Goal: Task Accomplishment & Management: Manage account settings

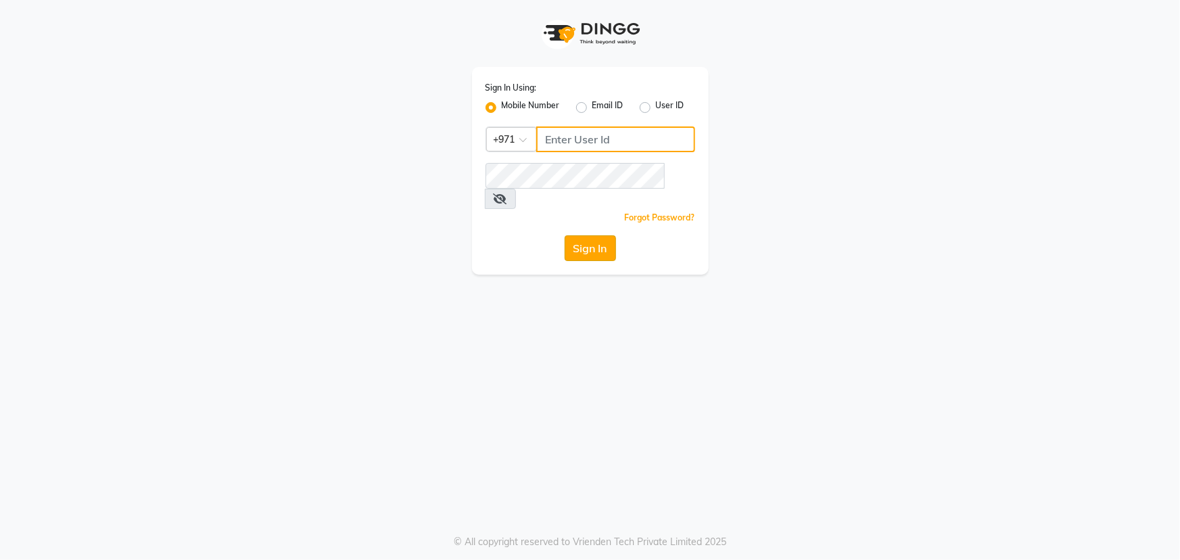
type input "45516698"
click at [601, 236] on button "Sign In" at bounding box center [590, 248] width 51 height 26
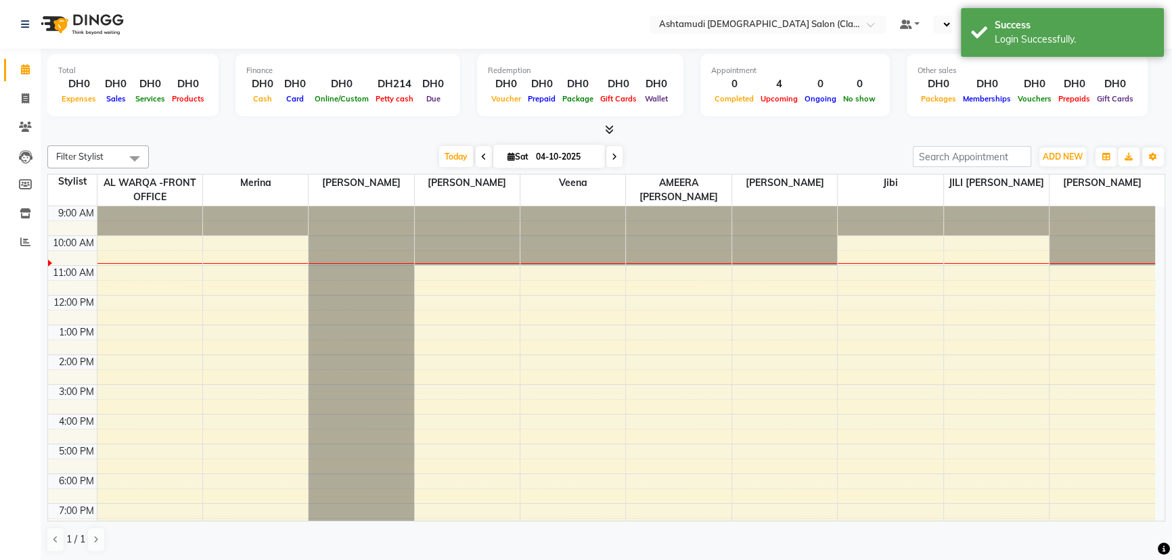
select select "en"
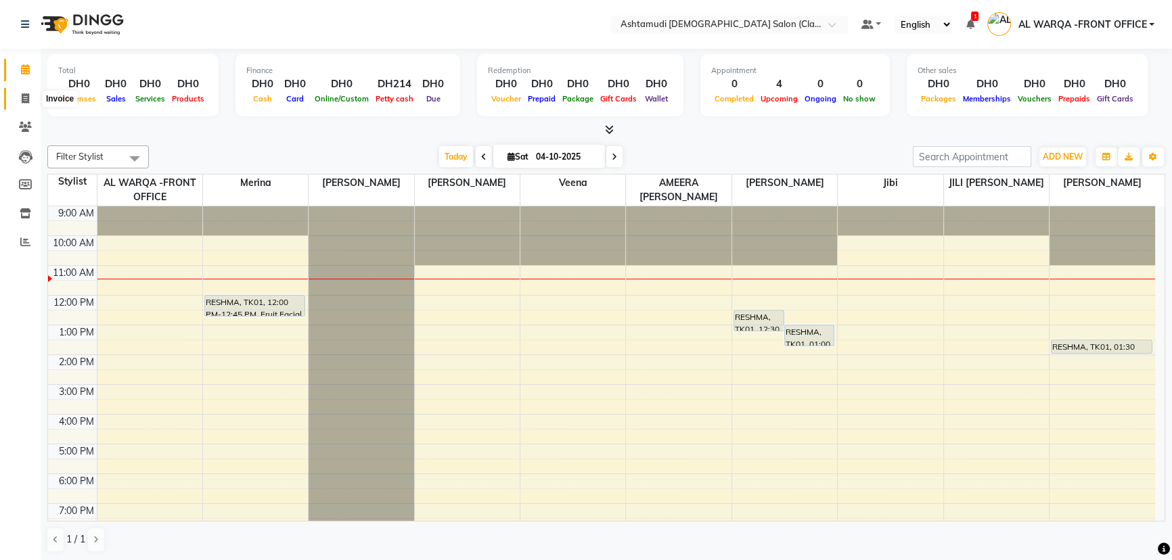
click at [22, 95] on icon at bounding box center [25, 98] width 7 height 10
select select "service"
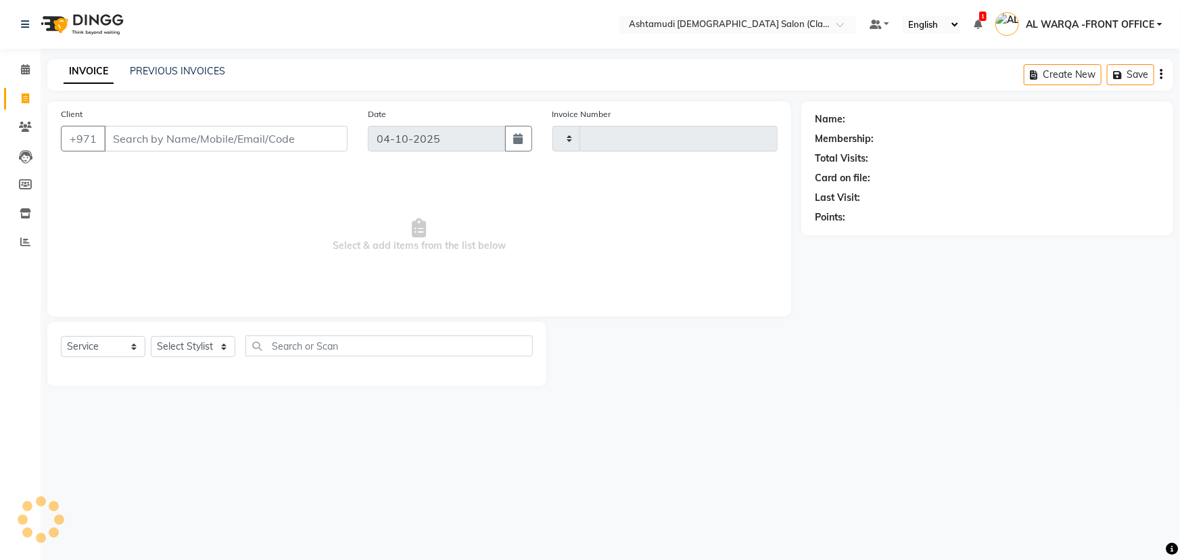
type input "1769"
select select "8201"
click at [29, 129] on icon at bounding box center [25, 127] width 13 height 10
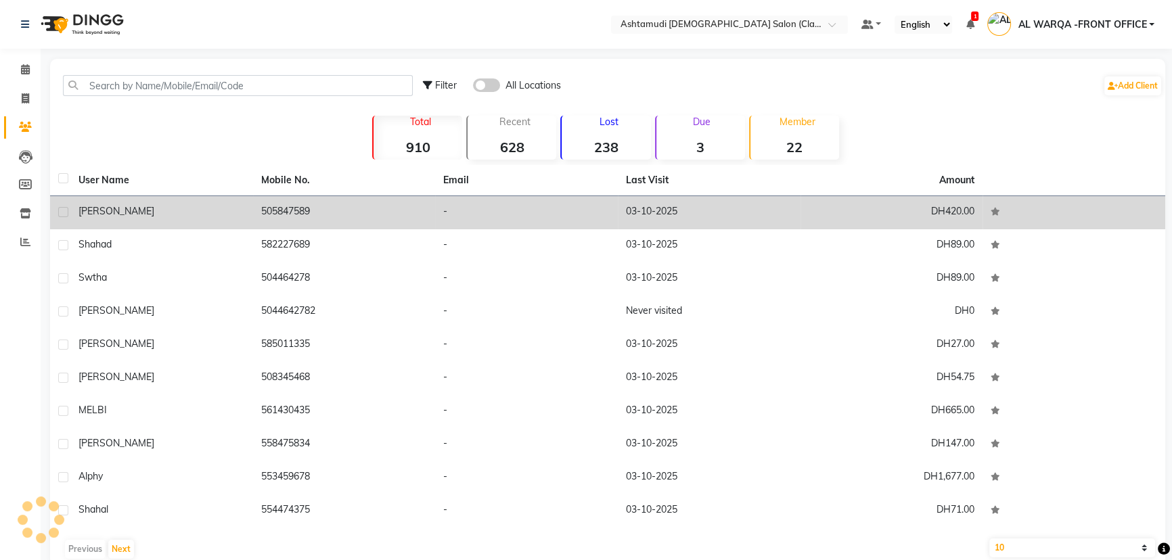
click at [120, 206] on div "[PERSON_NAME]" at bounding box center [161, 211] width 166 height 14
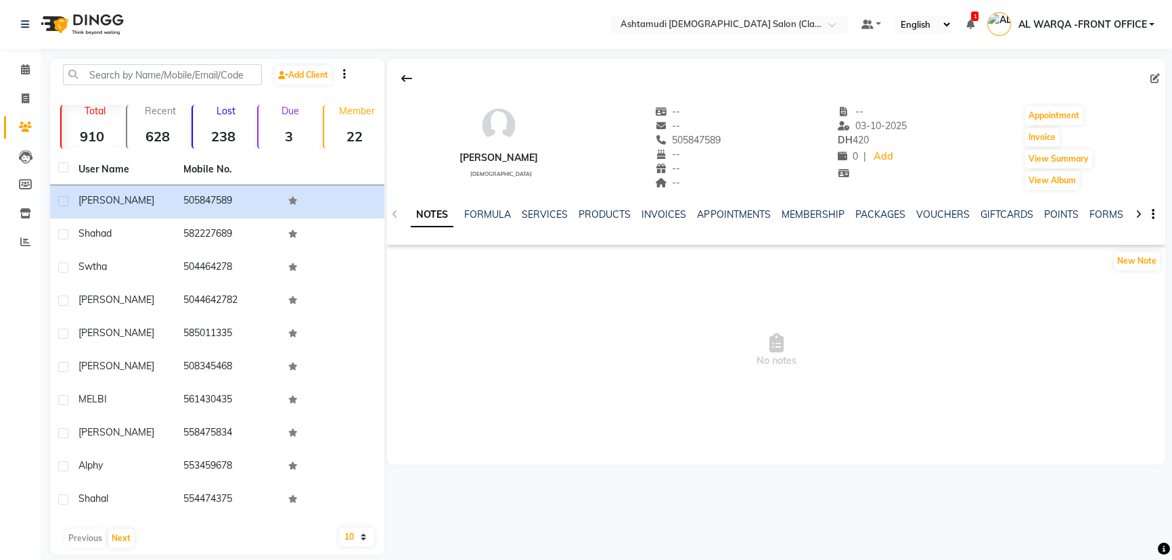
copy span "505847589"
drag, startPoint x: 648, startPoint y: 139, endPoint x: 704, endPoint y: 133, distance: 55.8
click at [704, 133] on div "[PERSON_NAME][DEMOGRAPHIC_DATA] -- -- 505847589 -- -- -- -- [DATE] DH 420 0 | A…" at bounding box center [776, 141] width 778 height 100
click at [22, 95] on icon at bounding box center [25, 98] width 7 height 10
select select "service"
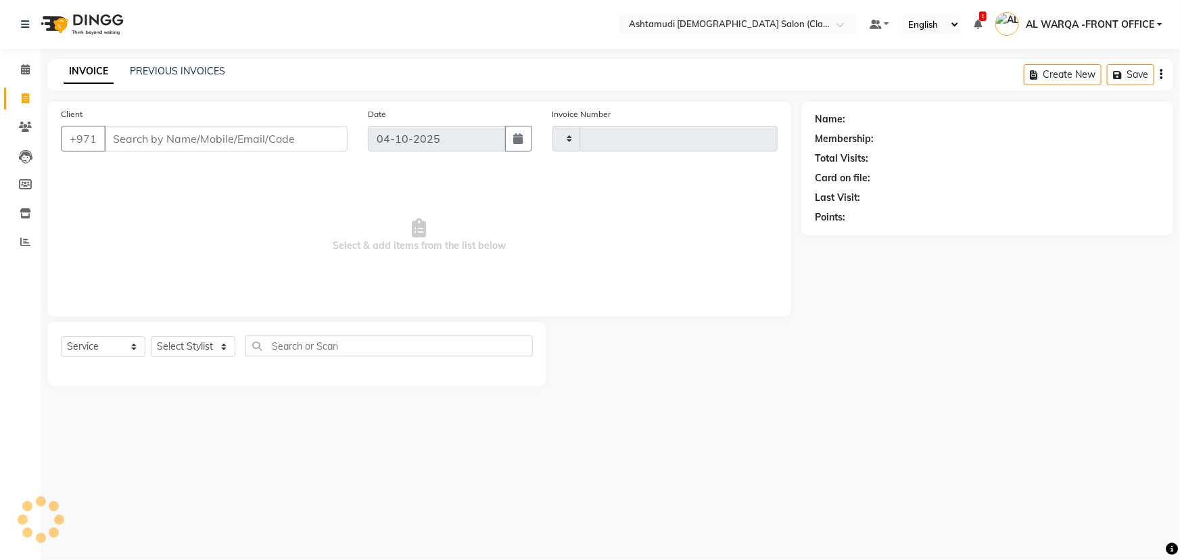
type input "1769"
select select "8201"
type input "505847589"
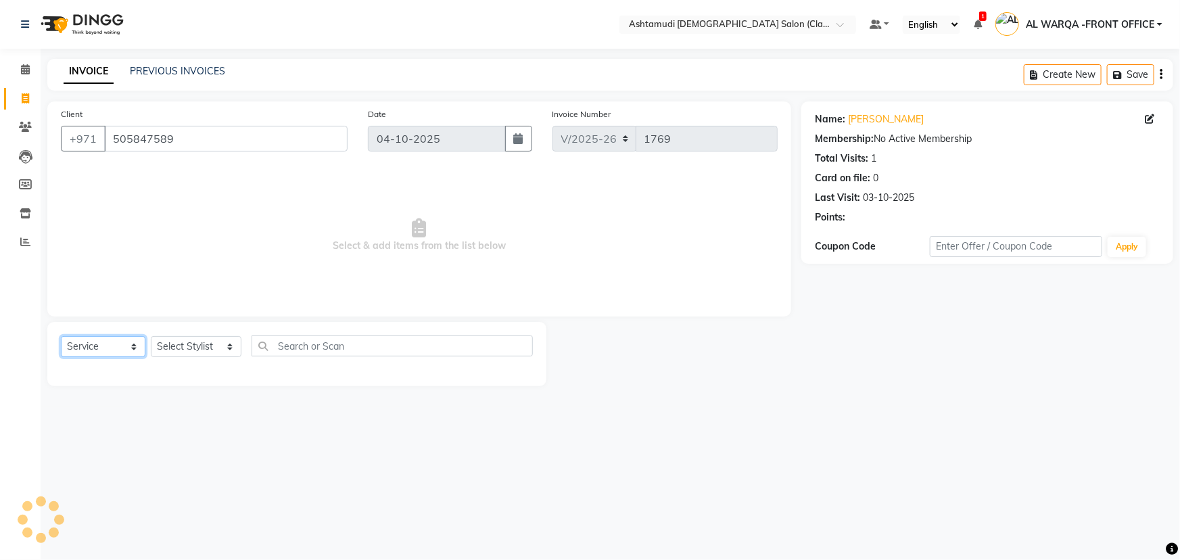
click at [99, 348] on select "Select Service Product Membership Package Voucher Prepaid Gift Card" at bounding box center [103, 346] width 85 height 21
select select "product"
click at [61, 336] on select "Select Service Product Membership Package Voucher Prepaid Gift Card" at bounding box center [103, 346] width 85 height 21
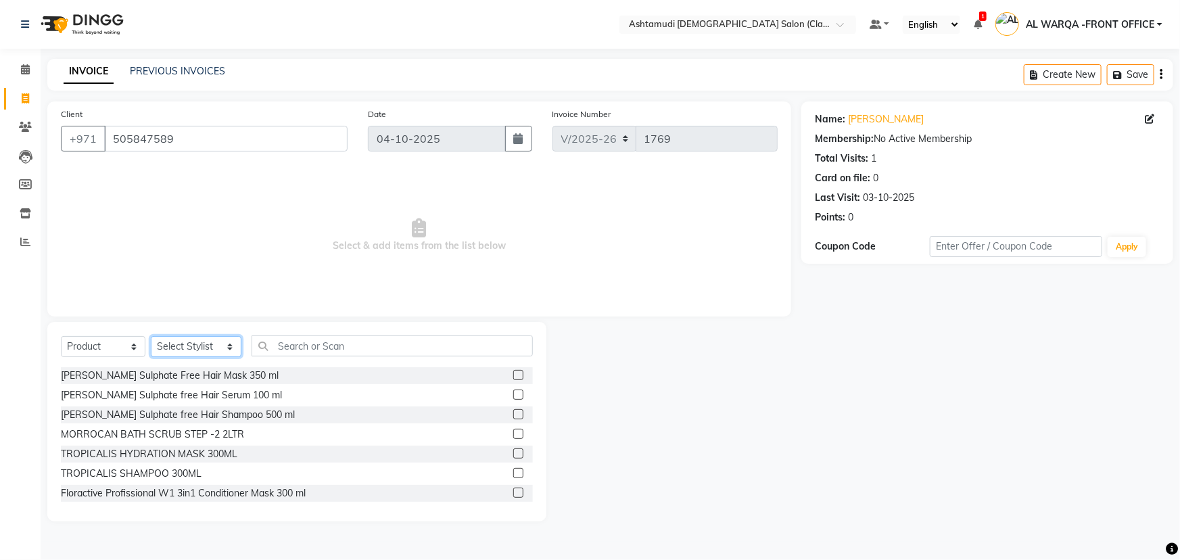
click at [187, 346] on select "Select Stylist AL WARQA -FRONT OFFICE AMEERA [PERSON_NAME] [PERSON_NAME] JILI […" at bounding box center [196, 346] width 91 height 21
select select "80375"
click at [151, 336] on select "Select Stylist AL WARQA -FRONT OFFICE AMEERA [PERSON_NAME] [PERSON_NAME] JILI […" at bounding box center [196, 346] width 91 height 21
click at [513, 376] on label at bounding box center [518, 375] width 10 height 10
click at [513, 376] on input "checkbox" at bounding box center [517, 375] width 9 height 9
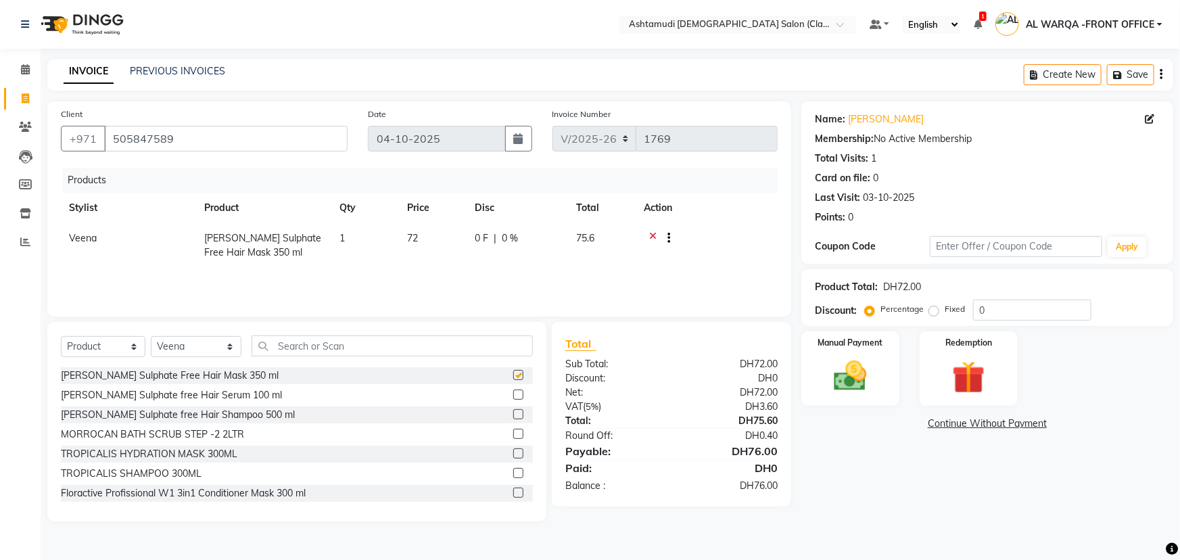
checkbox input "false"
click at [513, 417] on label at bounding box center [518, 414] width 10 height 10
click at [513, 417] on input "checkbox" at bounding box center [517, 415] width 9 height 9
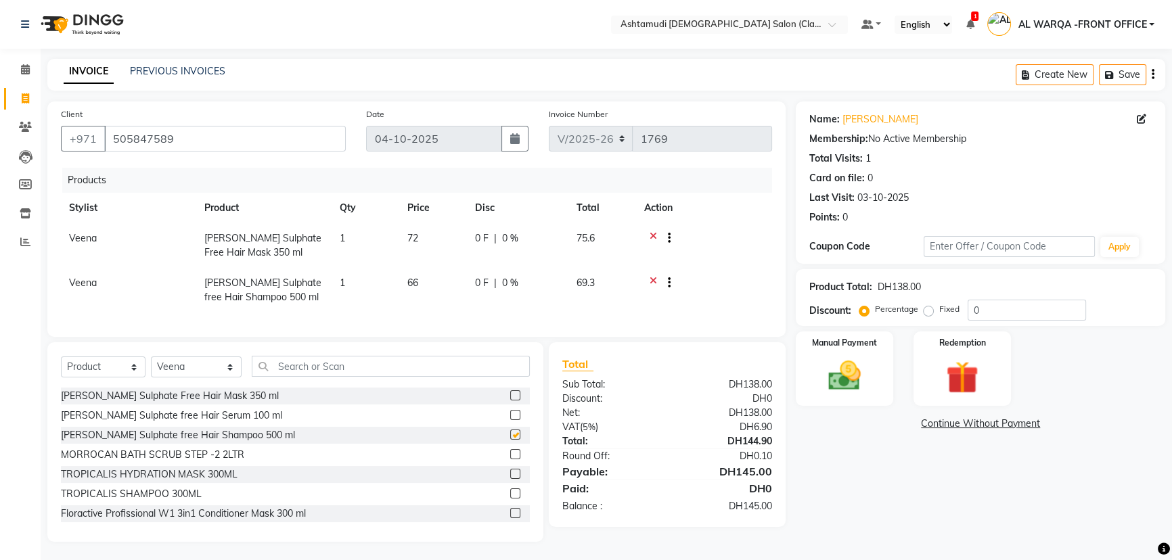
checkbox input "false"
click at [856, 377] on img at bounding box center [844, 375] width 55 height 39
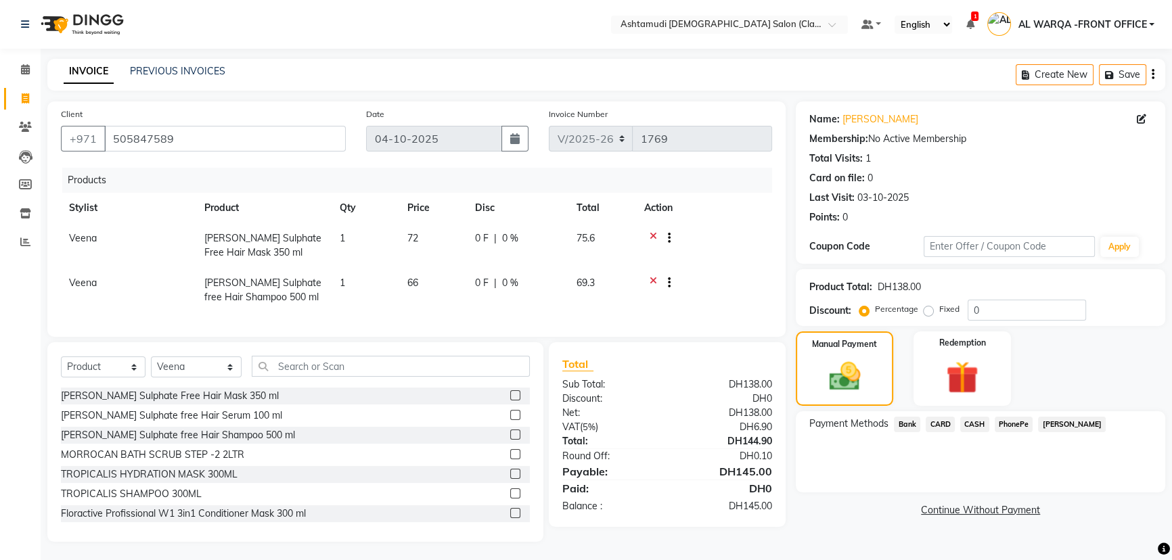
click at [938, 425] on span "CARD" at bounding box center [939, 425] width 29 height 16
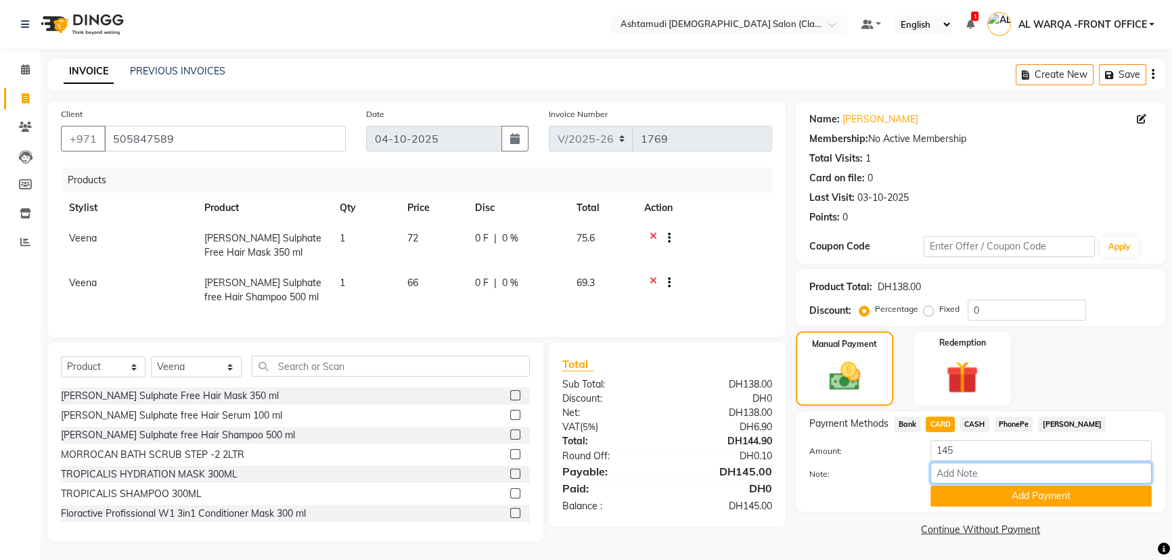
click at [954, 478] on input "Note:" at bounding box center [1040, 473] width 221 height 21
type input "AMEERA"
click at [1009, 494] on button "Add Payment" at bounding box center [1040, 496] width 221 height 21
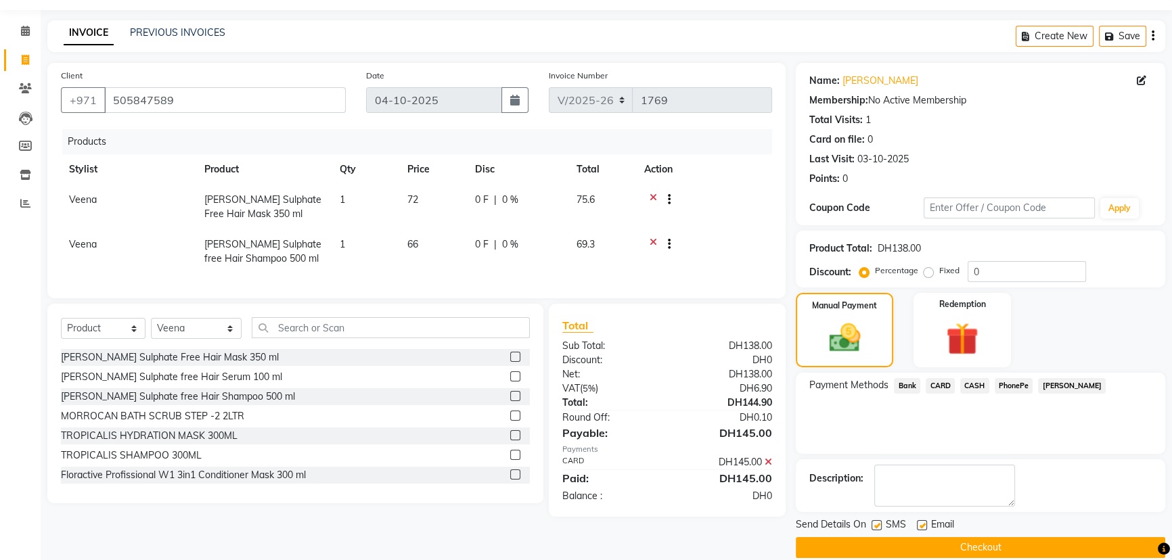
scroll to position [55, 0]
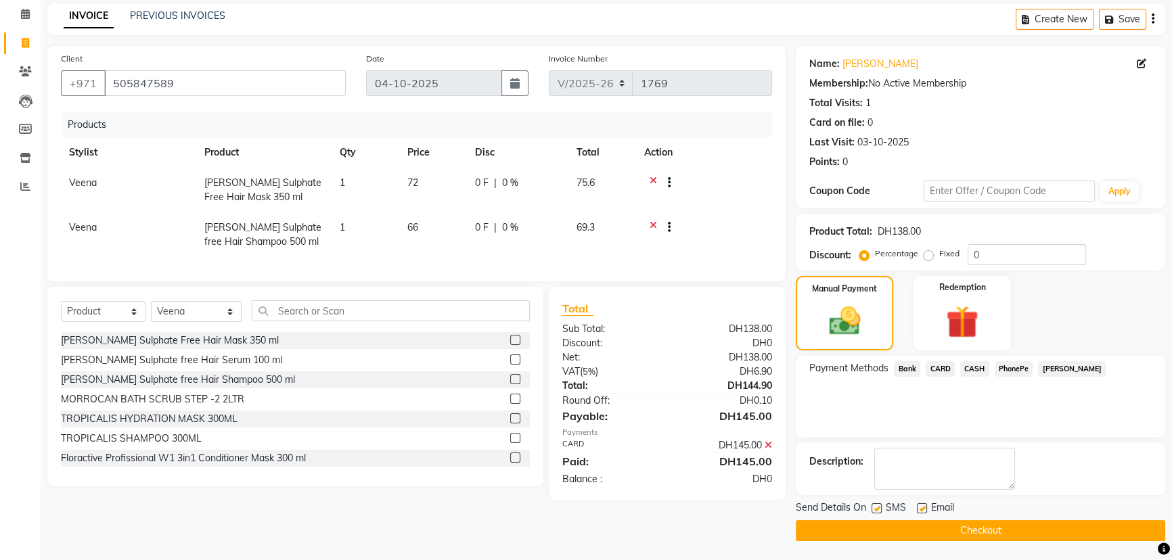
click at [923, 522] on button "Checkout" at bounding box center [980, 530] width 369 height 21
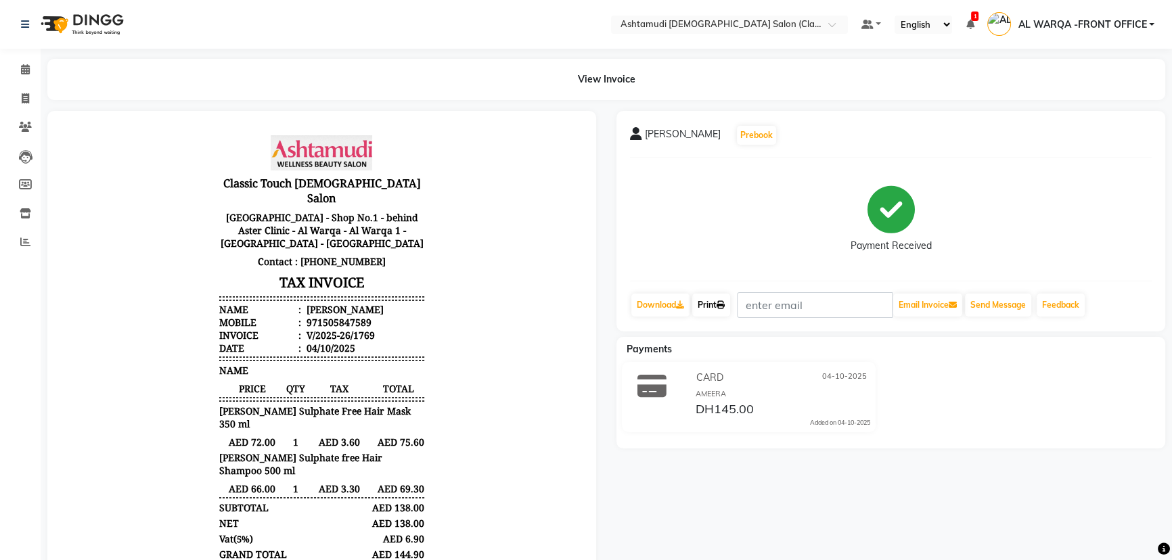
click at [717, 301] on link "Print" at bounding box center [711, 305] width 38 height 23
drag, startPoint x: 13, startPoint y: 64, endPoint x: 36, endPoint y: 92, distance: 36.6
click at [14, 65] on span at bounding box center [26, 70] width 24 height 16
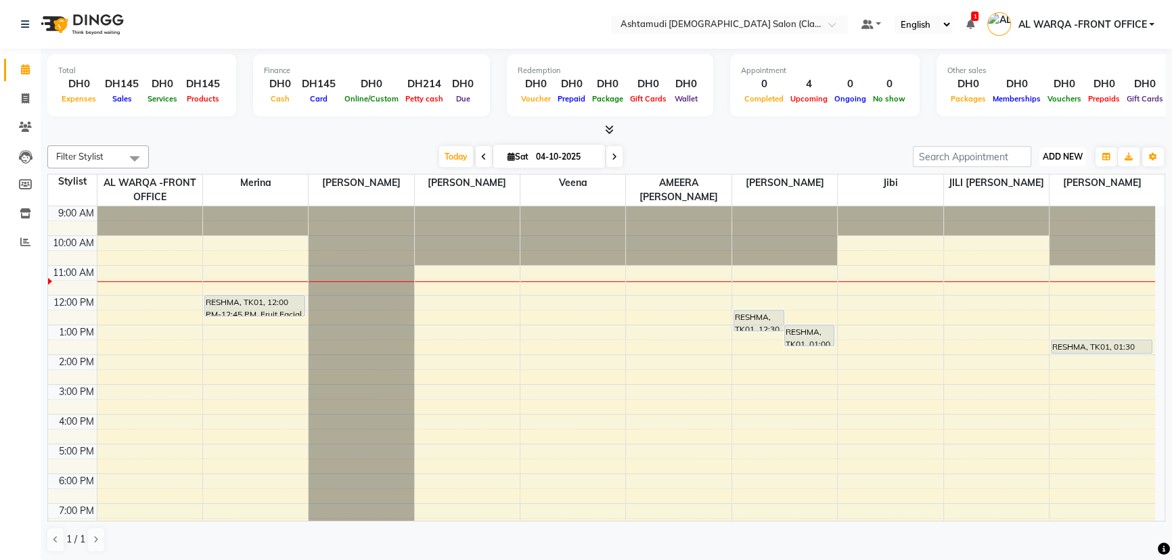
click at [1062, 156] on span "ADD NEW" at bounding box center [1062, 157] width 40 height 10
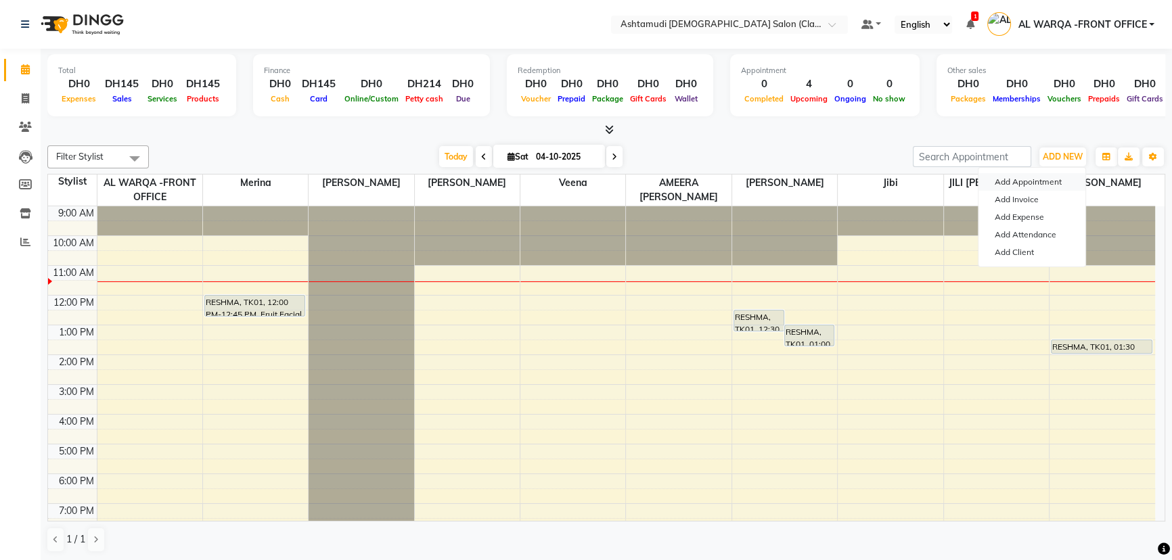
click at [1028, 180] on button "Add Appointment" at bounding box center [1031, 182] width 107 height 18
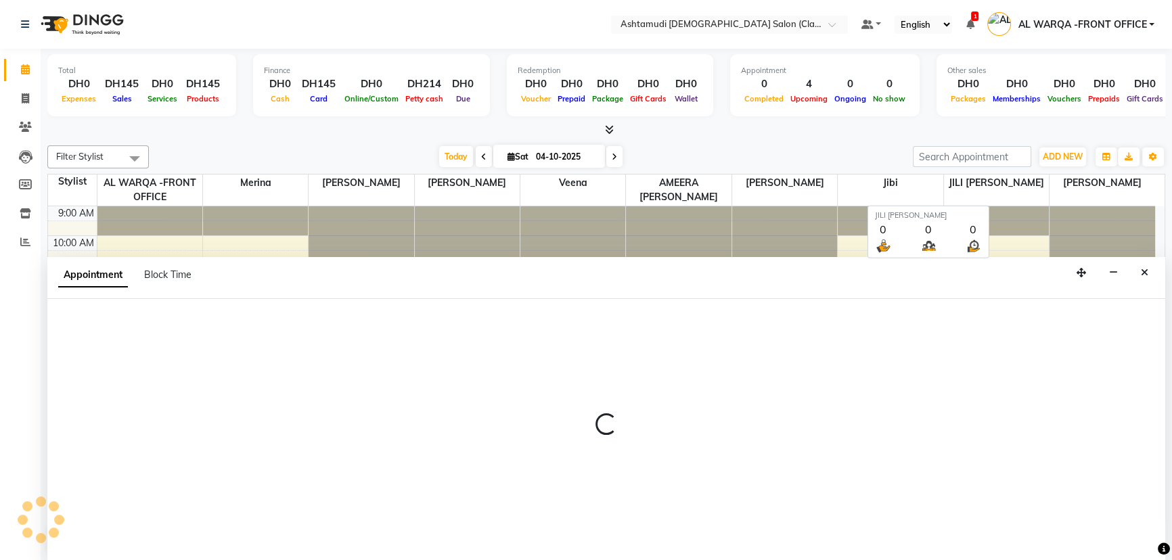
select select "tentative"
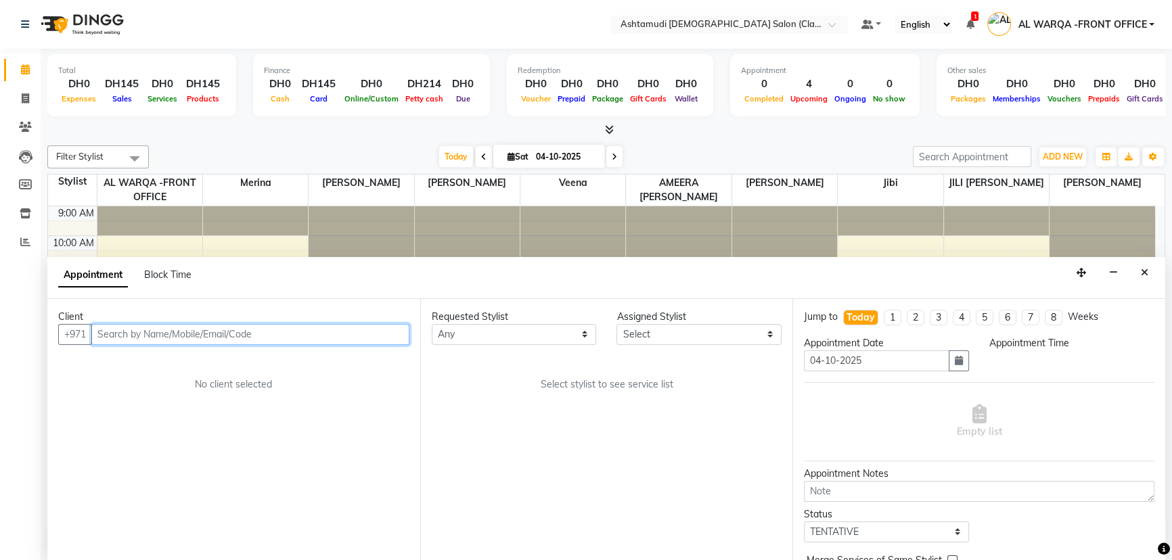
select select "600"
click at [179, 336] on input "text" at bounding box center [250, 334] width 318 height 21
click at [103, 333] on input "text" at bounding box center [250, 334] width 318 height 21
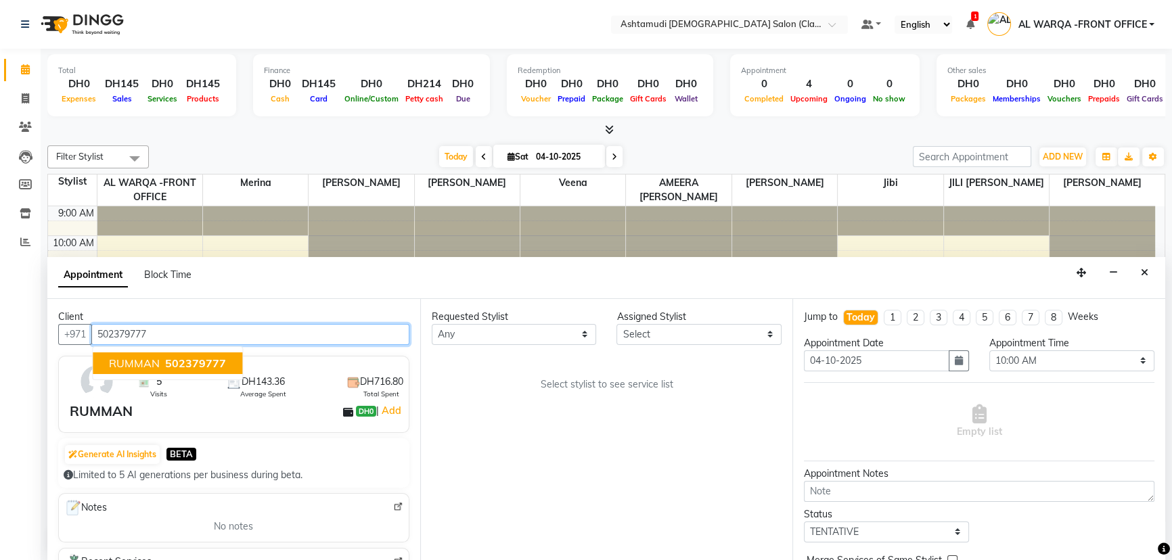
click at [182, 360] on span "502379777" at bounding box center [195, 363] width 61 height 14
type input "502379777"
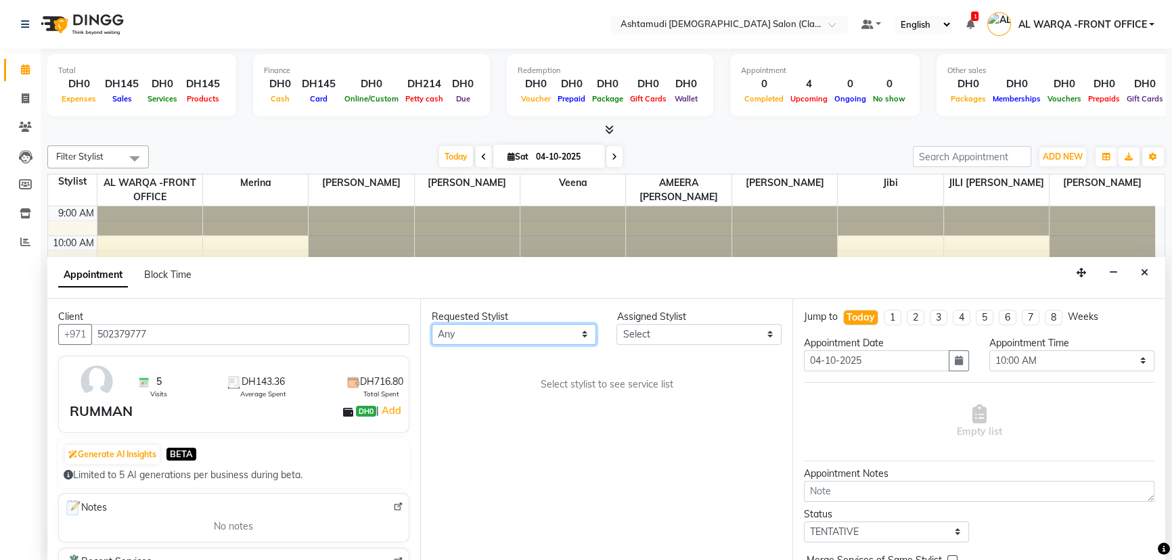
click at [582, 334] on select "Any AL WARQA -FRONT OFFICE [PERSON_NAME] [PERSON_NAME] [PERSON_NAME] Jibi JILI …" at bounding box center [514, 334] width 165 height 21
select select "82444"
click at [432, 324] on select "Any AL WARQA -FRONT OFFICE [PERSON_NAME] [PERSON_NAME] [PERSON_NAME] Jibi JILI …" at bounding box center [514, 334] width 165 height 21
select select "82444"
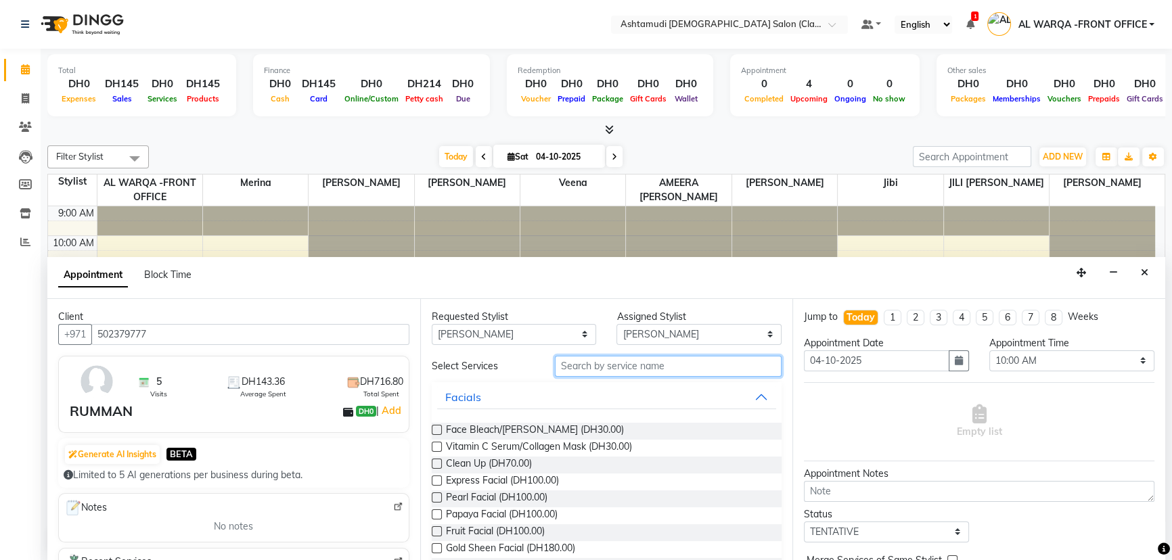
click at [660, 364] on input "text" at bounding box center [668, 366] width 227 height 21
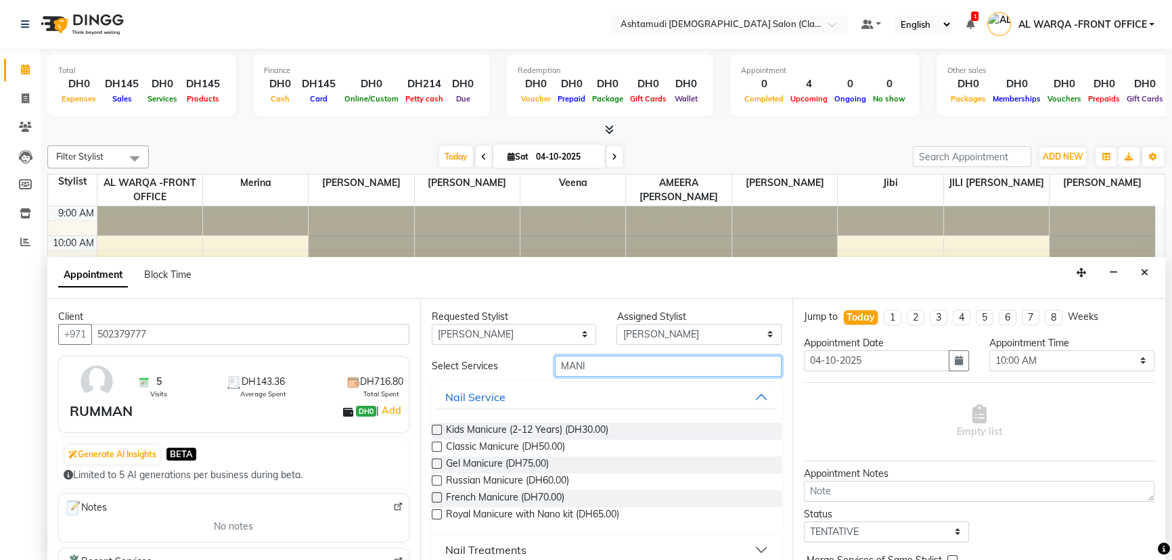
type input "MANI"
click at [434, 444] on label at bounding box center [437, 447] width 10 height 10
click at [434, 444] on input "checkbox" at bounding box center [436, 448] width 9 height 9
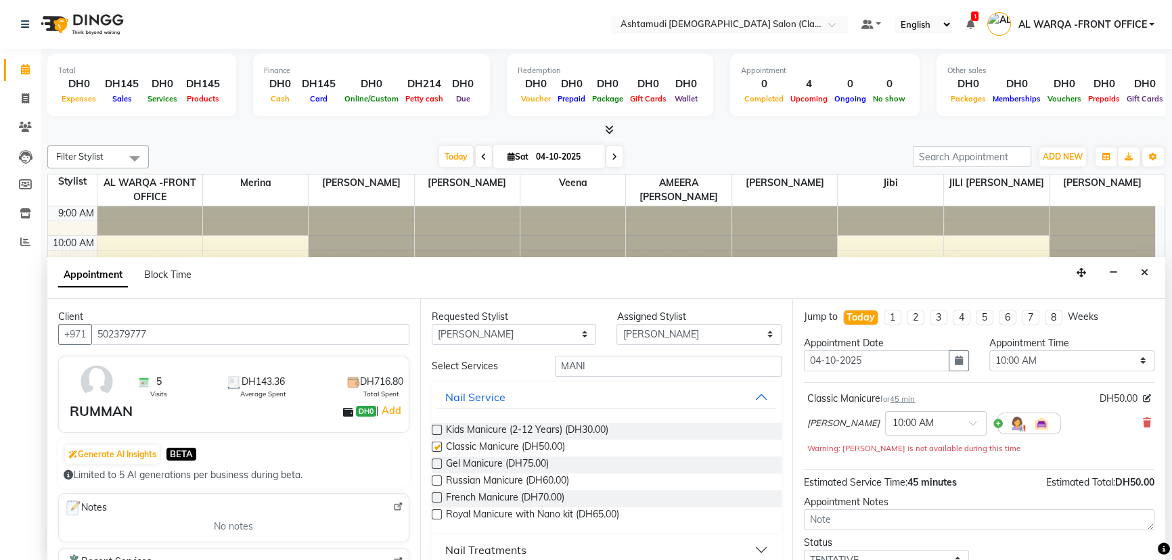
checkbox input "false"
click at [1131, 360] on select "Select 10:00 AM 10:30 AM 11:00 AM 11:30 AM 12:00 PM 12:30 PM 01:00 PM 01:30 PM …" at bounding box center [1071, 360] width 165 height 21
select select "690"
click at [989, 350] on select "Select 10:00 AM 10:30 AM 11:00 AM 11:30 AM 12:00 PM 12:30 PM 01:00 PM 01:30 PM …" at bounding box center [1071, 360] width 165 height 21
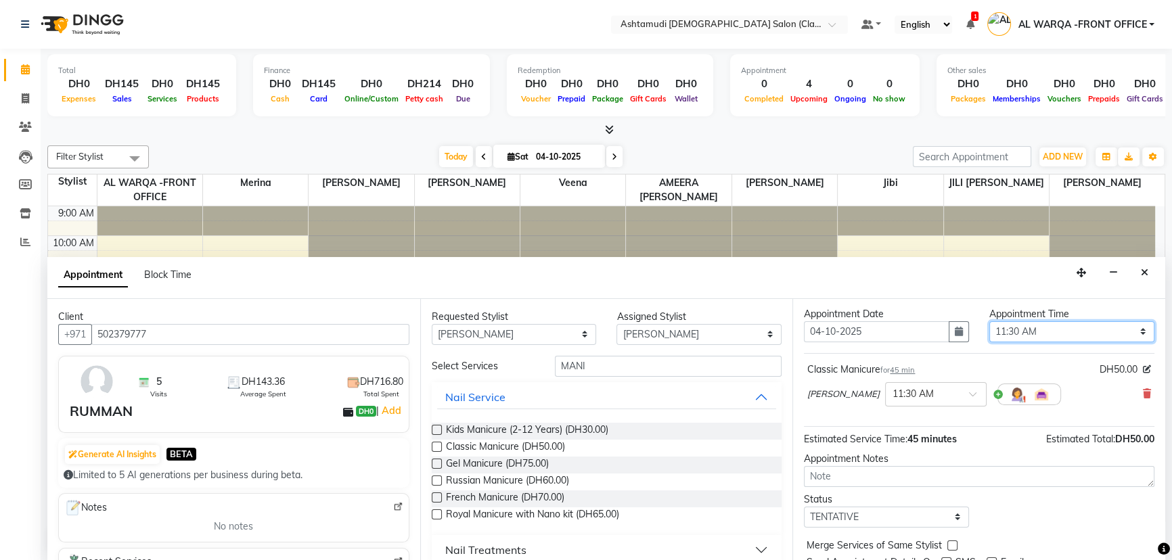
scroll to position [80, 0]
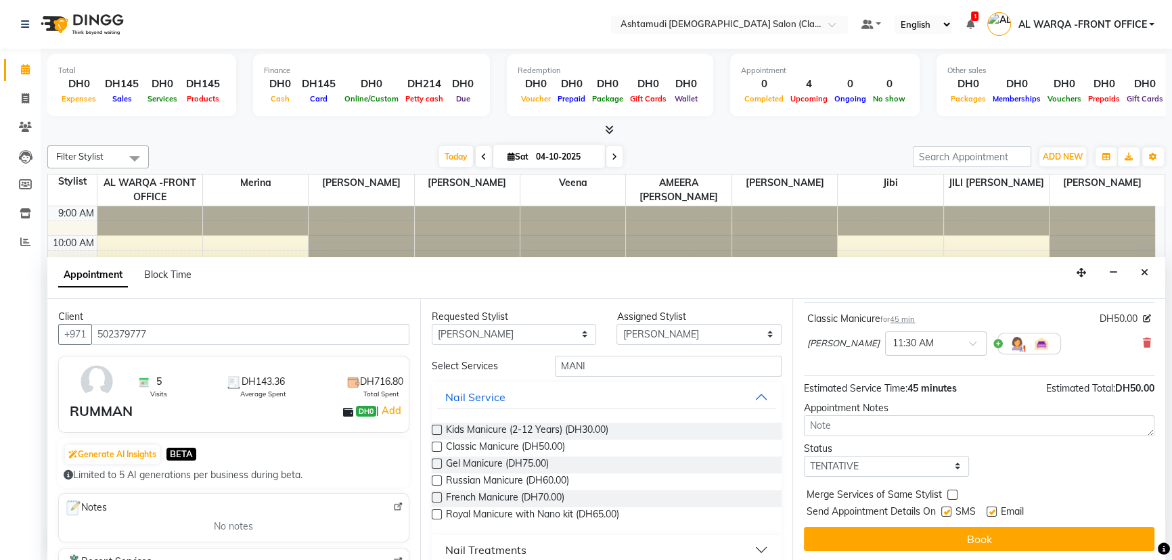
click at [1005, 542] on button "Book" at bounding box center [979, 539] width 350 height 24
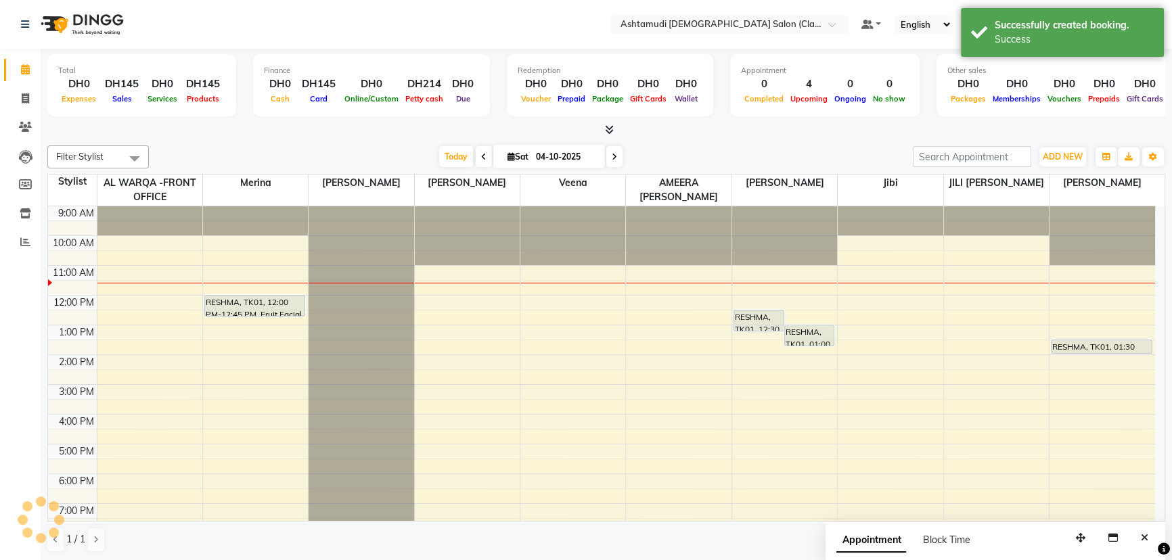
scroll to position [0, 0]
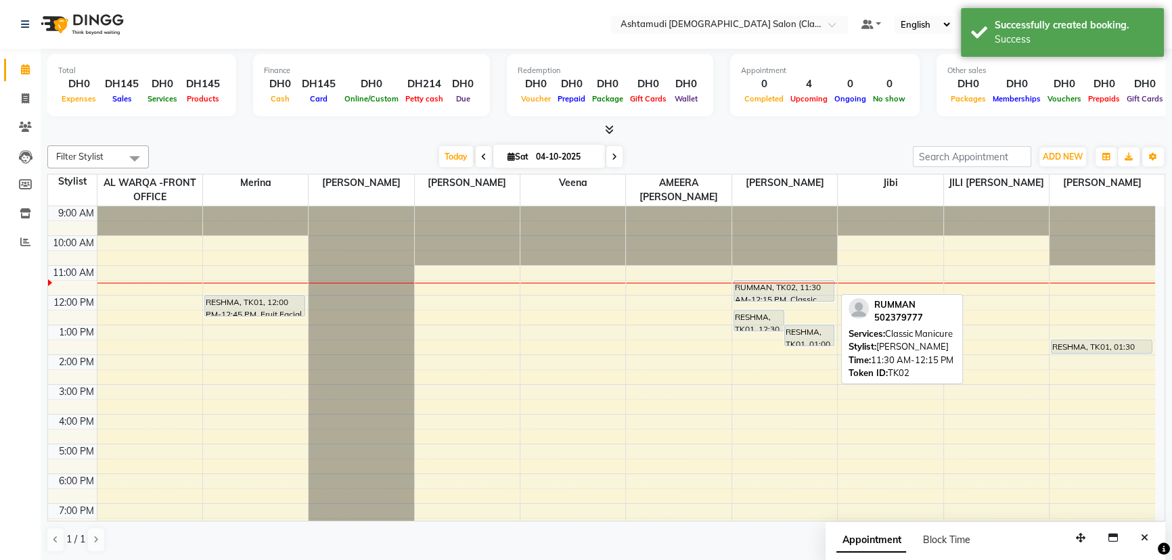
click at [804, 287] on div "RUMMAN, TK02, 11:30 AM-12:15 PM, Classic Manicure" at bounding box center [784, 291] width 100 height 20
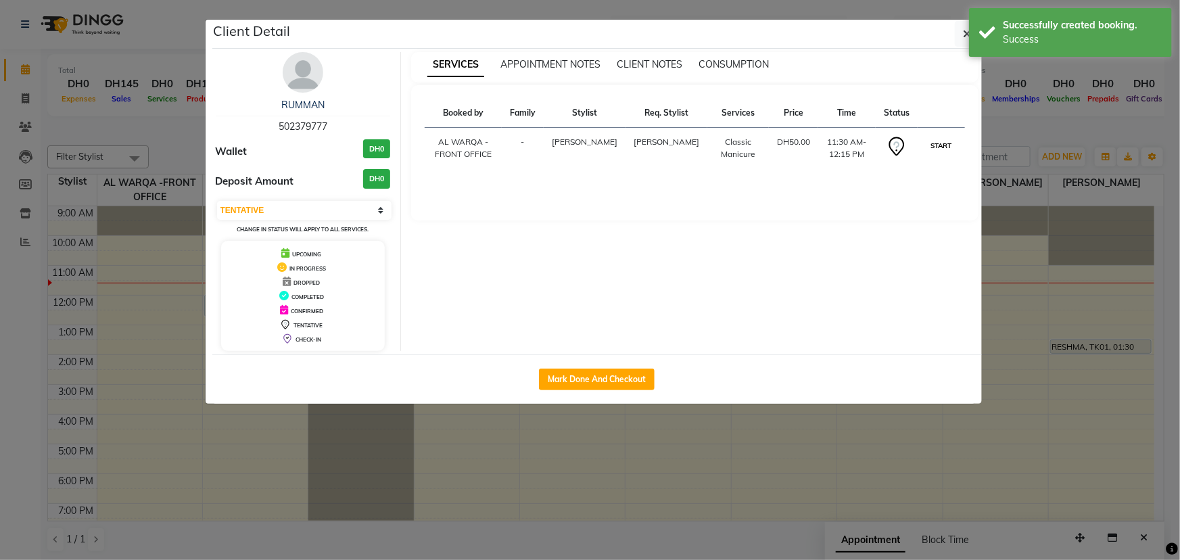
click at [947, 154] on button "START" at bounding box center [941, 145] width 28 height 17
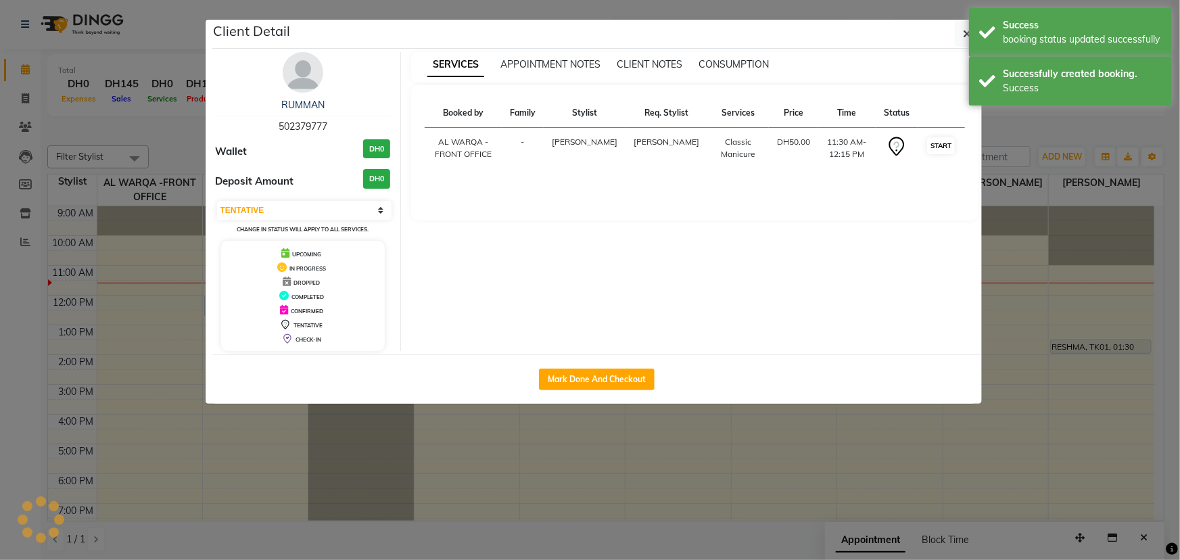
select select "1"
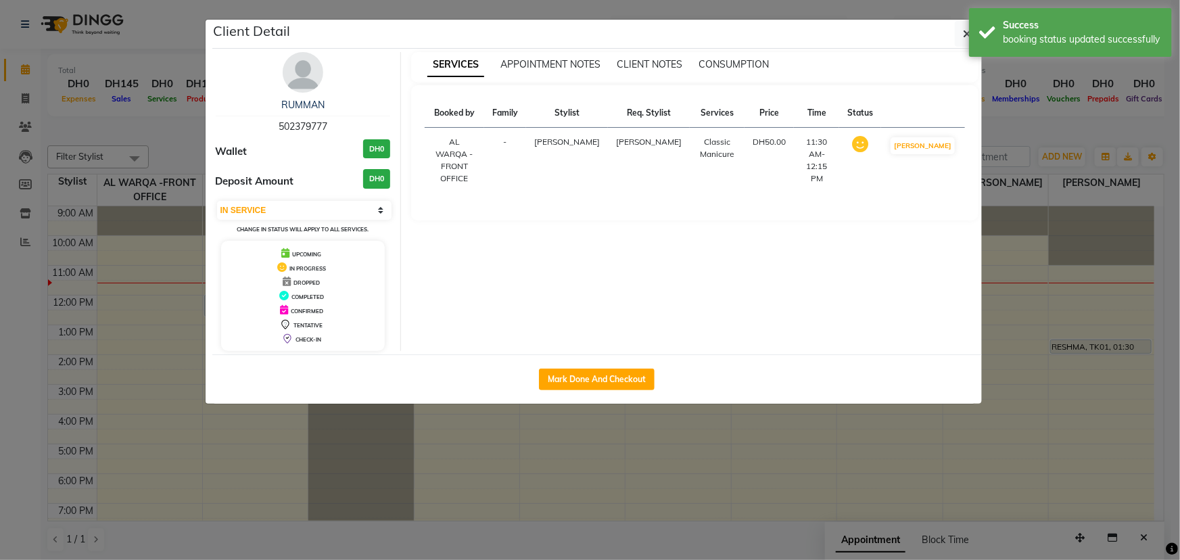
click at [1031, 465] on ngb-modal-window "Client Detail RUMMAN 502379777 Wallet DH0 Deposit Amount DH0 Select IN SERVICE …" at bounding box center [590, 280] width 1180 height 560
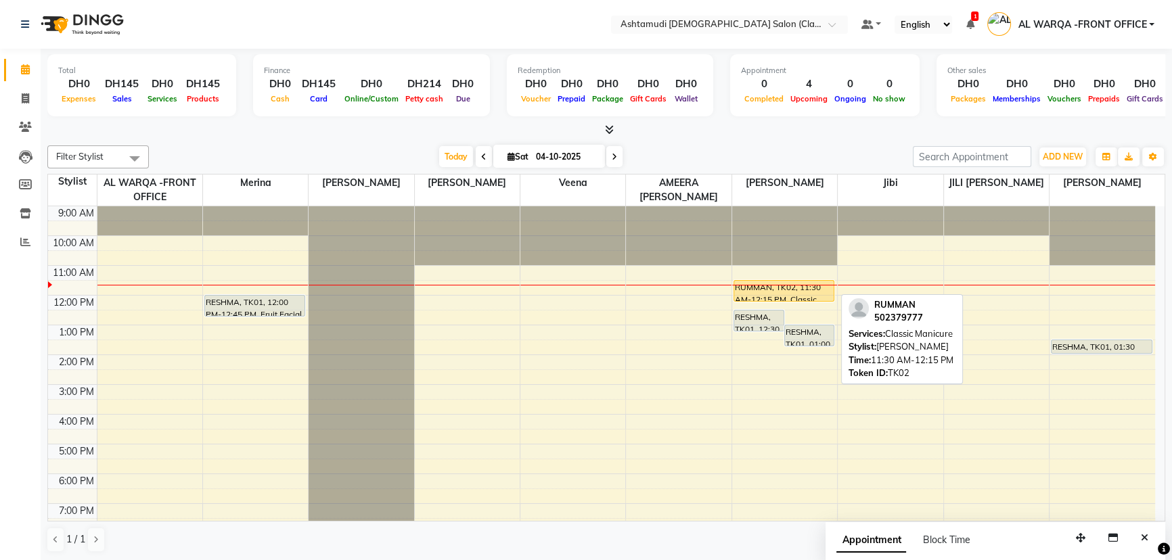
click at [764, 301] on div at bounding box center [784, 300] width 100 height 5
select select "1"
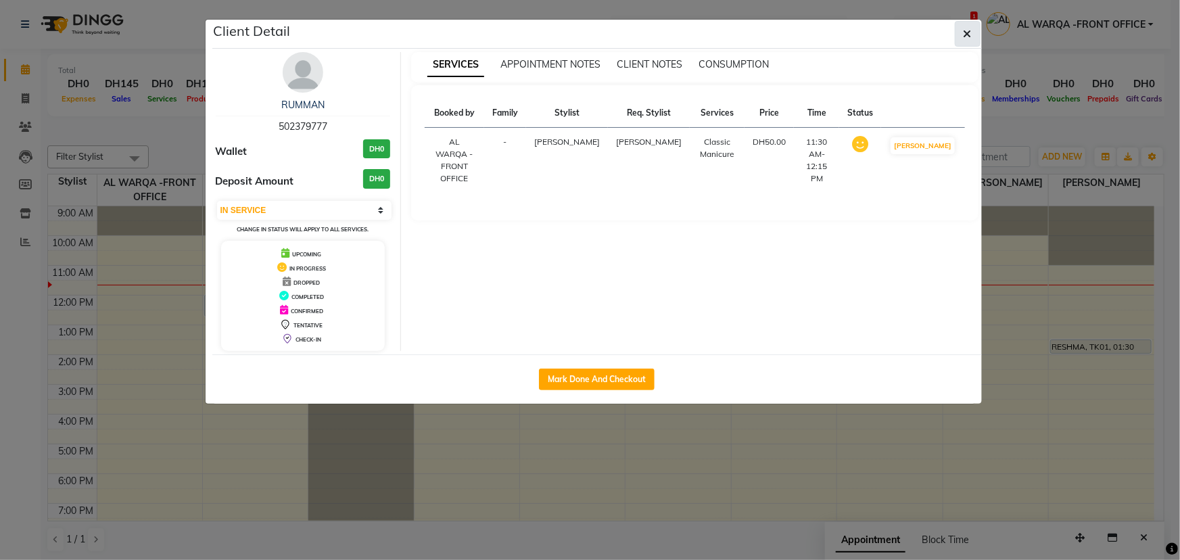
click at [963, 30] on button "button" at bounding box center [968, 34] width 26 height 26
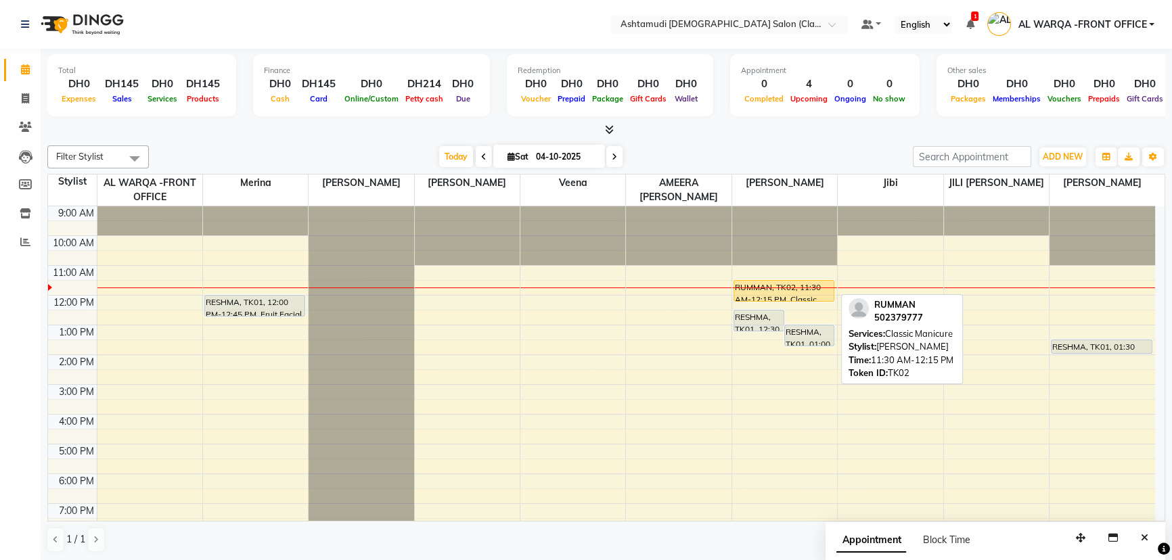
click at [764, 290] on div "RUMMAN, TK02, 11:30 AM-12:15 PM, Classic Manicure" at bounding box center [784, 291] width 100 height 20
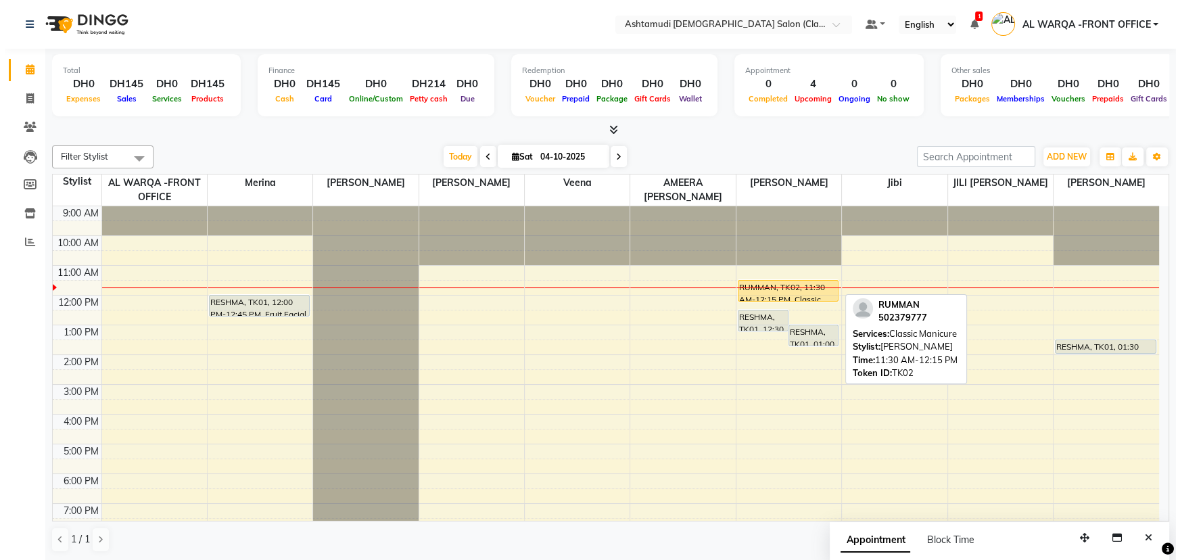
select select "1"
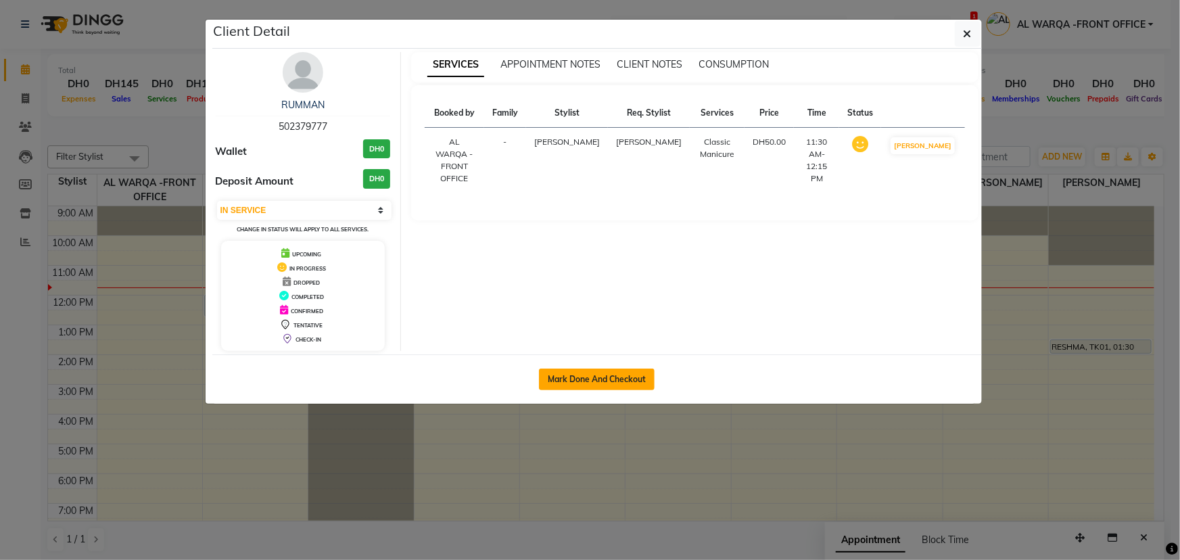
click at [613, 383] on button "Mark Done And Checkout" at bounding box center [597, 380] width 116 height 22
select select "service"
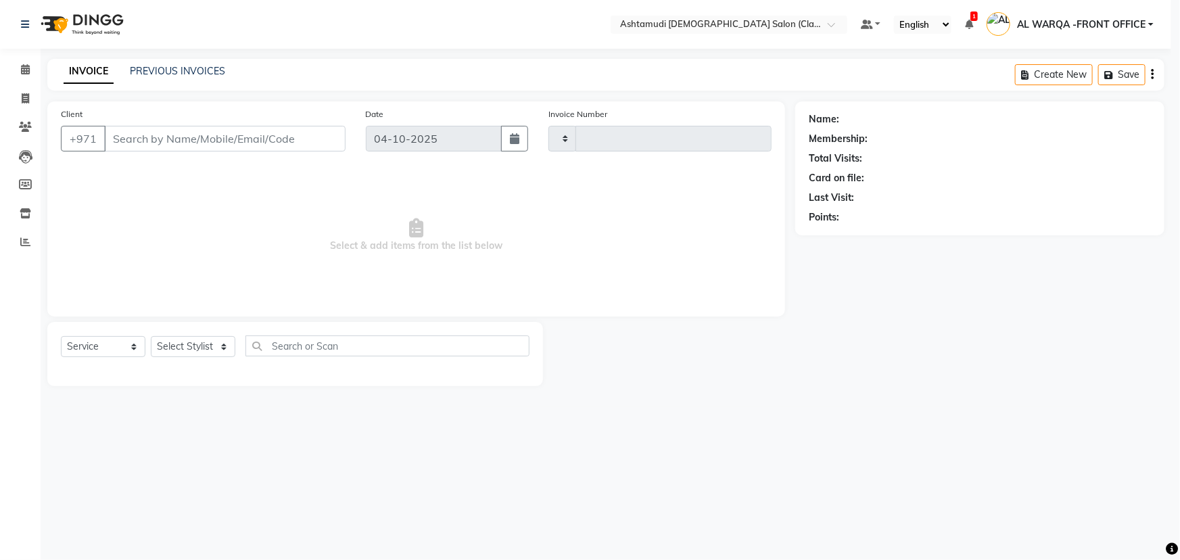
type input "1770"
select select "8201"
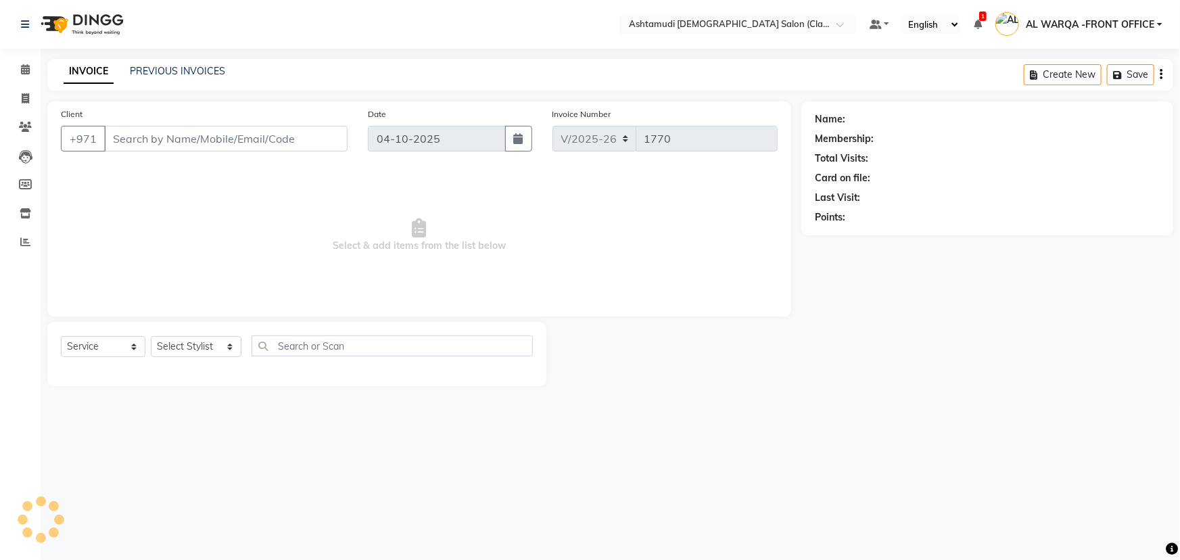
type input "502379777"
select select "82444"
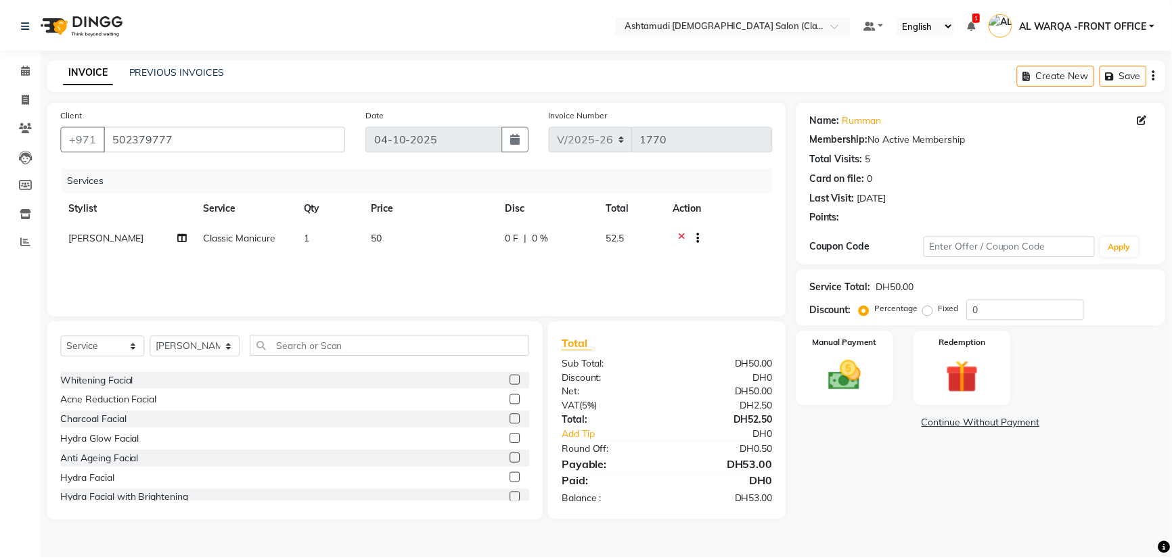
scroll to position [184, 0]
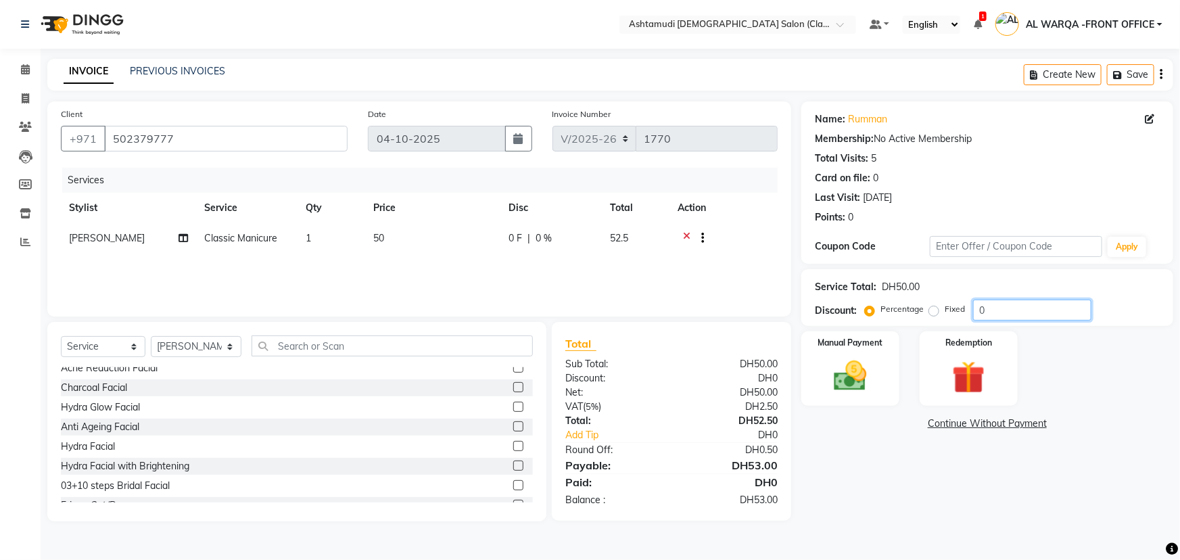
click at [1042, 310] on input "0" at bounding box center [1032, 310] width 118 height 21
type input "15"
click at [832, 401] on div "Manual Payment" at bounding box center [851, 369] width 102 height 78
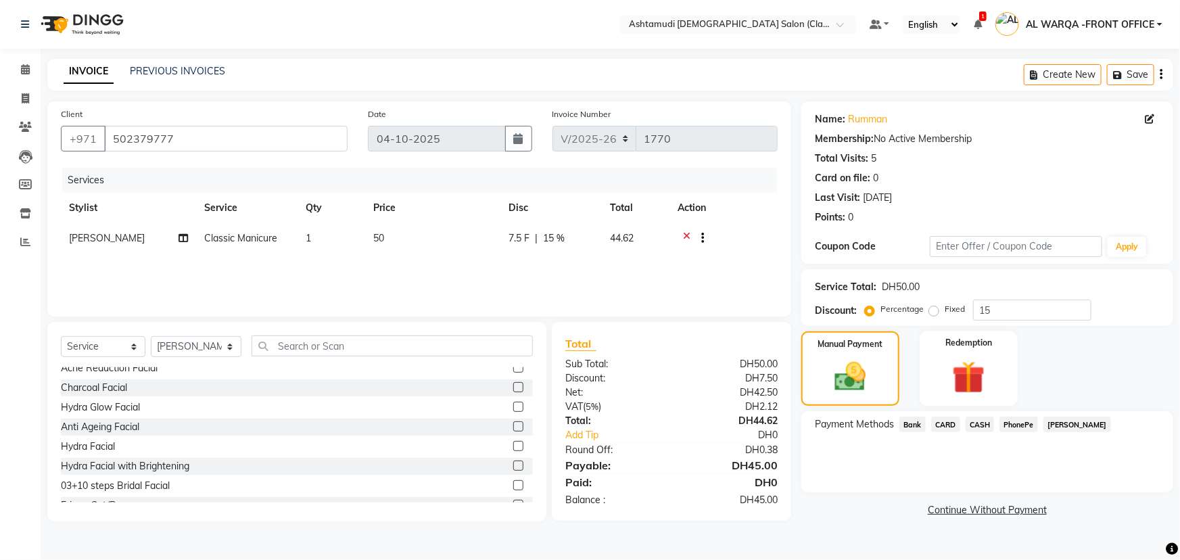
click at [946, 425] on span "CARD" at bounding box center [945, 425] width 29 height 16
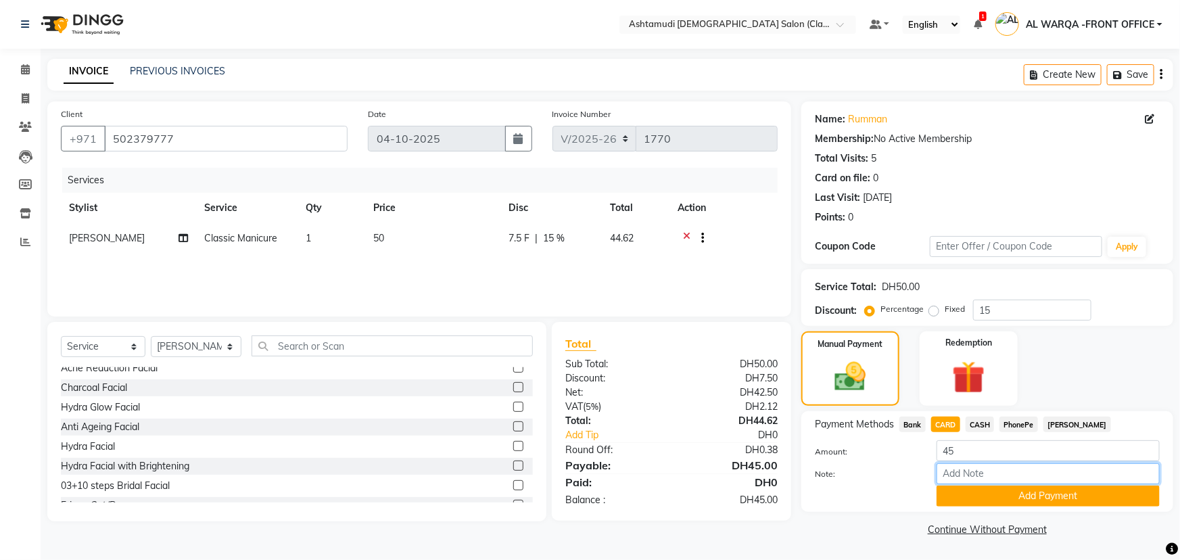
click at [958, 468] on input "Note:" at bounding box center [1048, 473] width 223 height 21
type input "merina"
click at [994, 498] on button "Add Payment" at bounding box center [1048, 496] width 223 height 21
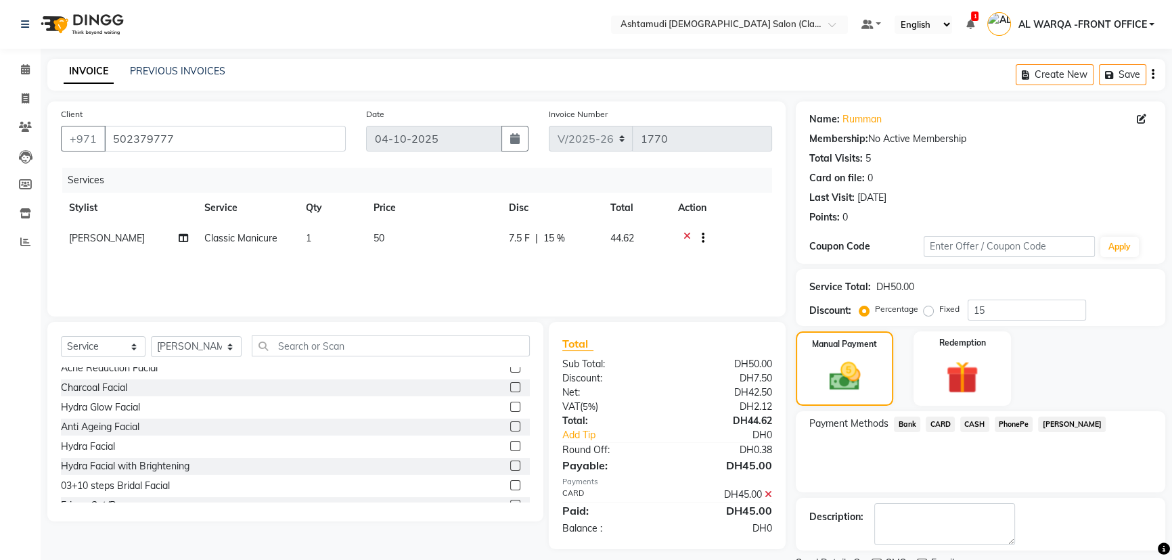
scroll to position [55, 0]
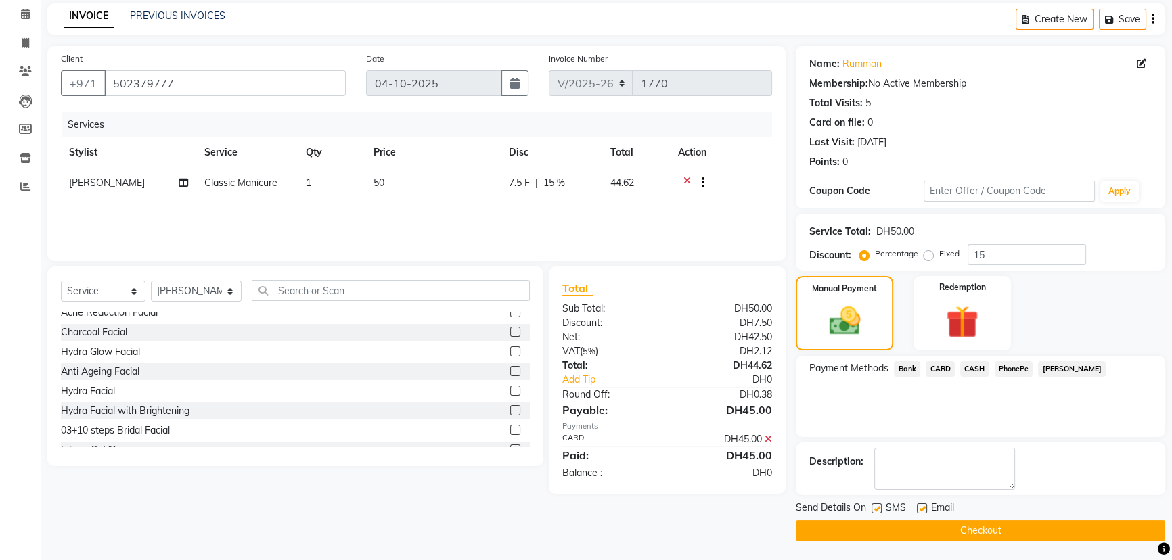
click at [912, 524] on button "Checkout" at bounding box center [980, 530] width 369 height 21
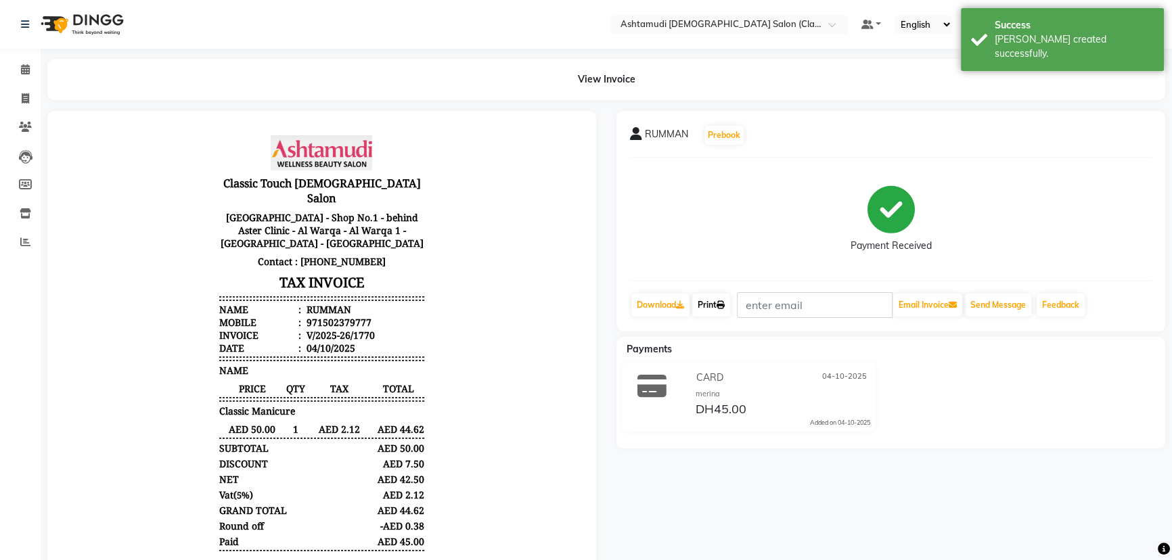
click at [712, 303] on link "Print" at bounding box center [711, 305] width 38 height 23
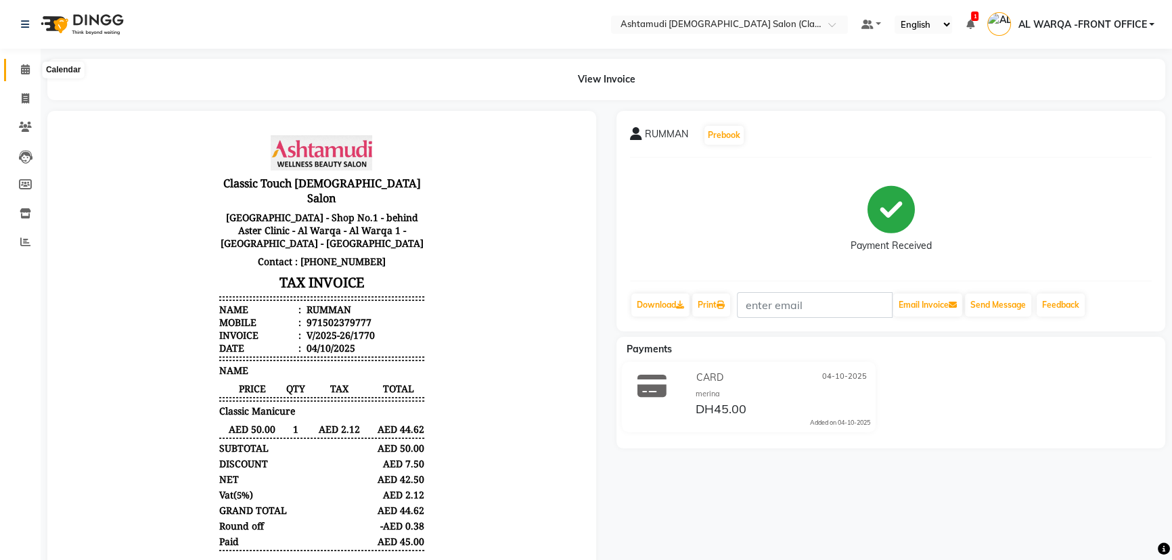
click at [17, 69] on span at bounding box center [26, 70] width 24 height 16
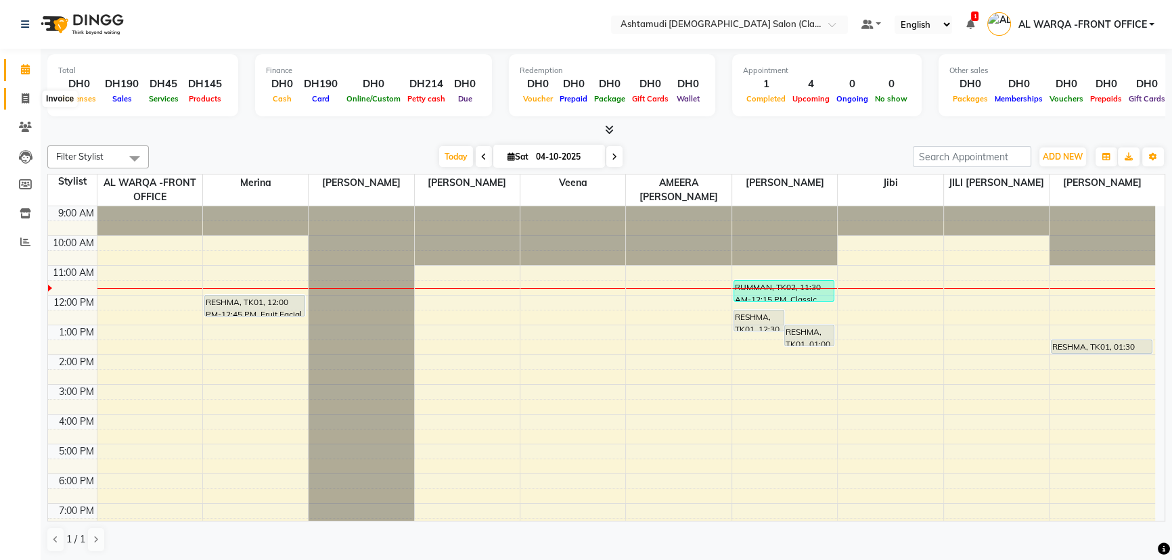
click at [22, 95] on icon at bounding box center [25, 98] width 7 height 10
select select "service"
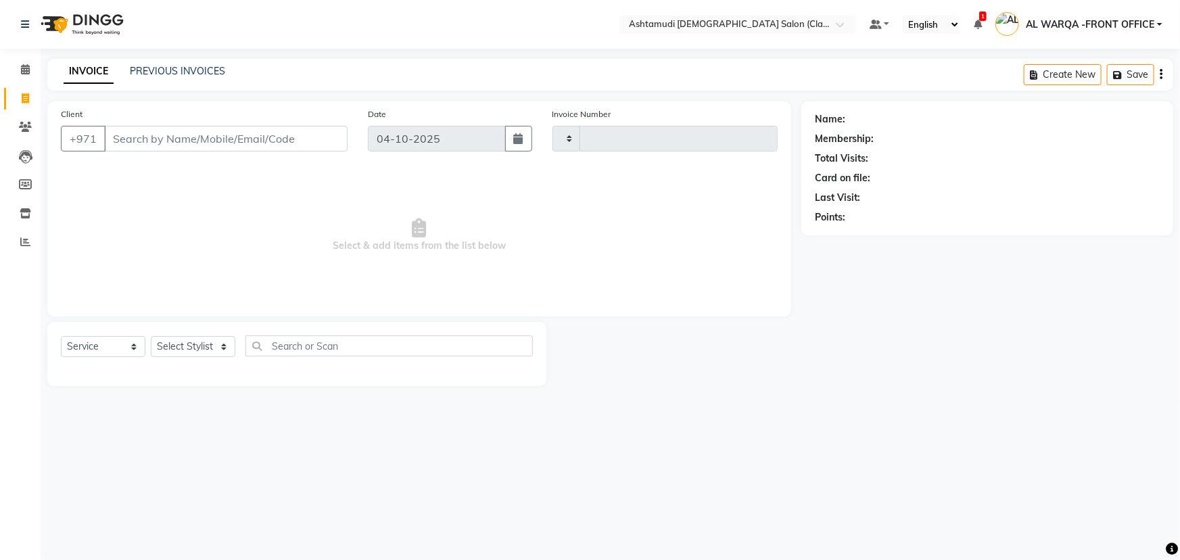
type input "1771"
select select "8201"
click at [204, 342] on select "Select Stylist AL WARQA -FRONT OFFICE AMEERA [PERSON_NAME] [PERSON_NAME] JILI […" at bounding box center [196, 346] width 91 height 21
select select "88890"
click at [151, 336] on select "Select Stylist AL WARQA -FRONT OFFICE AMEERA [PERSON_NAME] [PERSON_NAME] JILI […" at bounding box center [196, 346] width 91 height 21
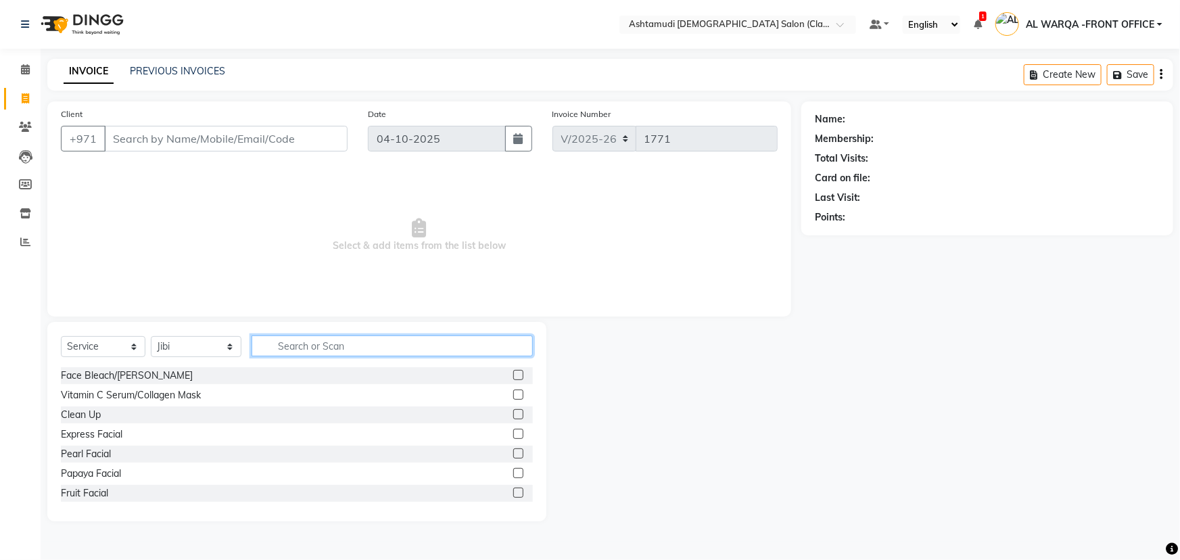
click at [310, 340] on input "text" at bounding box center [392, 346] width 281 height 21
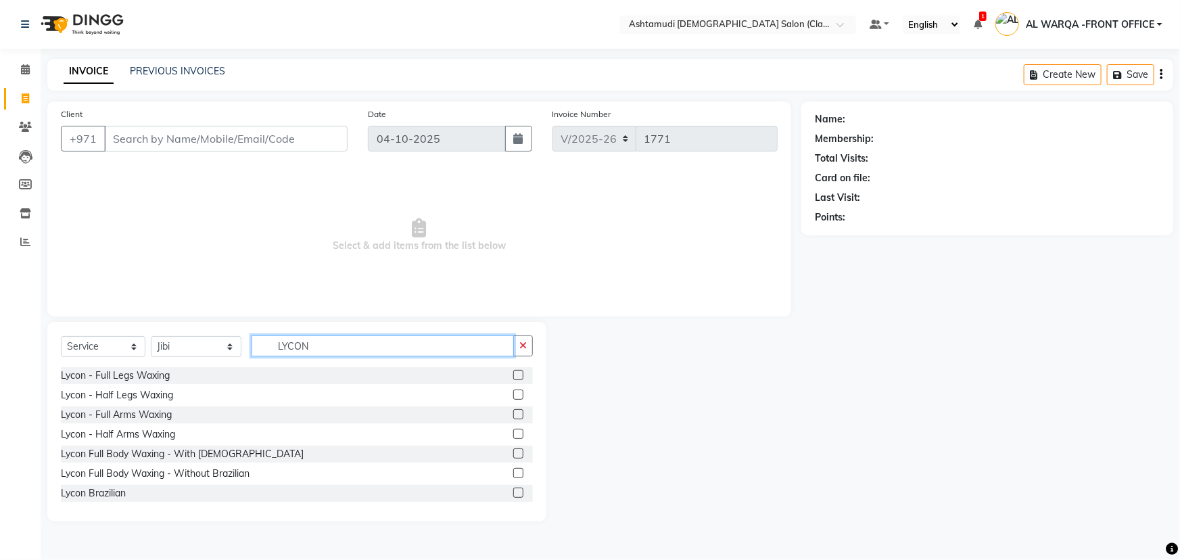
type input "LYCON"
click at [513, 492] on label at bounding box center [518, 493] width 10 height 10
click at [513, 492] on input "checkbox" at bounding box center [517, 493] width 9 height 9
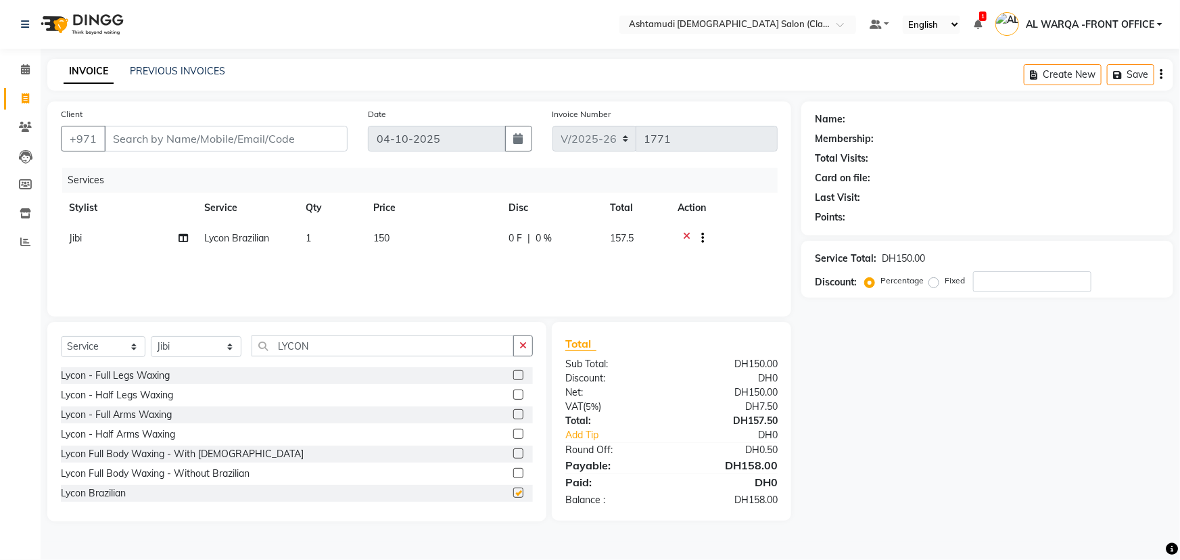
checkbox input "false"
click at [26, 101] on icon at bounding box center [25, 98] width 7 height 10
select select "service"
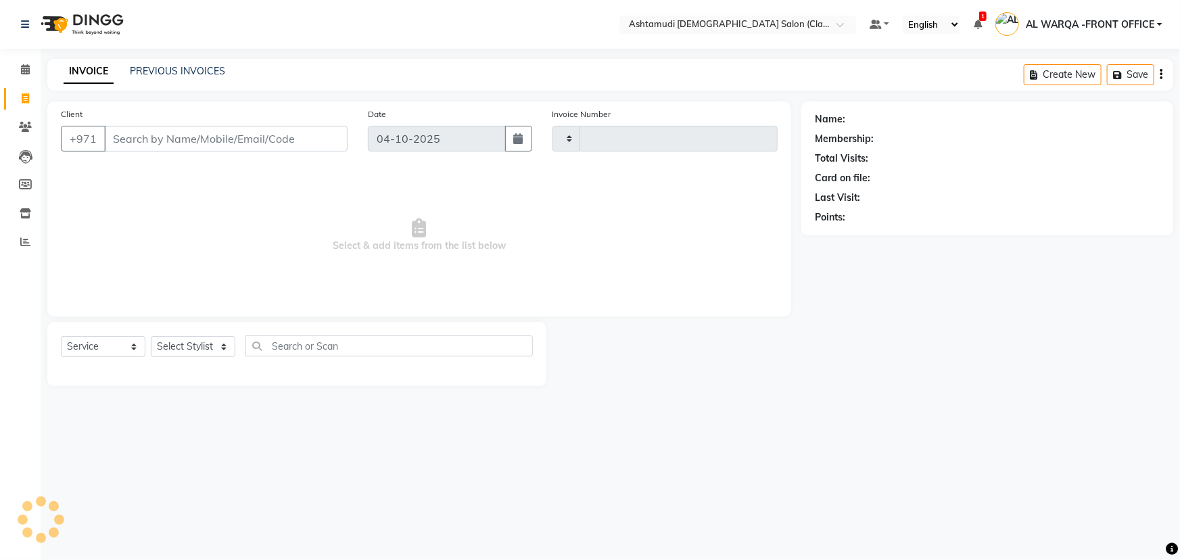
type input "1771"
select select "8201"
click at [21, 68] on icon at bounding box center [25, 69] width 9 height 10
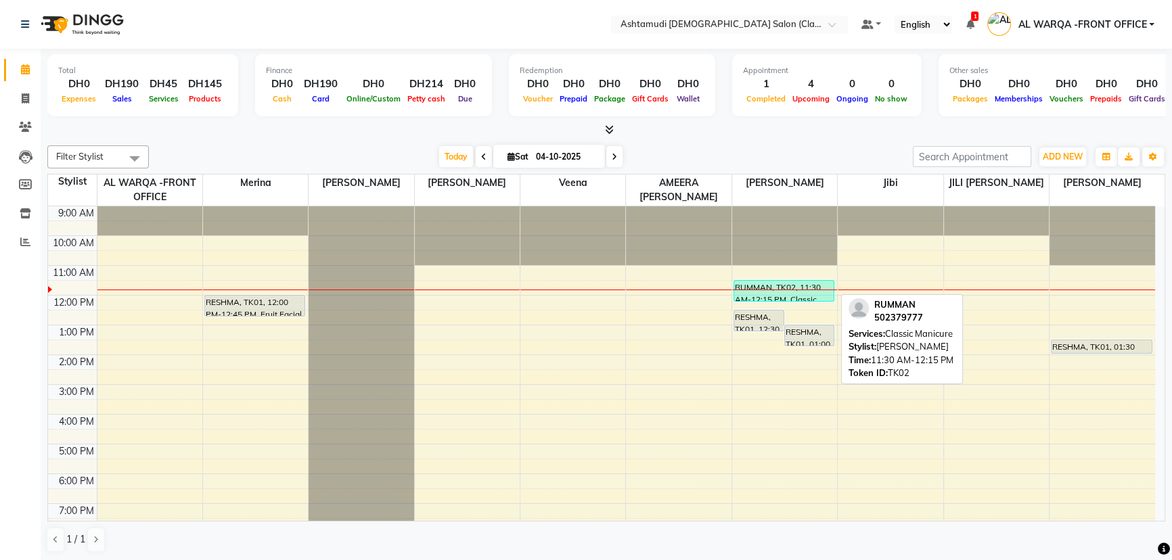
click at [775, 293] on div "RUMMAN, TK02, 11:30 AM-12:15 PM, Classic Manicure" at bounding box center [784, 291] width 100 height 20
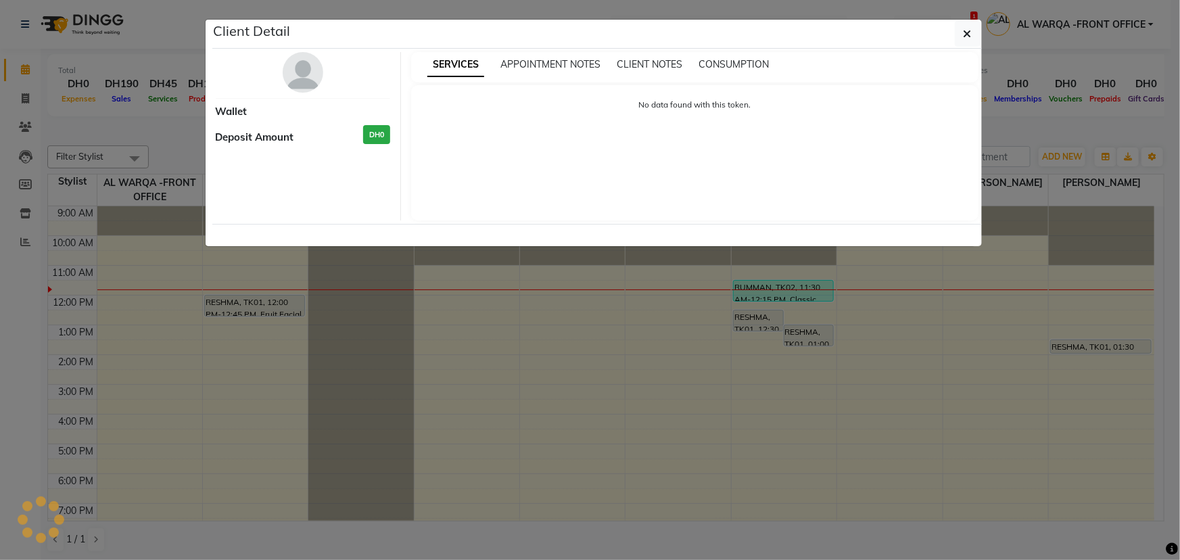
select select "3"
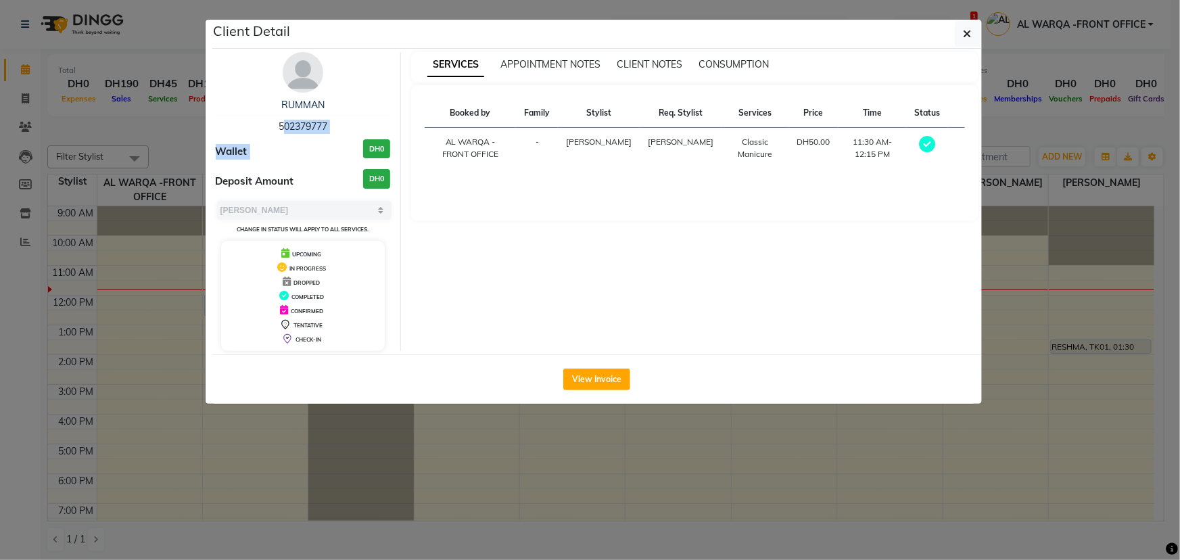
drag, startPoint x: 275, startPoint y: 124, endPoint x: 340, endPoint y: 140, distance: 67.6
click at [340, 140] on div "RUMMAN 502379777 Wallet DH0 Deposit Amount DH0 Select MARK DONE UPCOMING Change…" at bounding box center [304, 201] width 196 height 299
drag, startPoint x: 580, startPoint y: 467, endPoint x: 416, endPoint y: 317, distance: 222.7
click at [578, 465] on ngb-modal-window "Client Detail RUMMAN 502379777 Wallet DH0 Deposit Amount DH0 Select MARK DONE U…" at bounding box center [590, 280] width 1180 height 560
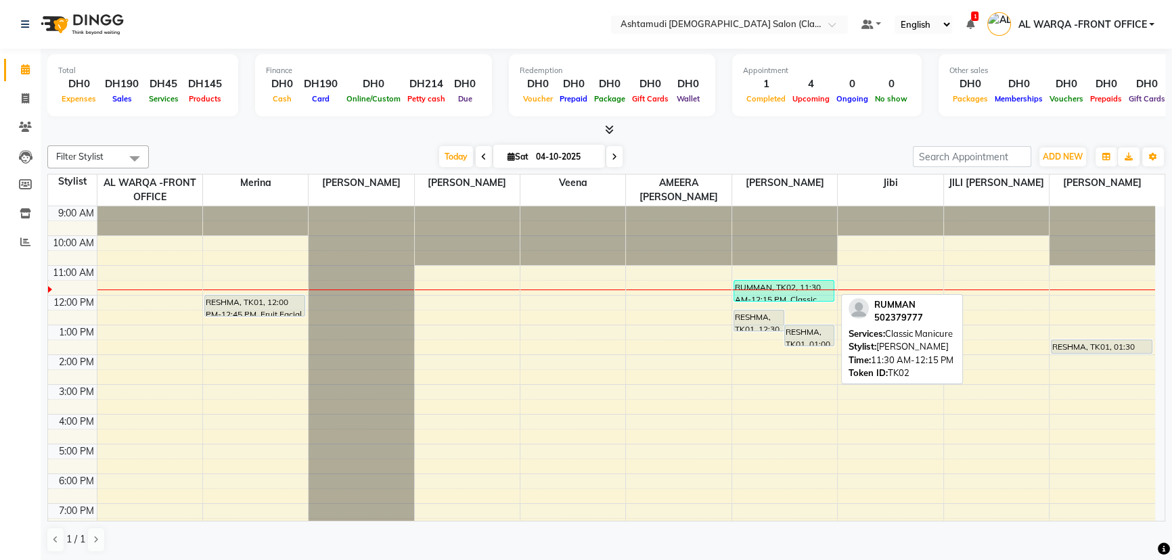
click at [805, 290] on div "RUMMAN, TK02, 11:30 AM-12:15 PM, Classic Manicure" at bounding box center [784, 291] width 100 height 20
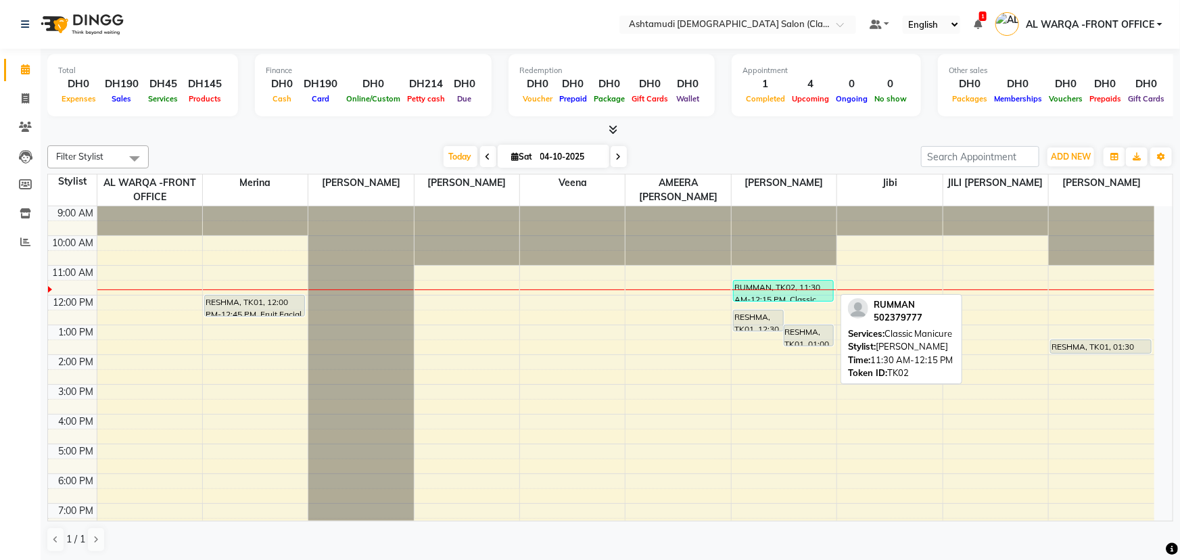
select select "3"
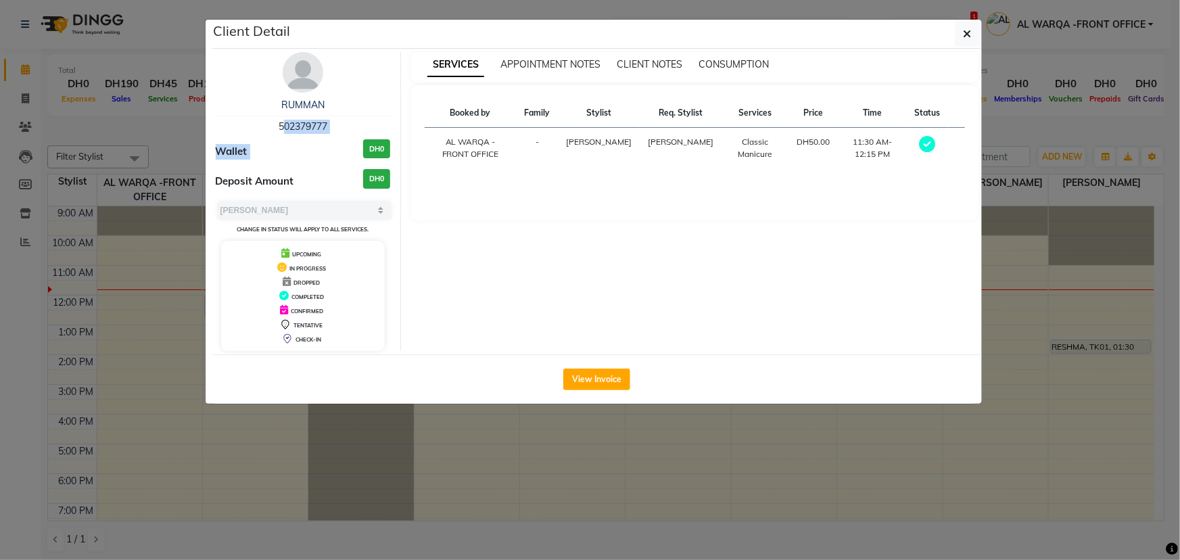
drag, startPoint x: 273, startPoint y: 125, endPoint x: 347, endPoint y: 143, distance: 76.6
click at [347, 143] on div "RUMMAN 502379777 Wallet DH0 Deposit Amount DH0 Select MARK DONE UPCOMING Change…" at bounding box center [304, 201] width 196 height 299
copy div "502379777 Wallet"
click at [232, 467] on ngb-modal-window "Client Detail RUMMAN 502379777 Wallet DH0 Deposit Amount DH0 Select MARK DONE U…" at bounding box center [590, 280] width 1180 height 560
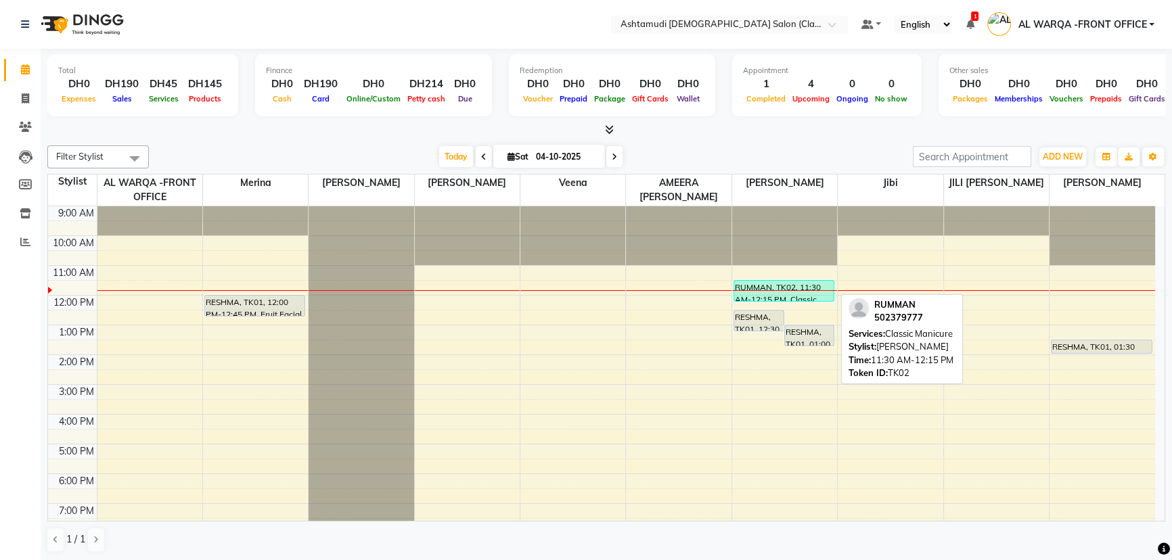
click at [787, 295] on div "RUMMAN, TK02, 11:30 AM-12:15 PM, Classic Manicure" at bounding box center [784, 291] width 100 height 20
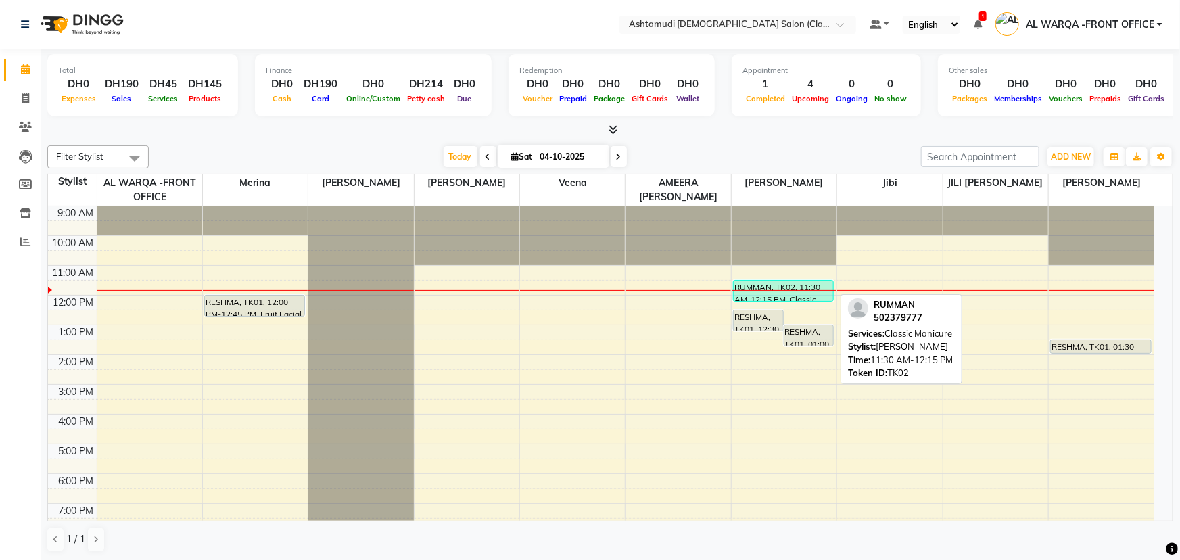
select select "3"
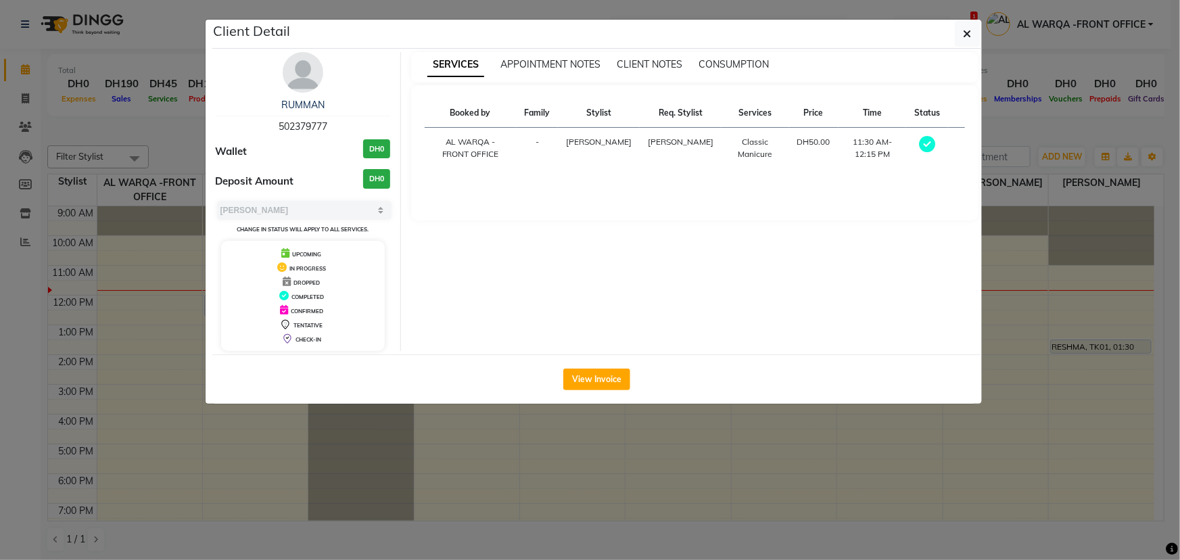
drag, startPoint x: 273, startPoint y: 120, endPoint x: 329, endPoint y: 127, distance: 56.0
click at [329, 127] on div "RUMMAN 502379777" at bounding box center [303, 116] width 175 height 36
copy span "502379777"
click at [645, 493] on ngb-modal-window "Client Detail RUMMAN 502379777 Wallet DH0 Deposit Amount DH0 Select MARK DONE U…" at bounding box center [590, 280] width 1180 height 560
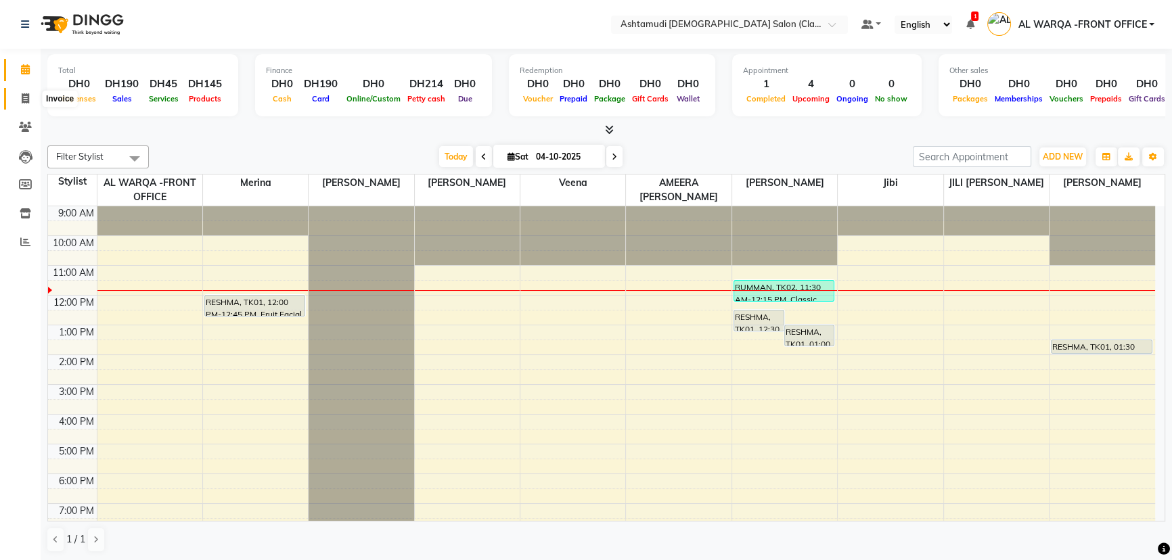
click at [27, 93] on icon at bounding box center [25, 98] width 7 height 10
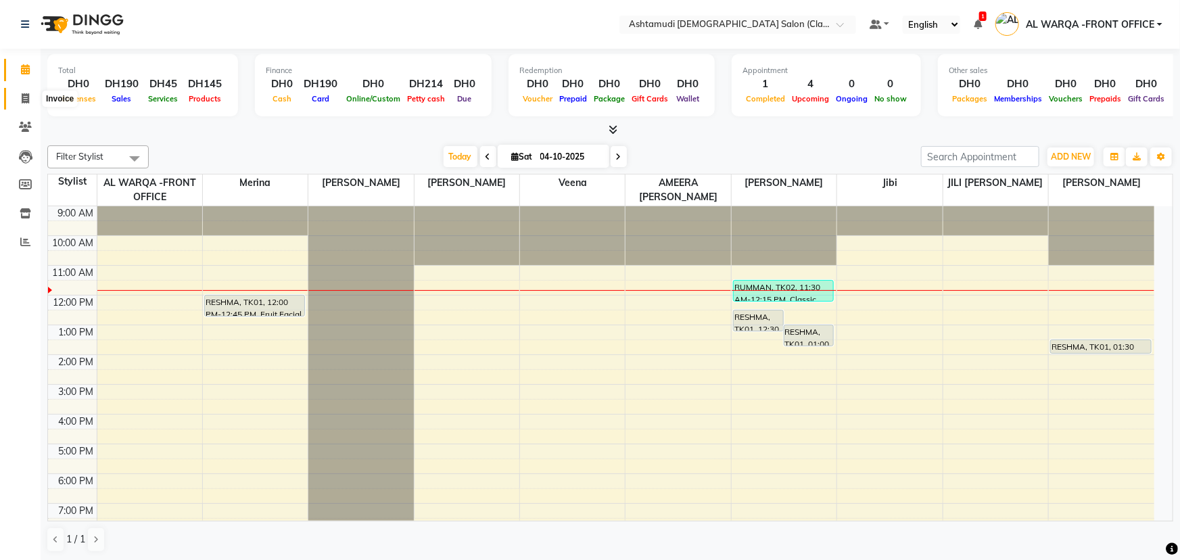
select select "service"
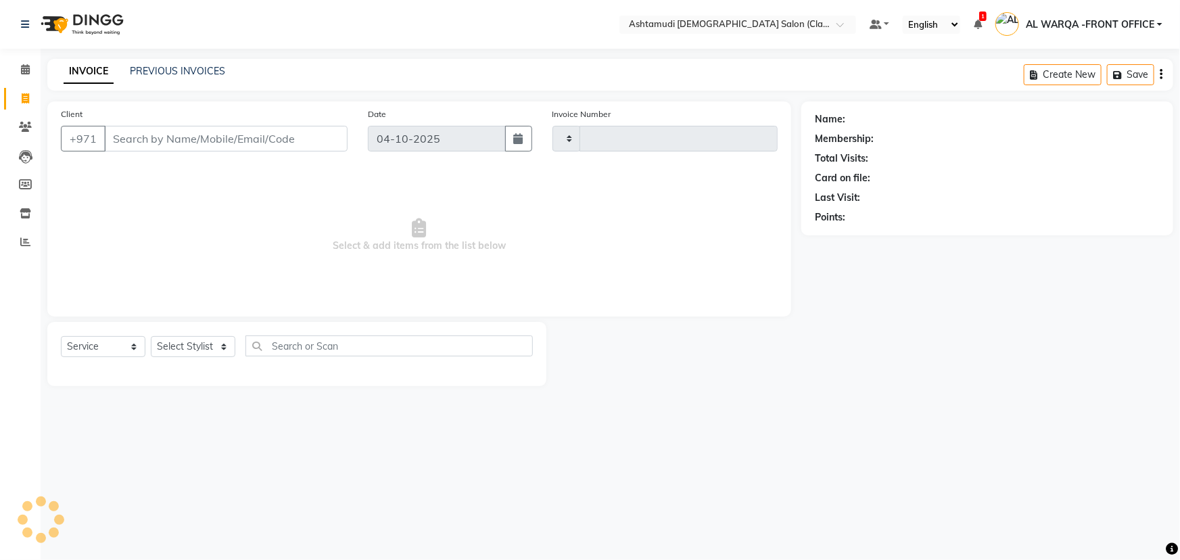
type input "1771"
select select "8201"
click at [152, 146] on input "Client" at bounding box center [226, 139] width 244 height 26
click at [27, 72] on icon at bounding box center [25, 69] width 9 height 10
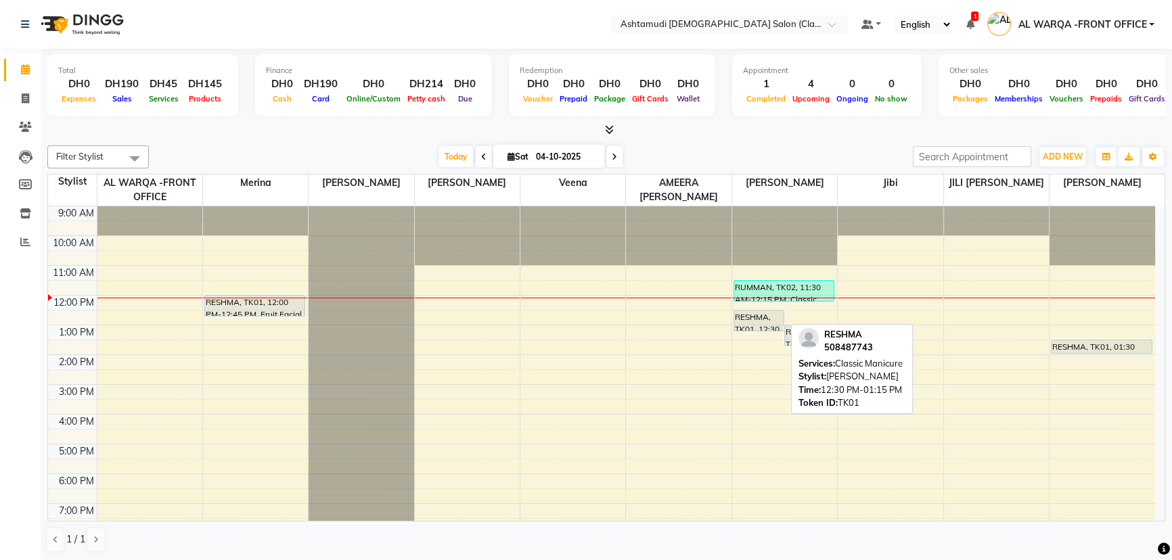
click at [739, 315] on div "RESHMA, TK01, 12:30 PM-01:15 PM, Classic Manicure" at bounding box center [758, 320] width 49 height 20
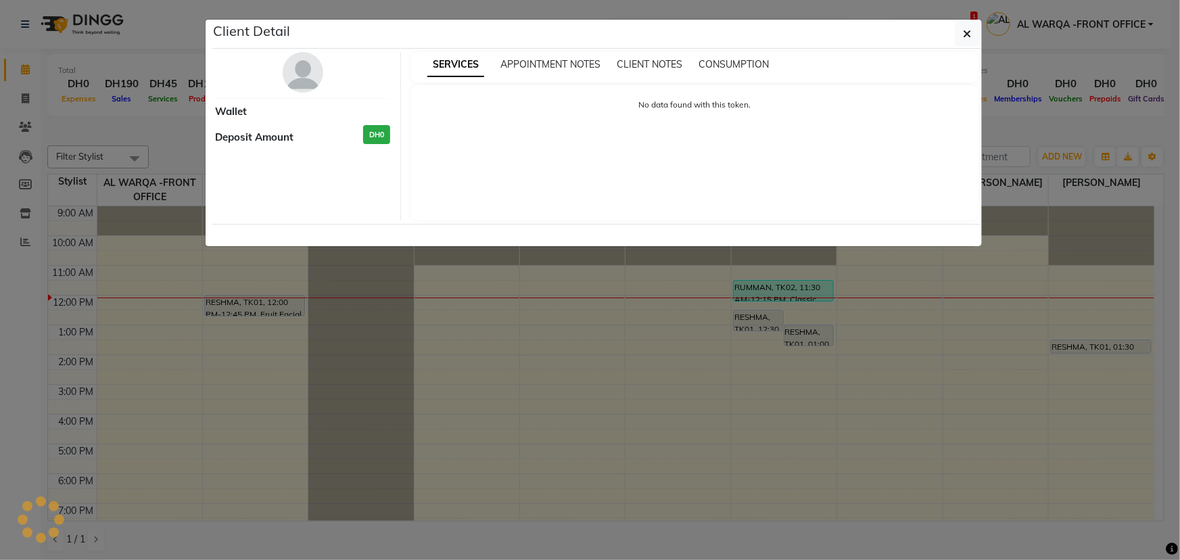
select select "7"
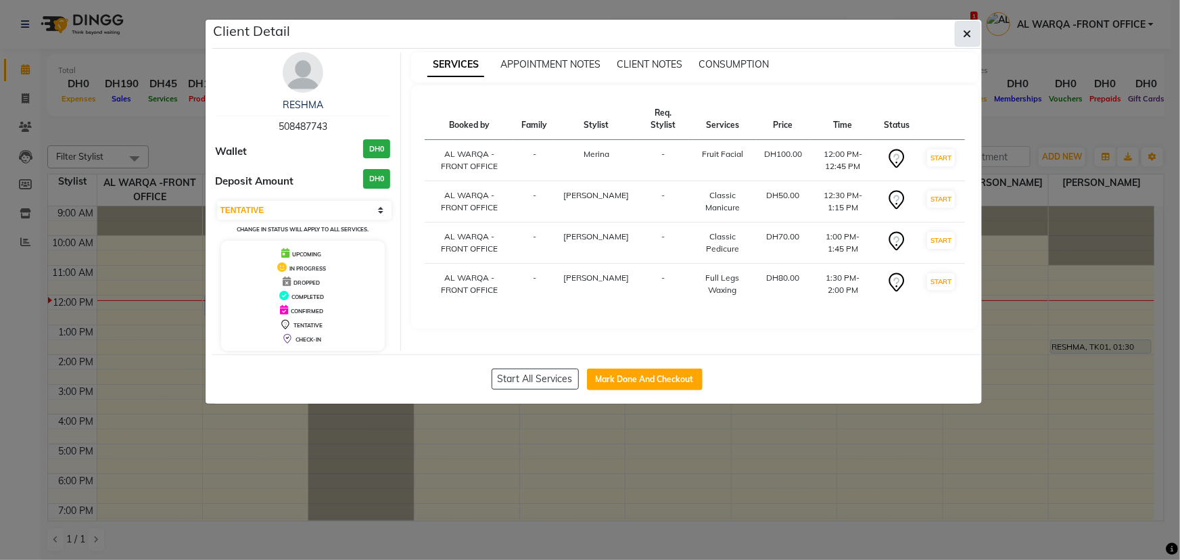
click at [965, 31] on icon "button" at bounding box center [968, 33] width 8 height 11
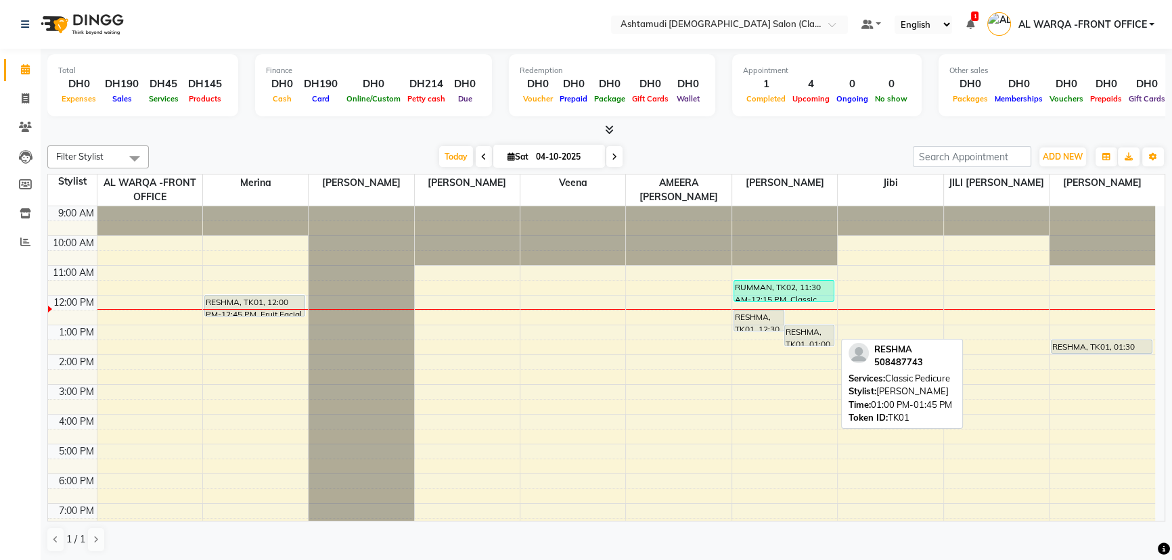
click at [812, 347] on div at bounding box center [809, 345] width 49 height 5
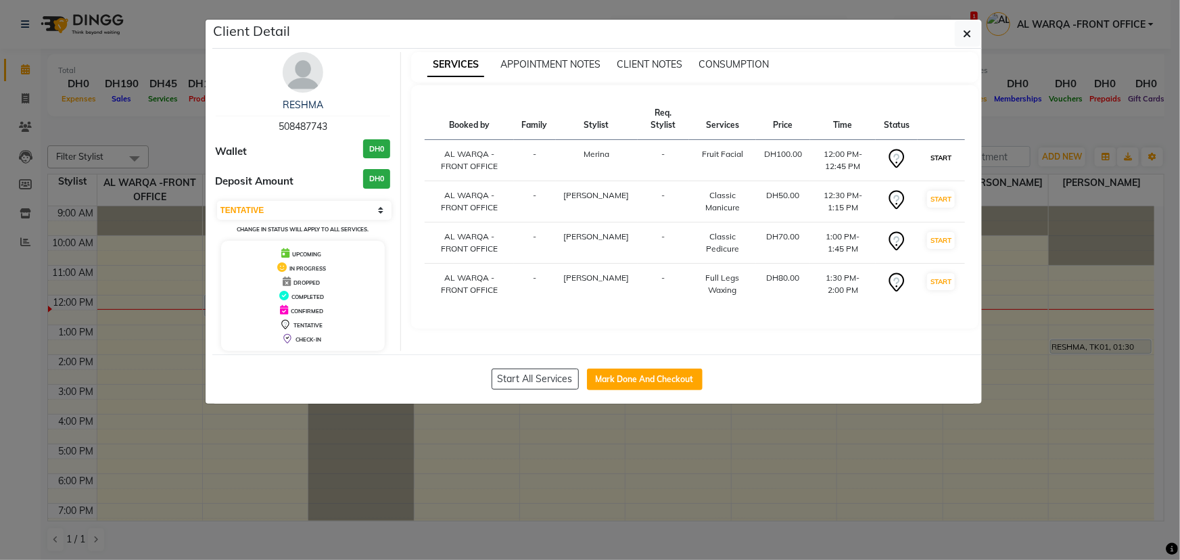
click at [943, 151] on button "START" at bounding box center [941, 157] width 28 height 17
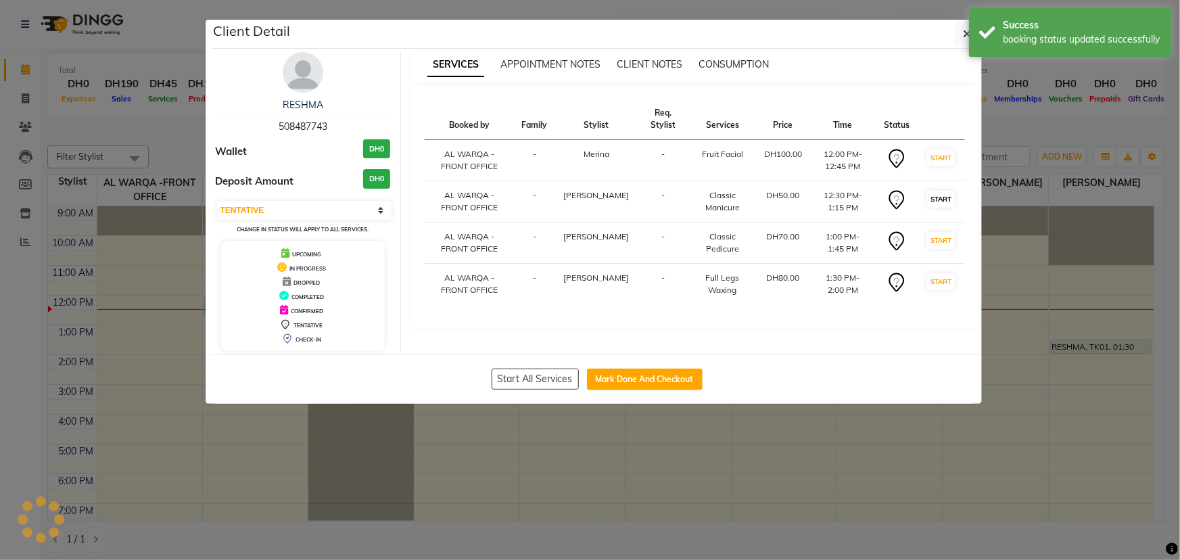
select select "select"
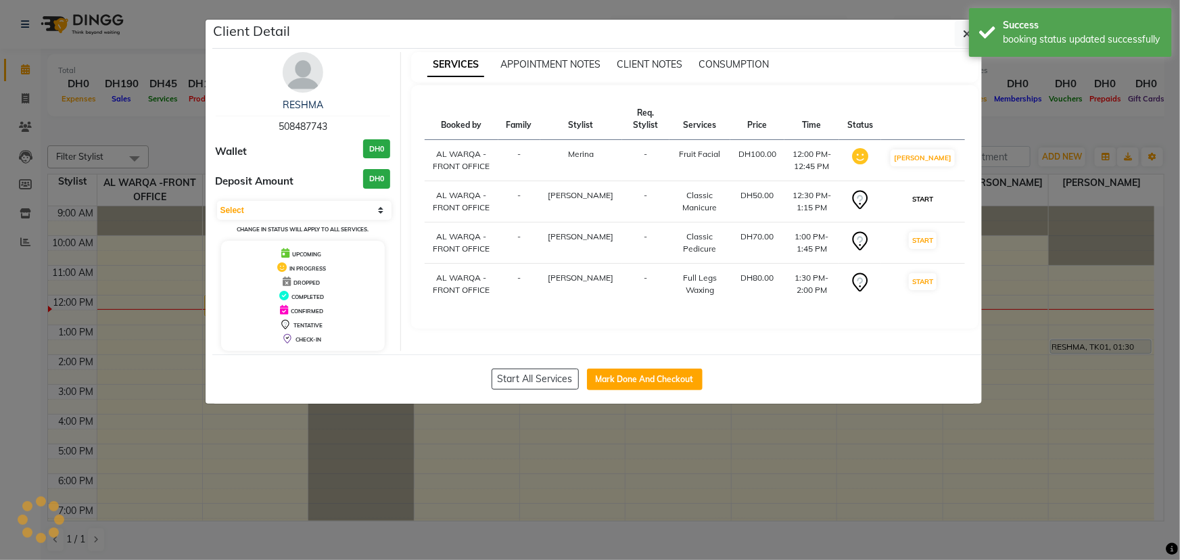
click at [937, 199] on button "START" at bounding box center [923, 199] width 28 height 17
click at [936, 248] on button "START" at bounding box center [923, 240] width 28 height 17
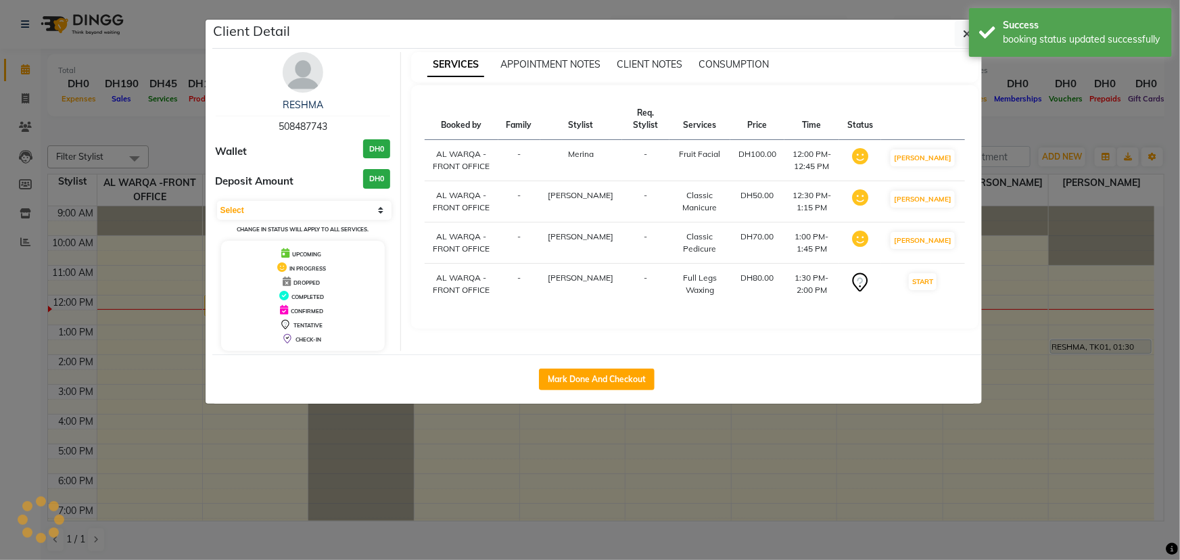
click at [940, 432] on ngb-modal-window "Client Detail RESHMA 508487743 Wallet DH0 Deposit Amount DH0 Select IN SERVICE …" at bounding box center [590, 280] width 1180 height 560
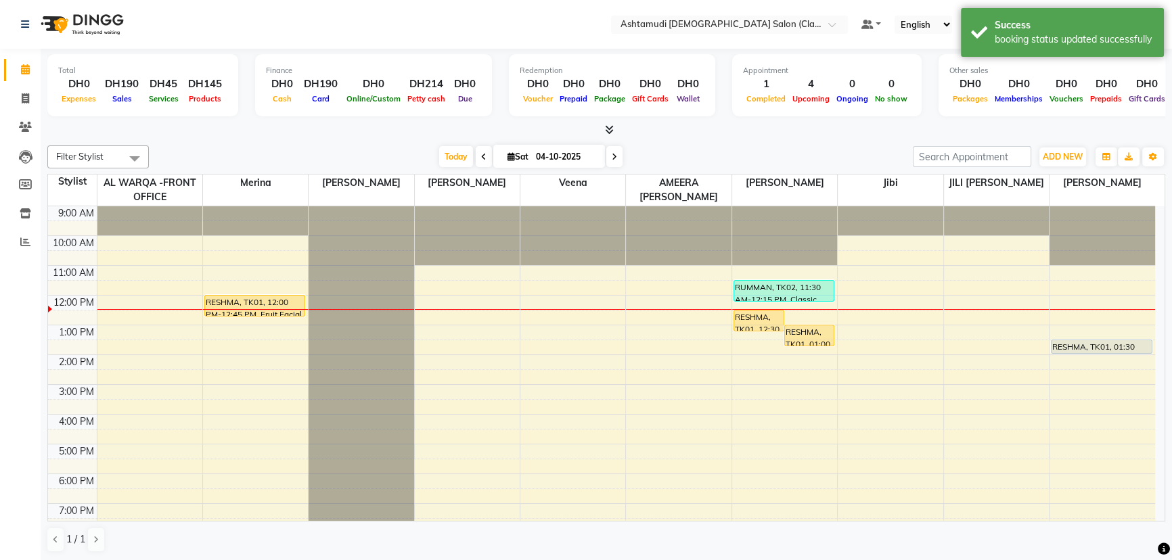
click at [909, 434] on div "9:00 AM 10:00 AM 11:00 AM 12:00 PM 1:00 PM 2:00 PM 3:00 PM 4:00 PM 5:00 PM 6:00…" at bounding box center [601, 414] width 1107 height 416
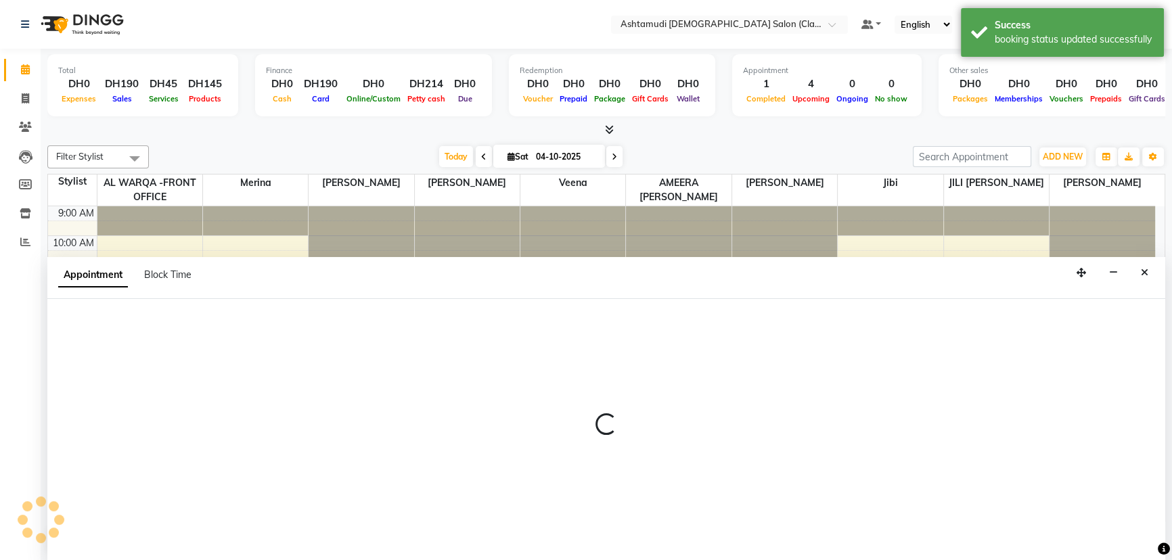
select select "88890"
select select "990"
select select "tentative"
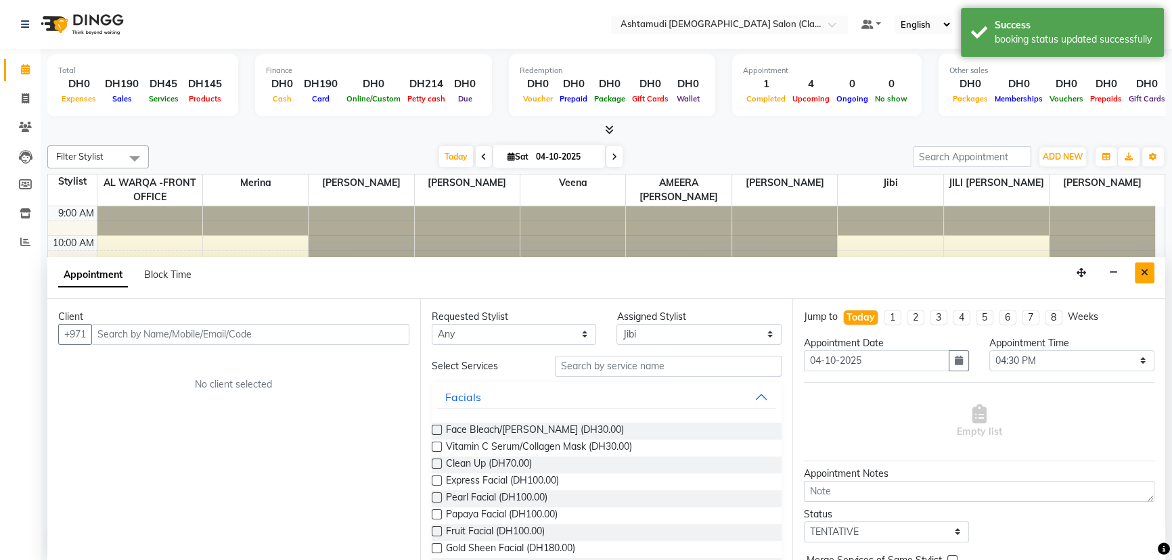
click at [1147, 265] on button "Close" at bounding box center [1144, 272] width 20 height 21
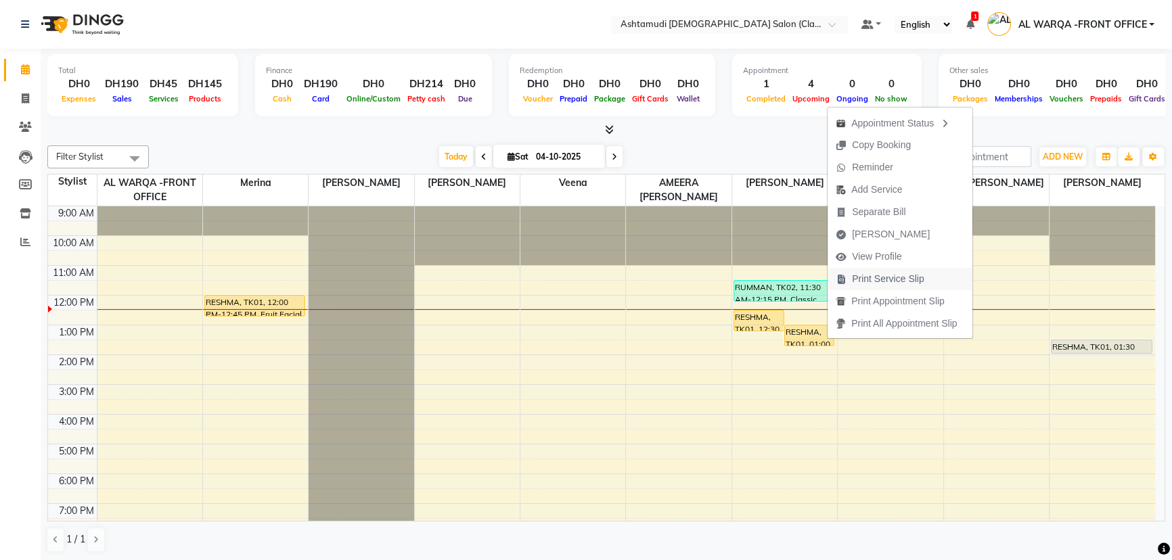
click at [866, 275] on span "Print Service Slip" at bounding box center [888, 279] width 72 height 14
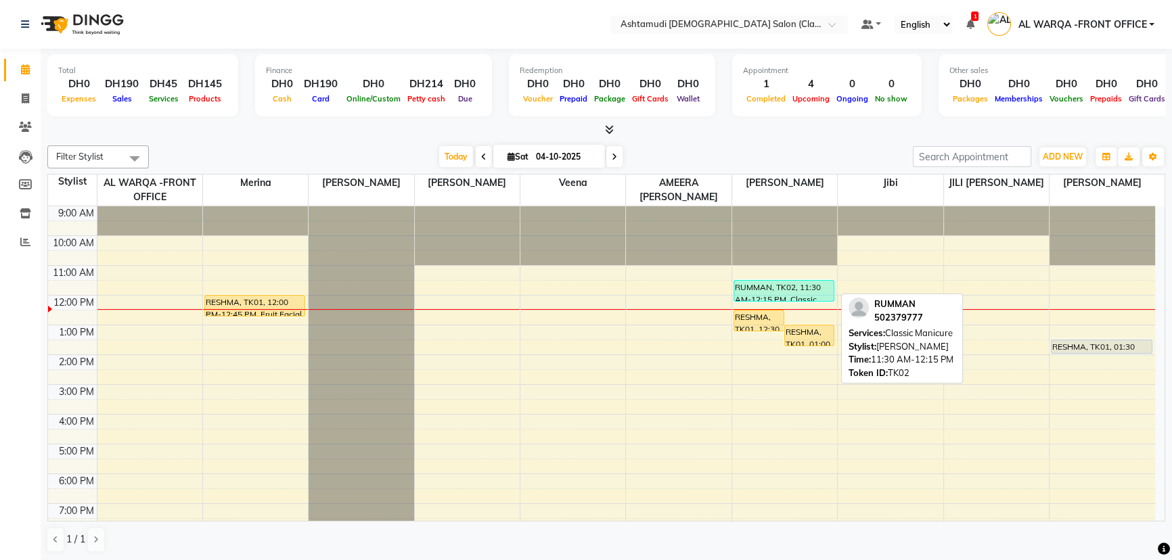
click at [777, 296] on div "RUMMAN, TK02, 11:30 AM-12:15 PM, Classic Manicure" at bounding box center [784, 291] width 100 height 20
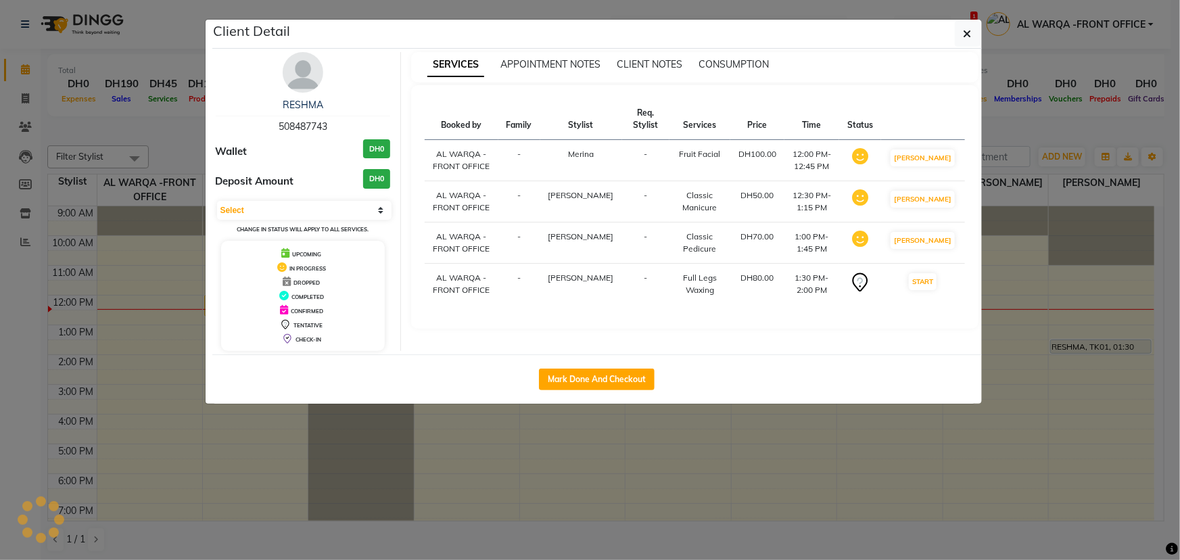
select select "3"
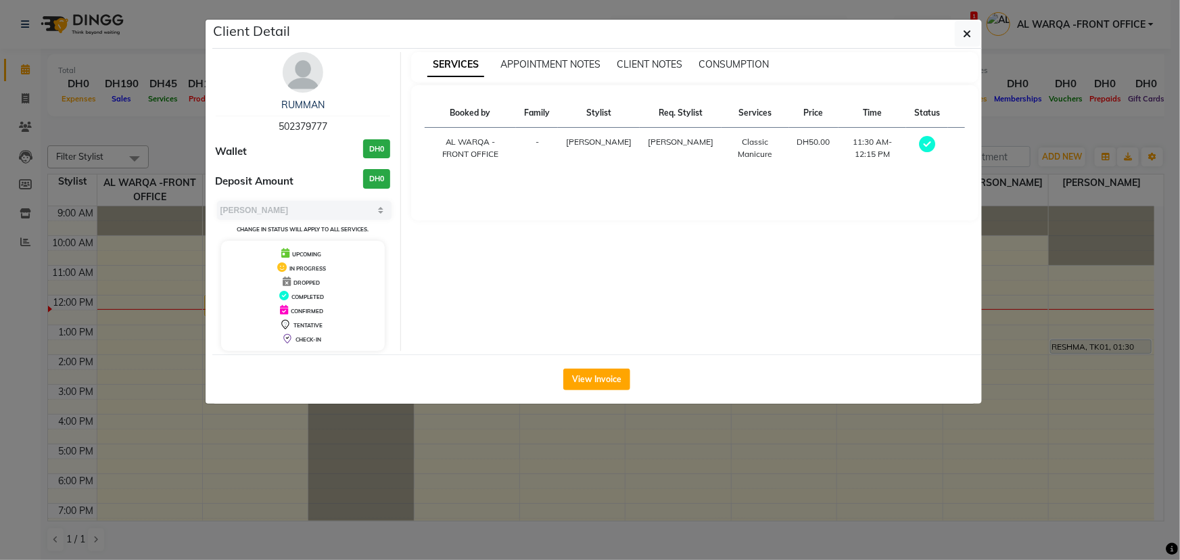
click at [858, 418] on ngb-modal-window "Client Detail RUMMAN 502379777 Wallet DH0 Deposit Amount DH0 Select MARK DONE U…" at bounding box center [590, 280] width 1180 height 560
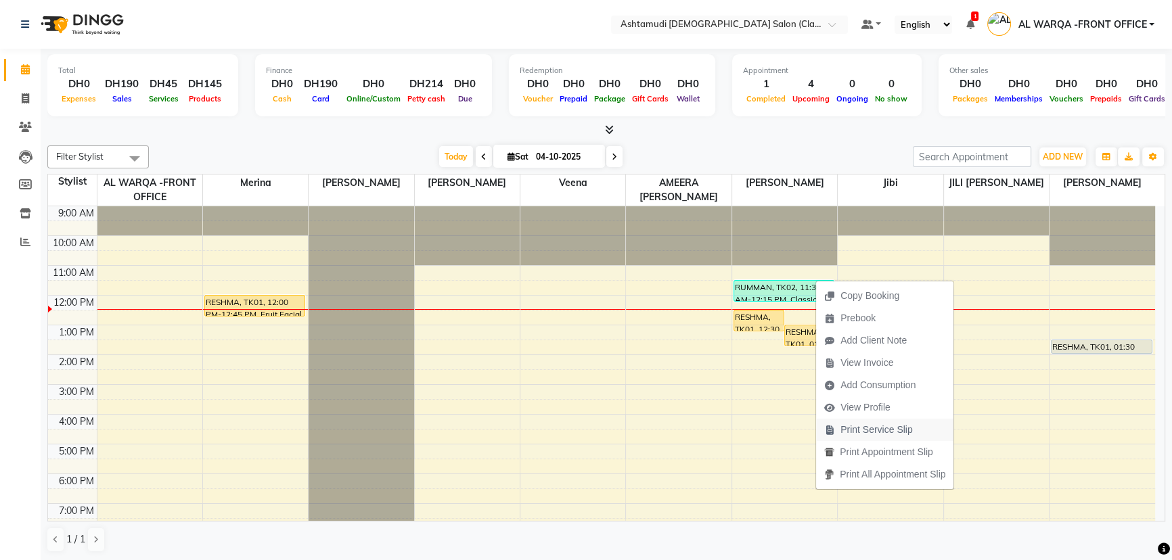
click at [862, 427] on span "Print Service Slip" at bounding box center [876, 430] width 72 height 14
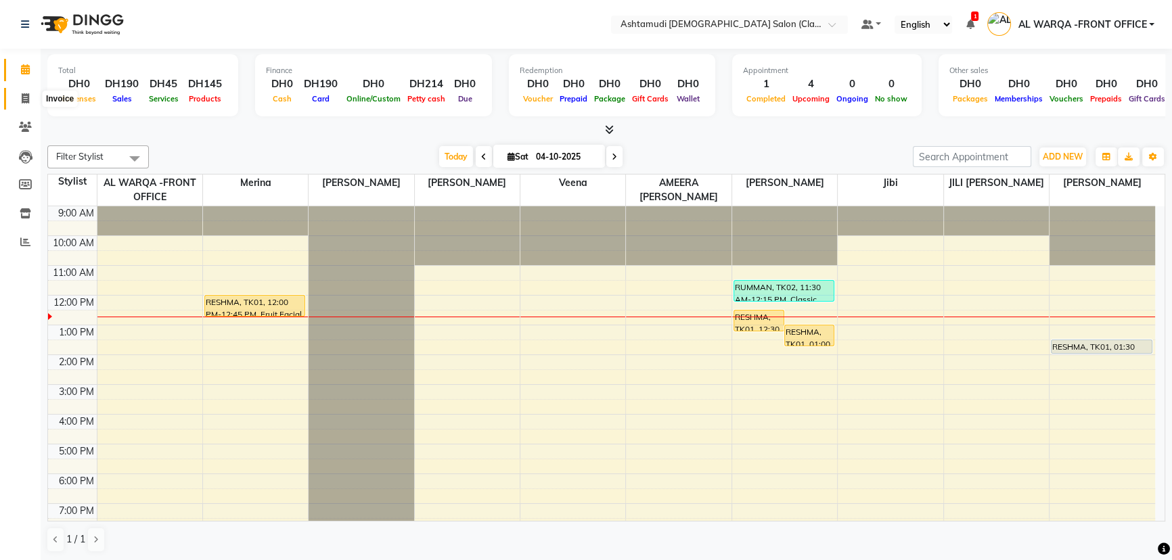
click at [24, 95] on icon at bounding box center [25, 98] width 7 height 10
select select "service"
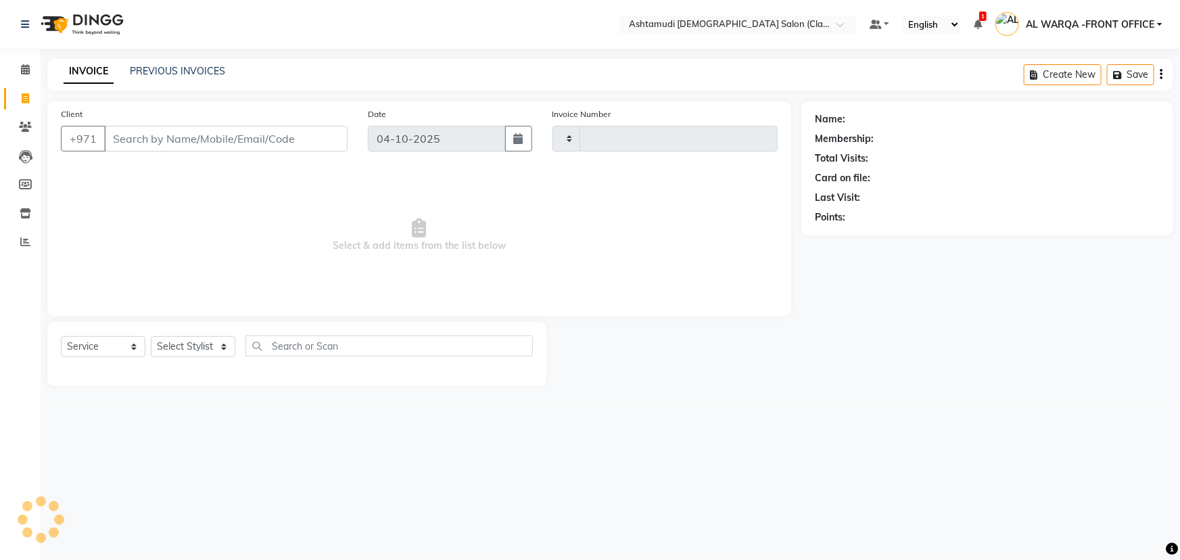
type input "1771"
select select "8201"
click at [160, 142] on input "Client" at bounding box center [226, 139] width 244 height 26
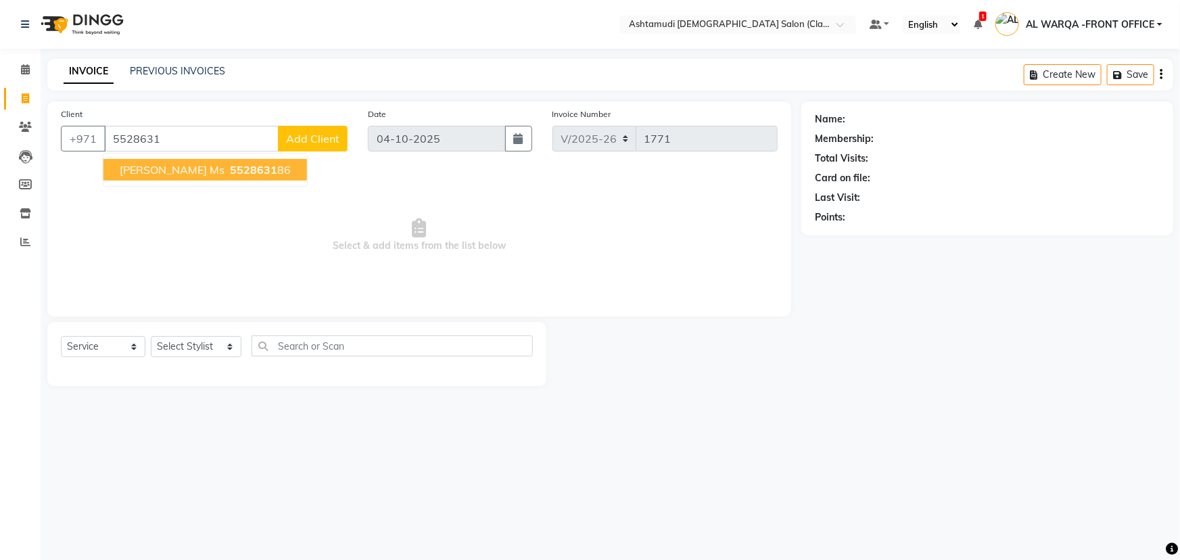
click at [162, 164] on span "[PERSON_NAME] Ms" at bounding box center [172, 170] width 105 height 14
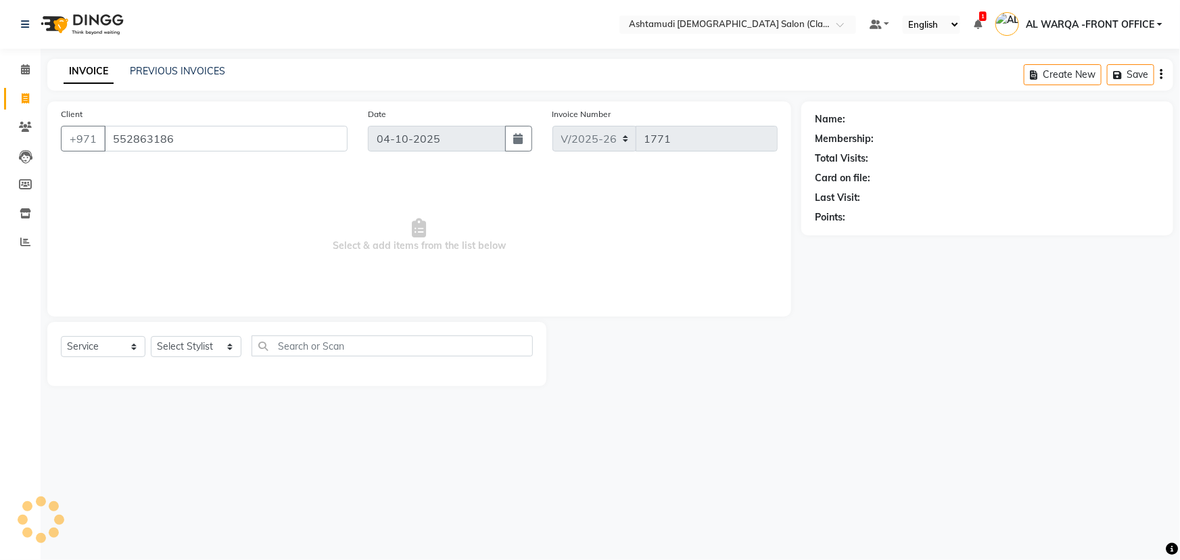
type input "552863186"
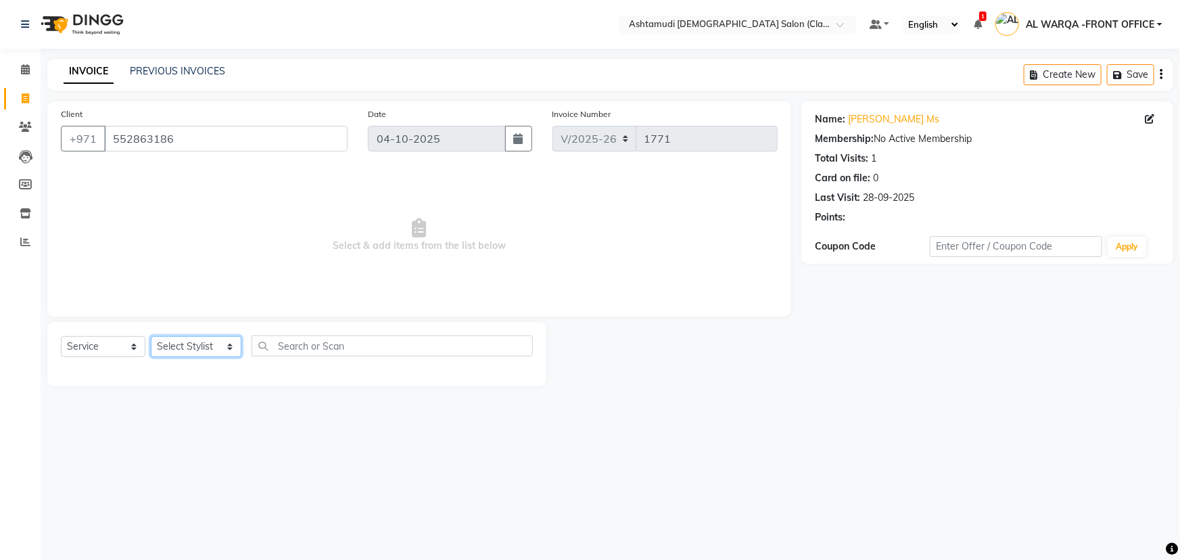
click at [191, 344] on select "Select Stylist AL WARQA -FRONT OFFICE AMEERA [PERSON_NAME] [PERSON_NAME] JILI […" at bounding box center [196, 346] width 91 height 21
select select "88890"
click at [151, 336] on select "Select Stylist AL WARQA -FRONT OFFICE AMEERA [PERSON_NAME] [PERSON_NAME] JILI […" at bounding box center [196, 346] width 91 height 21
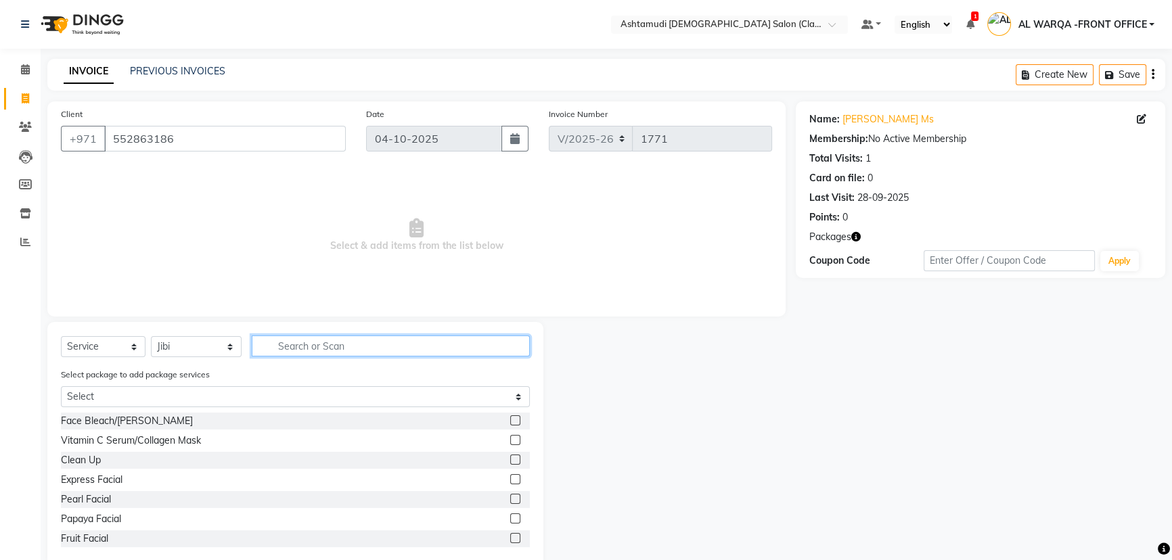
click at [282, 346] on input "text" at bounding box center [391, 346] width 278 height 21
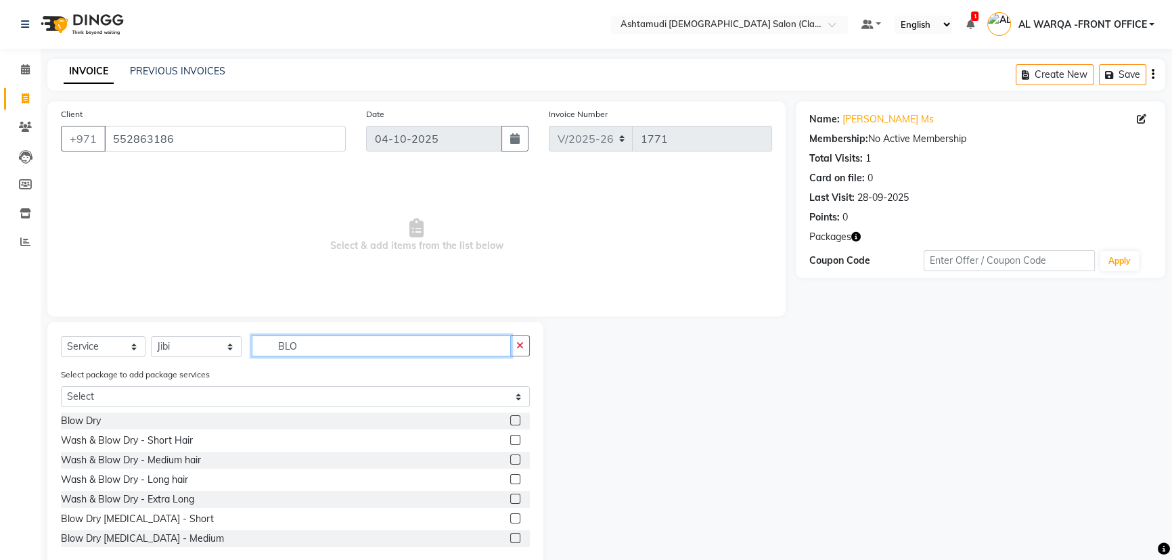
type input "BLO"
click at [510, 419] on label at bounding box center [515, 420] width 10 height 10
click at [510, 419] on input "checkbox" at bounding box center [514, 421] width 9 height 9
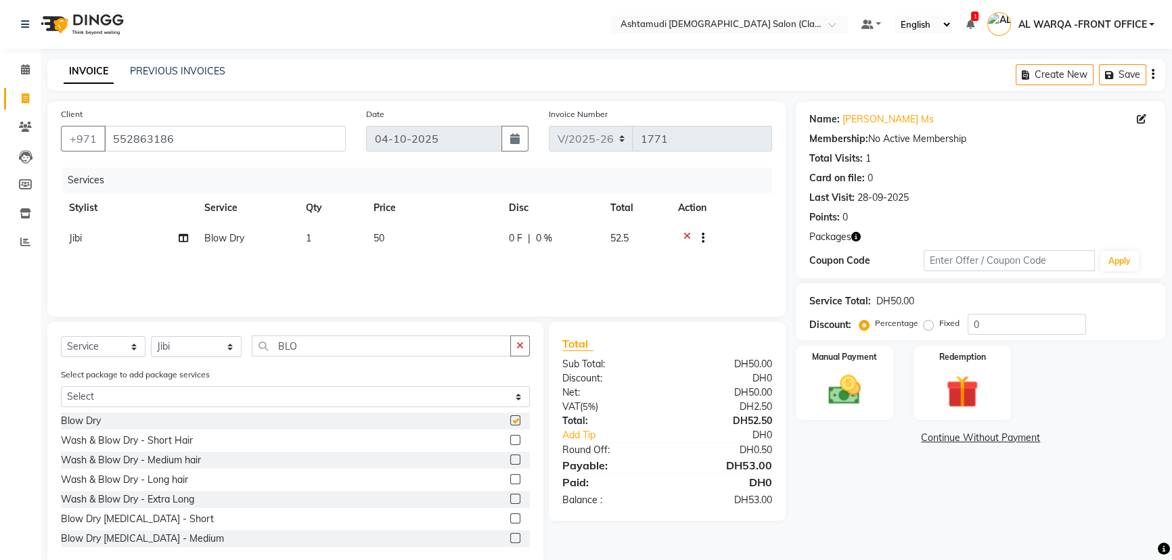
checkbox input "false"
click at [1049, 326] on input "0" at bounding box center [1026, 324] width 118 height 21
type input "015"
click at [854, 384] on img at bounding box center [844, 390] width 55 height 39
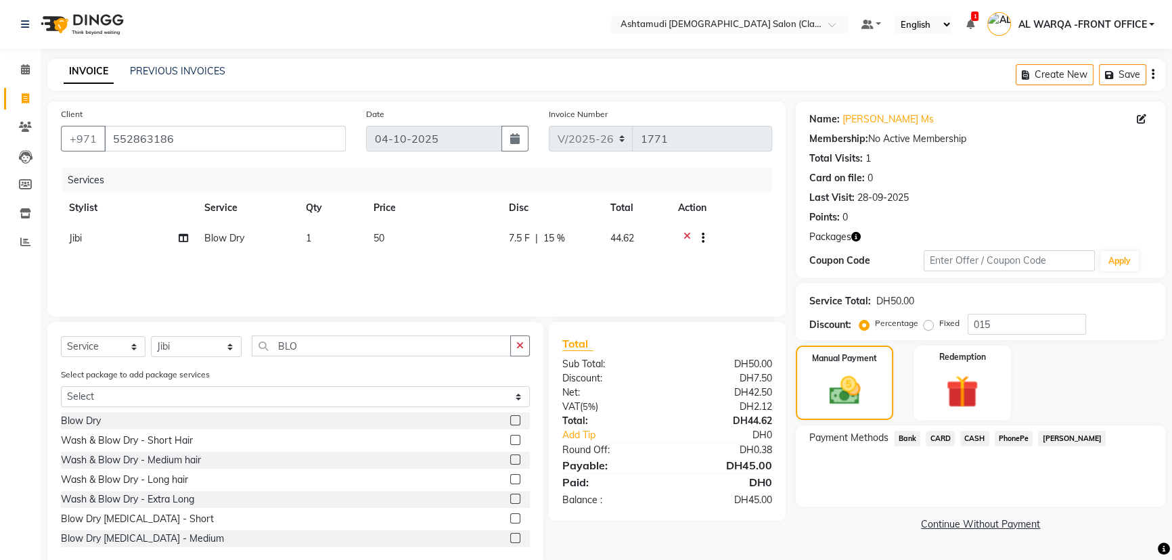
click at [944, 438] on span "CARD" at bounding box center [939, 439] width 29 height 16
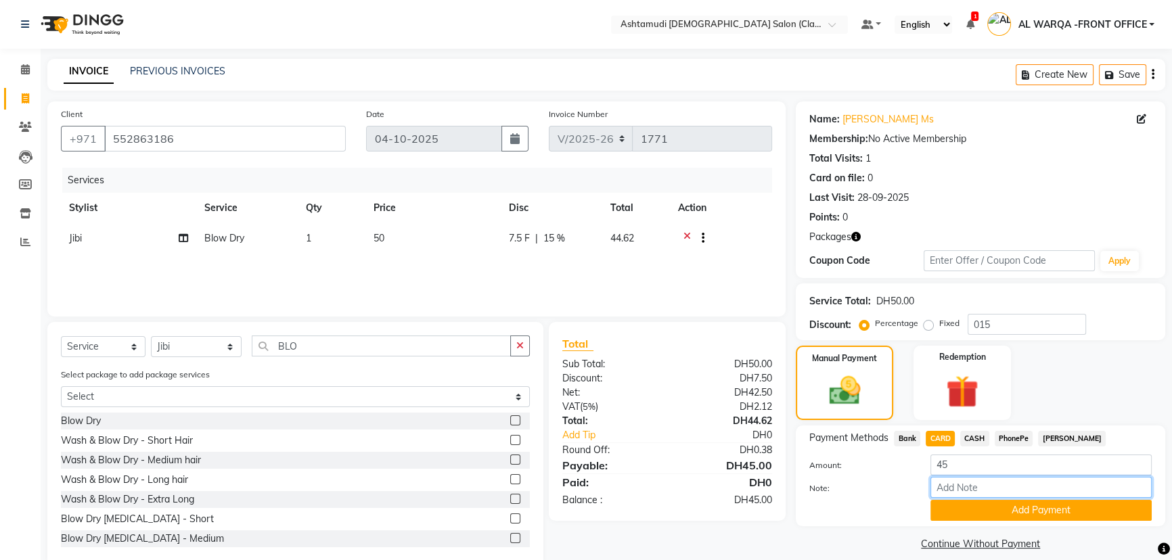
click at [971, 488] on input "Note:" at bounding box center [1040, 487] width 221 height 21
type input "AMEERA"
click at [1104, 507] on button "Add Payment" at bounding box center [1040, 510] width 221 height 21
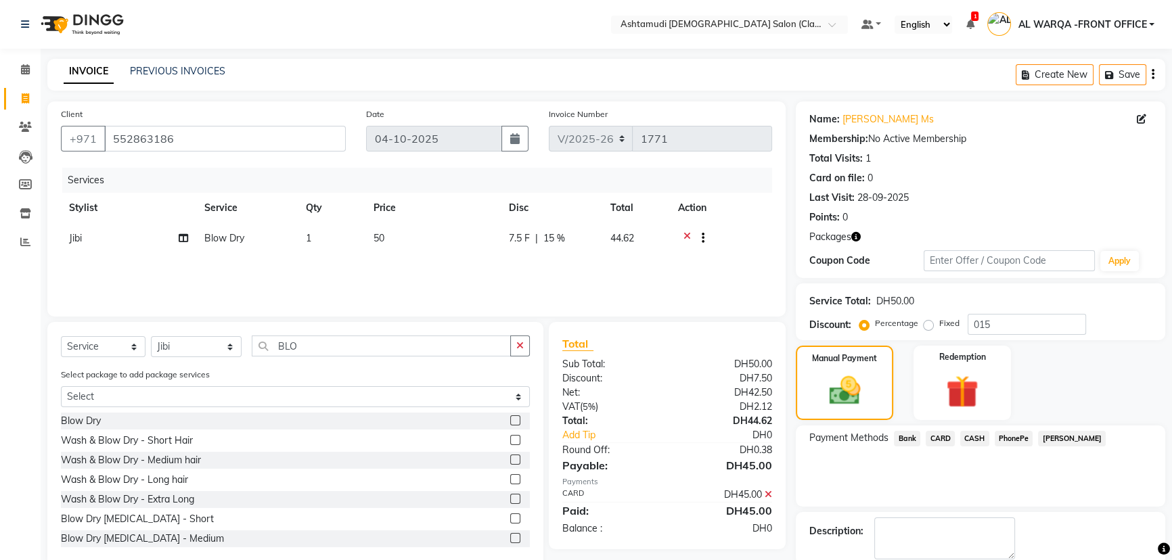
scroll to position [70, 0]
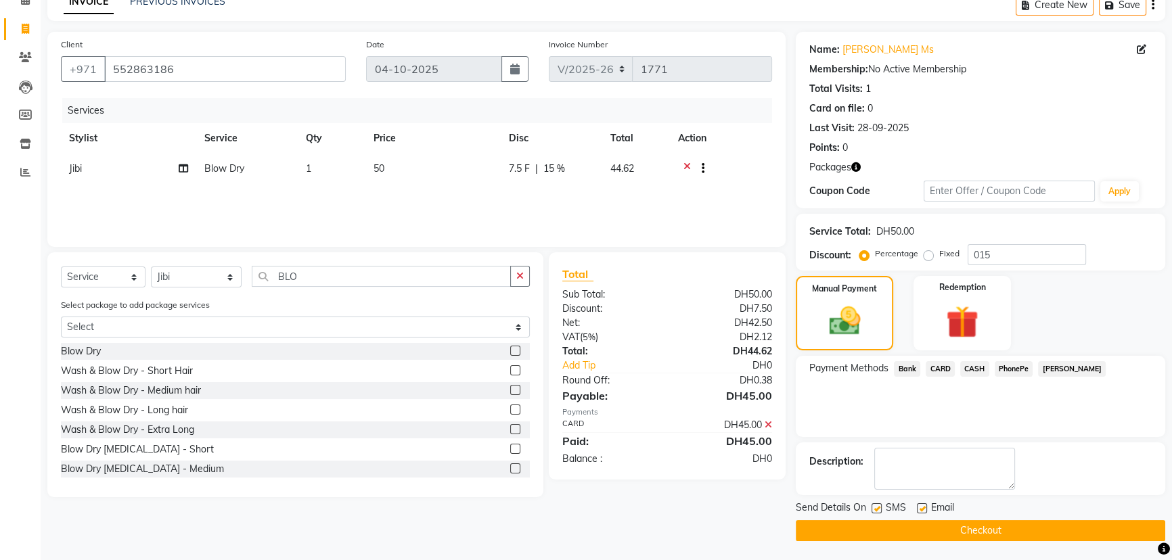
click at [950, 521] on button "Checkout" at bounding box center [980, 530] width 369 height 21
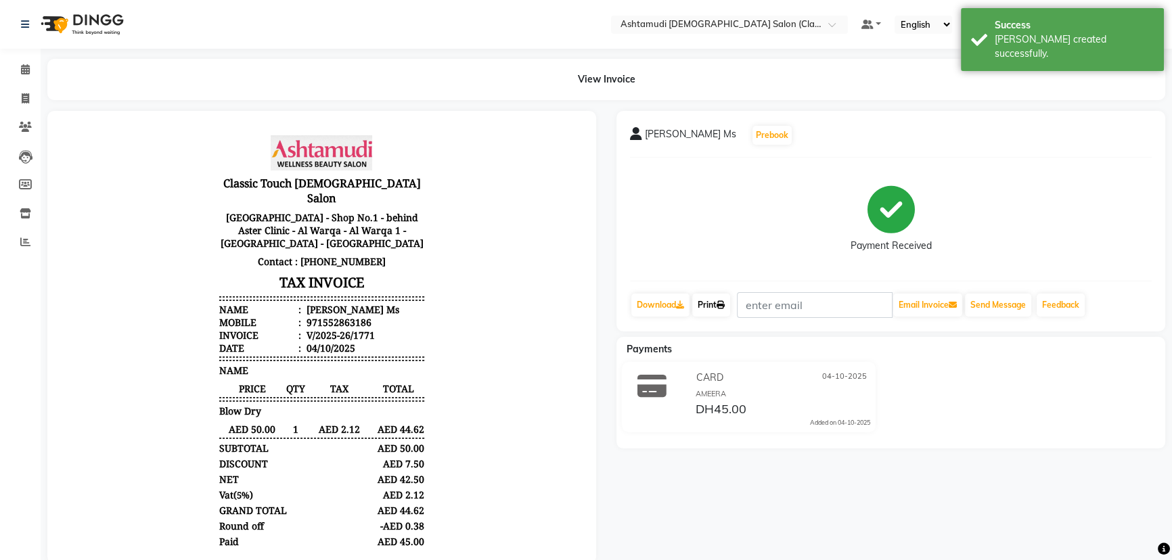
click at [722, 302] on icon at bounding box center [720, 305] width 8 height 8
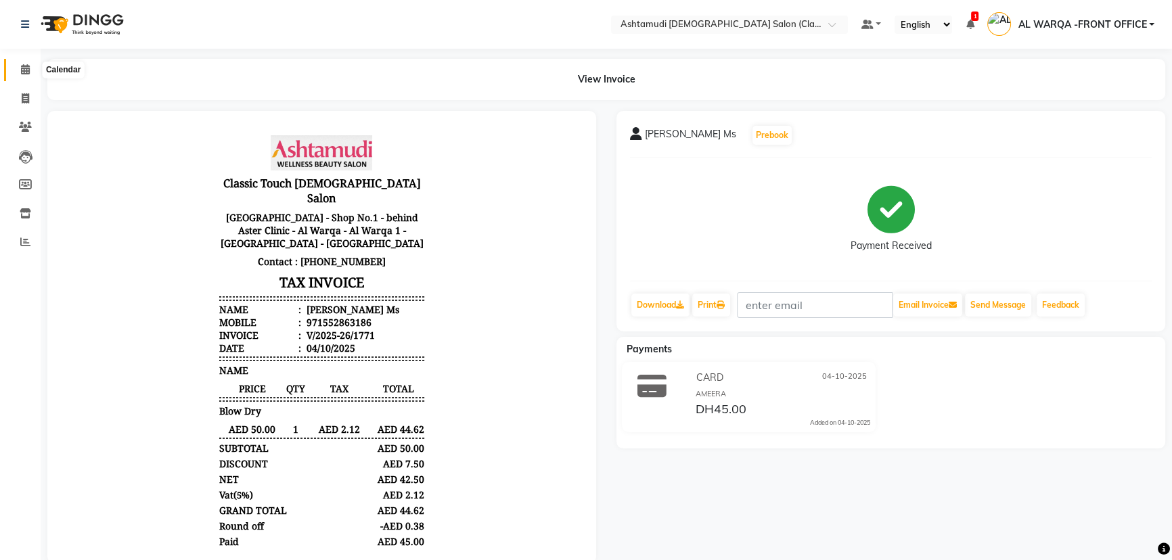
click at [32, 74] on span at bounding box center [26, 70] width 24 height 16
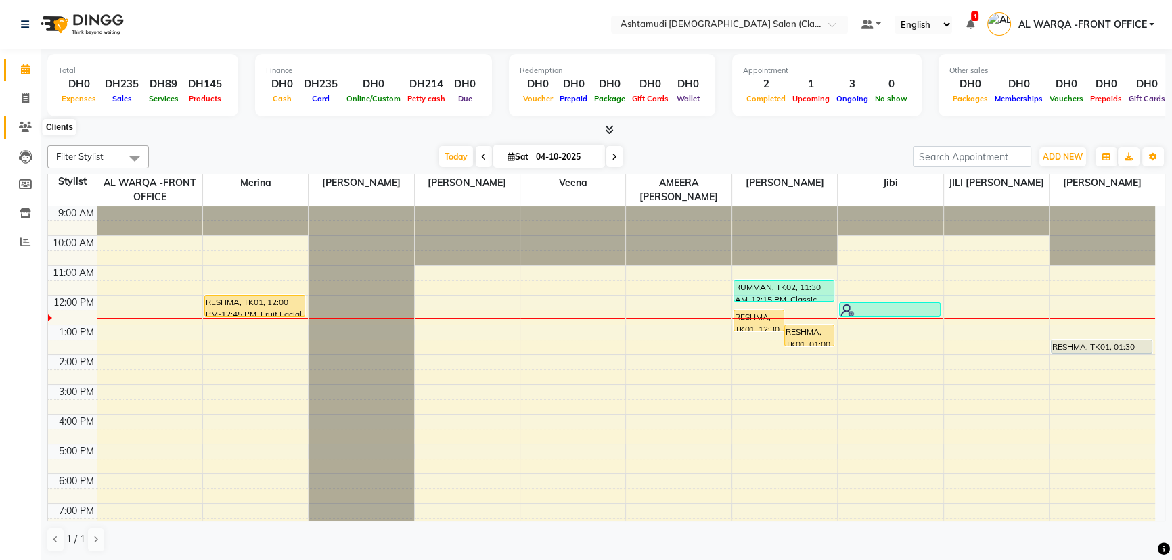
click at [28, 128] on icon at bounding box center [25, 127] width 13 height 10
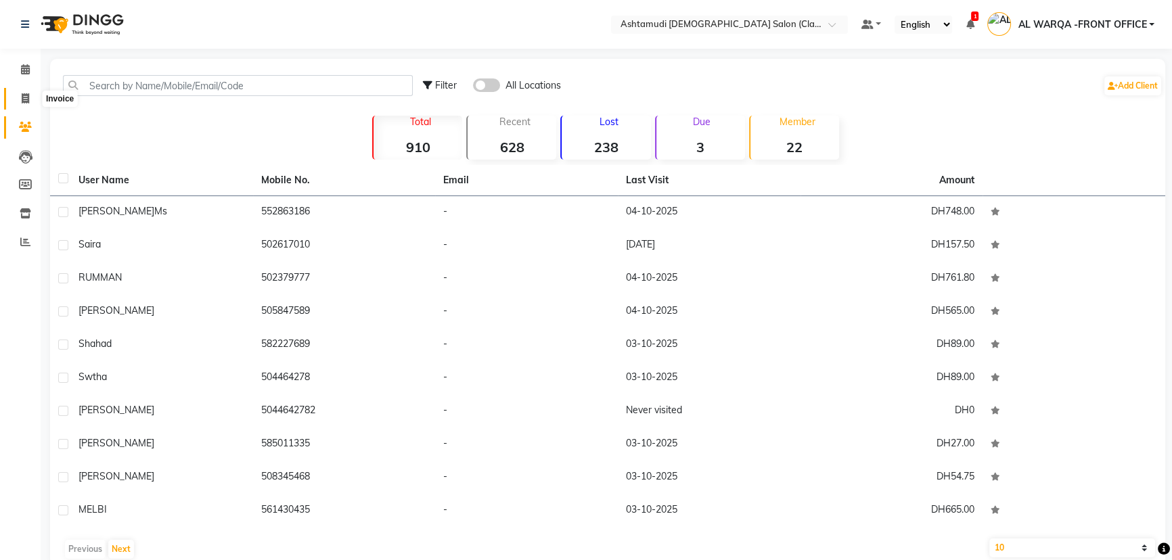
click at [27, 101] on icon at bounding box center [25, 98] width 7 height 10
select select "service"
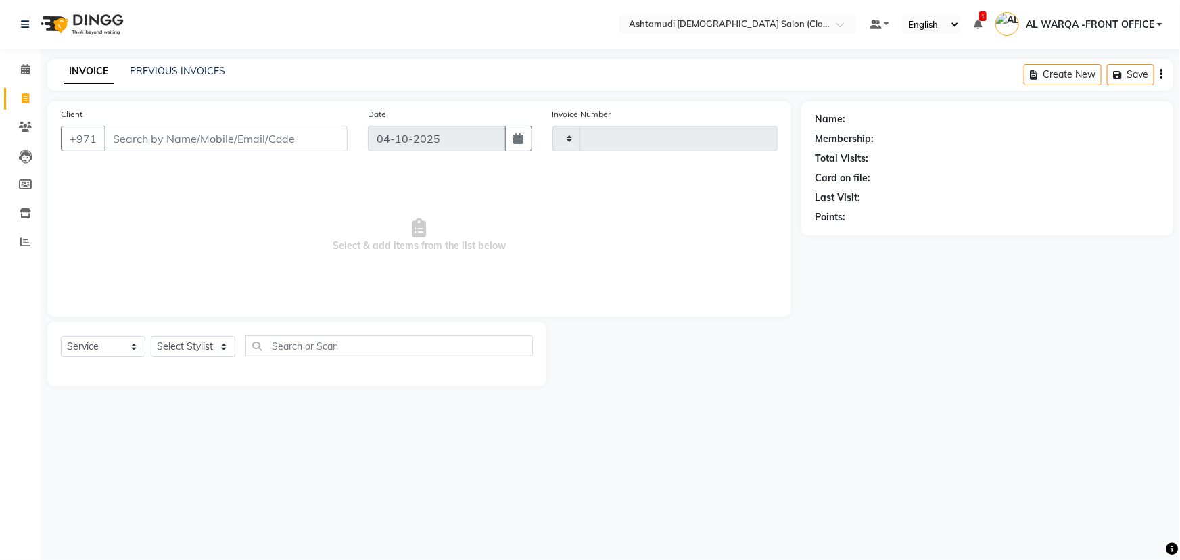
type input "1772"
select select "8201"
click at [21, 70] on icon at bounding box center [25, 69] width 9 height 10
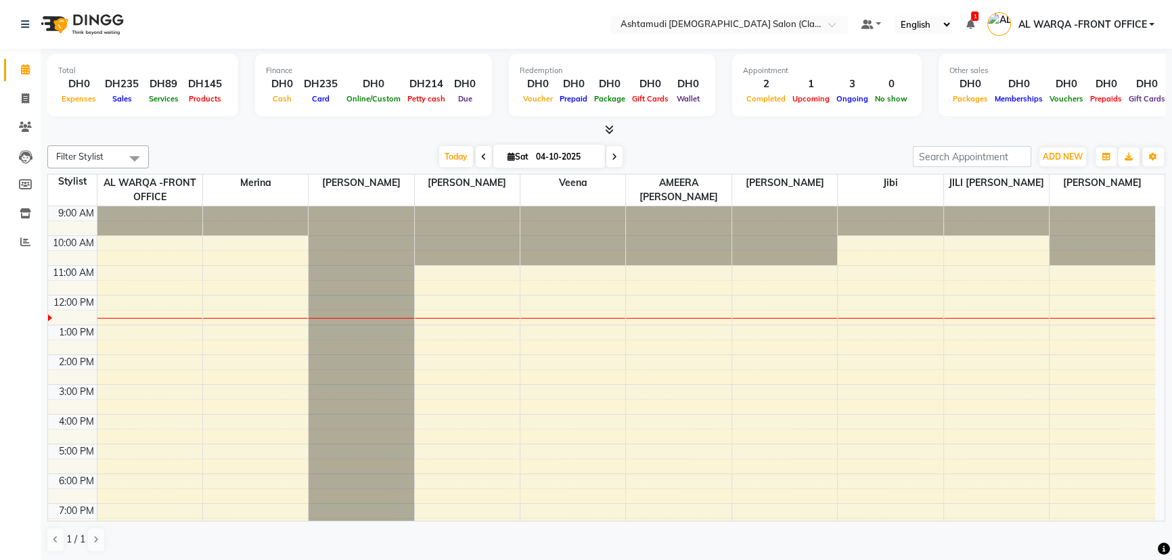
scroll to position [74, 0]
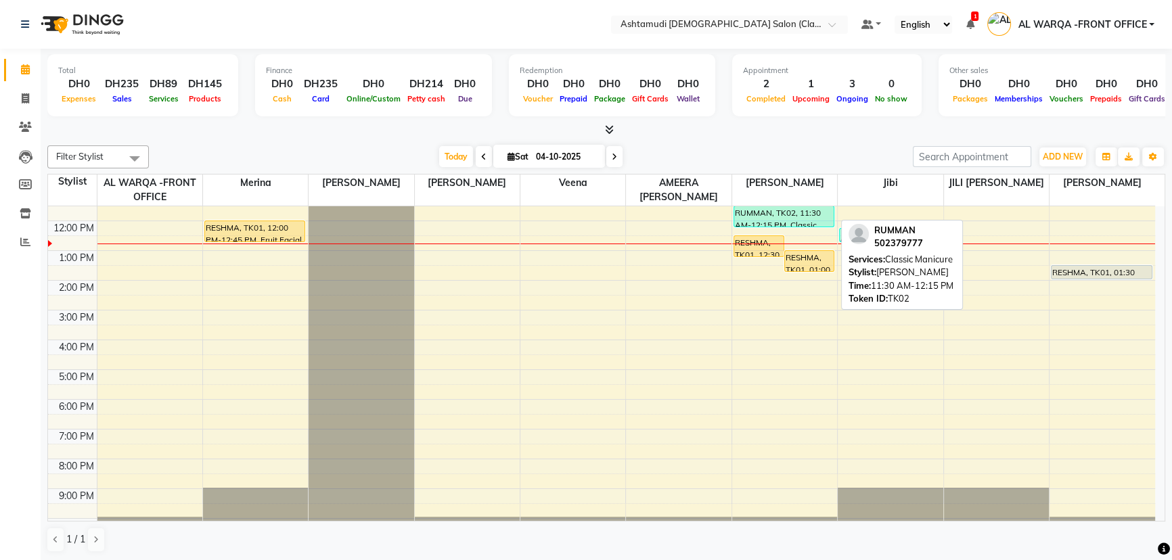
click at [774, 216] on div "RUMMAN, TK02, 11:30 AM-12:15 PM, Classic Manicure" at bounding box center [784, 216] width 100 height 20
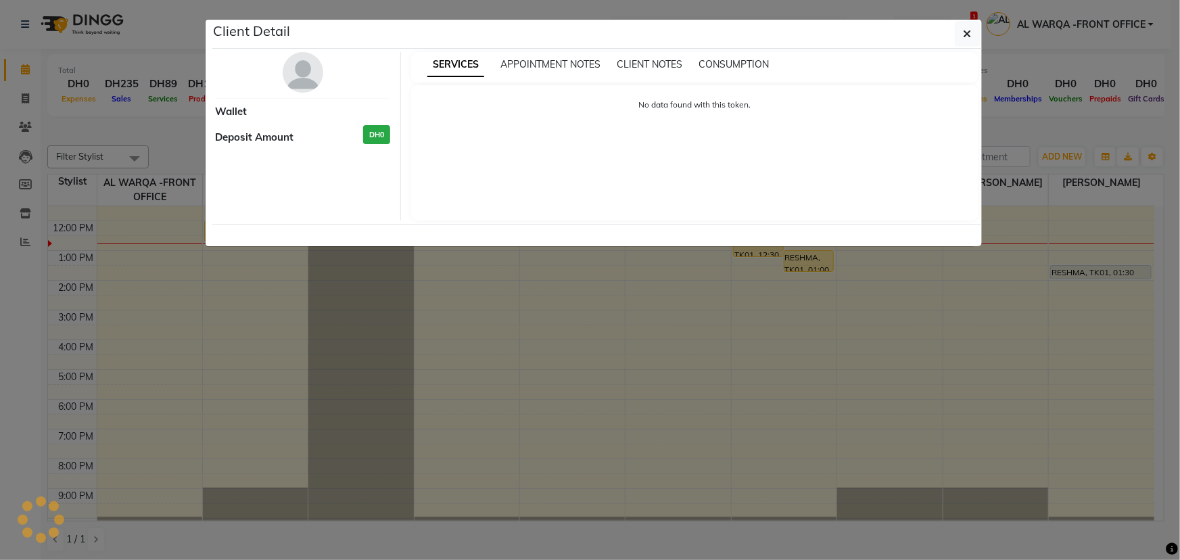
select select "3"
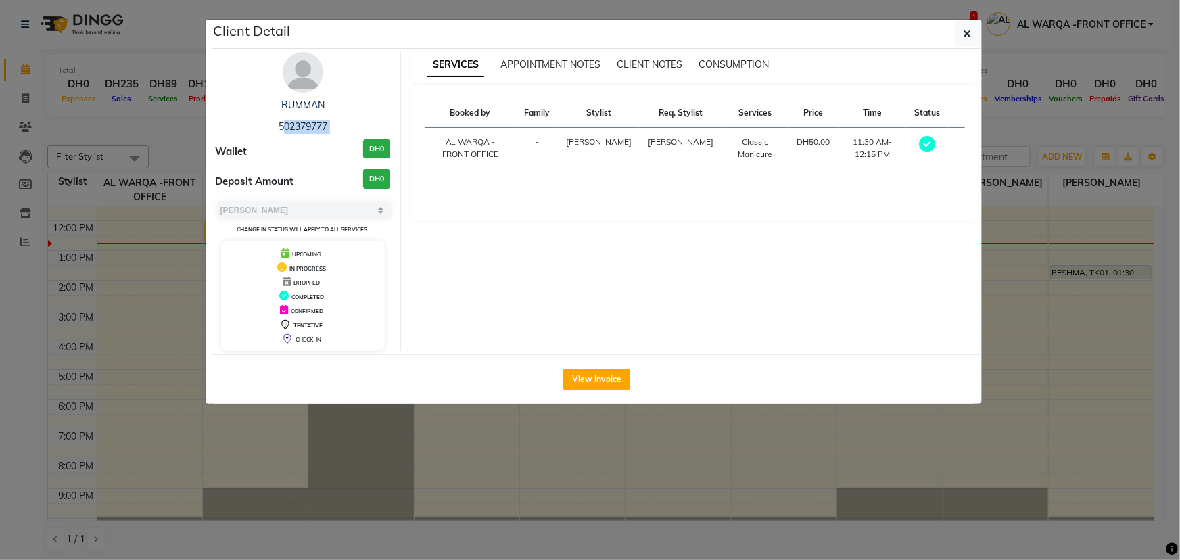
drag, startPoint x: 277, startPoint y: 124, endPoint x: 218, endPoint y: 145, distance: 61.6
click at [218, 145] on div "RUMMAN 502379777 Wallet DH0 Deposit Amount DH0 Select MARK DONE UPCOMING Change…" at bounding box center [304, 201] width 196 height 299
copy span "502379777"
click at [143, 195] on ngb-modal-window "Client Detail RUMMAN 502379777 Wallet DH0 Deposit Amount DH0 Select MARK DONE U…" at bounding box center [590, 280] width 1180 height 560
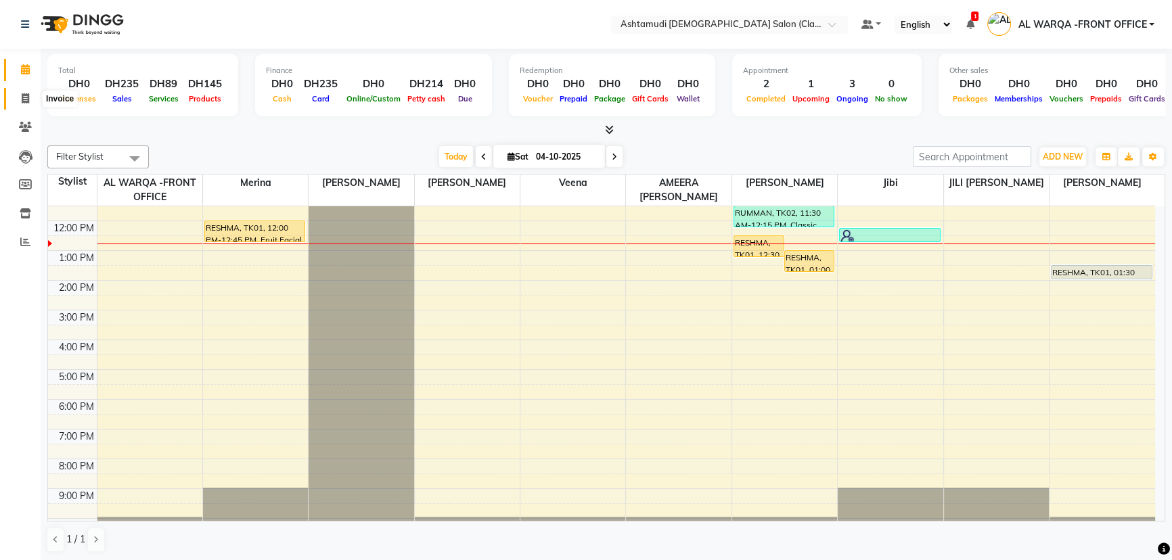
click at [29, 103] on span at bounding box center [26, 99] width 24 height 16
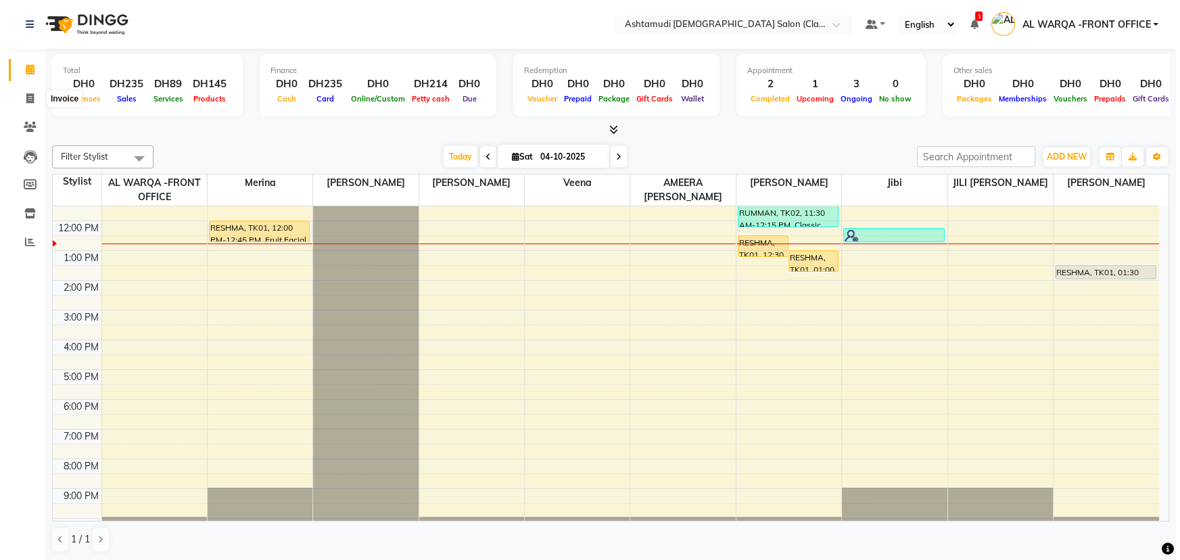
select select "service"
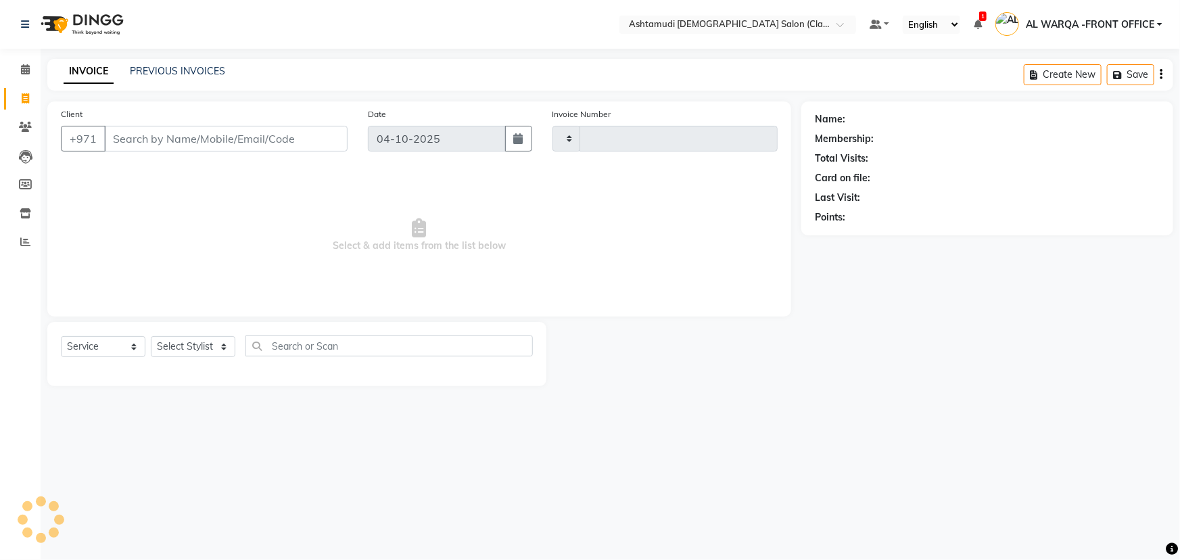
type input "1772"
select select "8201"
click at [147, 138] on input "Client" at bounding box center [226, 139] width 244 height 26
type input "502379777"
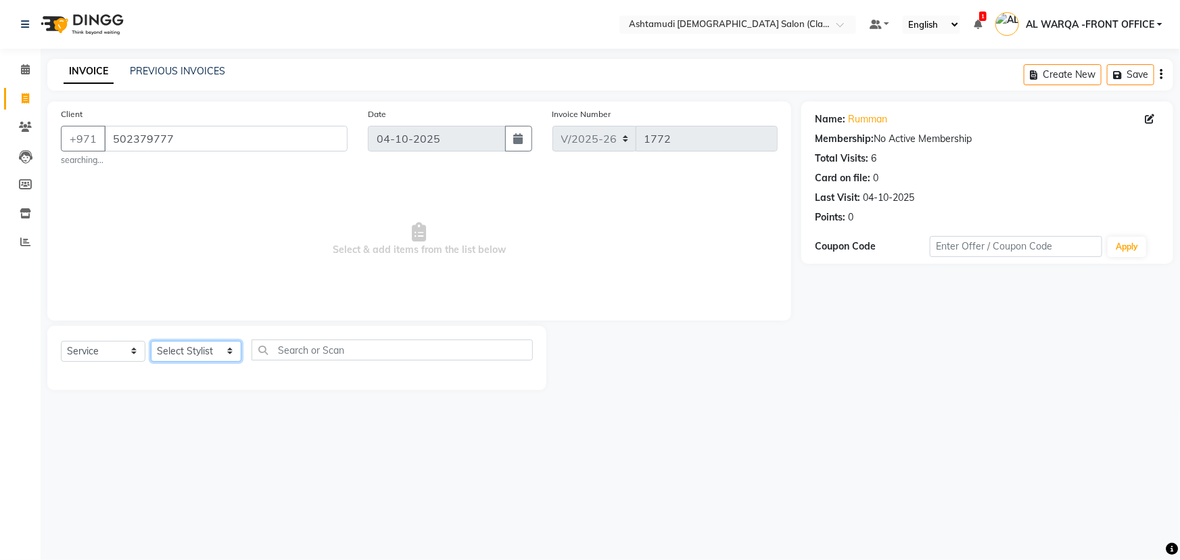
click at [173, 344] on select "Select Stylist AL WARQA -FRONT OFFICE AMEERA [PERSON_NAME] [PERSON_NAME] JILI […" at bounding box center [196, 351] width 91 height 21
select select "77683"
click at [151, 341] on select "Select Stylist AL WARQA -FRONT OFFICE AMEERA [PERSON_NAME] [PERSON_NAME] JILI […" at bounding box center [196, 351] width 91 height 21
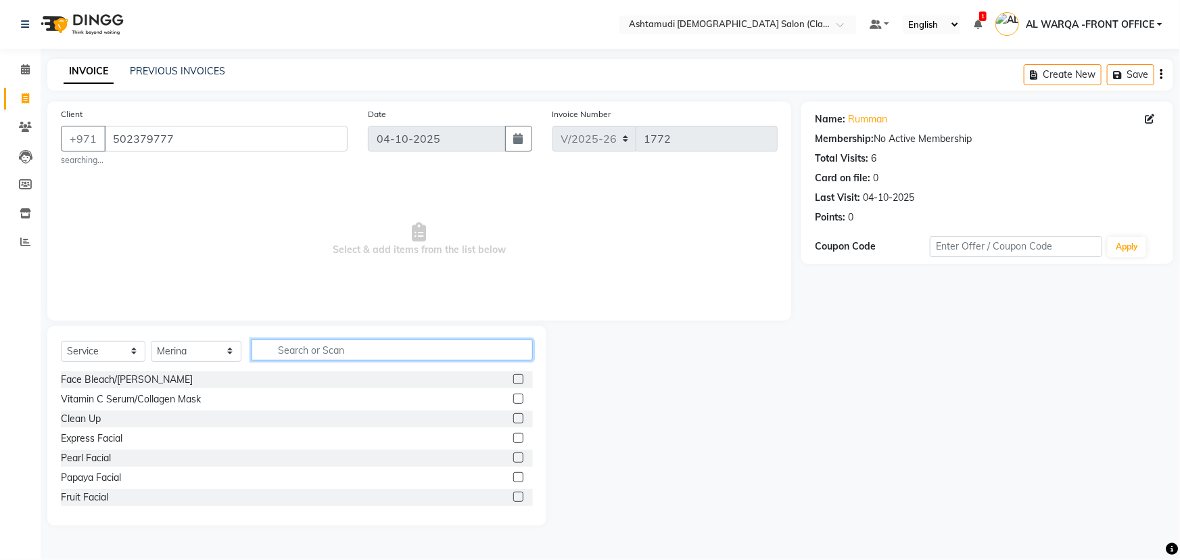
click at [274, 352] on input "text" at bounding box center [392, 350] width 281 height 21
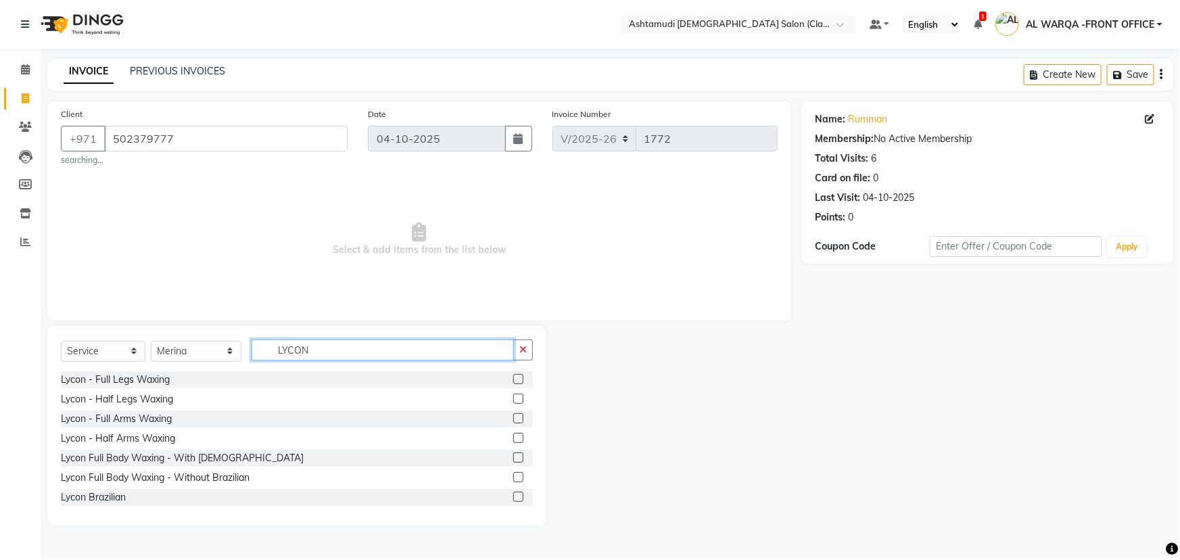
type input "LYCON"
click at [513, 499] on label at bounding box center [518, 497] width 10 height 10
click at [513, 499] on input "checkbox" at bounding box center [517, 497] width 9 height 9
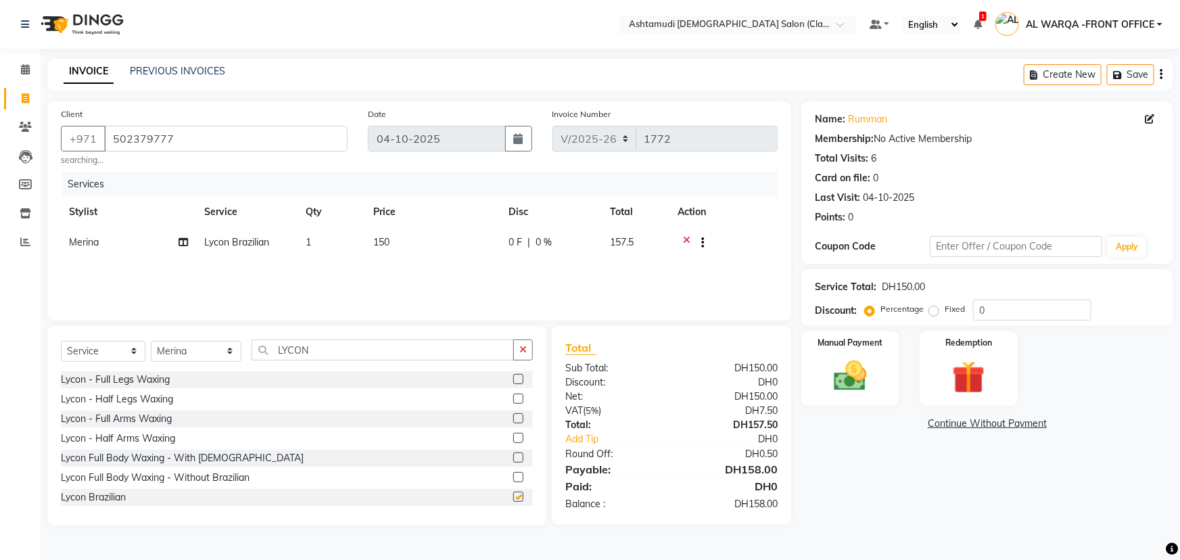
checkbox input "false"
click at [200, 350] on select "Select Stylist AL WARQA -FRONT OFFICE AMEERA [PERSON_NAME] [PERSON_NAME] JILI […" at bounding box center [196, 351] width 91 height 21
select select "88890"
click at [151, 341] on select "Select Stylist AL WARQA -FRONT OFFICE AMEERA [PERSON_NAME] [PERSON_NAME] JILI […" at bounding box center [196, 351] width 91 height 21
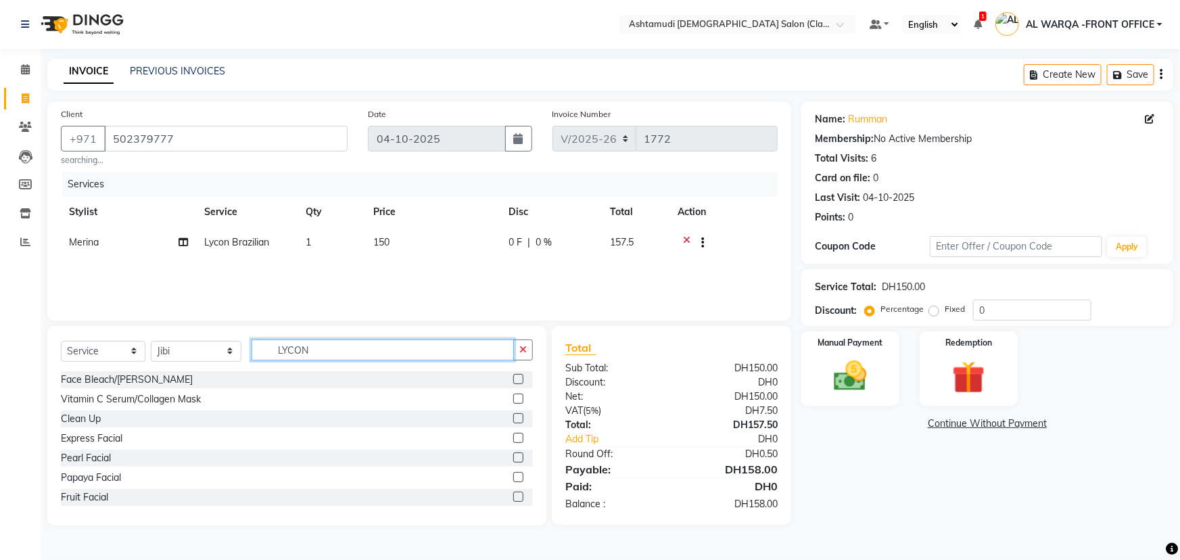
click at [356, 351] on input "LYCON" at bounding box center [383, 350] width 262 height 21
type input "L"
type input "C"
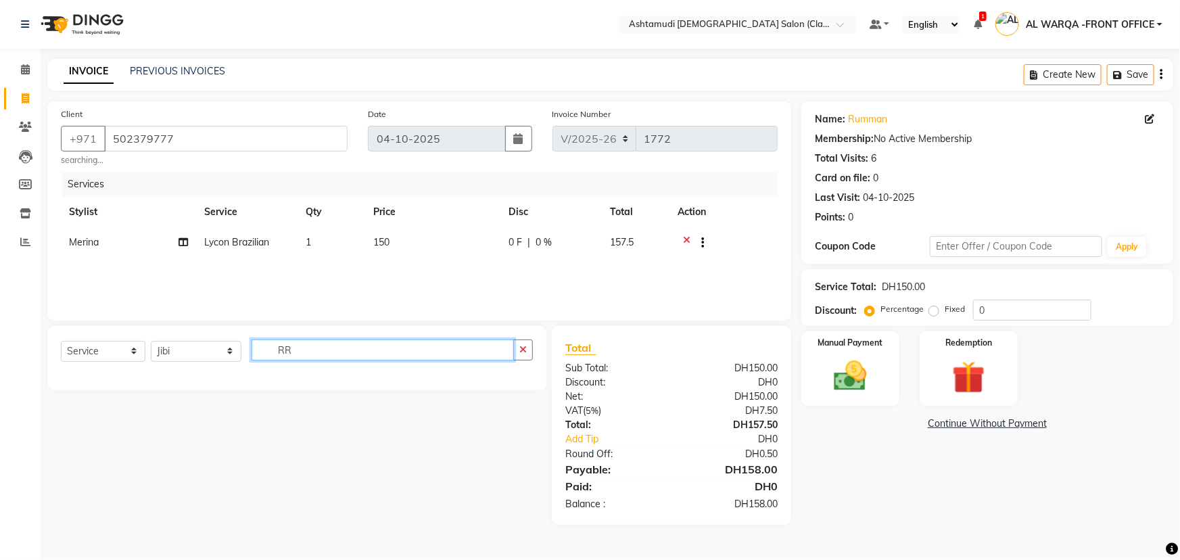
type input "R"
type input "TRIM"
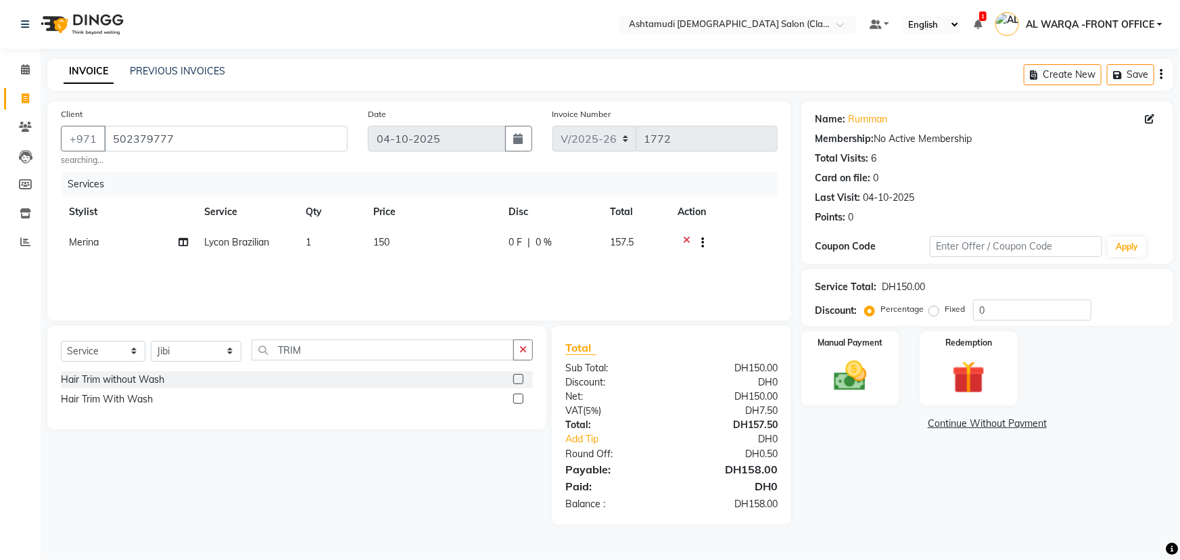
click at [517, 379] on label at bounding box center [518, 379] width 10 height 10
click at [517, 379] on input "checkbox" at bounding box center [517, 379] width 9 height 9
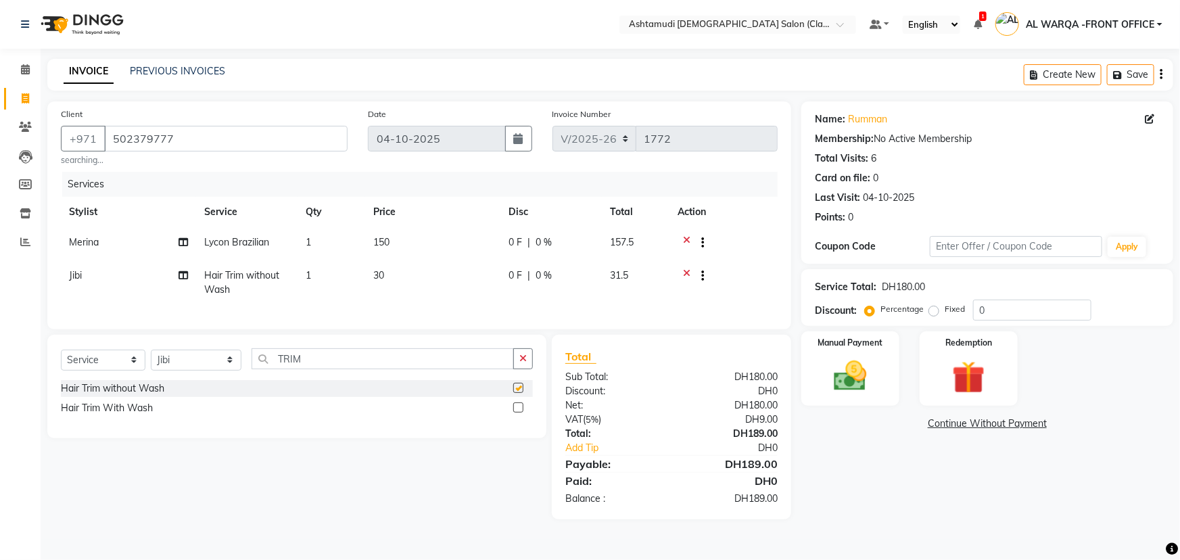
checkbox input "false"
click at [1034, 304] on input "0" at bounding box center [1032, 310] width 118 height 21
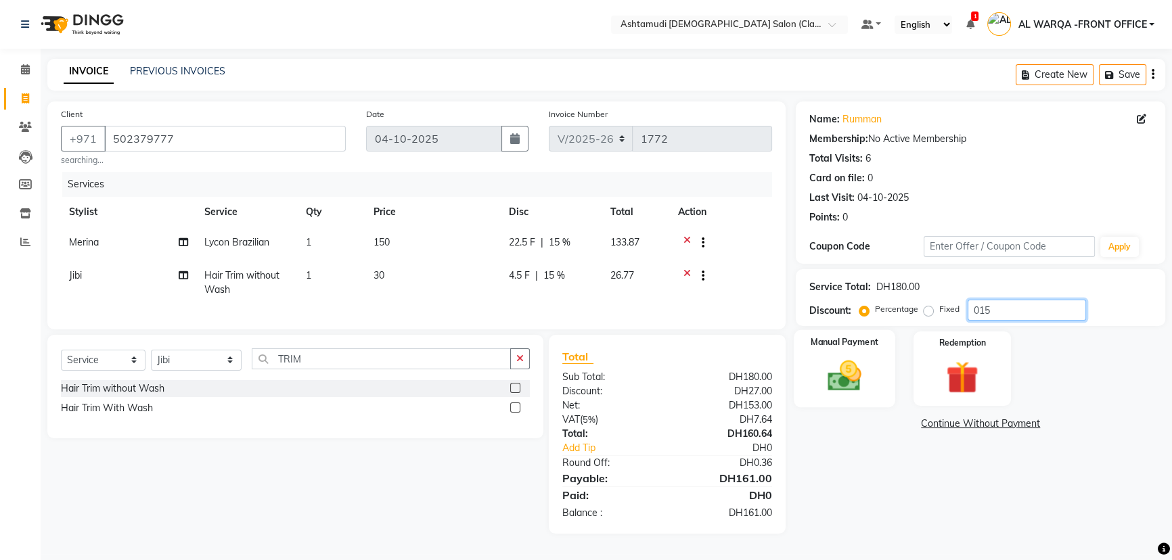
type input "015"
click at [853, 379] on img at bounding box center [844, 375] width 55 height 39
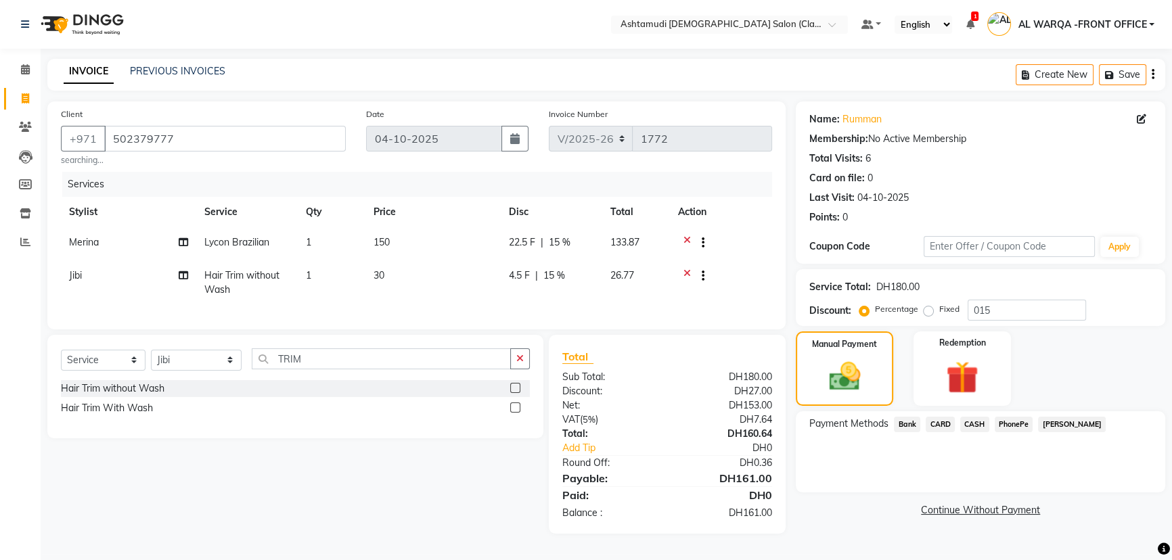
click at [948, 426] on span "CARD" at bounding box center [939, 425] width 29 height 16
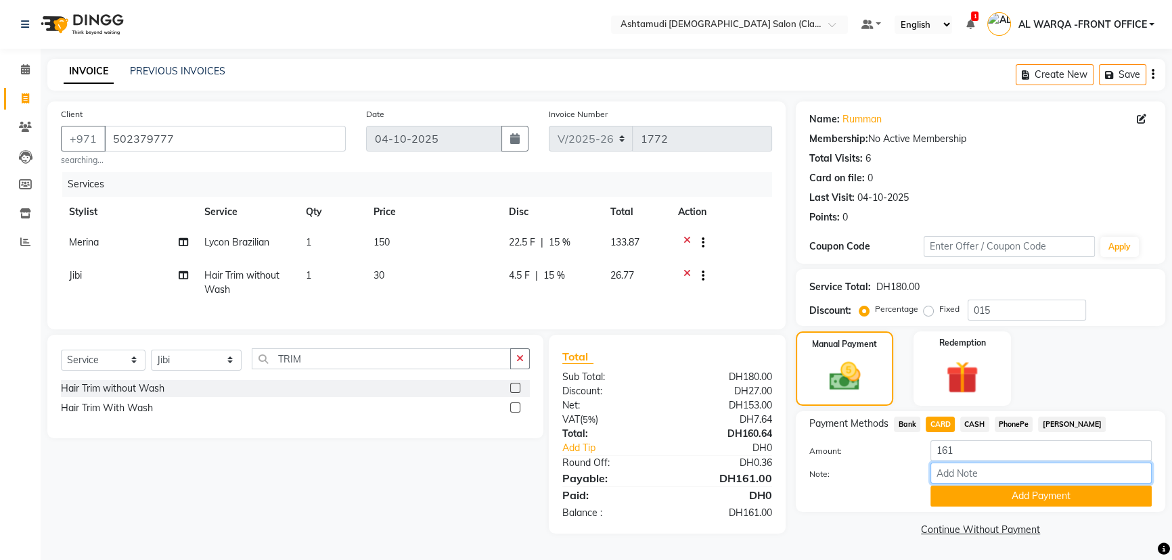
click at [974, 469] on input "Note:" at bounding box center [1040, 473] width 221 height 21
type input "AMEERA"
click at [1028, 501] on button "Add Payment" at bounding box center [1040, 496] width 221 height 21
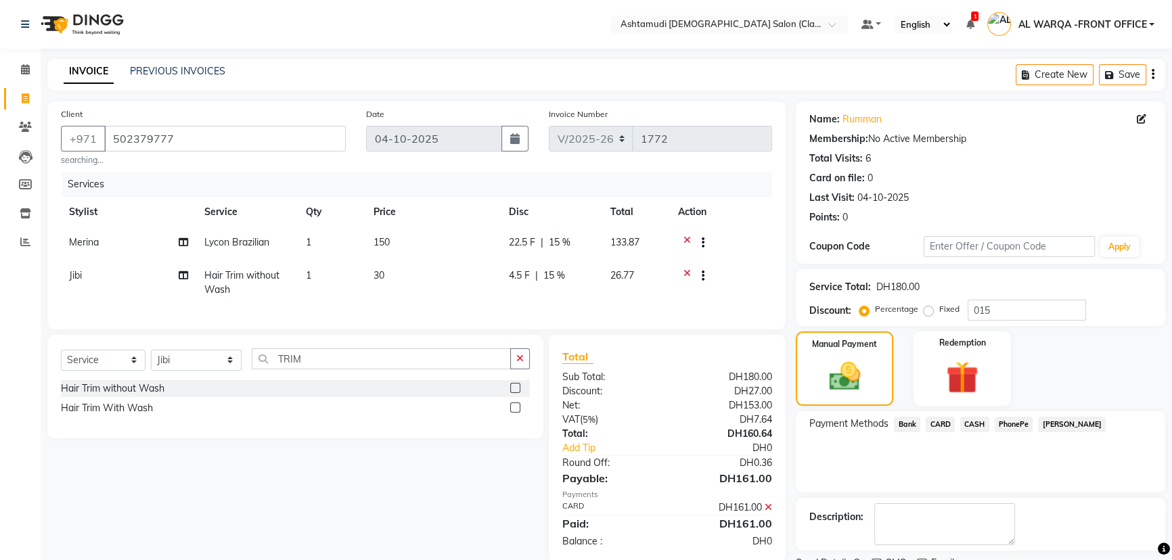
scroll to position [55, 0]
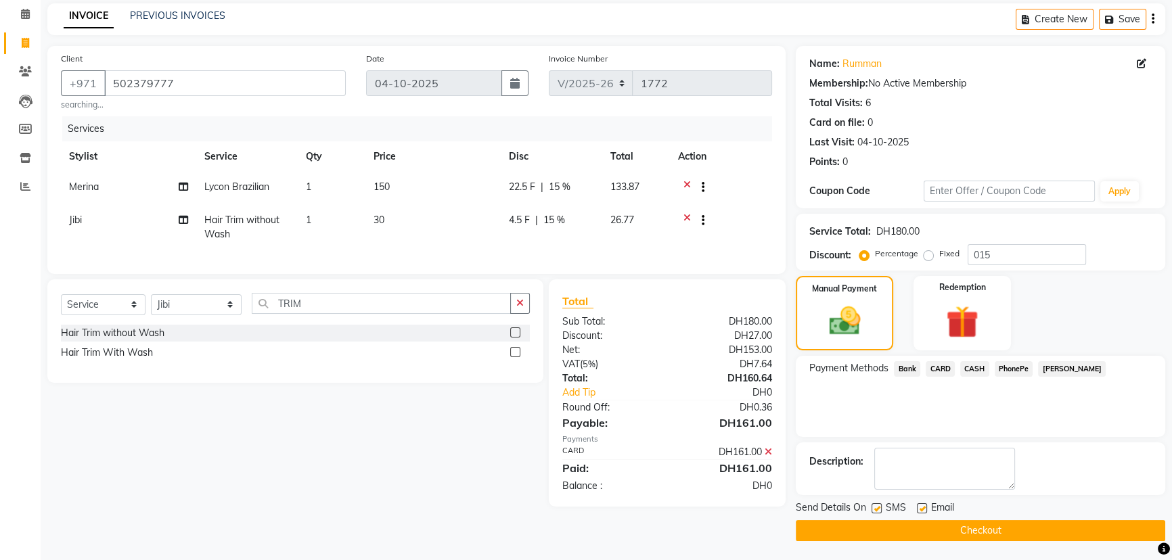
drag, startPoint x: 853, startPoint y: 528, endPoint x: 890, endPoint y: 548, distance: 41.8
click at [866, 534] on button "Checkout" at bounding box center [980, 530] width 369 height 21
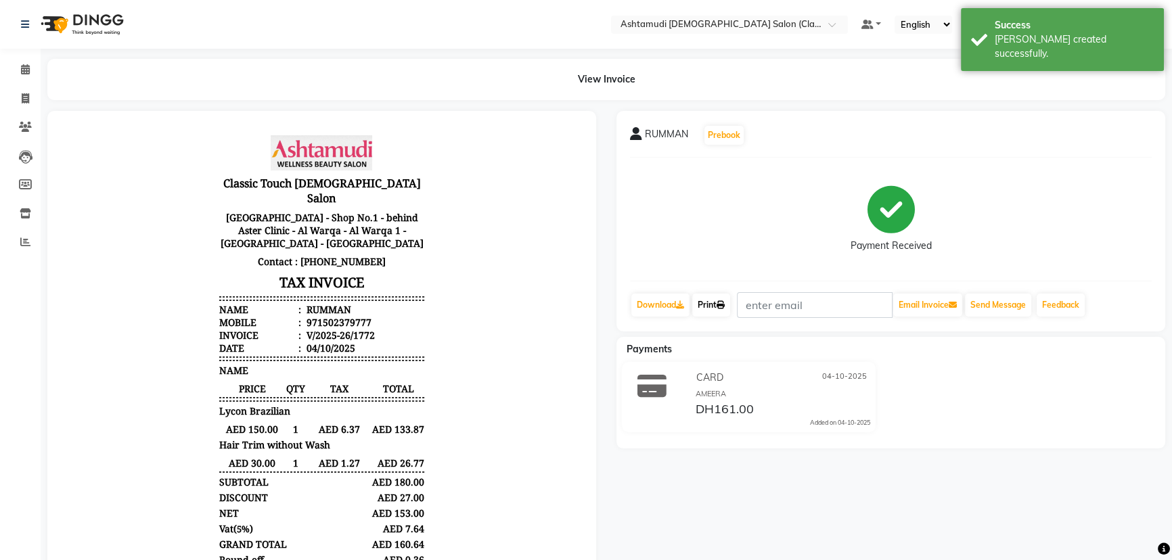
click at [722, 313] on link "Print" at bounding box center [711, 305] width 38 height 23
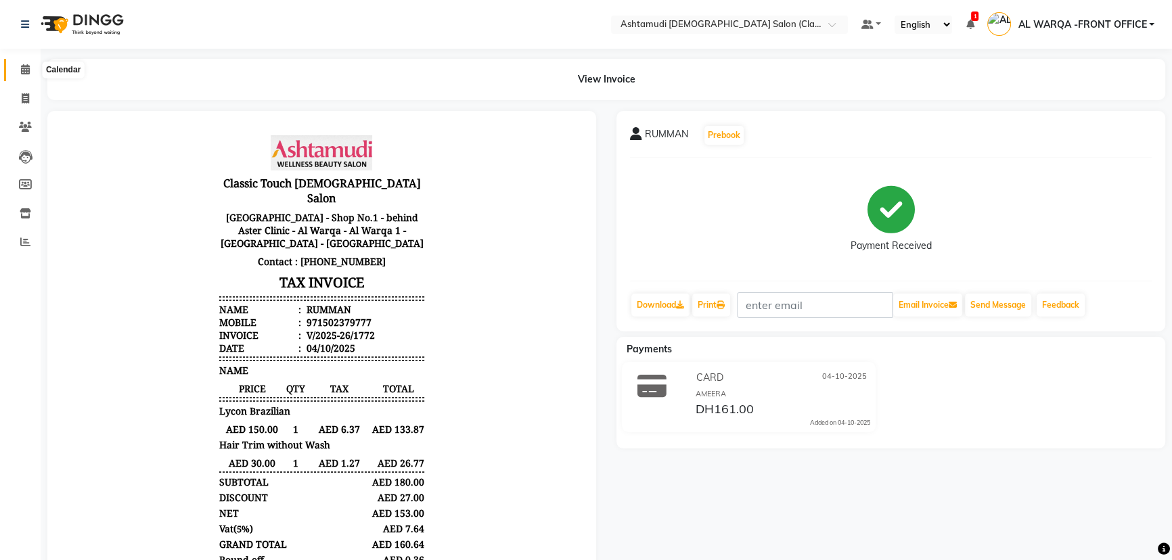
click at [21, 73] on icon at bounding box center [25, 69] width 9 height 10
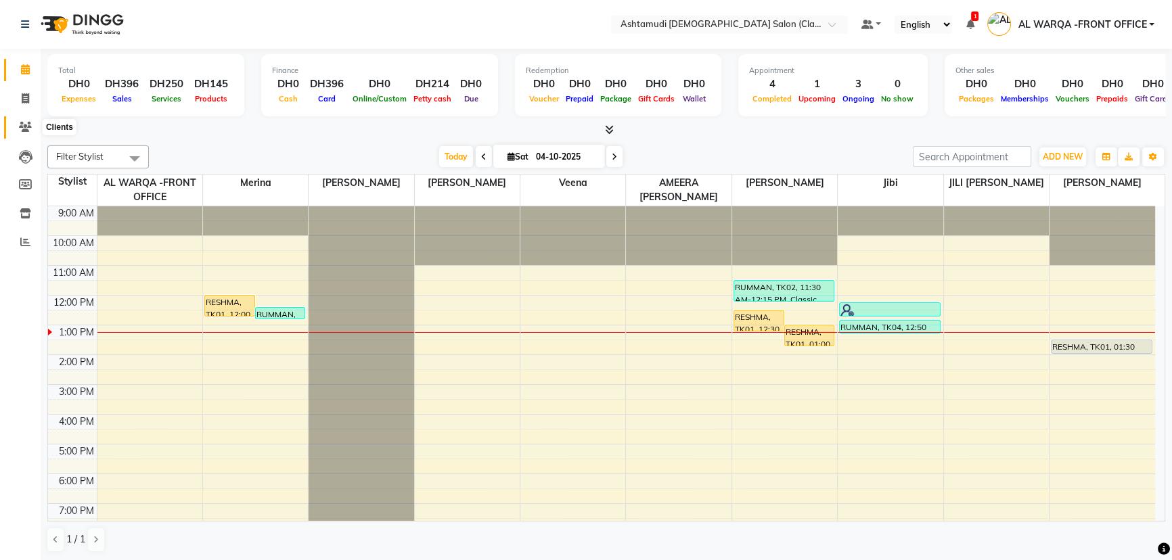
click at [26, 129] on icon at bounding box center [25, 127] width 13 height 10
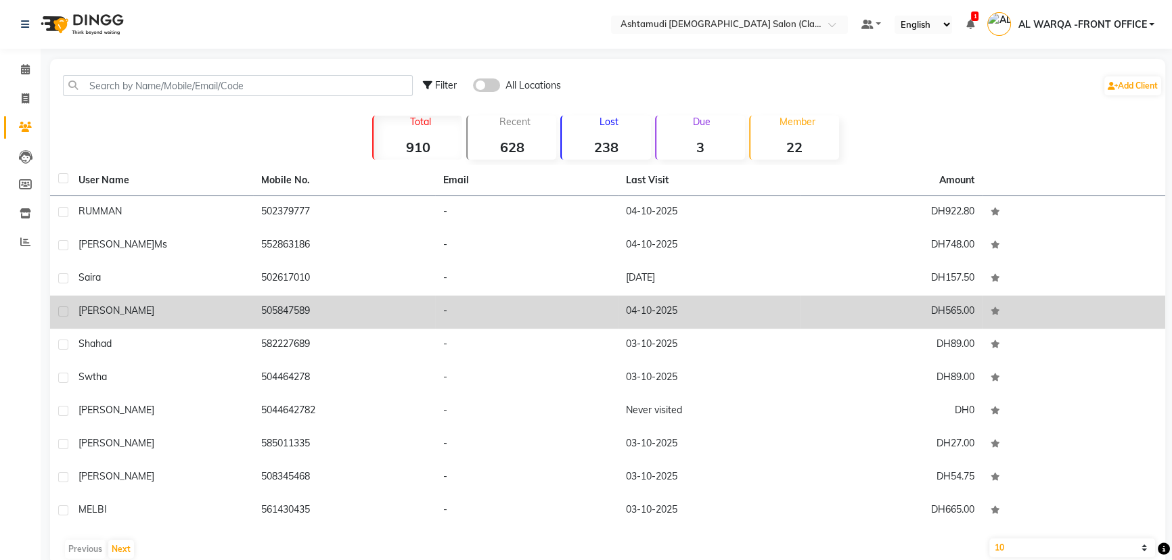
click at [192, 317] on div "[PERSON_NAME]" at bounding box center [161, 311] width 166 height 14
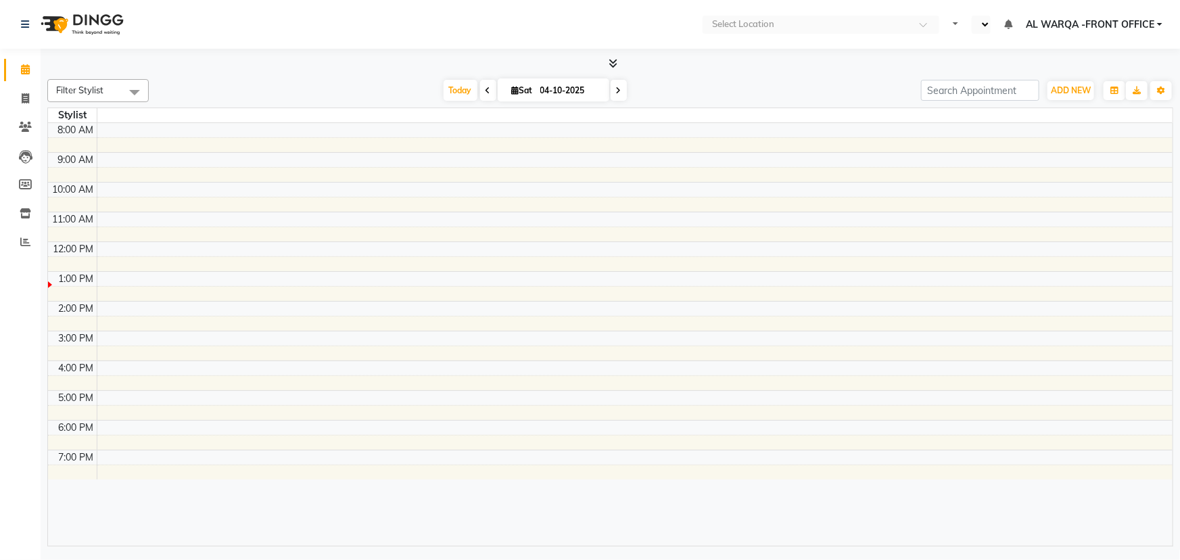
select select "en"
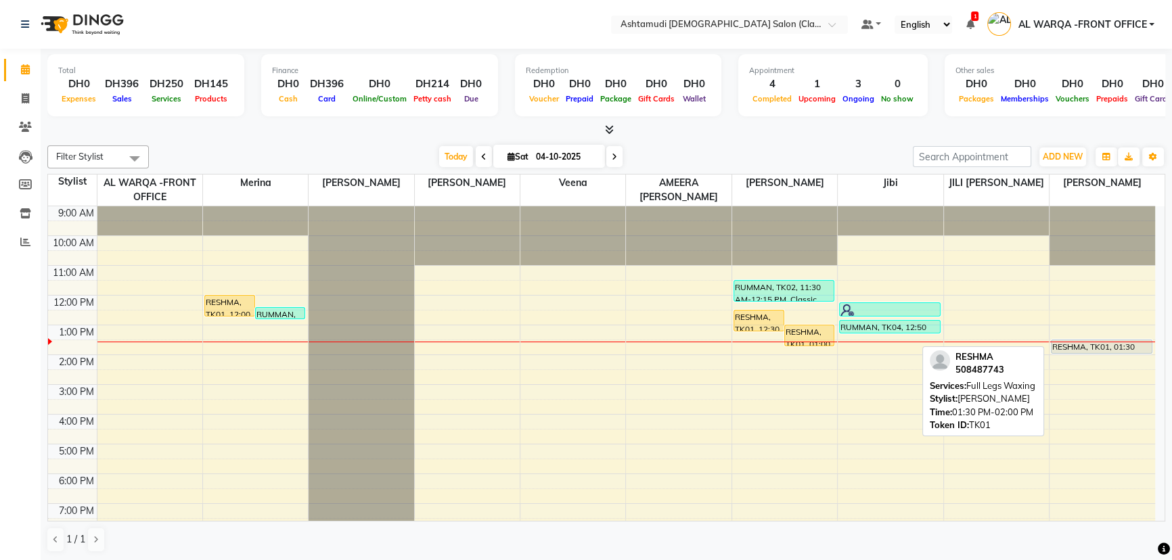
click at [1109, 340] on link "RESHMA, TK01, 01:30 PM-02:00 PM, Full Legs Waxing" at bounding box center [1101, 347] width 101 height 14
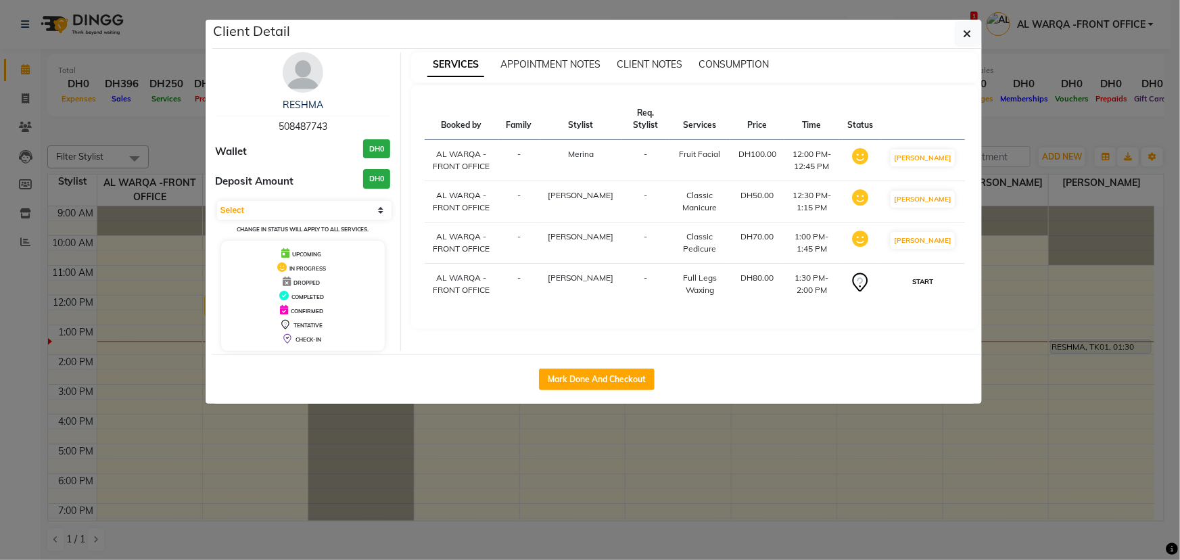
click at [931, 290] on button "START" at bounding box center [923, 281] width 28 height 17
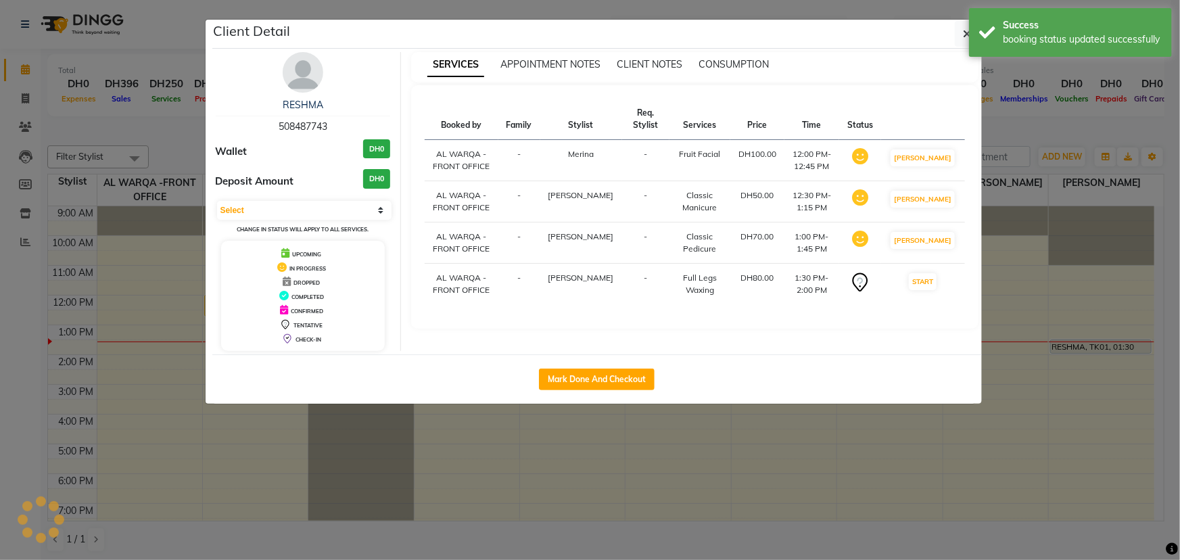
select select "1"
click at [965, 430] on ngb-modal-window "Client Detail RESHMA 508487743 Wallet DH0 Deposit Amount DH0 Select IN SERVICE …" at bounding box center [590, 280] width 1180 height 560
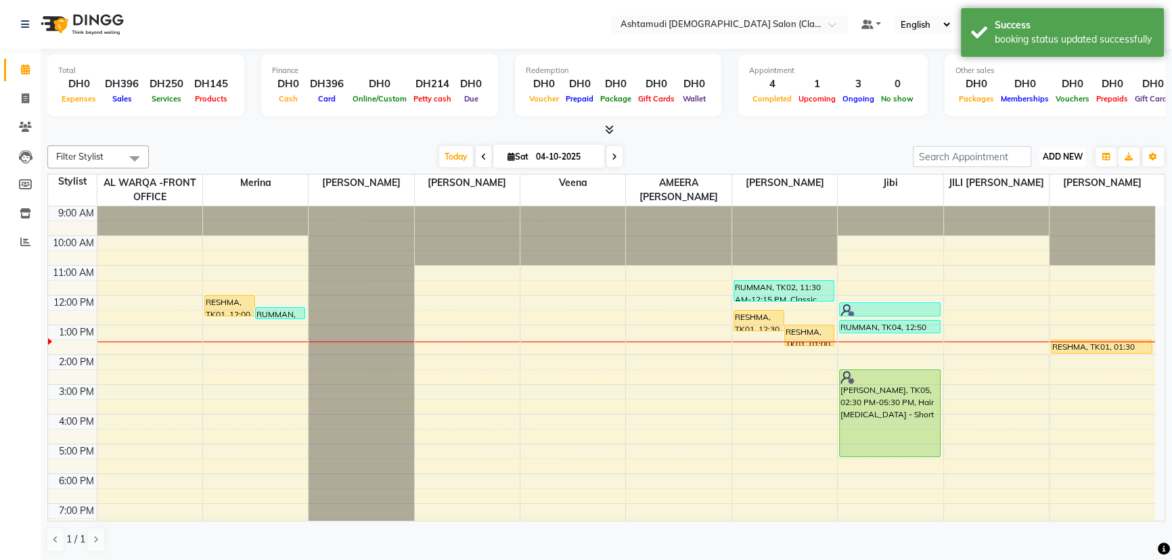
click at [1055, 154] on span "ADD NEW" at bounding box center [1062, 157] width 40 height 10
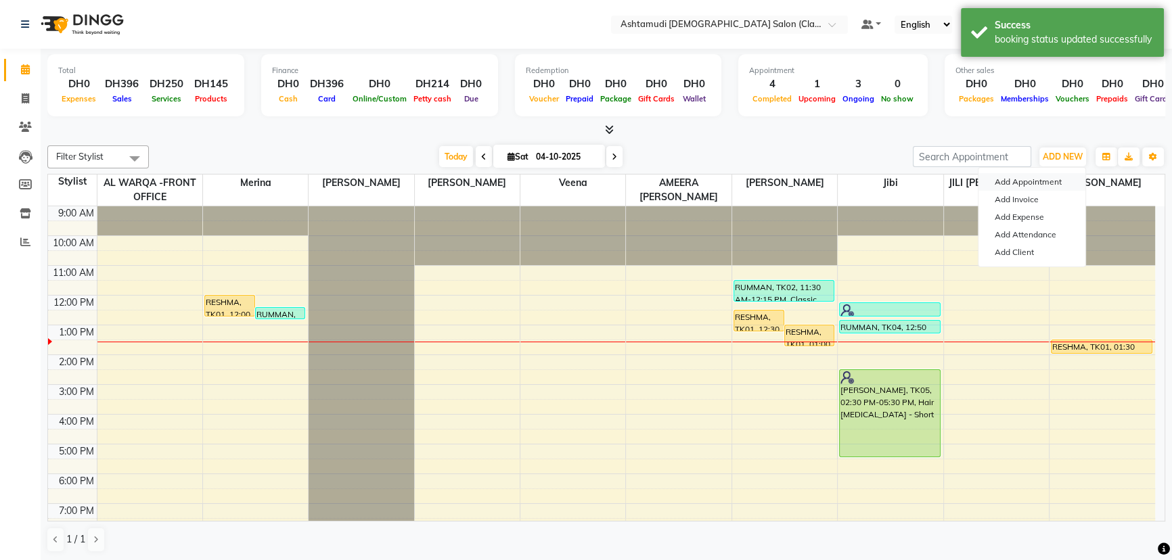
click at [1016, 182] on button "Add Appointment" at bounding box center [1031, 182] width 107 height 18
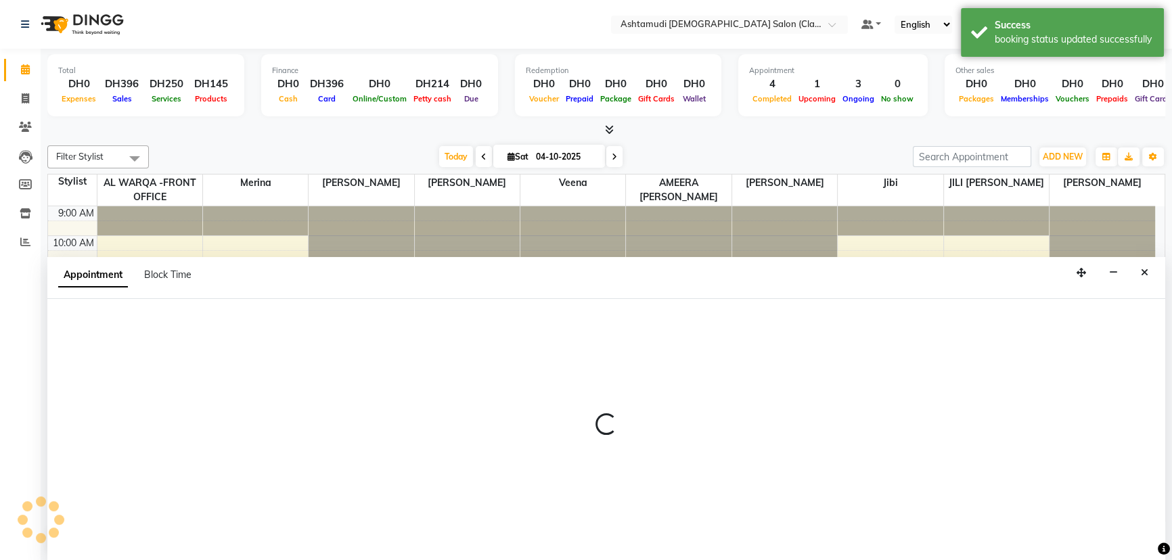
select select "tentative"
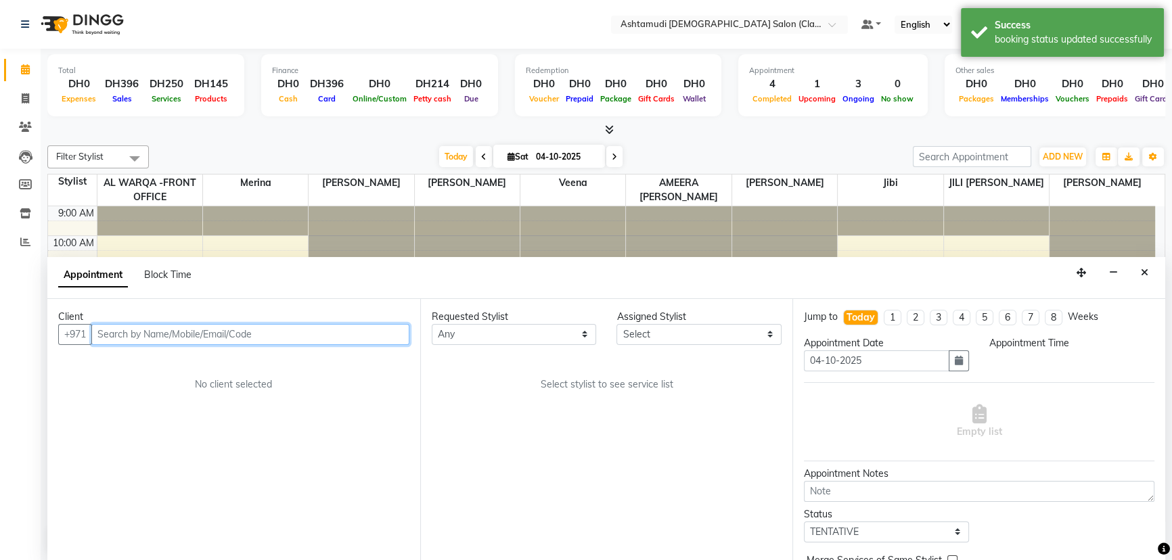
select select "600"
click at [133, 338] on input "text" at bounding box center [250, 334] width 318 height 21
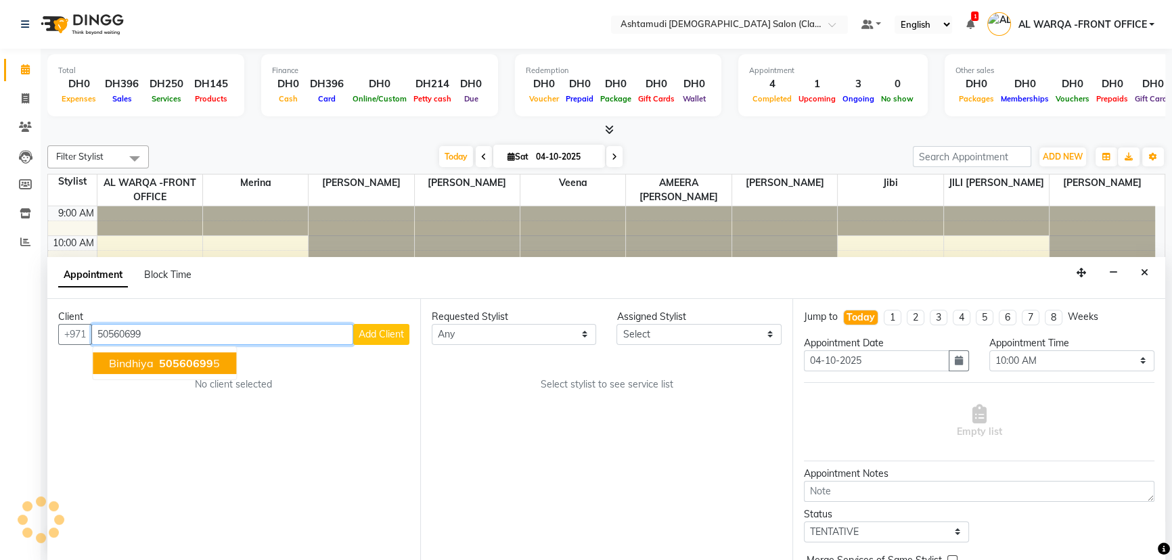
click at [148, 369] on button "bindhiya 50560699 5" at bounding box center [164, 363] width 143 height 22
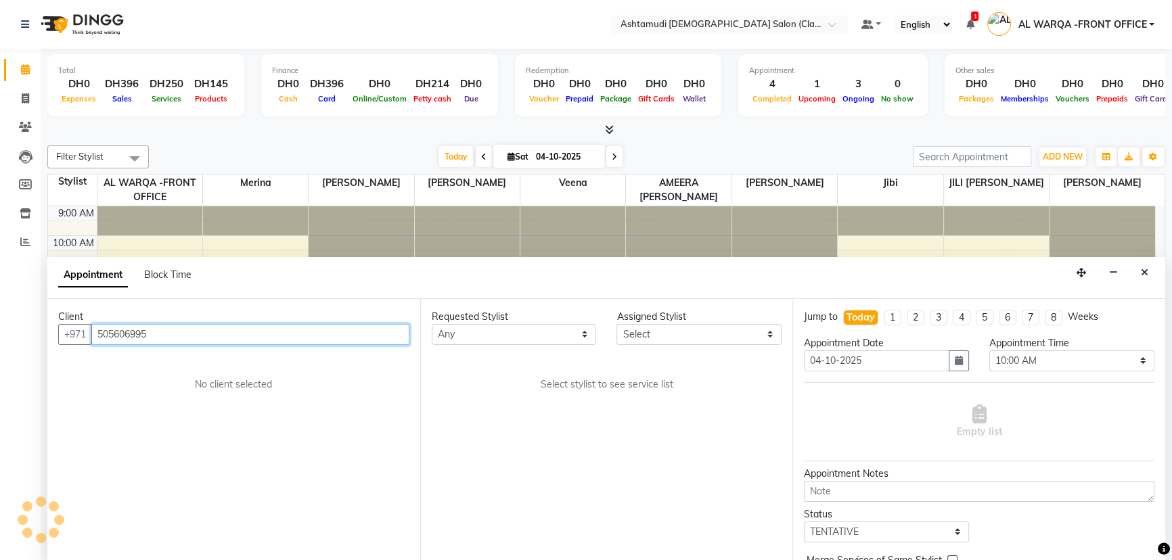
type input "505606995"
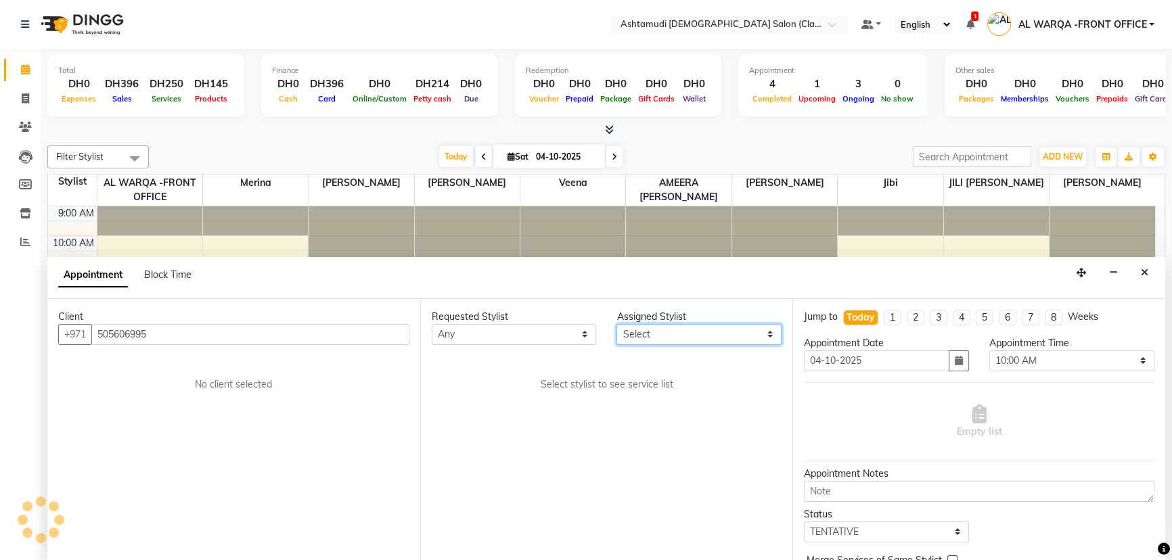
click at [668, 331] on select "Select AL WARQA -FRONT OFFICE AMEERA NIHAL Anita Jibi JILI MAHALIA Merina Rachn…" at bounding box center [698, 334] width 165 height 21
select select "82444"
click at [616, 324] on select "Select AL WARQA -FRONT OFFICE AMEERA NIHAL Anita Jibi JILI MAHALIA Merina Rachn…" at bounding box center [698, 334] width 165 height 21
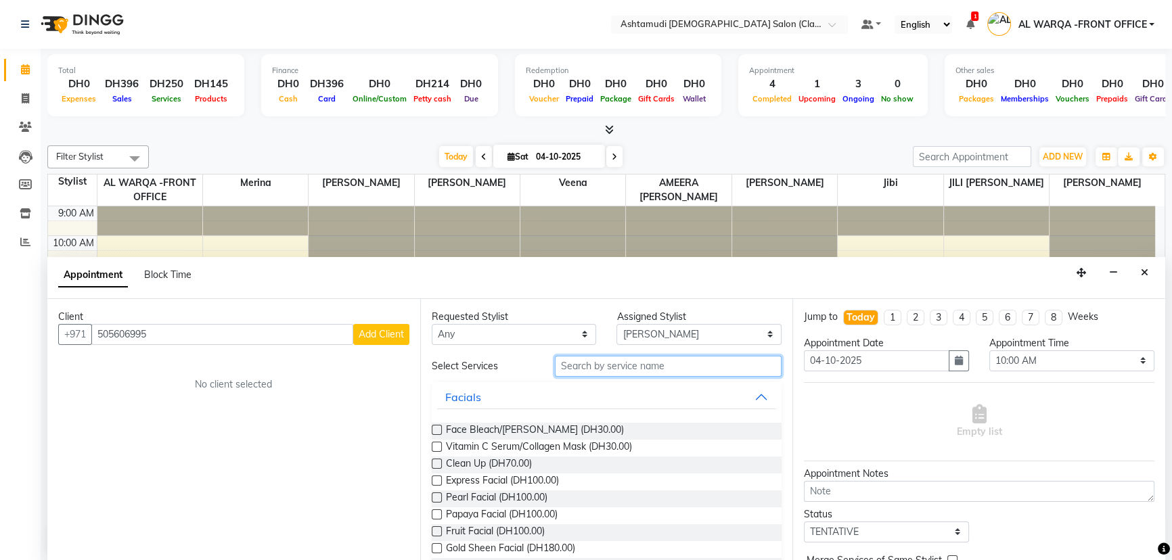
click at [655, 359] on input "text" at bounding box center [668, 366] width 227 height 21
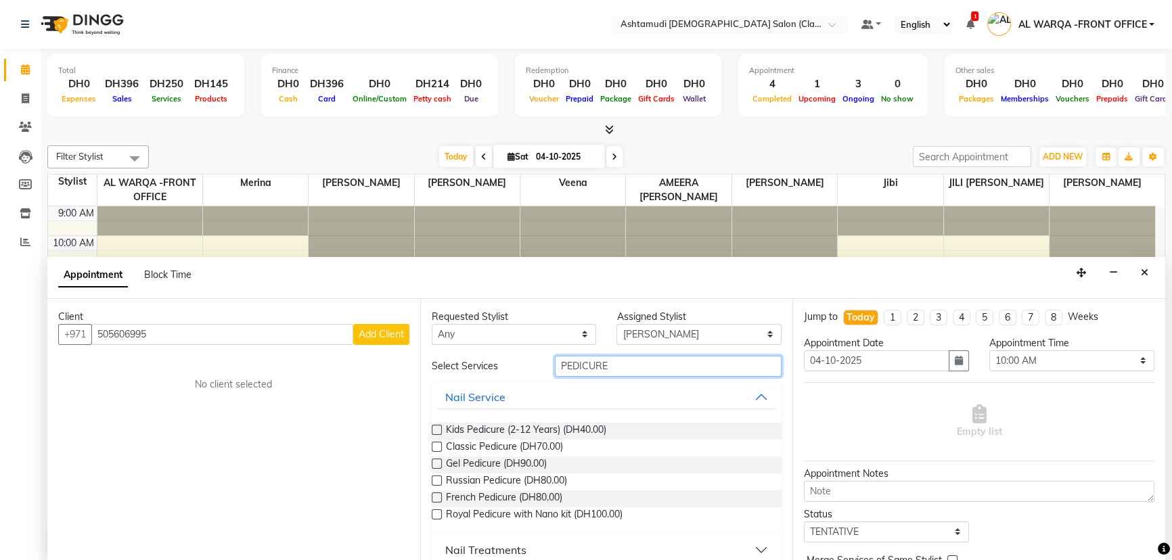
type input "PEDICURE"
click at [435, 444] on label at bounding box center [437, 447] width 10 height 10
click at [435, 444] on input "checkbox" at bounding box center [436, 448] width 9 height 9
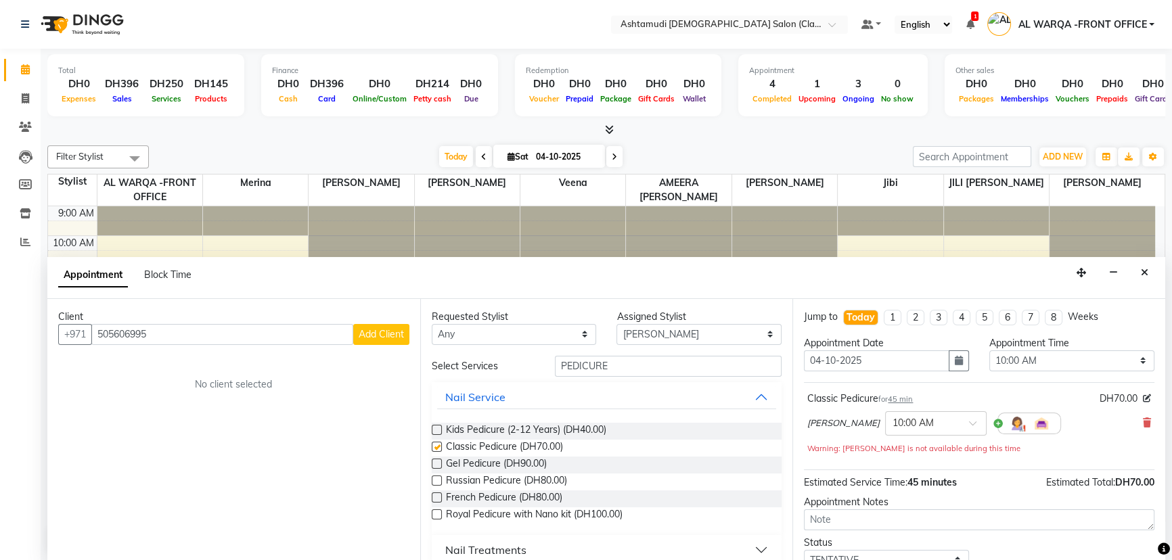
checkbox input "false"
click at [1040, 359] on select "Select 10:00 AM 10:30 AM 11:00 AM 11:30 AM 12:00 PM 12:30 PM 01:00 PM 01:30 PM …" at bounding box center [1071, 360] width 165 height 21
select select "960"
click at [989, 350] on select "Select 10:00 AM 10:30 AM 11:00 AM 11:30 AM 12:00 PM 12:30 PM 01:00 PM 01:30 PM …" at bounding box center [1071, 360] width 165 height 21
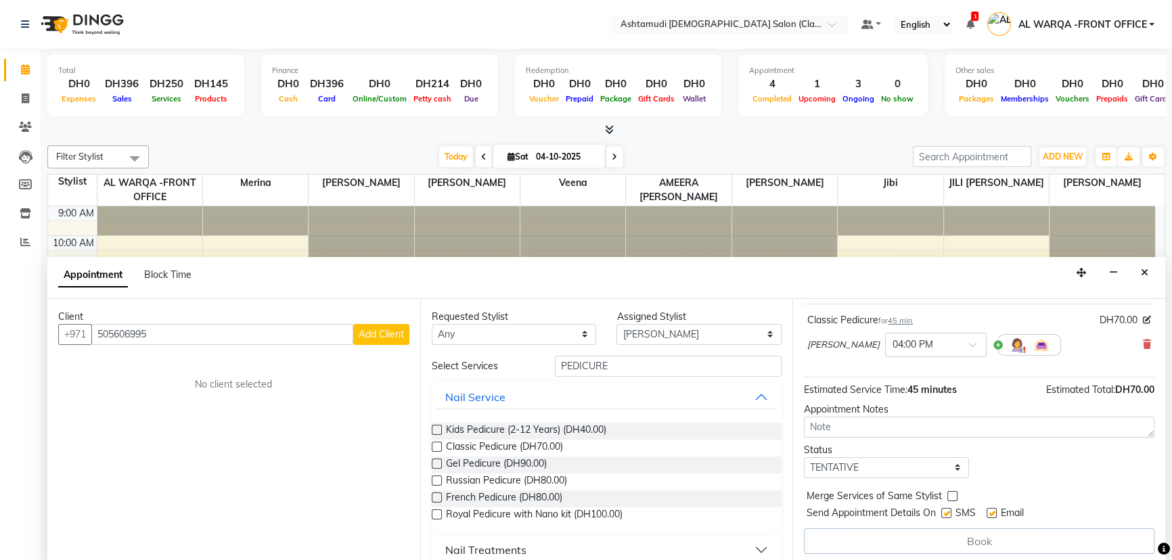
scroll to position [81, 0]
click at [1076, 533] on div "Book" at bounding box center [979, 539] width 350 height 26
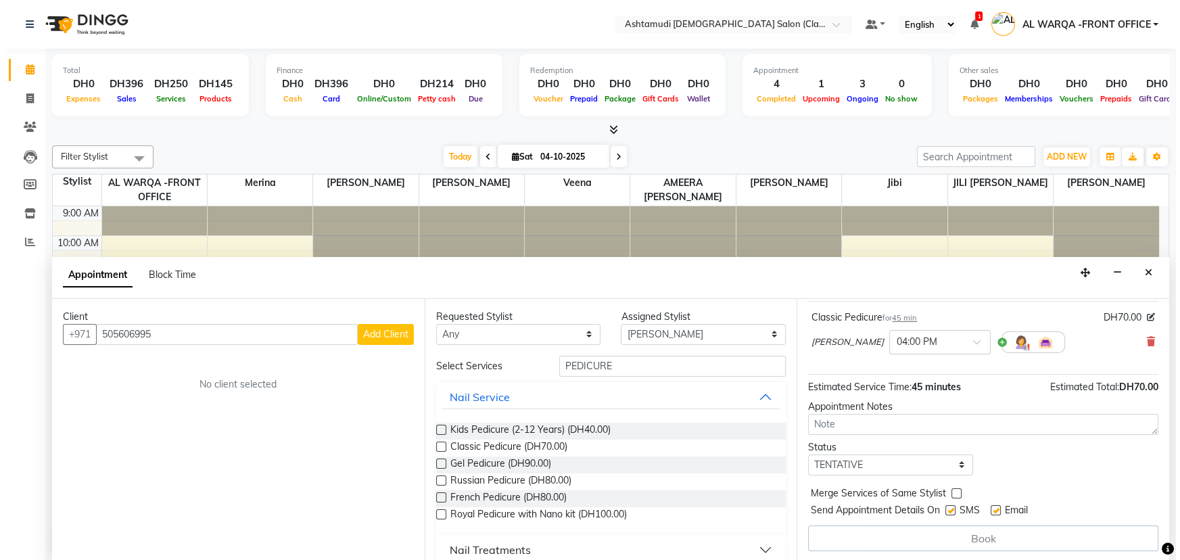
scroll to position [0, 0]
click at [916, 537] on div "Book" at bounding box center [979, 539] width 350 height 26
click at [396, 335] on span "Add Client" at bounding box center [381, 334] width 45 height 12
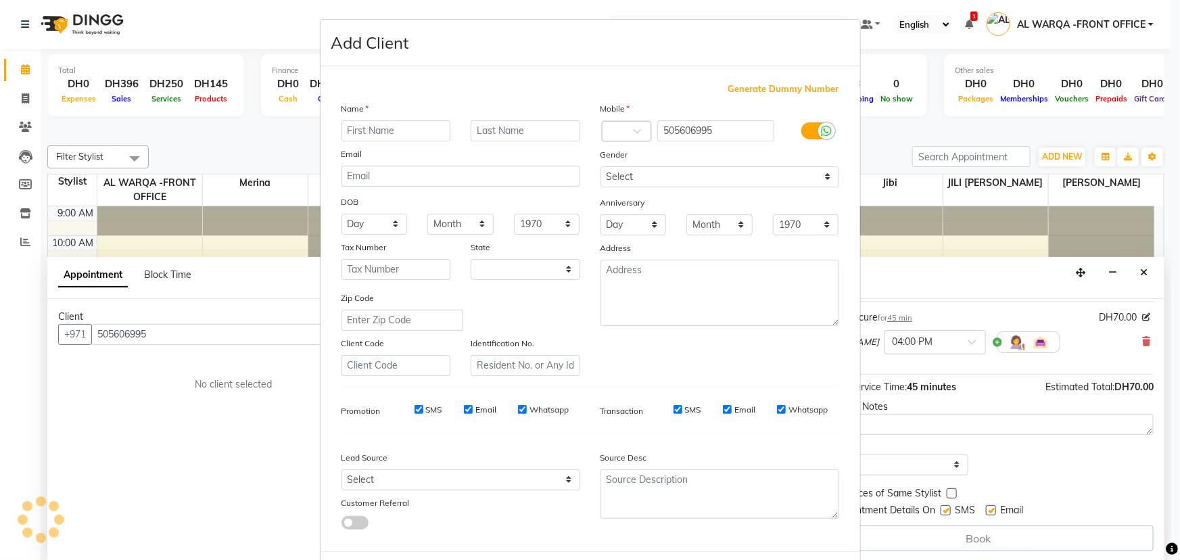
select select "3798"
click at [302, 367] on ngb-modal-window "Add Client Generate Dummy Number Name Email DOB Day 01 02 03 04 05 06 07 08 09 …" at bounding box center [590, 280] width 1180 height 560
click at [225, 501] on ngb-modal-window "Add Client Generate Dummy Number Name Email DOB Day 01 02 03 04 05 06 07 08 09 …" at bounding box center [590, 280] width 1180 height 560
click at [184, 359] on ngb-modal-window "Add Client Generate Dummy Number Name Email DOB Day 01 02 03 04 05 06 07 08 09 …" at bounding box center [590, 280] width 1180 height 560
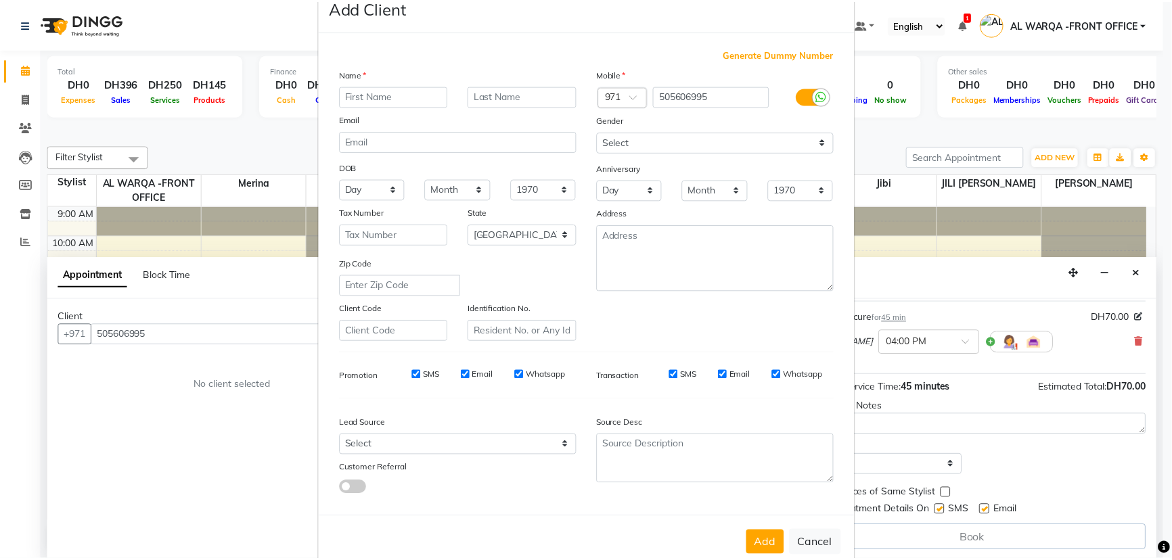
scroll to position [68, 0]
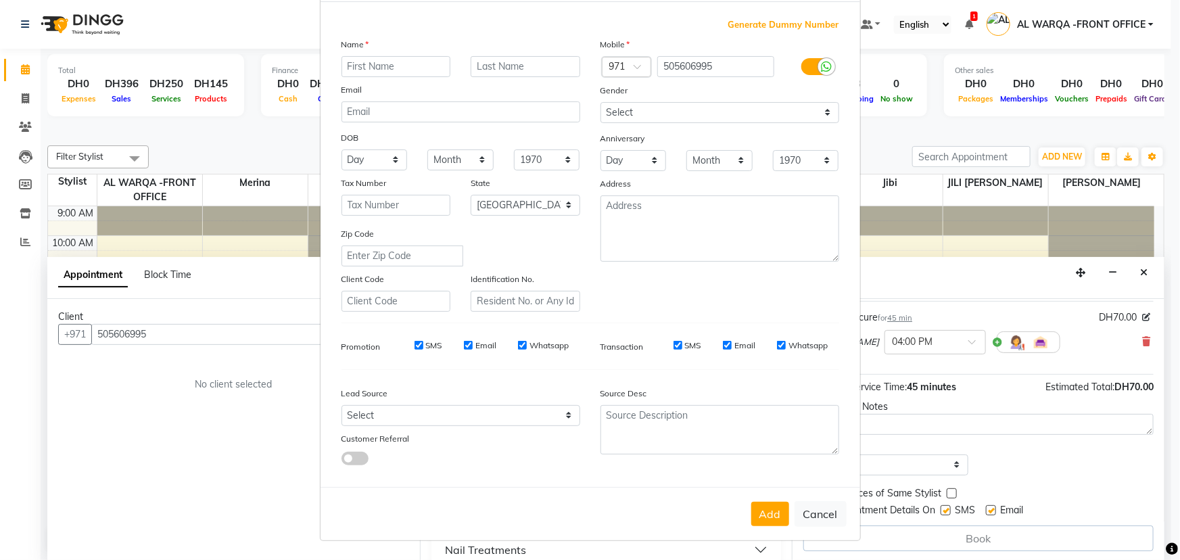
drag, startPoint x: 811, startPoint y: 514, endPoint x: 737, endPoint y: 494, distance: 76.3
click at [808, 514] on button "Cancel" at bounding box center [821, 514] width 52 height 26
select select
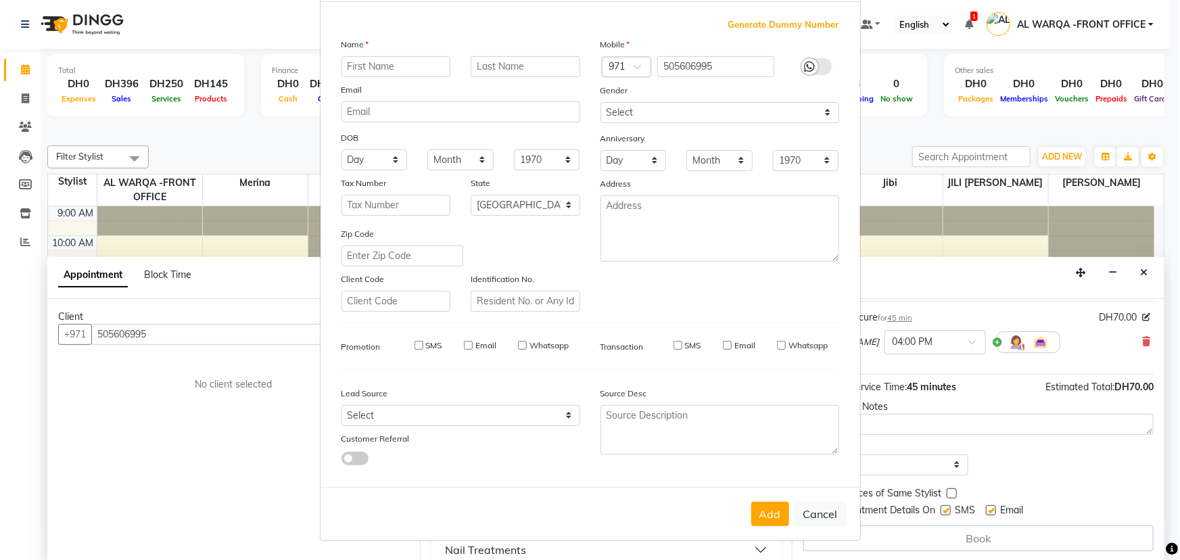
select select "null"
select select
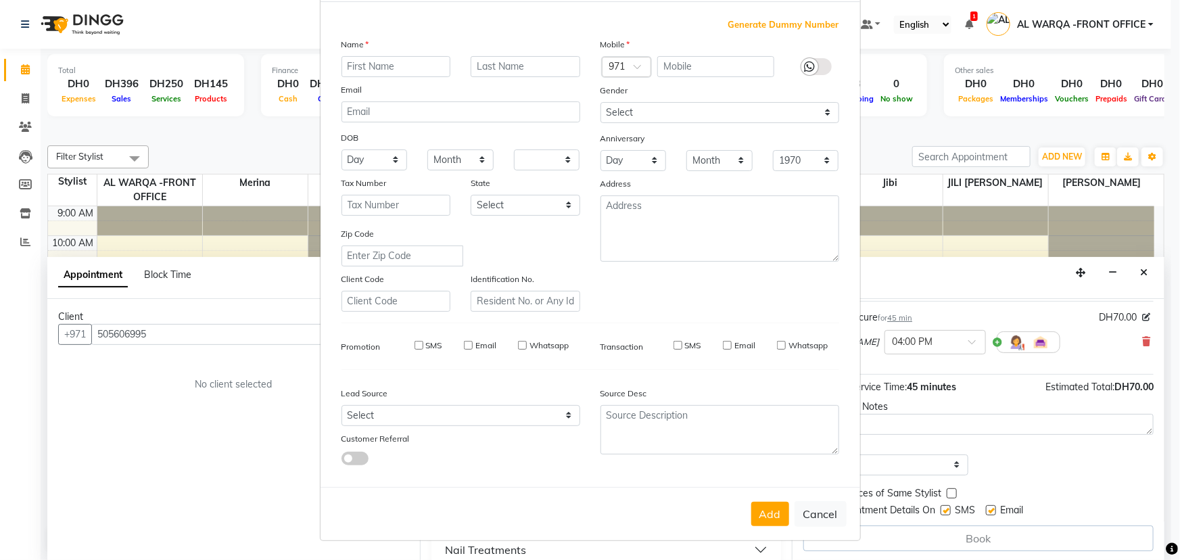
checkbox input "false"
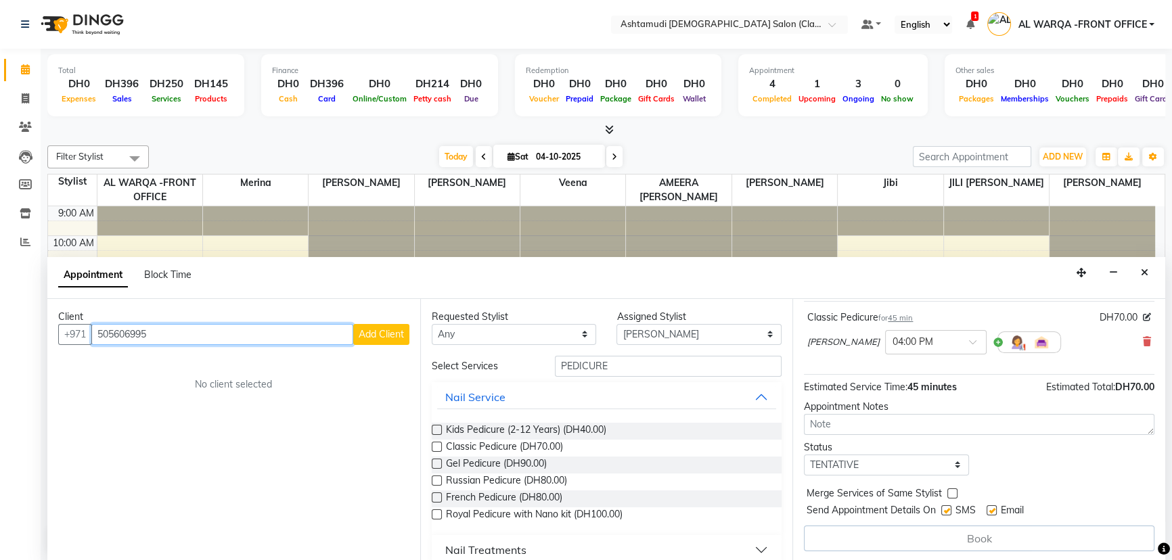
click at [161, 335] on input "505606995" at bounding box center [222, 334] width 262 height 21
click at [172, 363] on span "50560699" at bounding box center [186, 363] width 54 height 14
type input "505606995"
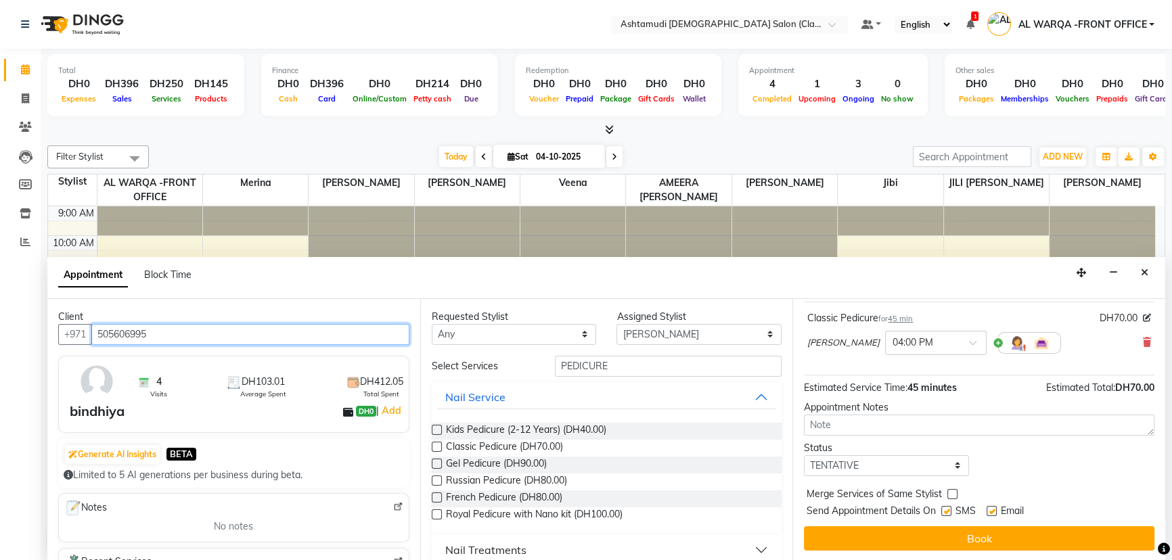
scroll to position [80, 0]
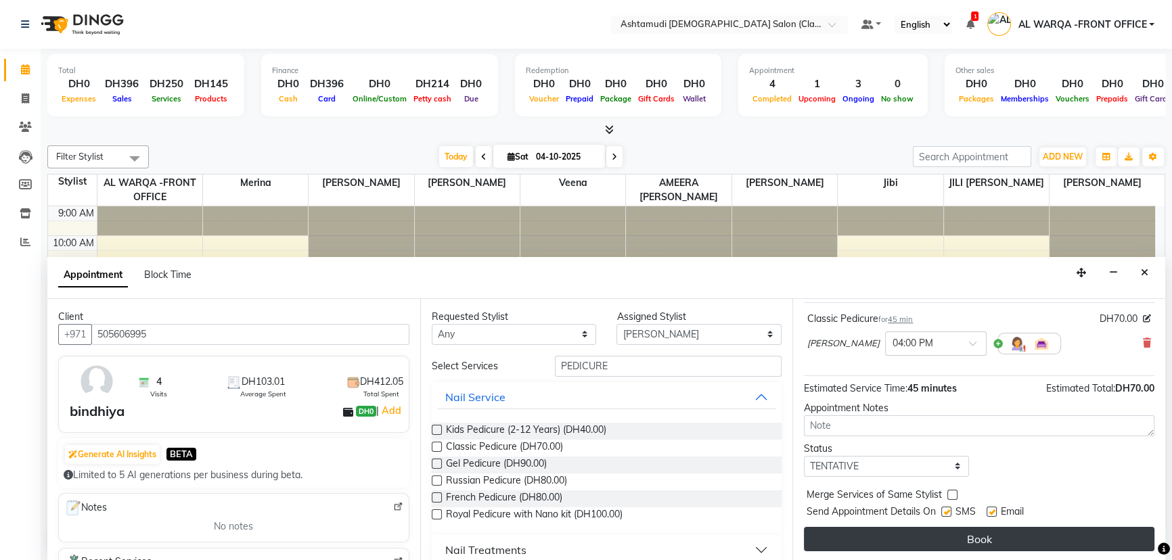
click at [942, 542] on button "Book" at bounding box center [979, 539] width 350 height 24
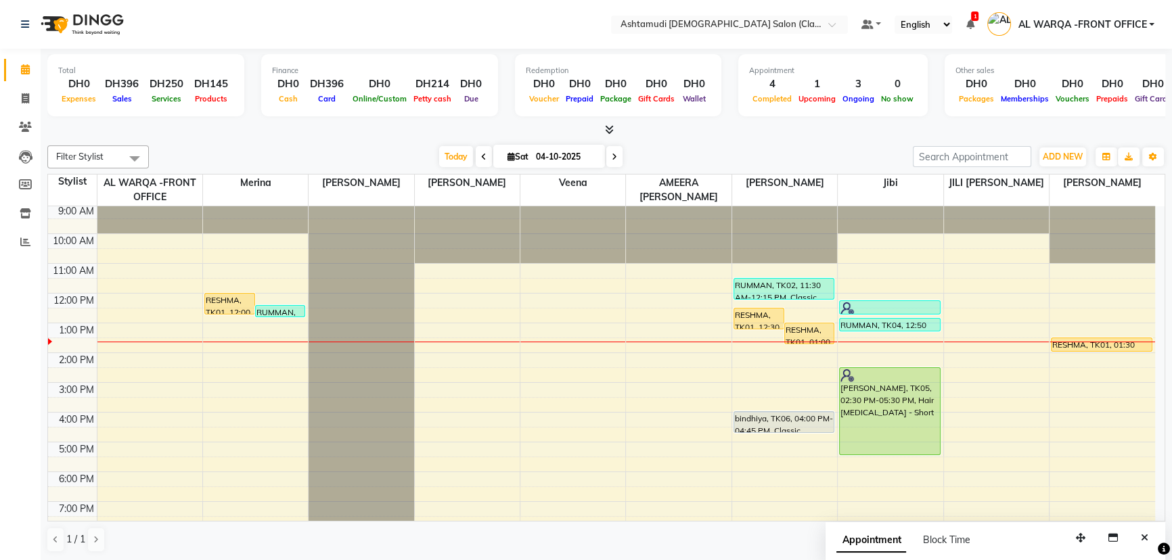
scroll to position [0, 0]
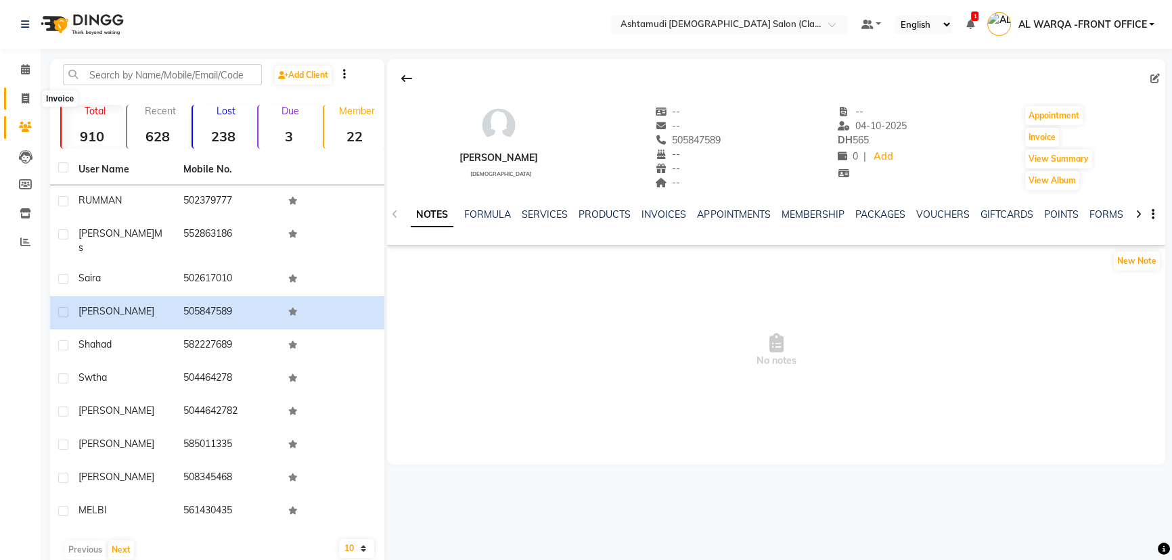
click at [22, 95] on icon at bounding box center [25, 98] width 7 height 10
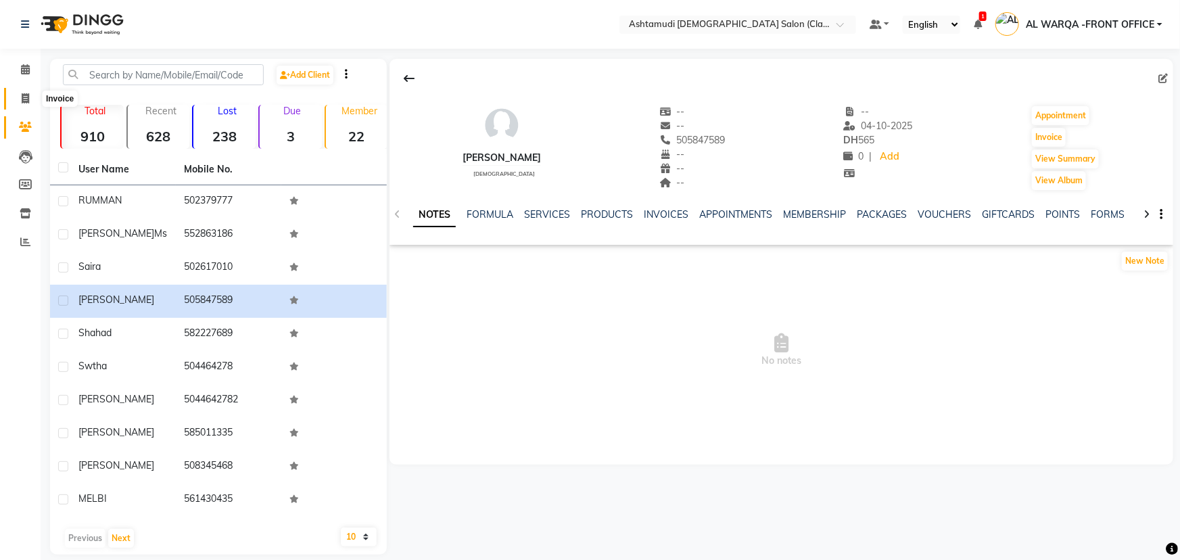
select select "service"
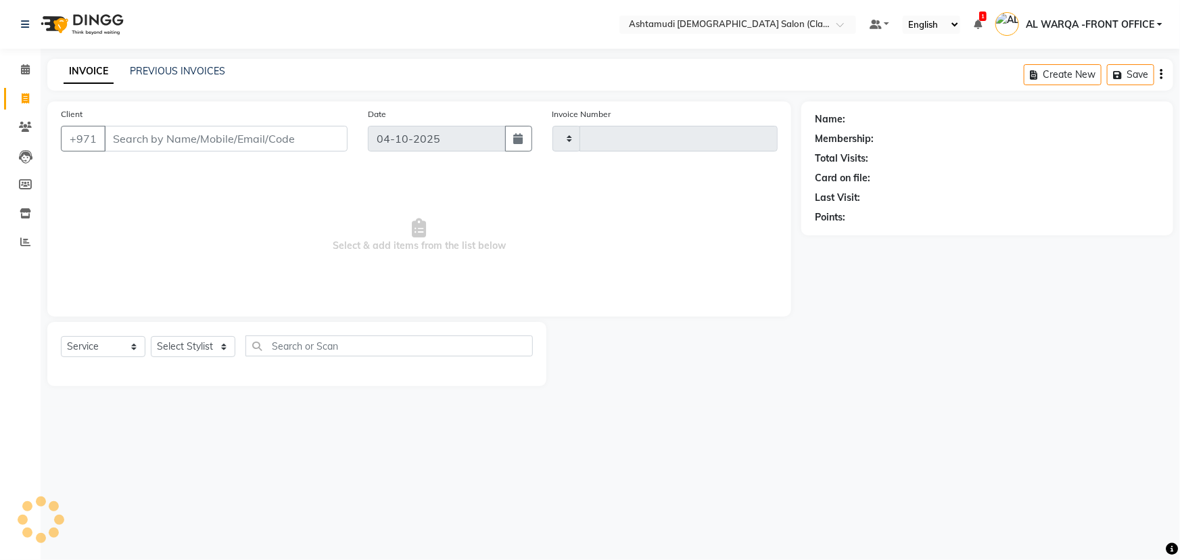
type input "1773"
select select "8201"
click at [189, 145] on input "Client" at bounding box center [226, 139] width 244 height 26
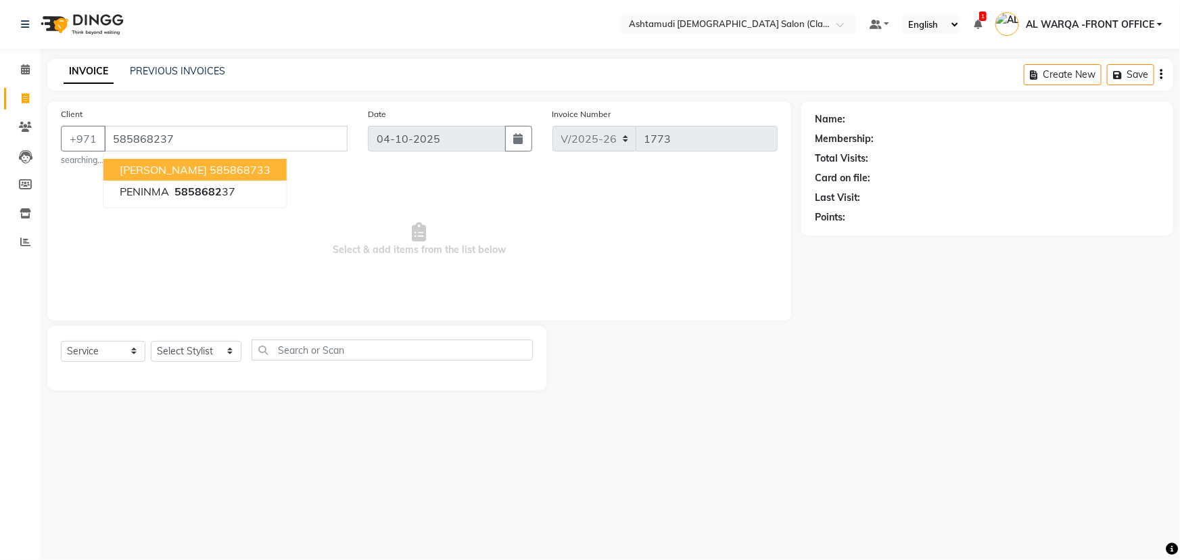
type input "585868237"
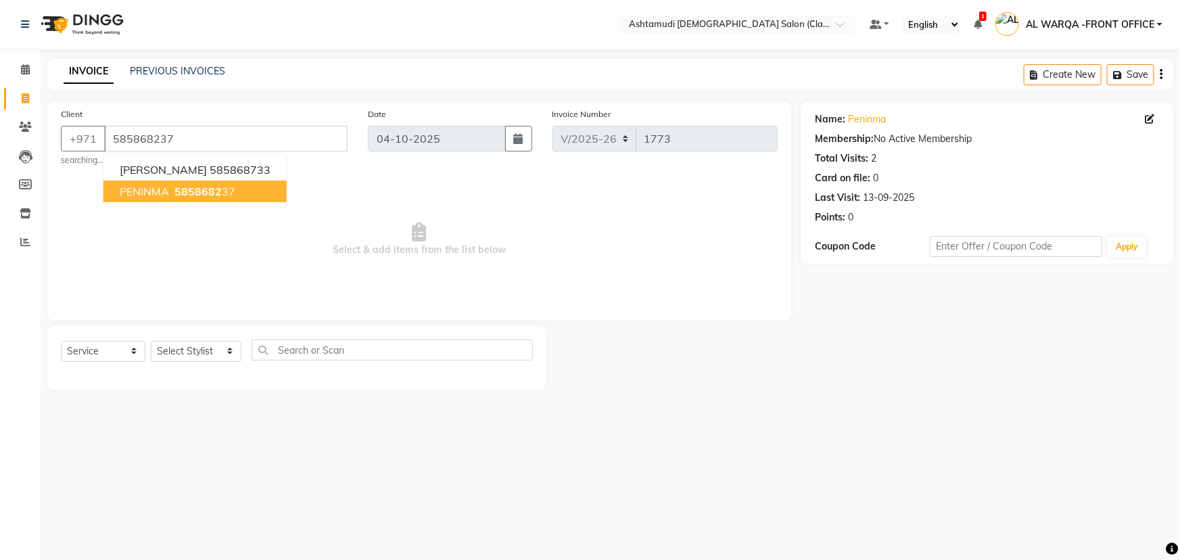
click at [181, 189] on span "5858682" at bounding box center [198, 192] width 47 height 14
click at [1138, 116] on div "Name: Peninma" at bounding box center [987, 119] width 345 height 14
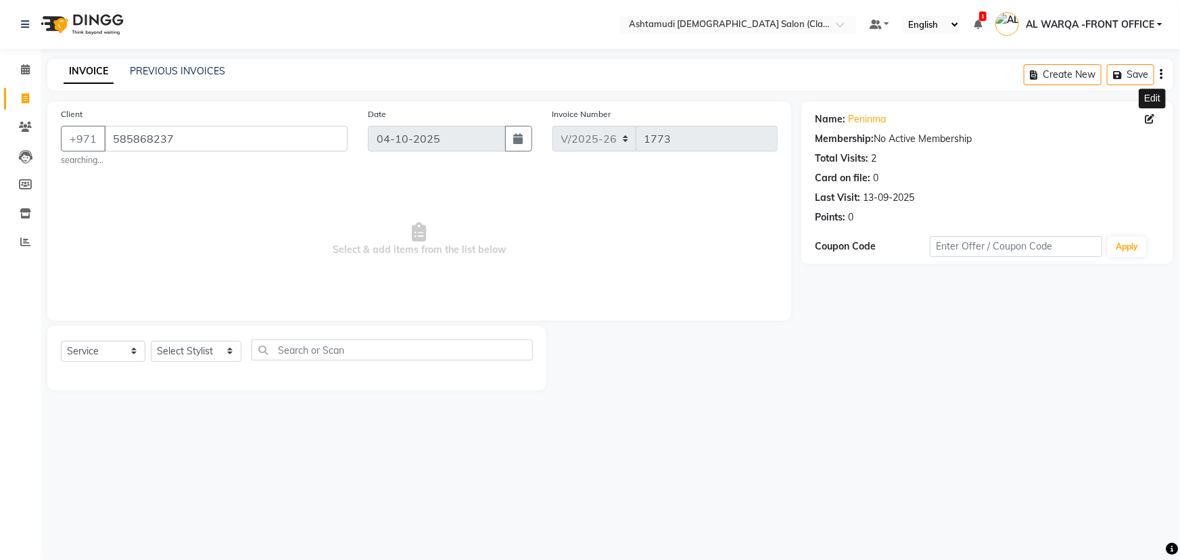
click at [1150, 118] on icon at bounding box center [1149, 118] width 9 height 9
select select "3798"
select select "[DEMOGRAPHIC_DATA]"
select select "54219"
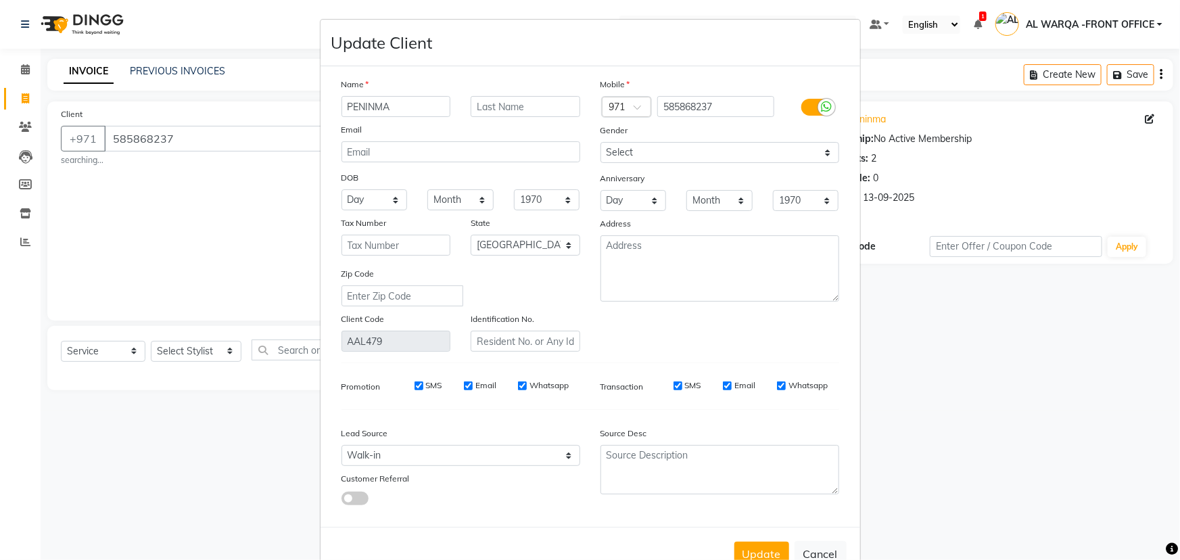
click at [417, 101] on input "PENINMA" at bounding box center [397, 106] width 110 height 21
type input "PENINNA"
click at [770, 556] on button "Update" at bounding box center [762, 554] width 55 height 24
select select
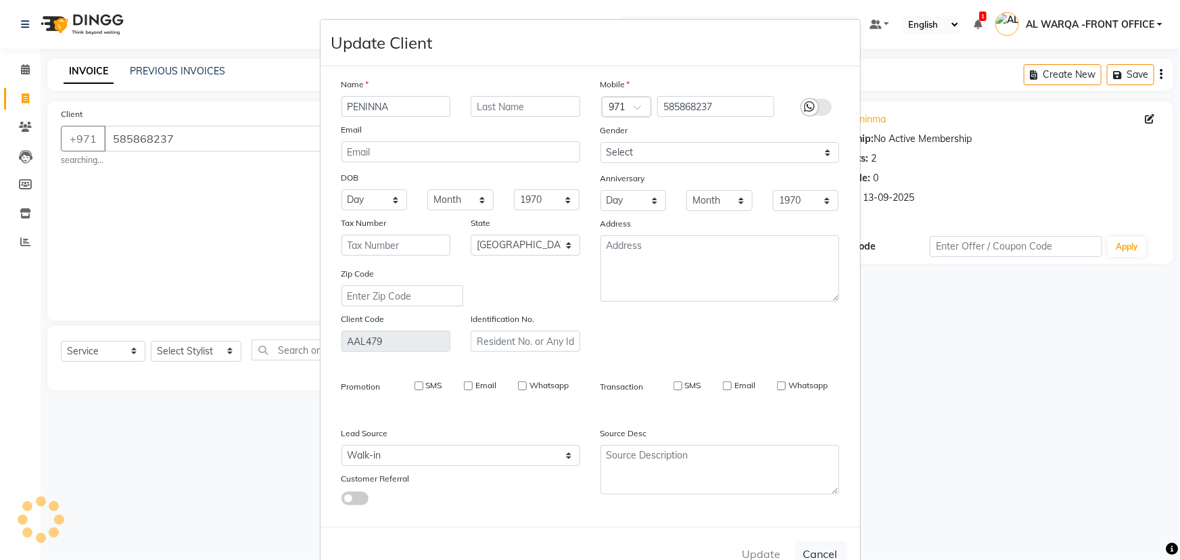
select select
select select "null"
select select
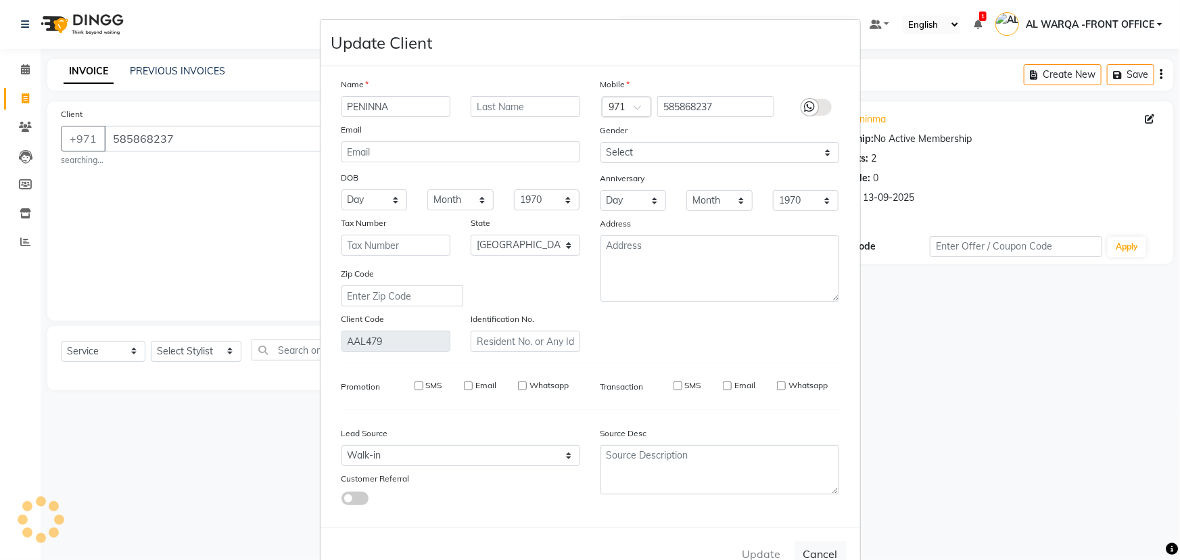
select select
checkbox input "false"
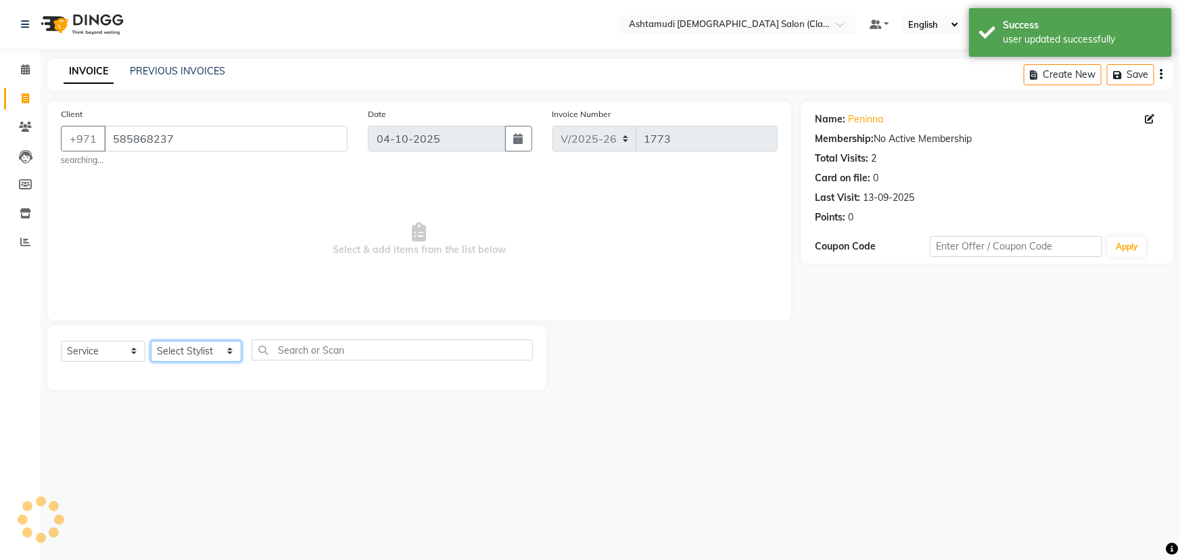
click at [202, 344] on select "Select Stylist AL WARQA -FRONT OFFICE AMEERA [PERSON_NAME] [PERSON_NAME] JILI […" at bounding box center [196, 351] width 91 height 21
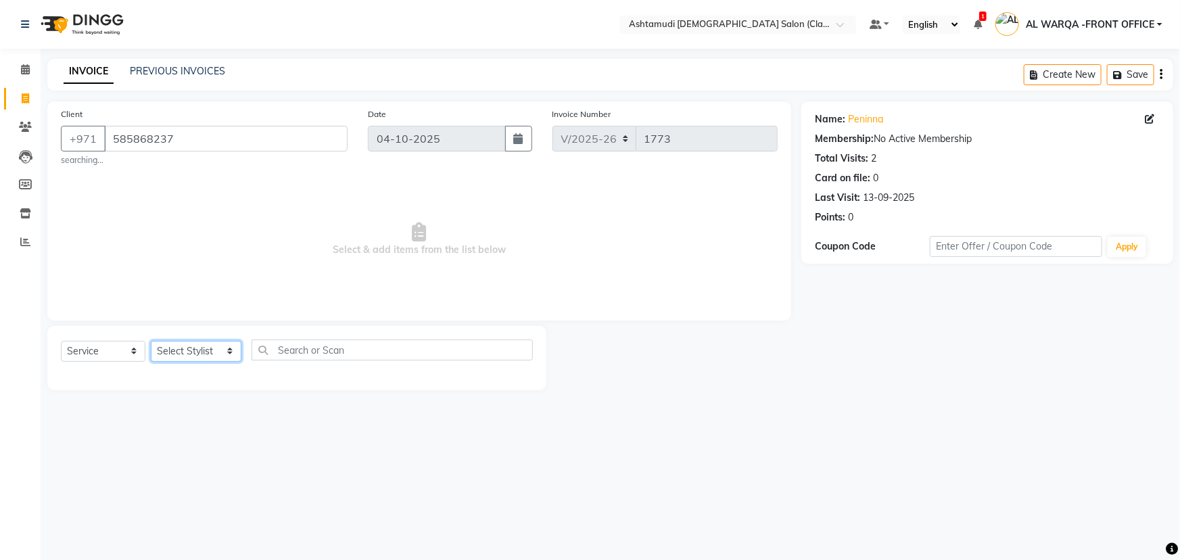
select select "80375"
click at [151, 341] on select "Select Stylist AL WARQA -FRONT OFFICE AMEERA [PERSON_NAME] [PERSON_NAME] JILI […" at bounding box center [196, 351] width 91 height 21
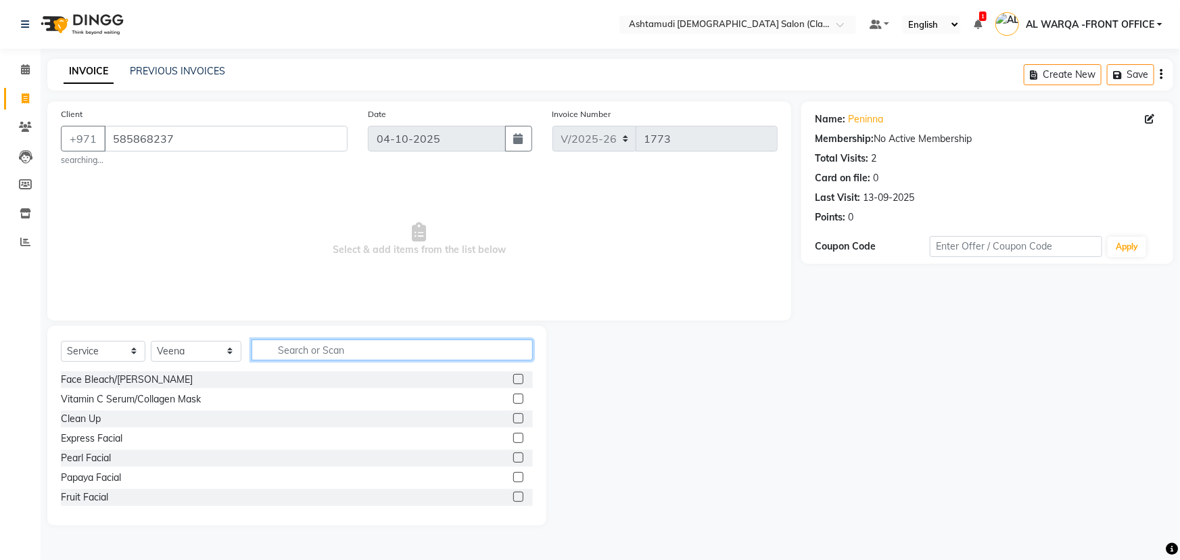
click at [356, 340] on input "text" at bounding box center [392, 350] width 281 height 21
type input "EY"
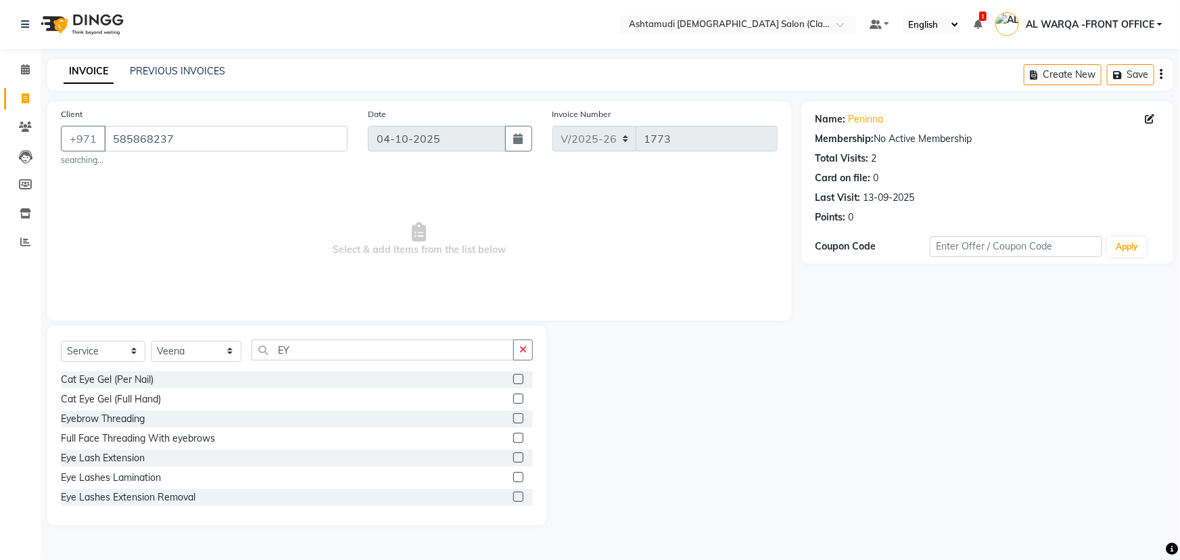
click at [513, 416] on label at bounding box center [518, 418] width 10 height 10
click at [513, 416] on input "checkbox" at bounding box center [517, 419] width 9 height 9
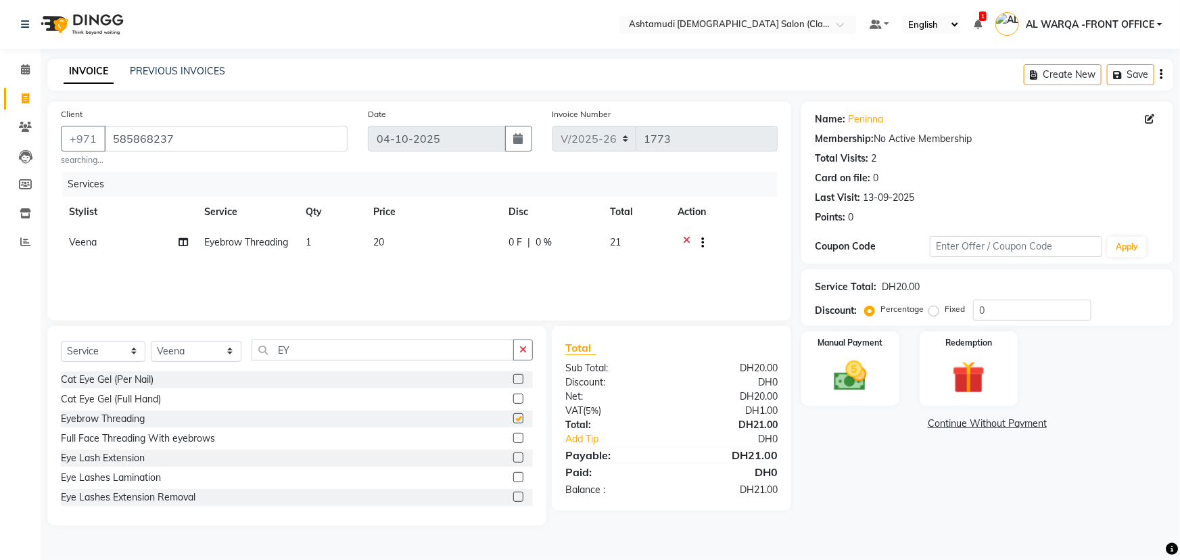
checkbox input "false"
click at [379, 343] on input "EY" at bounding box center [383, 350] width 262 height 21
type input "E"
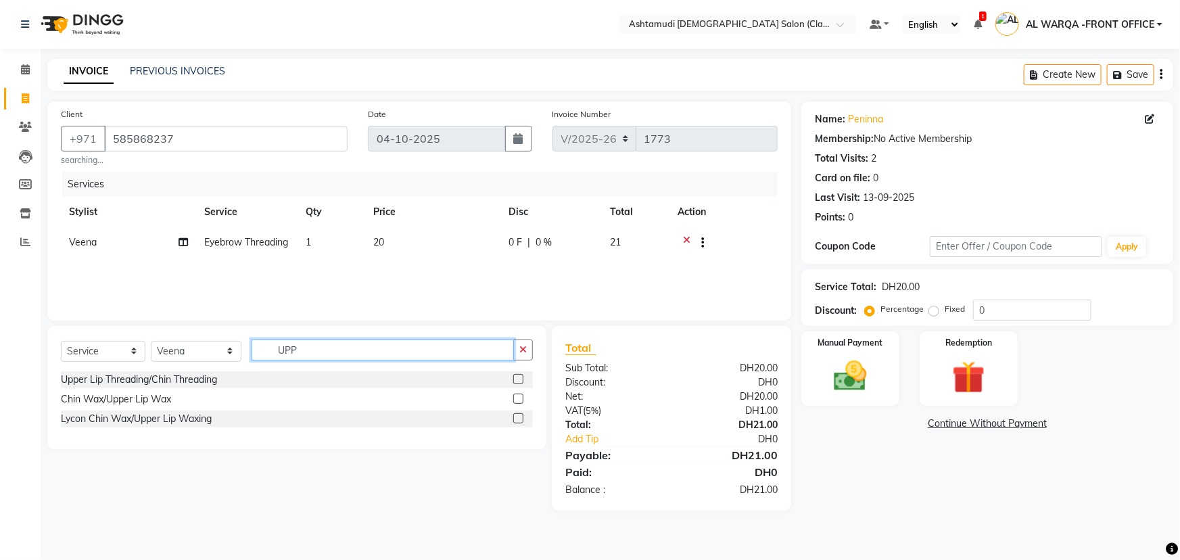
type input "UPP"
click at [520, 375] on label at bounding box center [518, 379] width 10 height 10
click at [520, 375] on input "checkbox" at bounding box center [517, 379] width 9 height 9
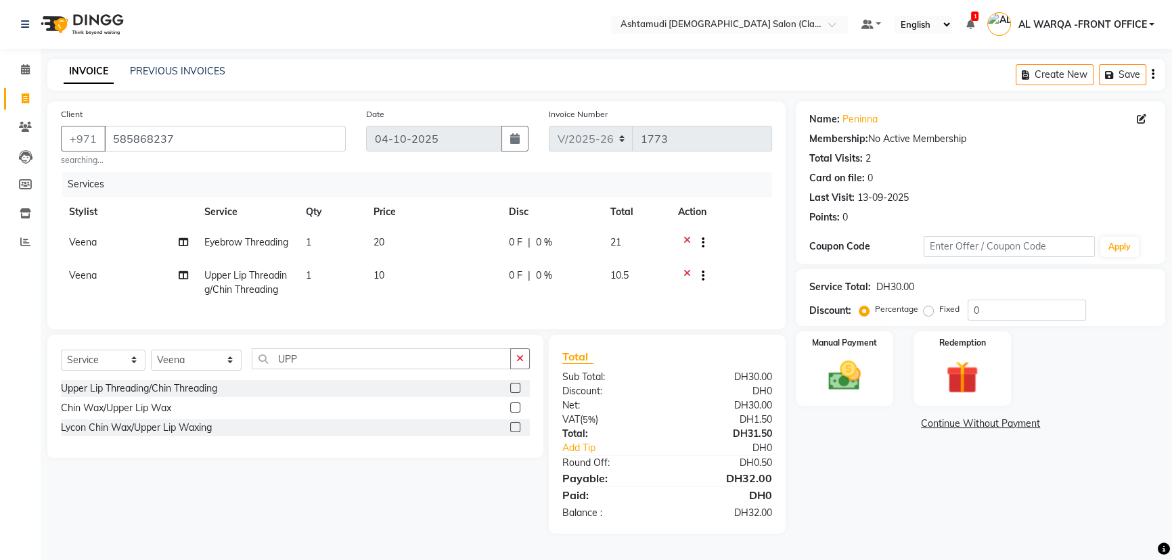
click at [515, 393] on label at bounding box center [515, 388] width 10 height 10
click at [515, 393] on input "checkbox" at bounding box center [514, 388] width 9 height 9
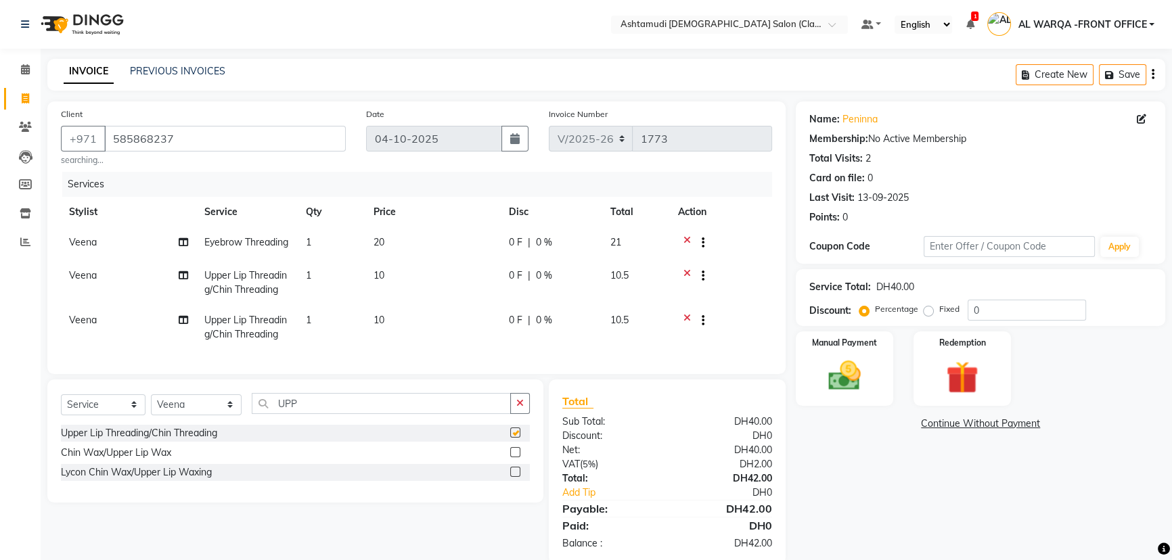
checkbox input "false"
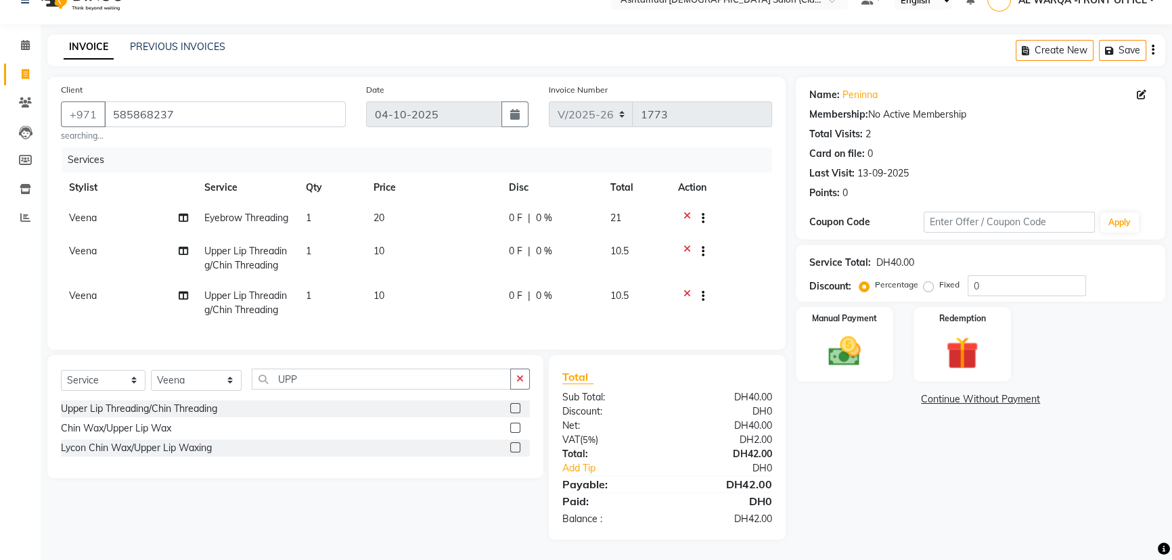
scroll to position [45, 0]
click at [1053, 252] on div "Service Total: DH40.00 Discount: Percentage Fixed 0" at bounding box center [980, 273] width 342 height 46
click at [1042, 275] on input "0" at bounding box center [1026, 285] width 118 height 21
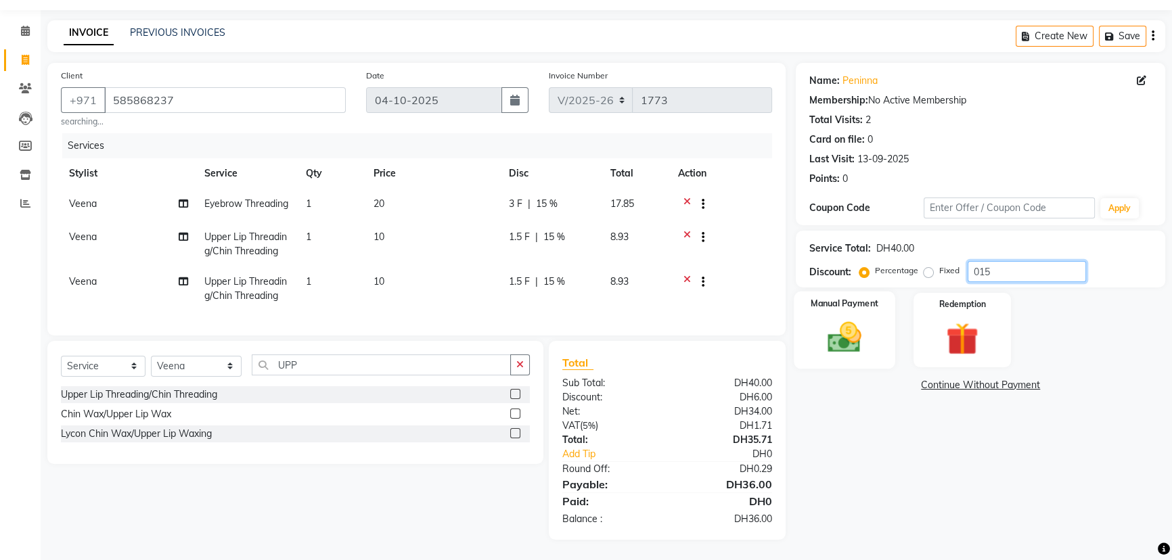
type input "015"
click at [831, 356] on div "Manual Payment" at bounding box center [843, 330] width 101 height 77
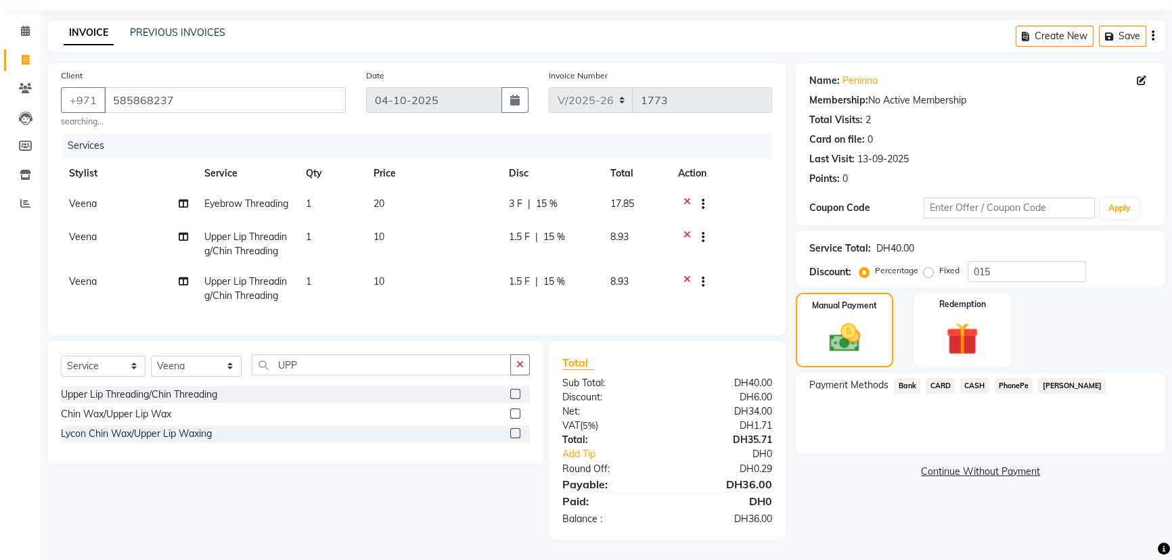
click at [940, 378] on span "CARD" at bounding box center [939, 386] width 29 height 16
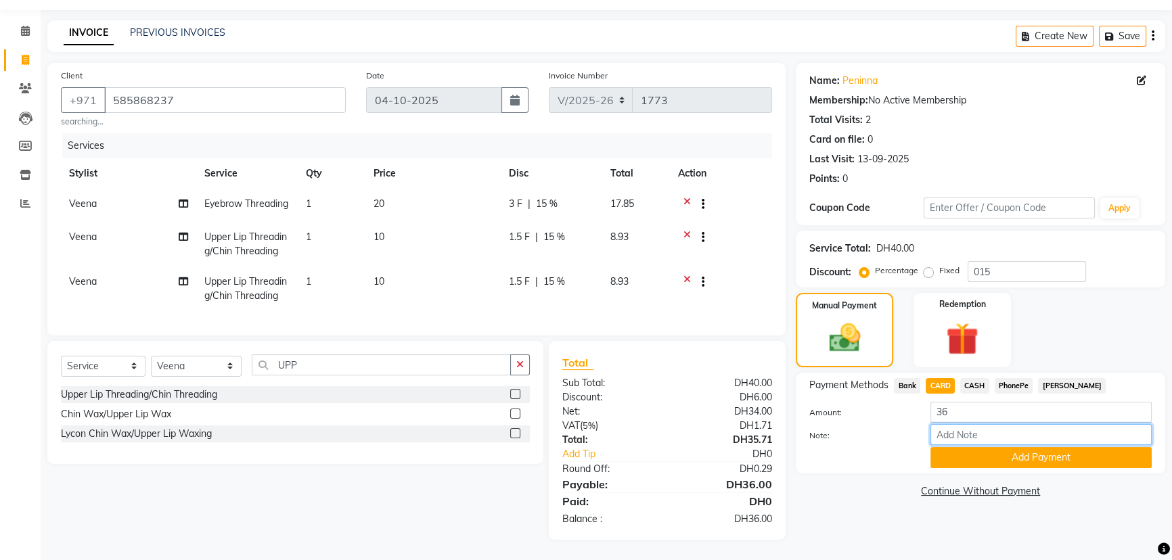
click at [981, 431] on input "Note:" at bounding box center [1040, 434] width 221 height 21
type input "AMEERA"
click at [1053, 451] on button "Add Payment" at bounding box center [1040, 457] width 221 height 21
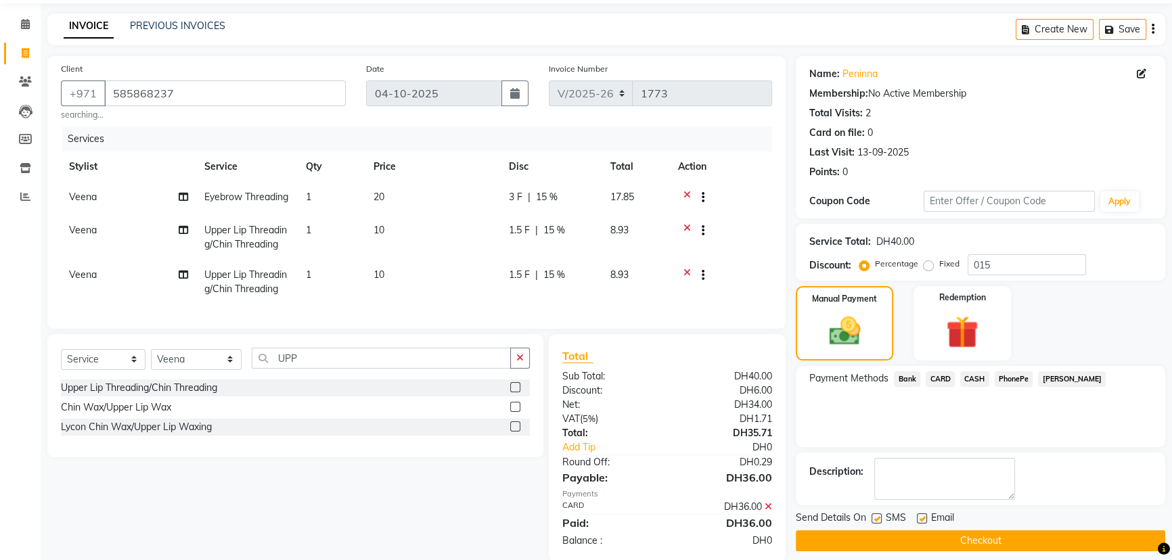
scroll to position [88, 0]
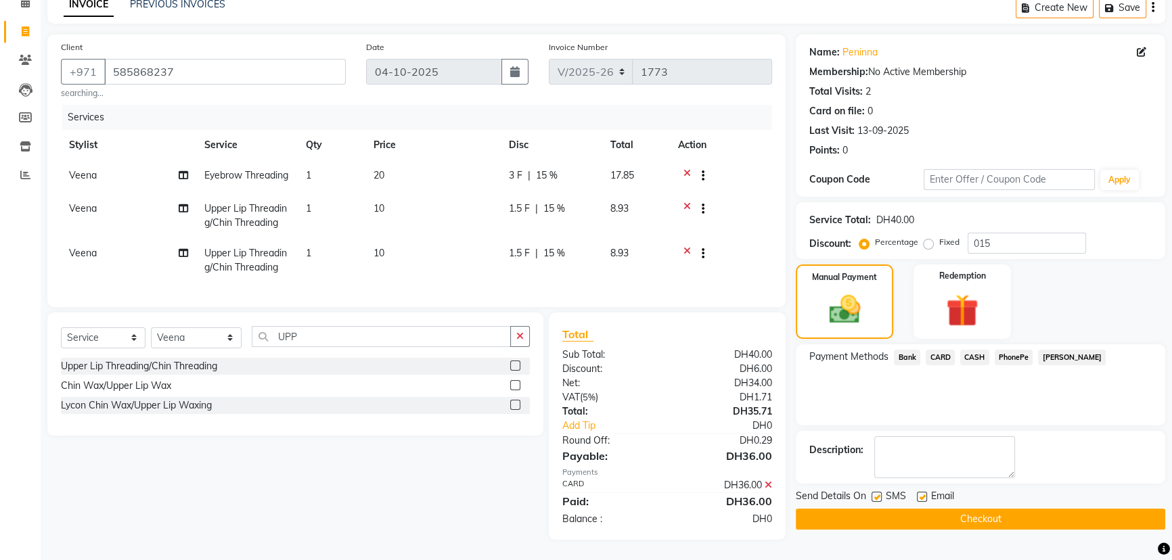
click at [1042, 509] on button "Checkout" at bounding box center [980, 519] width 369 height 21
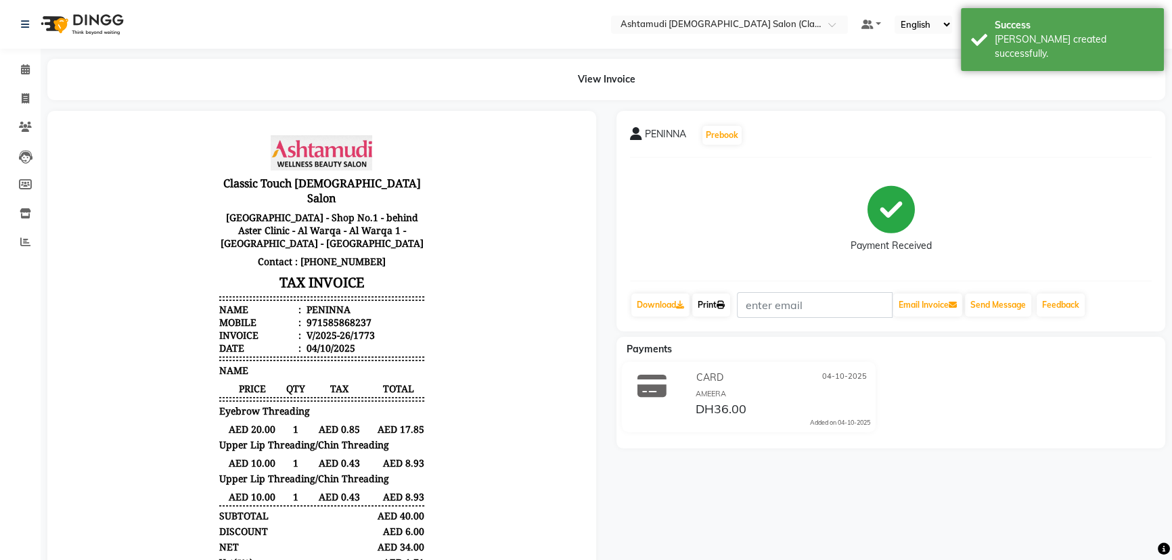
click at [721, 305] on icon at bounding box center [720, 305] width 8 height 8
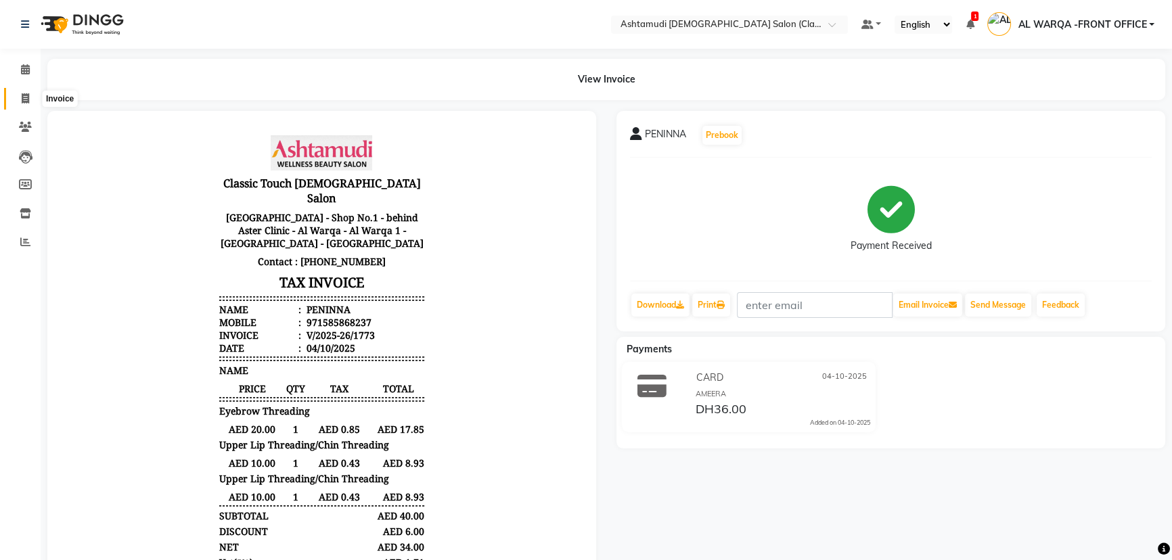
click at [22, 97] on icon at bounding box center [25, 98] width 7 height 10
select select "service"
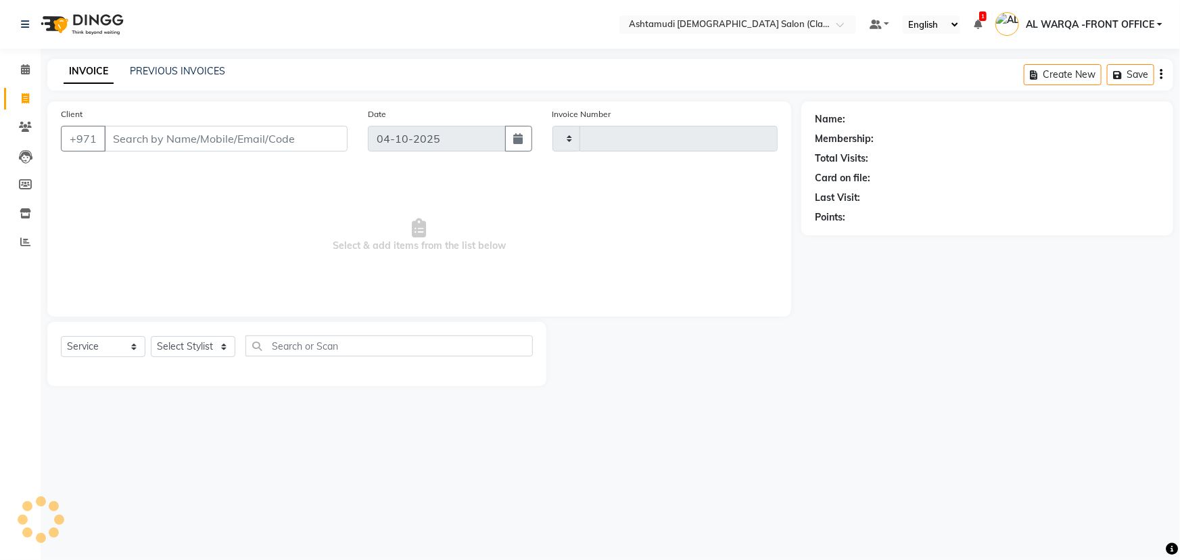
type input "1774"
select select "8201"
click at [206, 133] on input "Client" at bounding box center [226, 139] width 244 height 26
click at [28, 67] on icon at bounding box center [25, 69] width 9 height 10
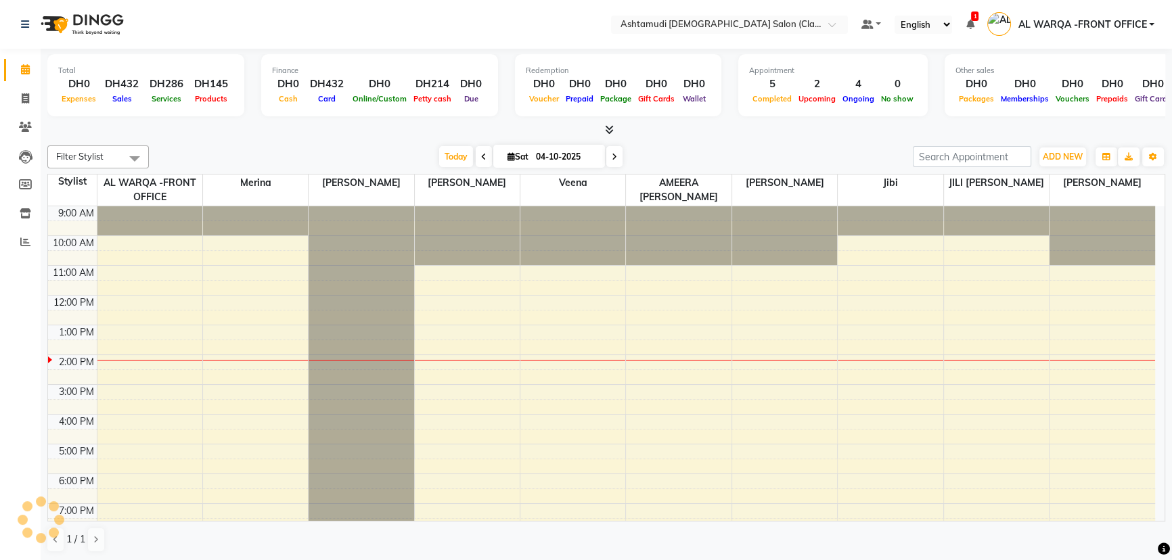
scroll to position [74, 0]
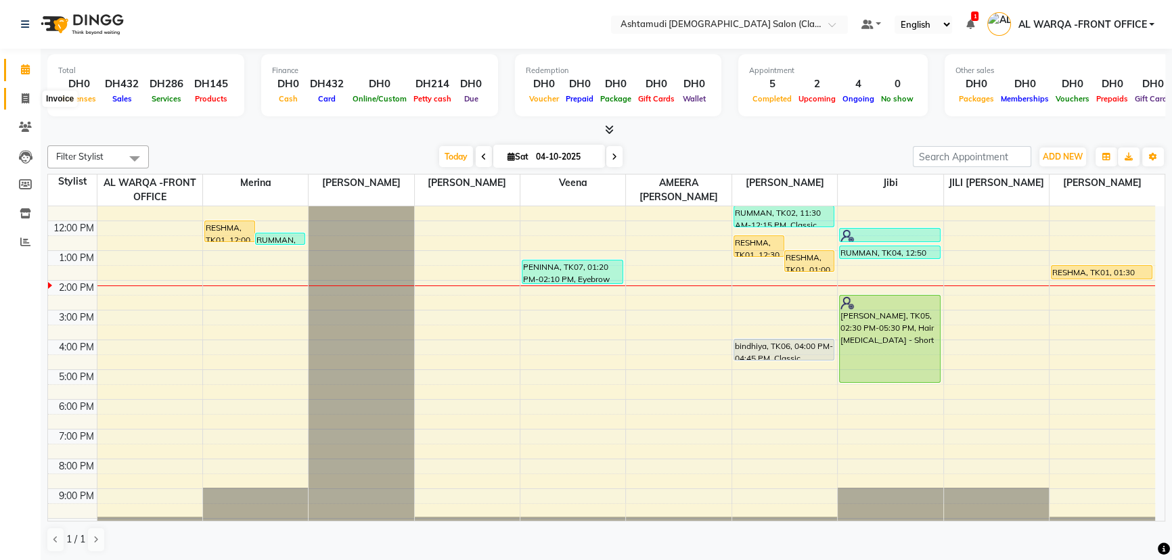
click at [30, 97] on span at bounding box center [26, 99] width 24 height 16
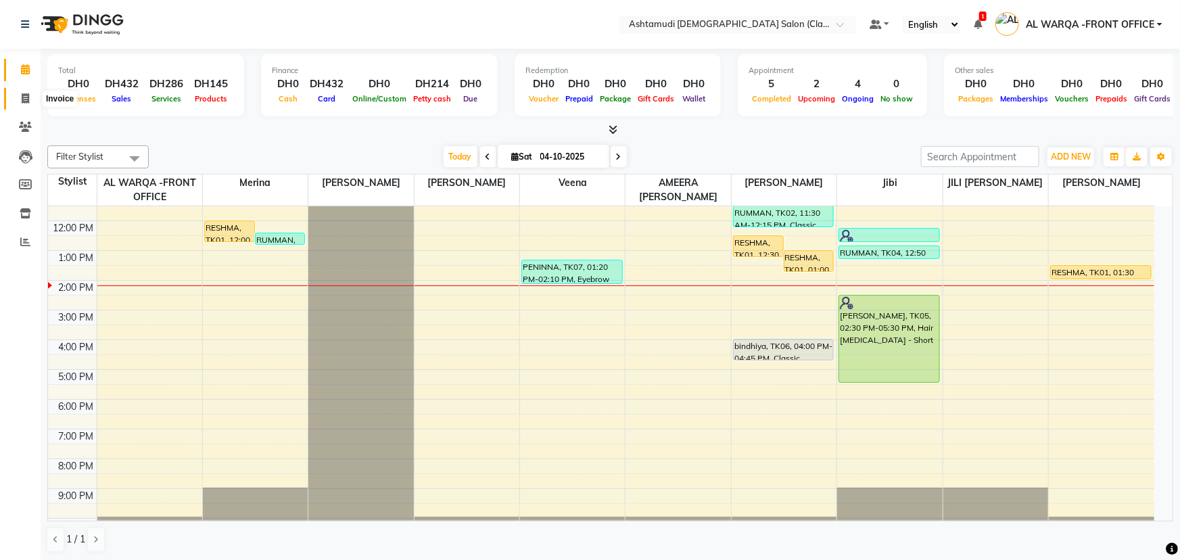
select select "service"
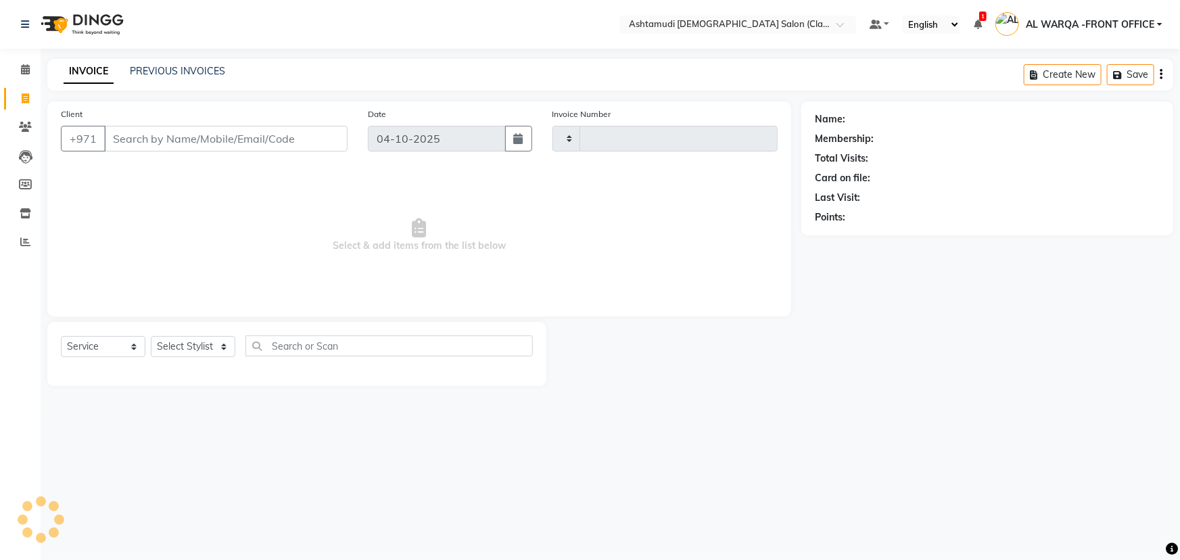
type input "1774"
select select "8201"
click at [26, 74] on span at bounding box center [26, 70] width 24 height 16
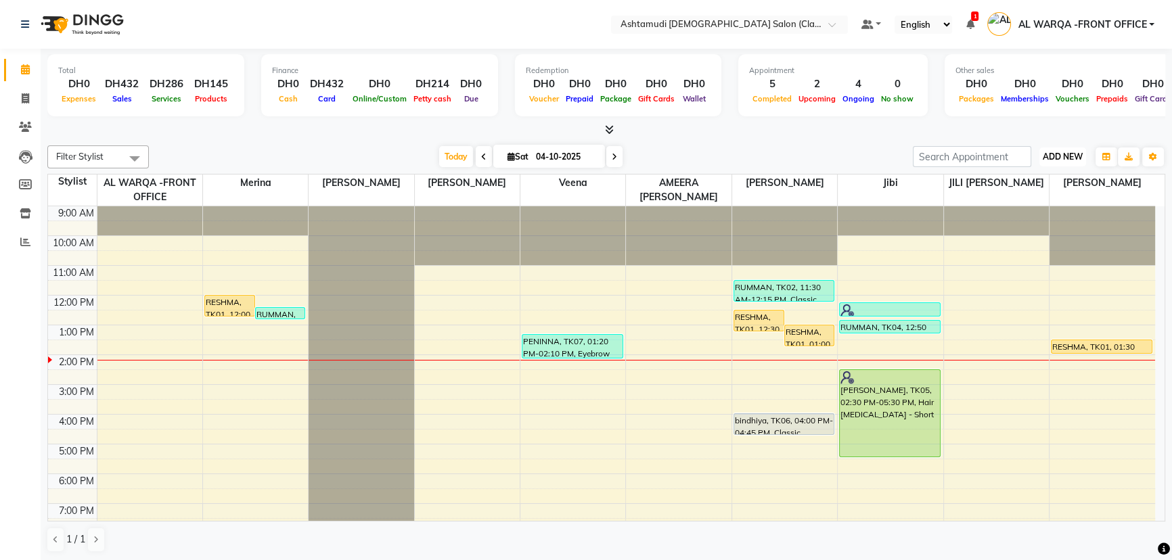
click at [1072, 158] on span "ADD NEW" at bounding box center [1062, 157] width 40 height 10
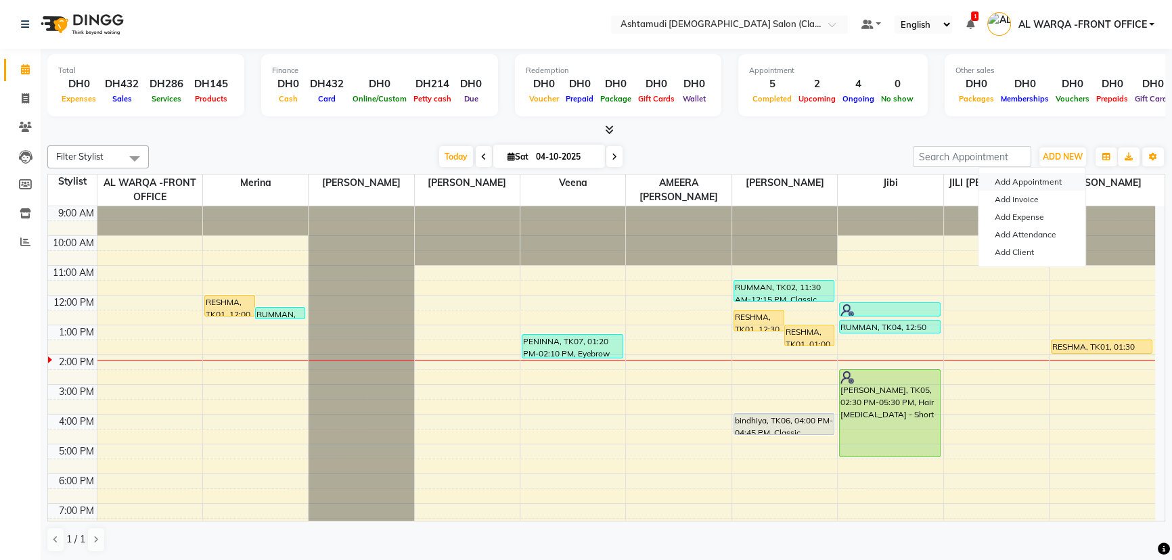
click at [1016, 180] on button "Add Appointment" at bounding box center [1031, 182] width 107 height 18
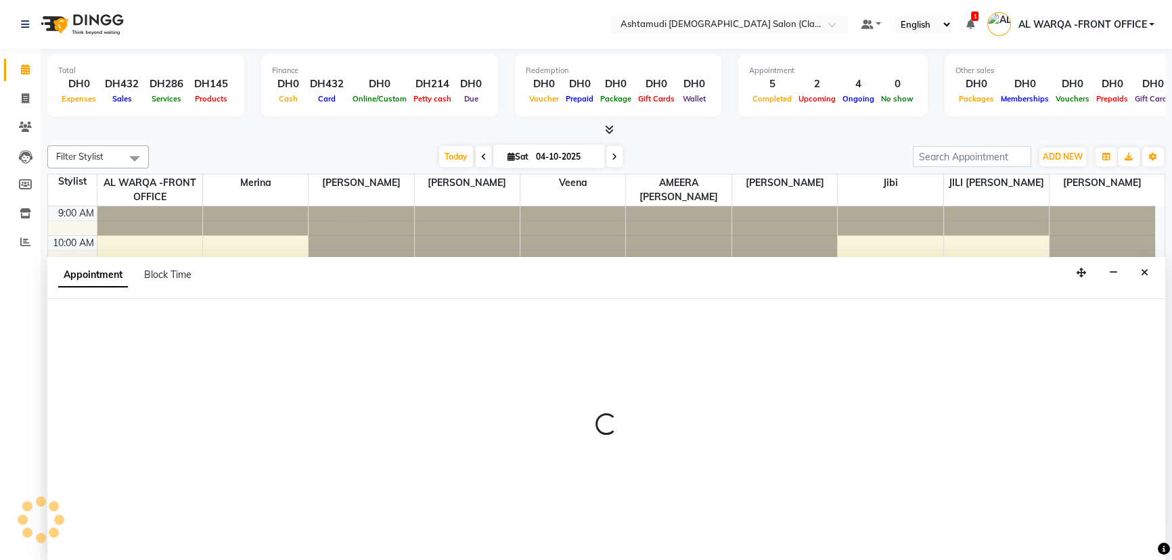
select select "tentative"
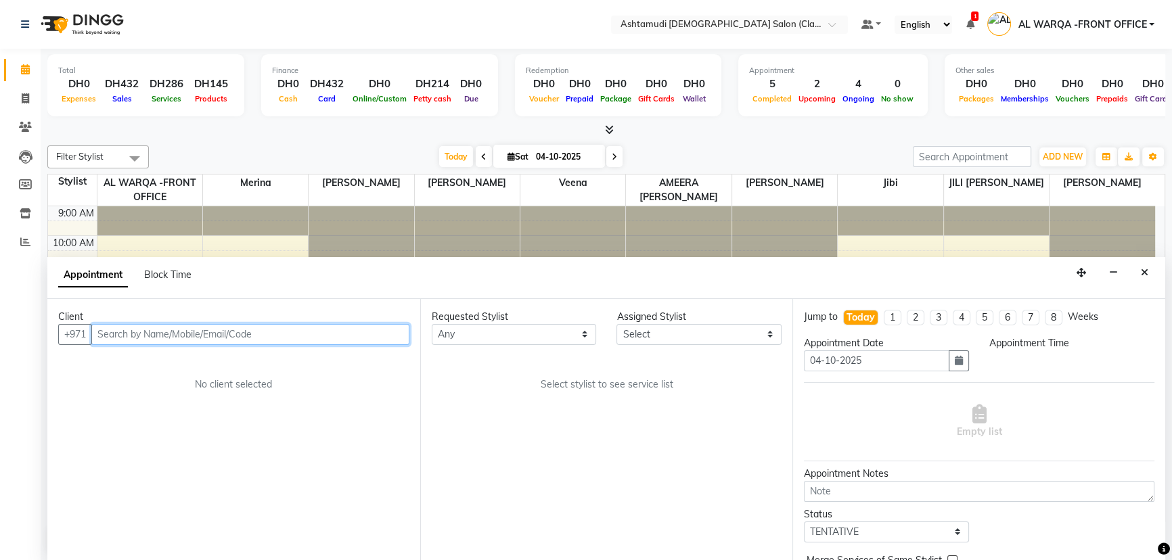
select select "600"
click at [152, 340] on input "text" at bounding box center [250, 334] width 318 height 21
click at [102, 334] on input "51961043" at bounding box center [222, 334] width 262 height 21
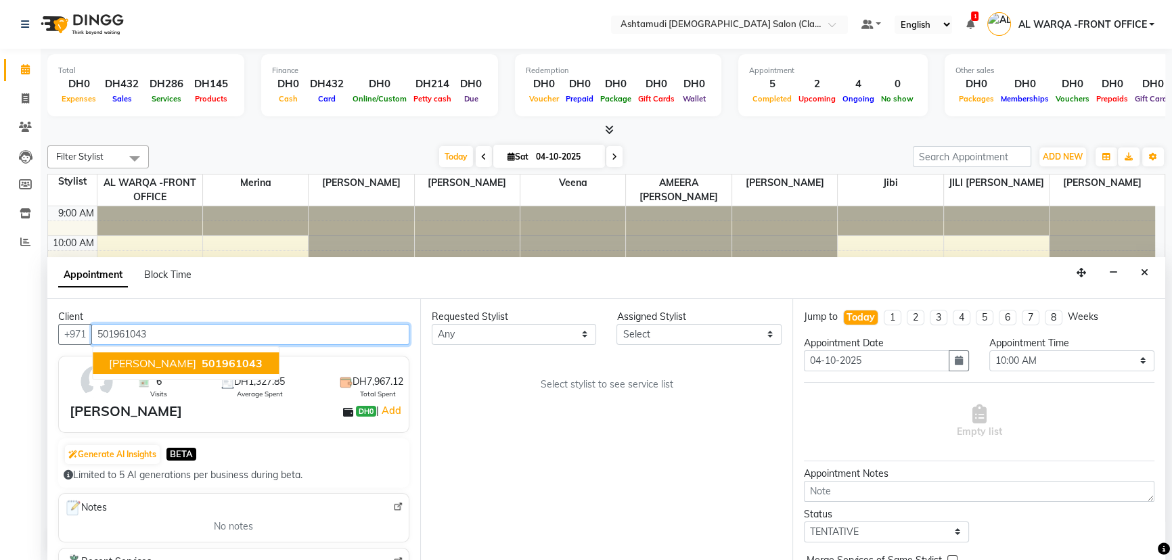
click at [155, 356] on span "Sindhu James" at bounding box center [152, 363] width 87 height 14
drag, startPoint x: 95, startPoint y: 331, endPoint x: 158, endPoint y: 342, distance: 63.7
click at [158, 342] on input "501961043" at bounding box center [250, 334] width 318 height 21
type input "501961043"
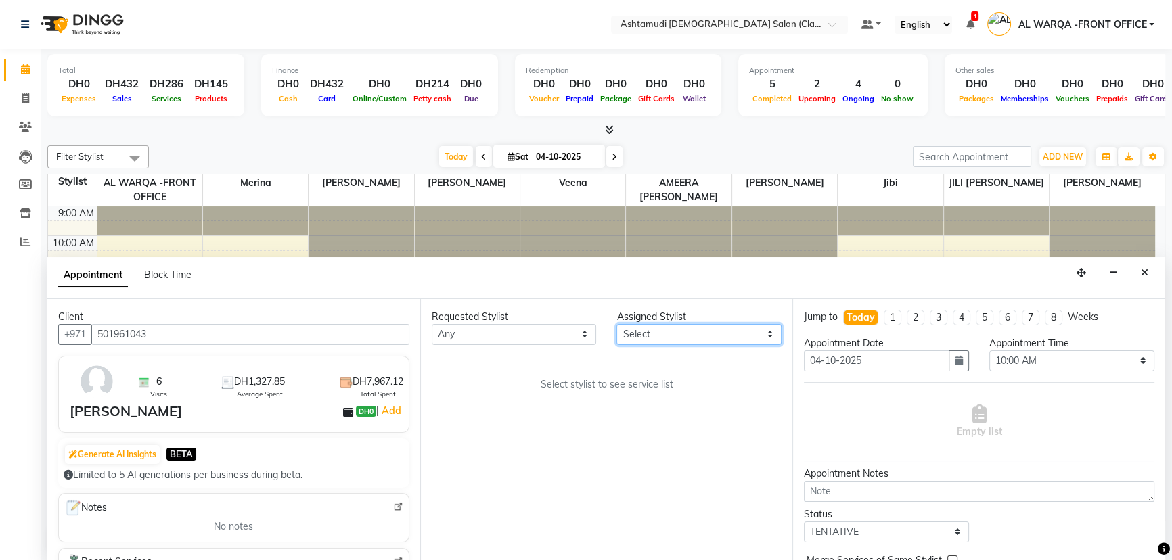
click at [695, 335] on select "Select AL WARQA -FRONT OFFICE AMEERA NIHAL Anita Jibi JILI MAHALIA Merina Rachn…" at bounding box center [698, 334] width 165 height 21
select select "77683"
click at [616, 324] on select "Select AL WARQA -FRONT OFFICE AMEERA NIHAL Anita Jibi JILI MAHALIA Merina Rachn…" at bounding box center [698, 334] width 165 height 21
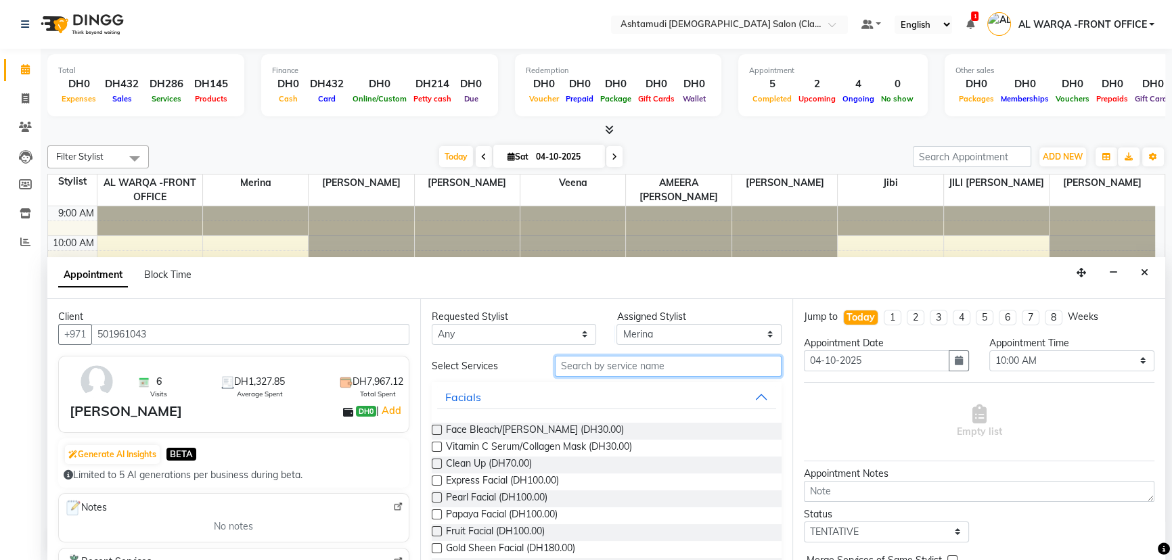
click at [632, 361] on input "text" at bounding box center [668, 366] width 227 height 21
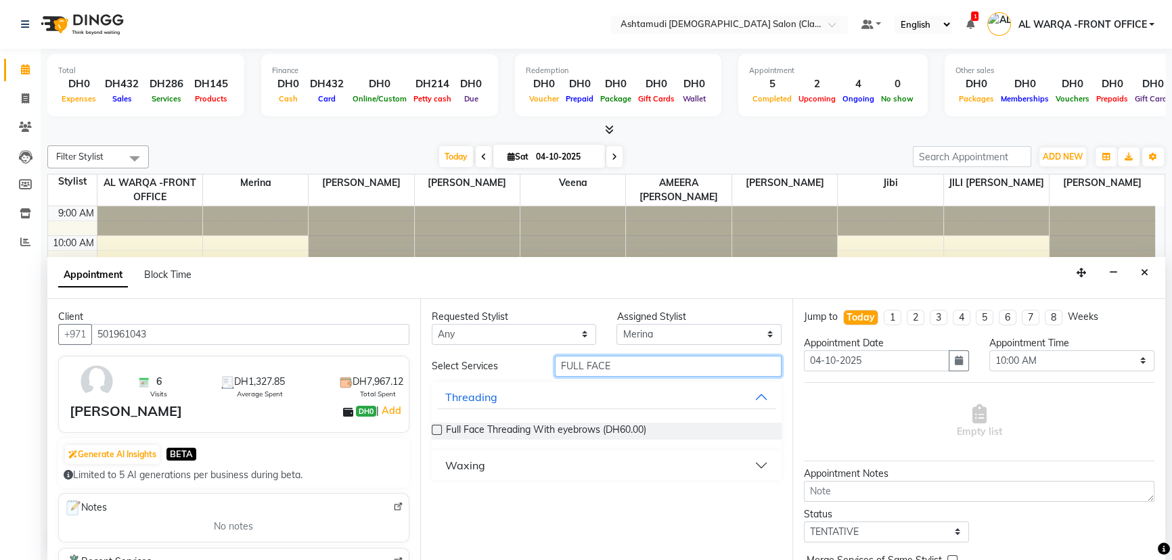
type input "FULL FACE"
click at [635, 465] on button "Waxing" at bounding box center [607, 465] width 340 height 24
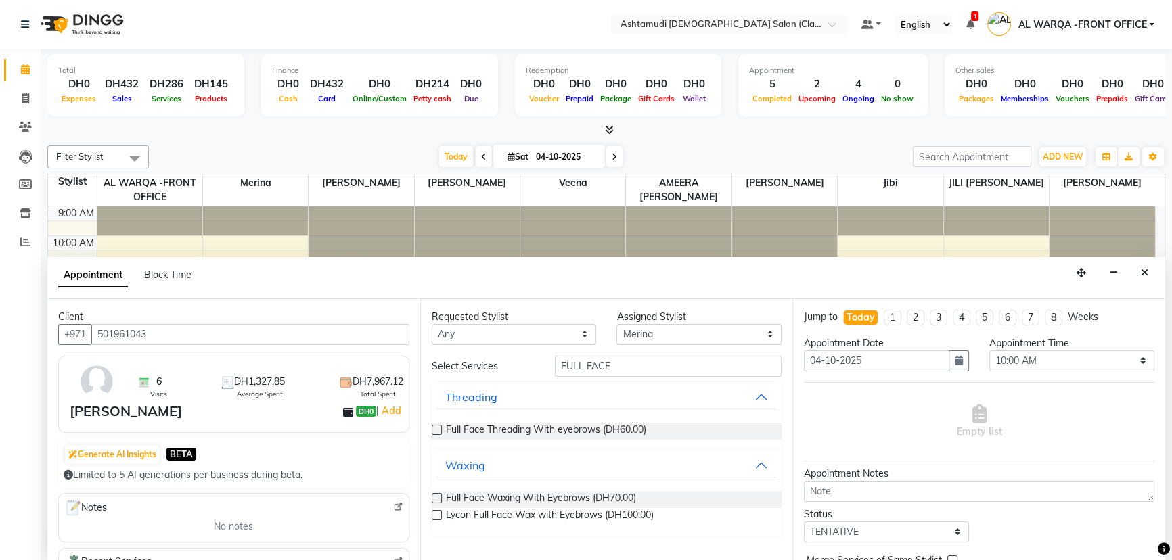
click at [438, 515] on label at bounding box center [437, 515] width 10 height 10
click at [438, 515] on input "checkbox" at bounding box center [436, 516] width 9 height 9
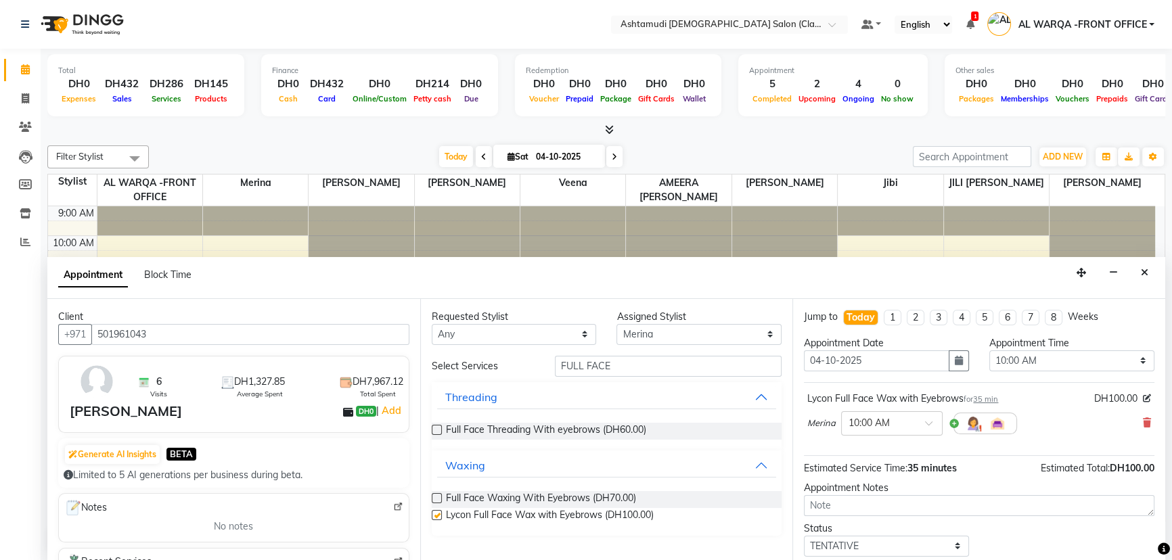
checkbox input "false"
click at [717, 330] on select "Select AL WARQA -FRONT OFFICE AMEERA NIHAL Anita Jibi JILI MAHALIA Merina Rachn…" at bounding box center [698, 334] width 165 height 21
select select "82444"
click at [616, 324] on select "Select AL WARQA -FRONT OFFICE AMEERA NIHAL Anita Jibi JILI MAHALIA Merina Rachn…" at bounding box center [698, 334] width 165 height 21
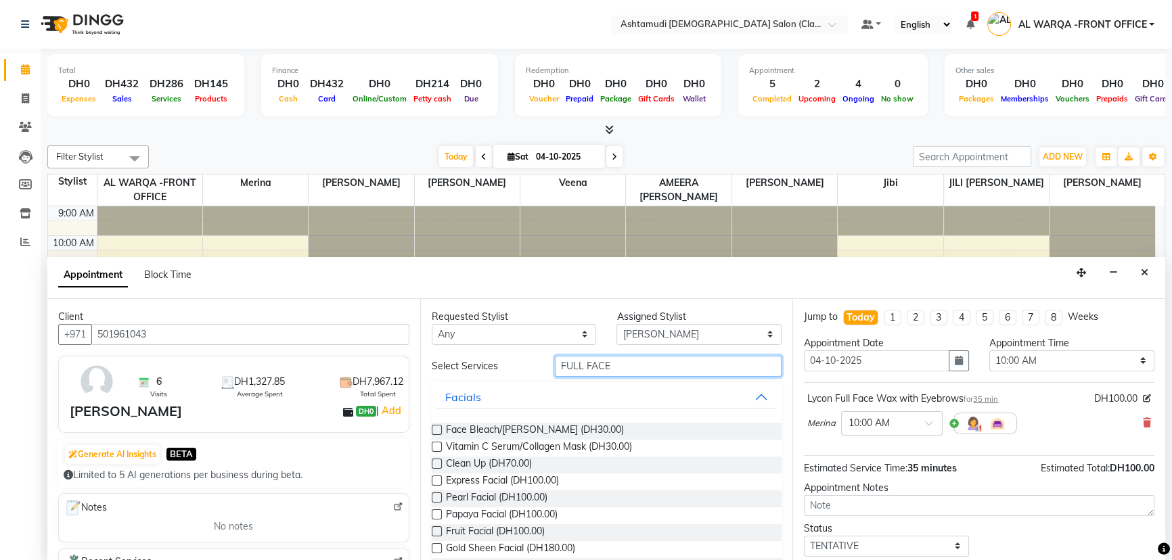
click at [654, 359] on input "FULL FACE" at bounding box center [668, 366] width 227 height 21
type input "F"
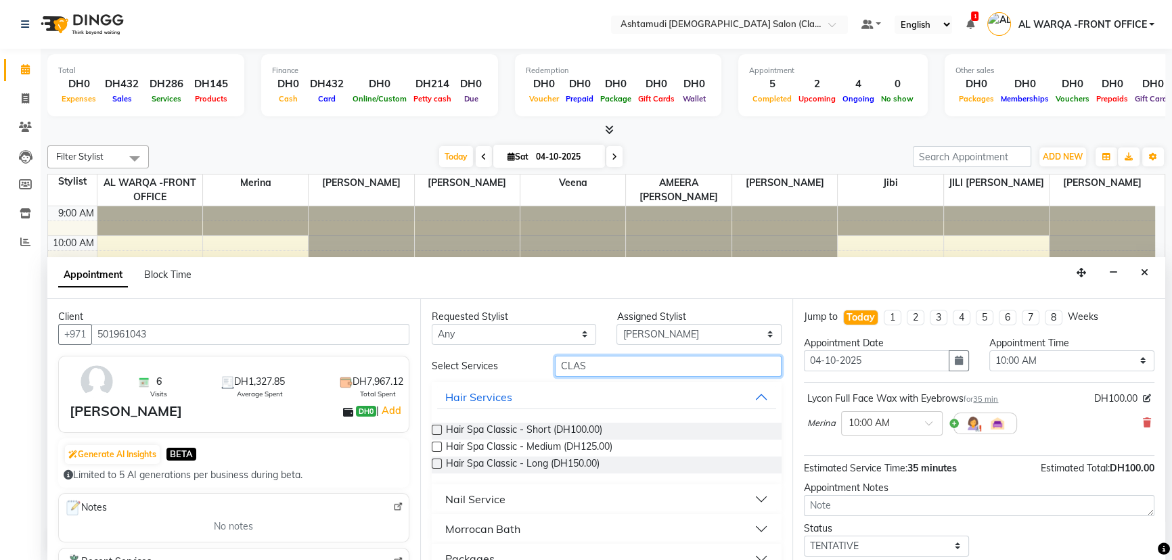
type input "CLAS"
click at [516, 496] on button "Nail Service" at bounding box center [607, 499] width 340 height 24
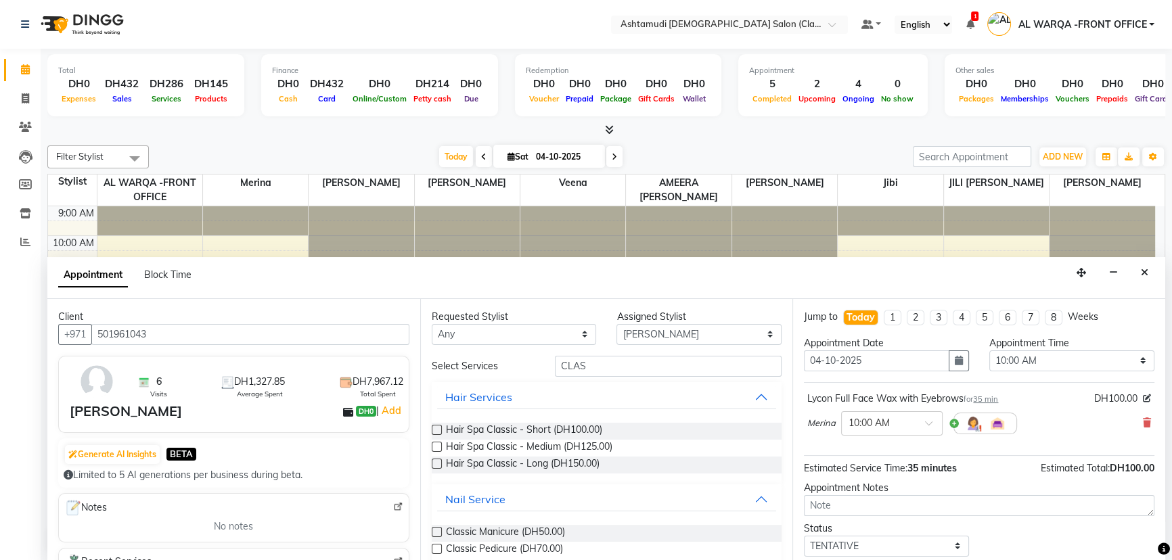
click at [432, 533] on label at bounding box center [437, 532] width 10 height 10
click at [432, 533] on input "checkbox" at bounding box center [436, 533] width 9 height 9
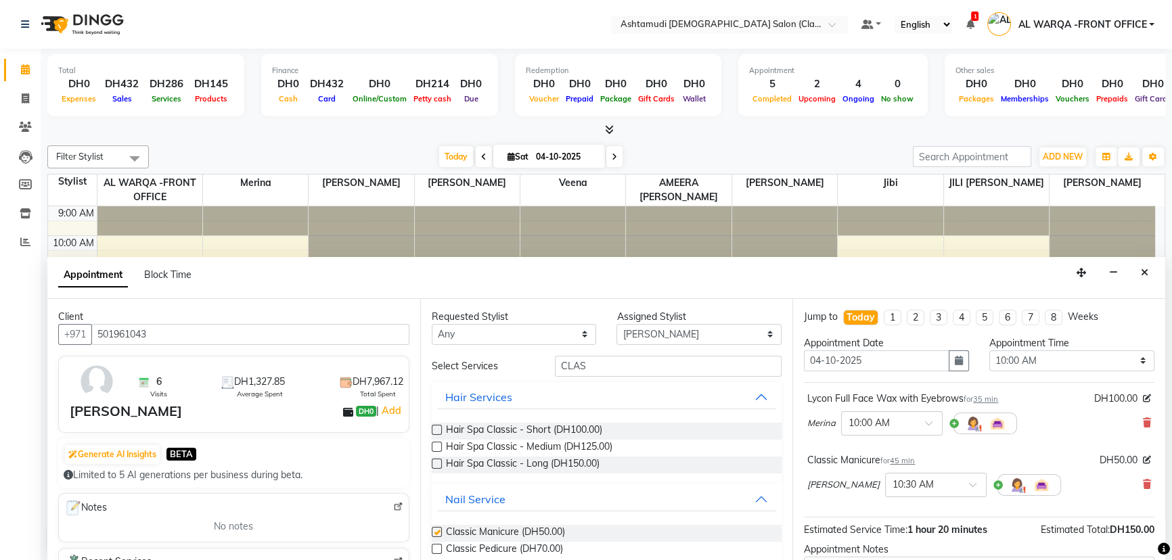
checkbox input "false"
click at [433, 547] on label at bounding box center [437, 549] width 10 height 10
click at [433, 547] on input "checkbox" at bounding box center [436, 550] width 9 height 9
checkbox input "false"
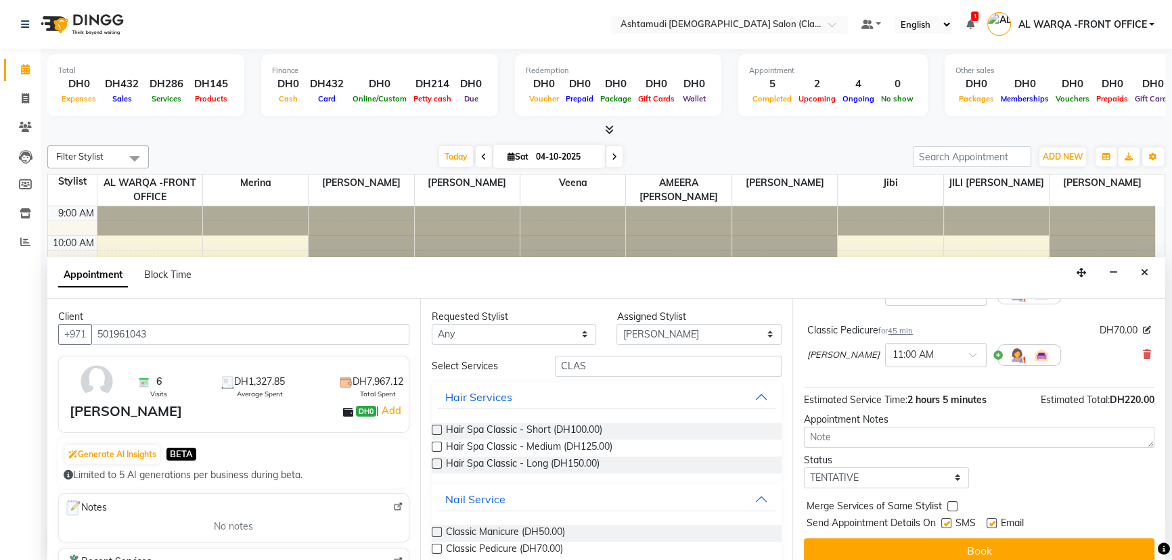
scroll to position [203, 0]
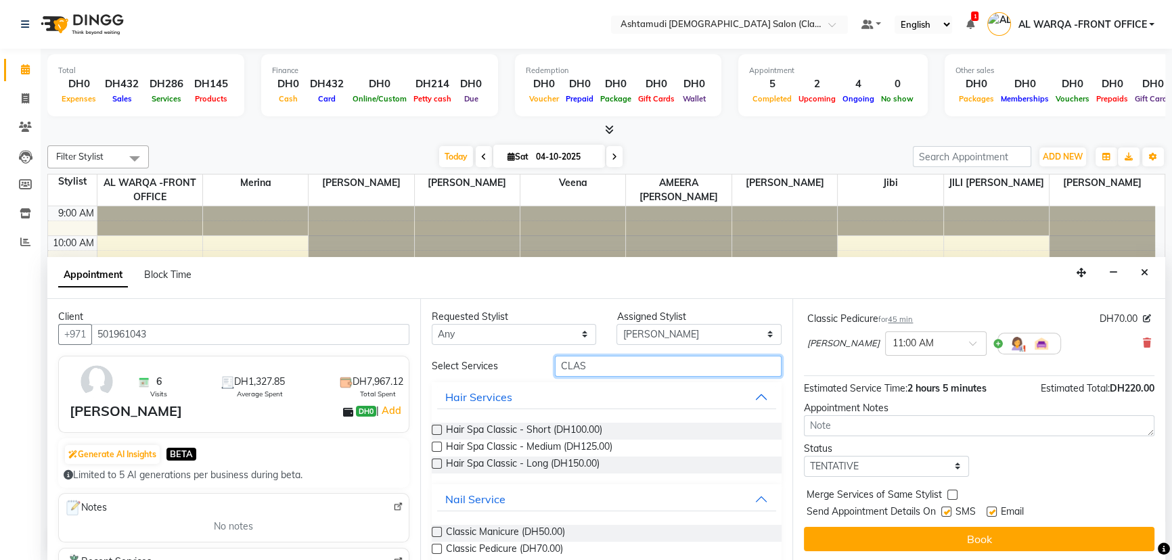
click at [663, 359] on input "CLAS" at bounding box center [668, 366] width 227 height 21
click at [653, 331] on select "Select AL WARQA -FRONT OFFICE AMEERA NIHAL Anita Jibi JILI MAHALIA Merina Rachn…" at bounding box center [698, 334] width 165 height 21
select select "77683"
click at [616, 324] on select "Select AL WARQA -FRONT OFFICE AMEERA NIHAL Anita Jibi JILI MAHALIA Merina Rachn…" at bounding box center [698, 334] width 165 height 21
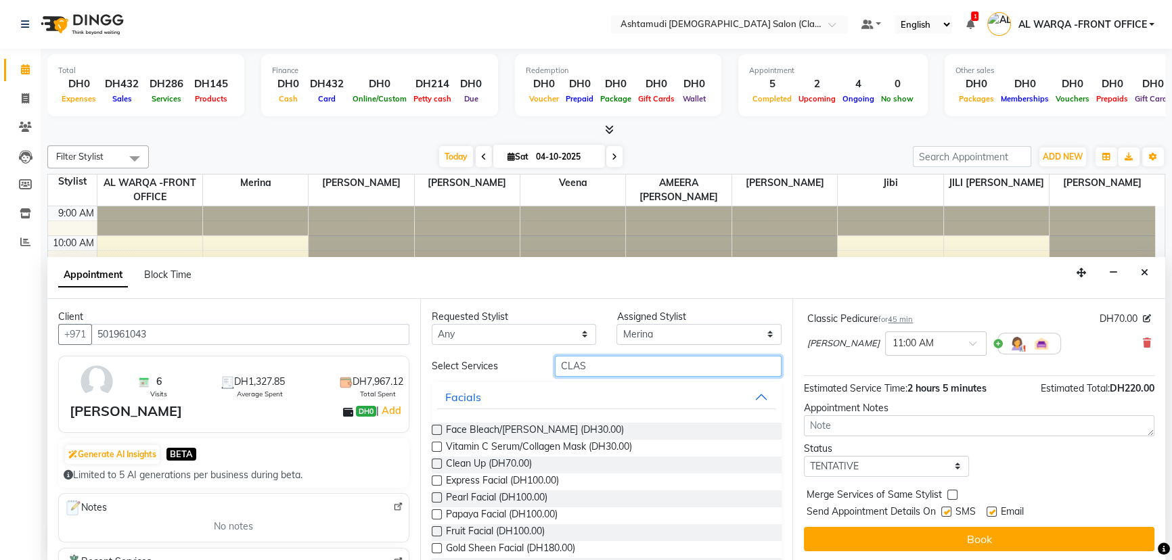
click at [612, 373] on input "CLAS" at bounding box center [668, 366] width 227 height 21
type input "C"
type input "FACIAL"
click at [435, 477] on label at bounding box center [437, 481] width 10 height 10
click at [435, 478] on input "checkbox" at bounding box center [436, 482] width 9 height 9
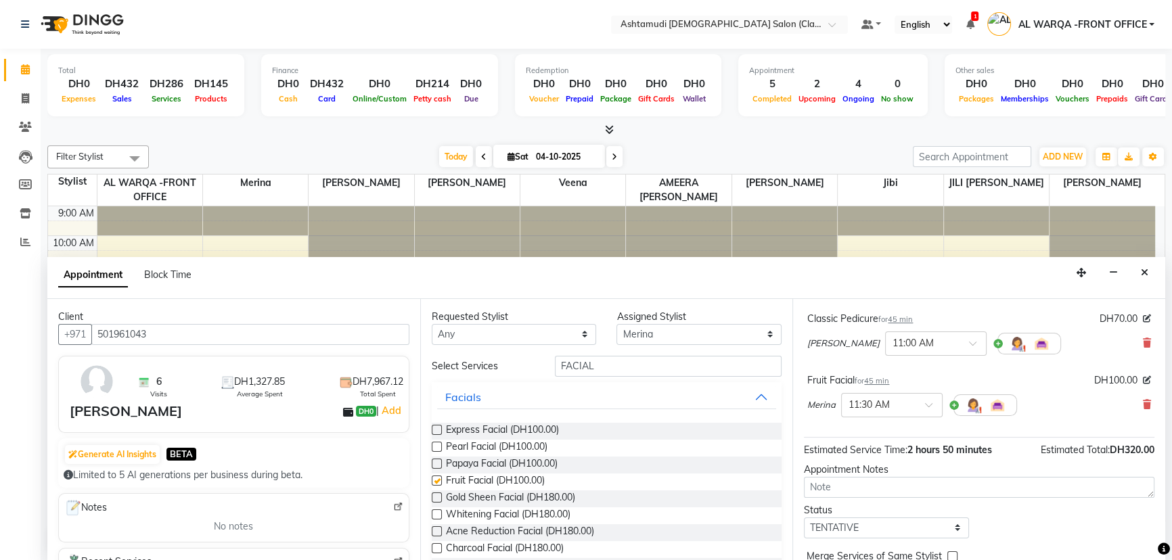
checkbox input "false"
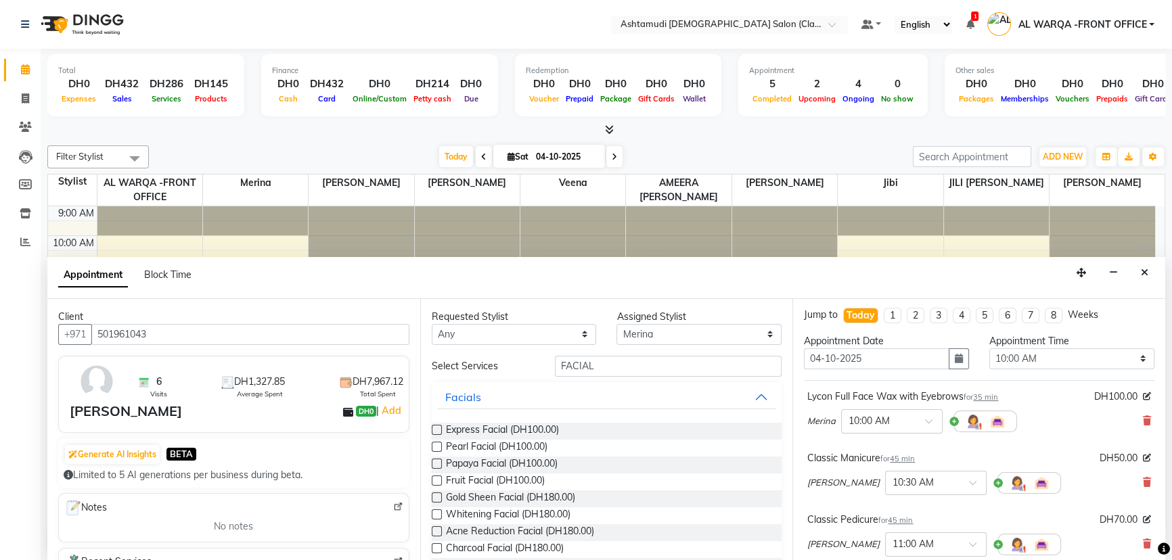
scroll to position [0, 0]
click at [1074, 362] on select "Select 10:00 AM 10:30 AM 11:00 AM 11:30 AM 12:00 PM 12:30 PM 01:00 PM 01:30 PM …" at bounding box center [1071, 360] width 165 height 21
select select "840"
click at [989, 350] on select "Select 10:00 AM 10:30 AM 11:00 AM 11:30 AM 12:00 PM 12:30 PM 01:00 PM 01:30 PM …" at bounding box center [1071, 360] width 165 height 21
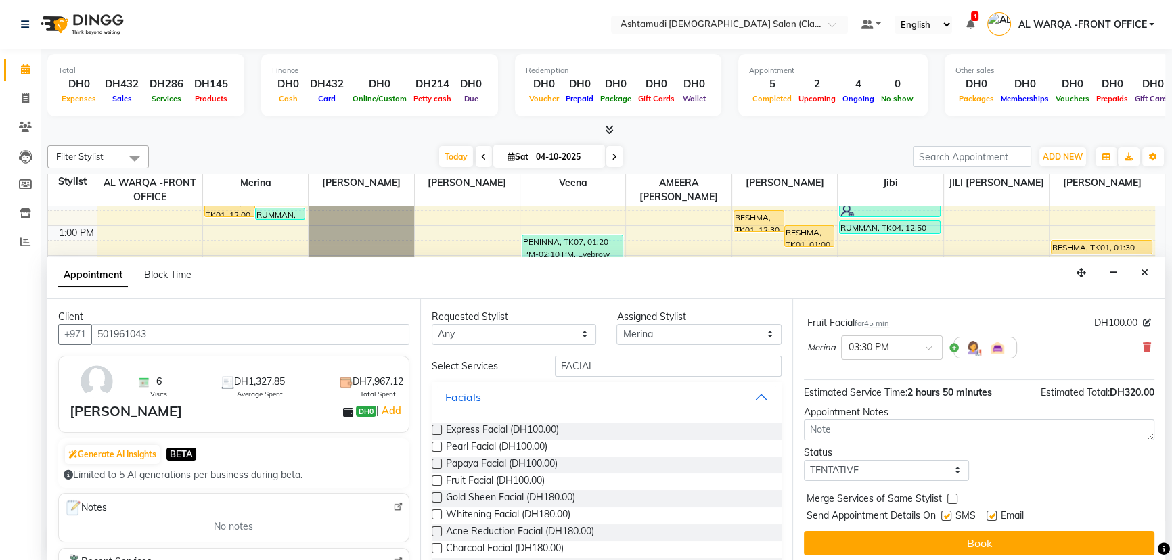
scroll to position [264, 0]
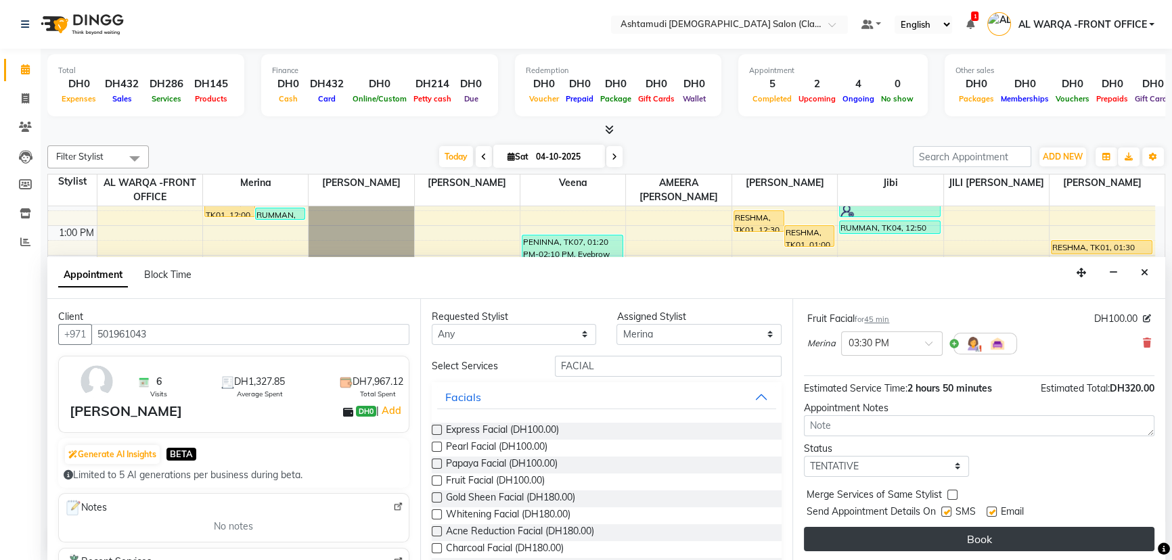
click at [1103, 543] on button "Book" at bounding box center [979, 539] width 350 height 24
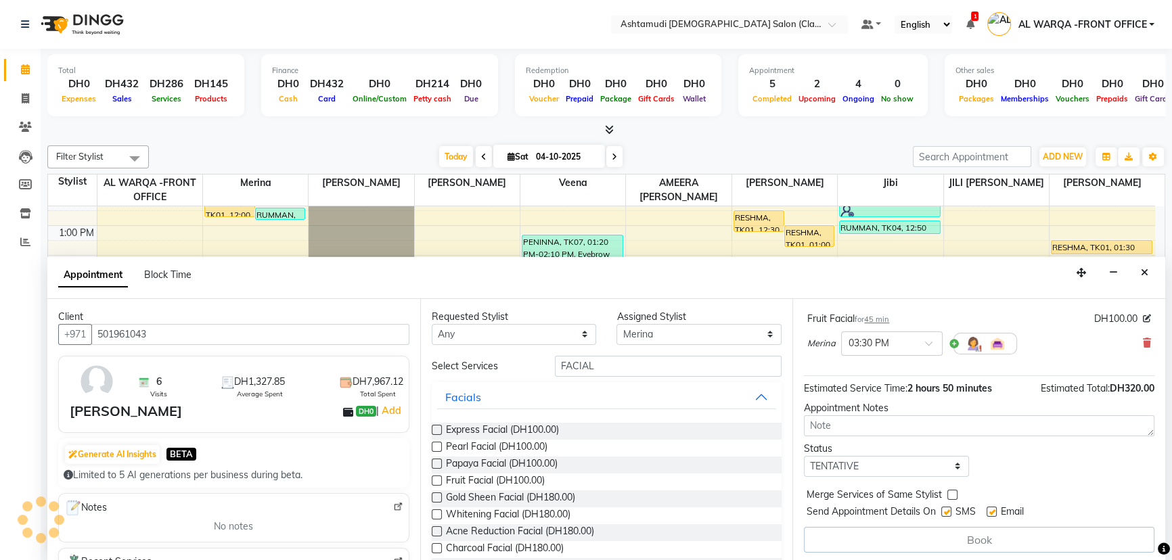
scroll to position [0, 0]
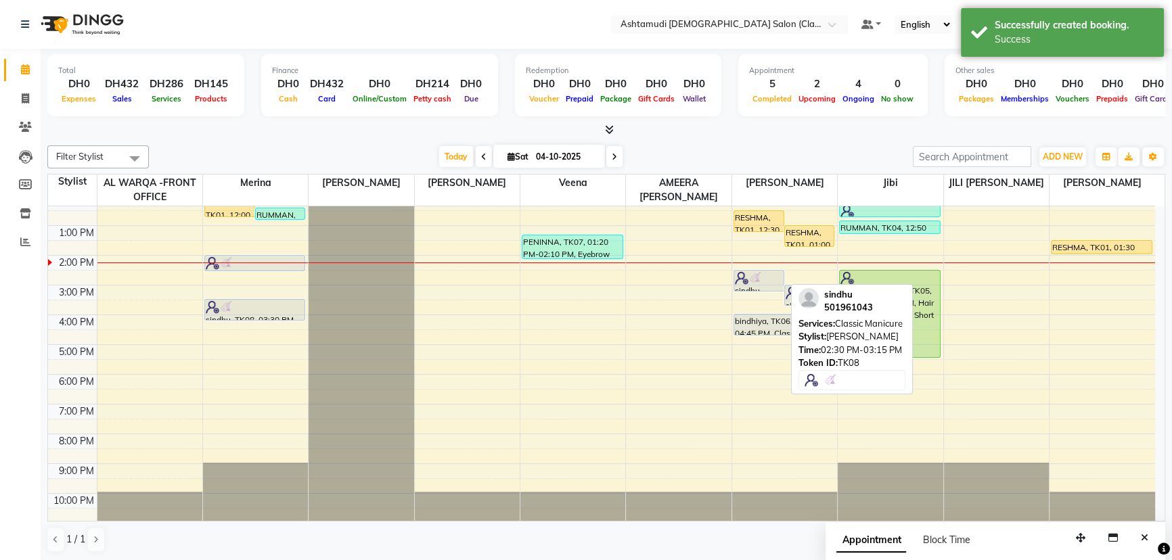
click at [767, 284] on div "sindhu, TK08, 02:30 PM-03:15 PM, Classic Manicure" at bounding box center [758, 281] width 49 height 20
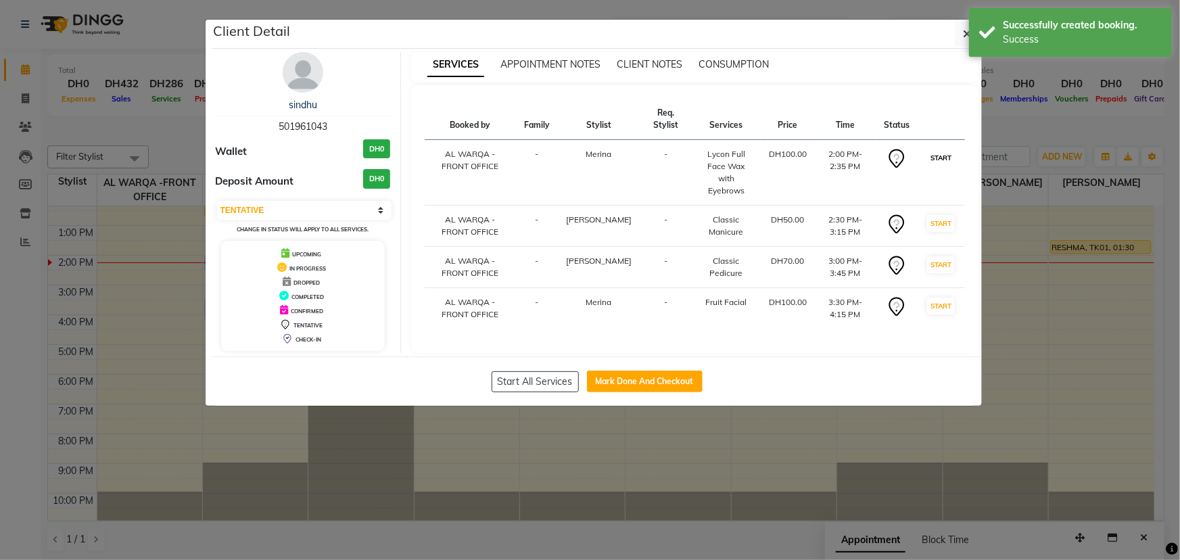
click at [946, 149] on button "START" at bounding box center [941, 157] width 28 height 17
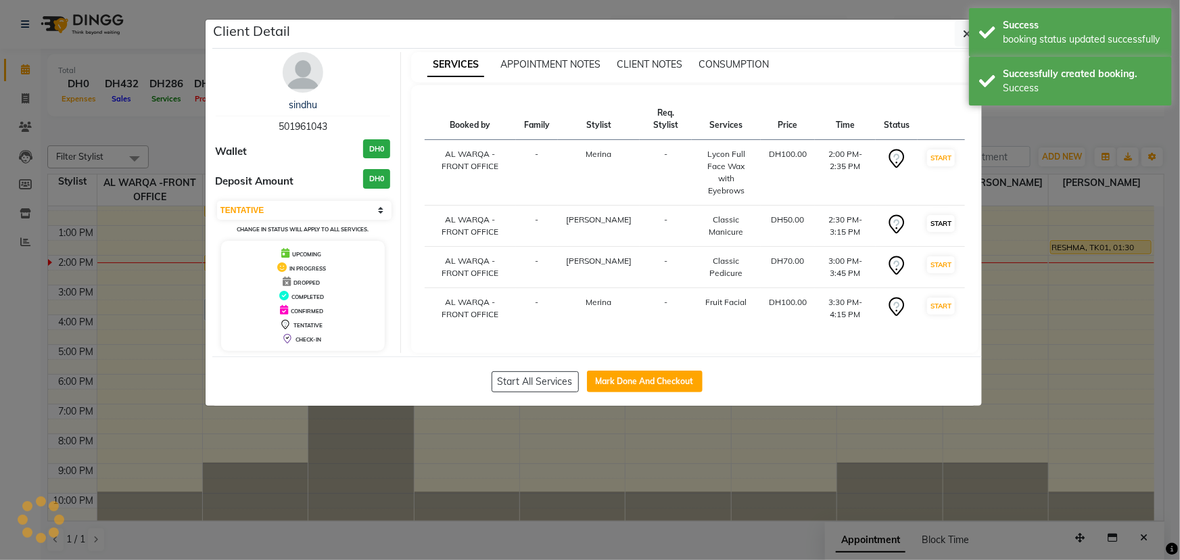
select select "select"
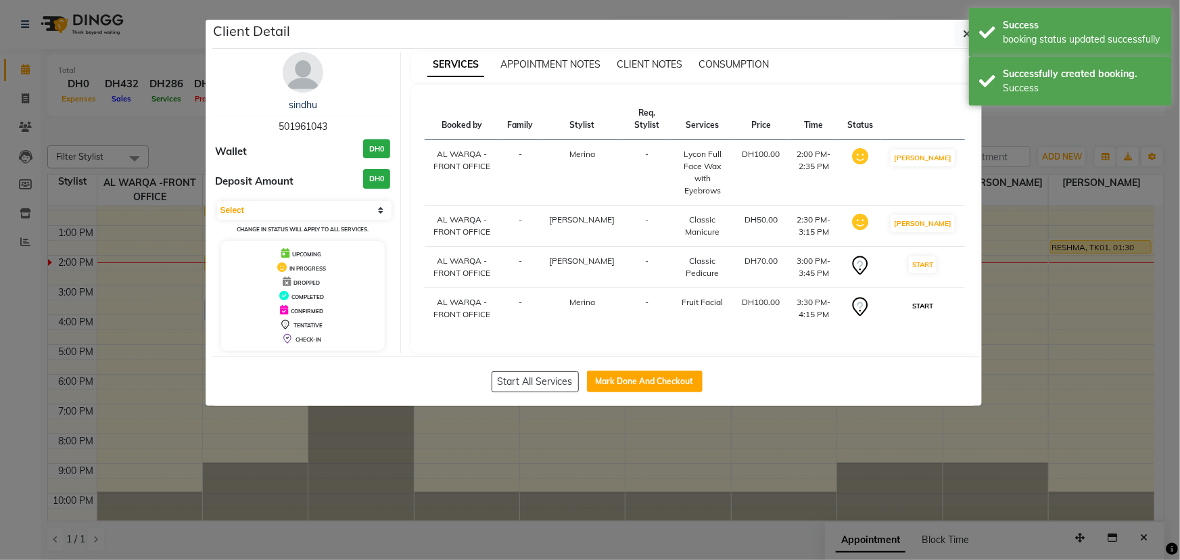
click at [937, 300] on button "START" at bounding box center [923, 306] width 28 height 17
click at [1010, 336] on ngb-modal-window "Client Detail sindhu 501961043 Wallet DH0 Deposit Amount DH0 Select IN SERVICE …" at bounding box center [590, 280] width 1180 height 560
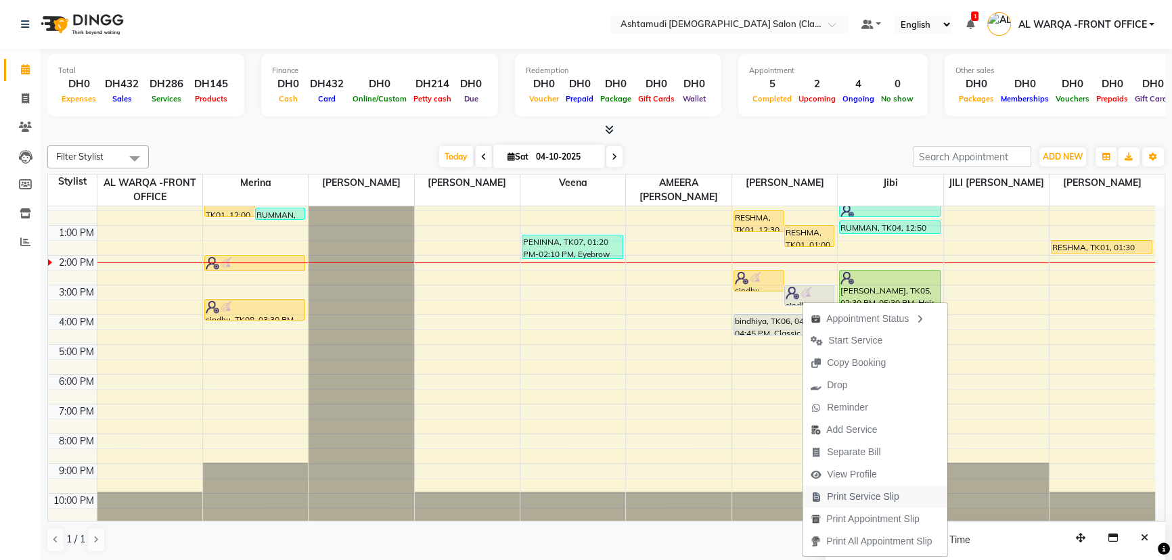
click at [877, 499] on span "Print Service Slip" at bounding box center [863, 497] width 72 height 14
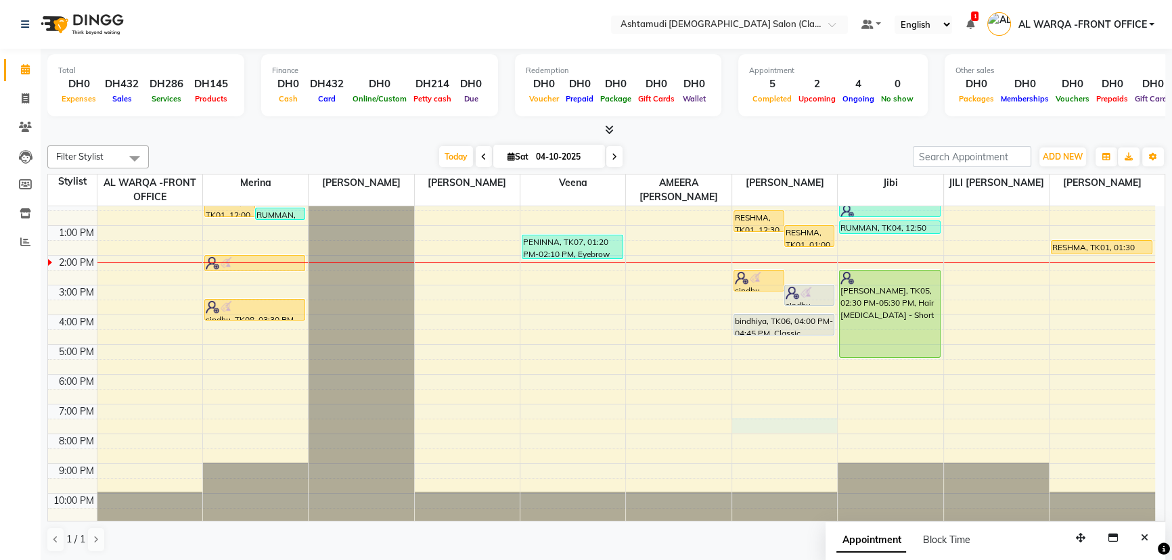
click at [816, 419] on div "9:00 AM 10:00 AM 11:00 AM 12:00 PM 1:00 PM 2:00 PM 3:00 PM 4:00 PM 5:00 PM 6:00…" at bounding box center [601, 315] width 1107 height 416
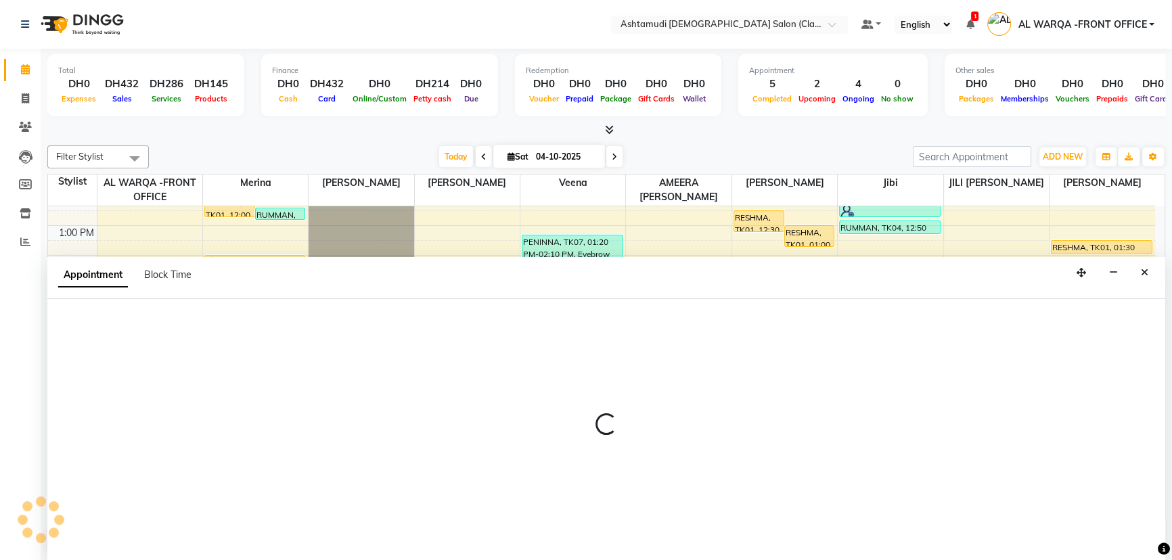
select select "82444"
select select "1170"
select select "tentative"
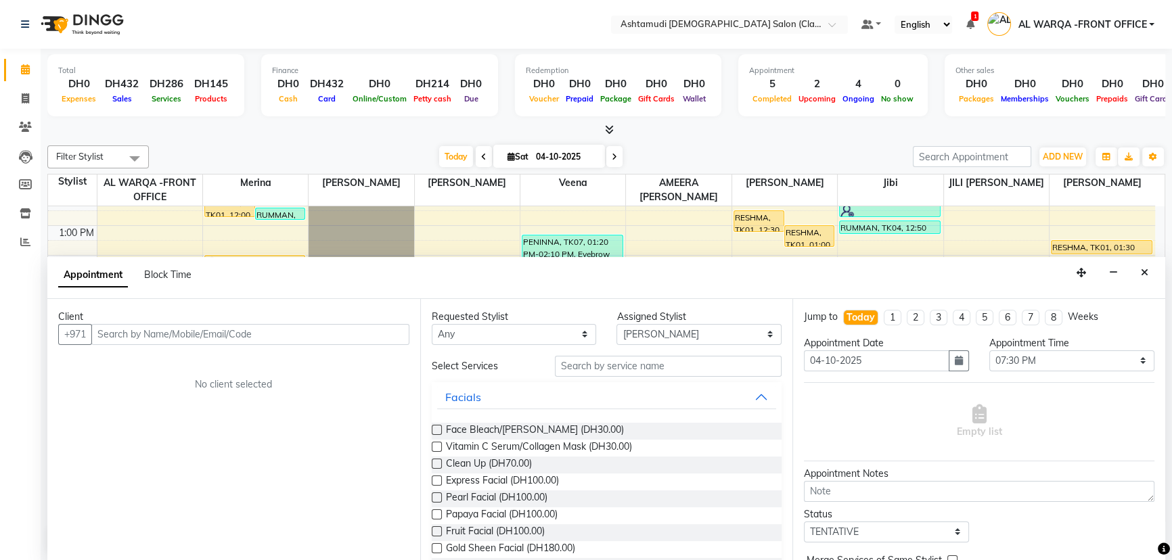
click at [1142, 271] on icon "Close" at bounding box center [1144, 272] width 7 height 9
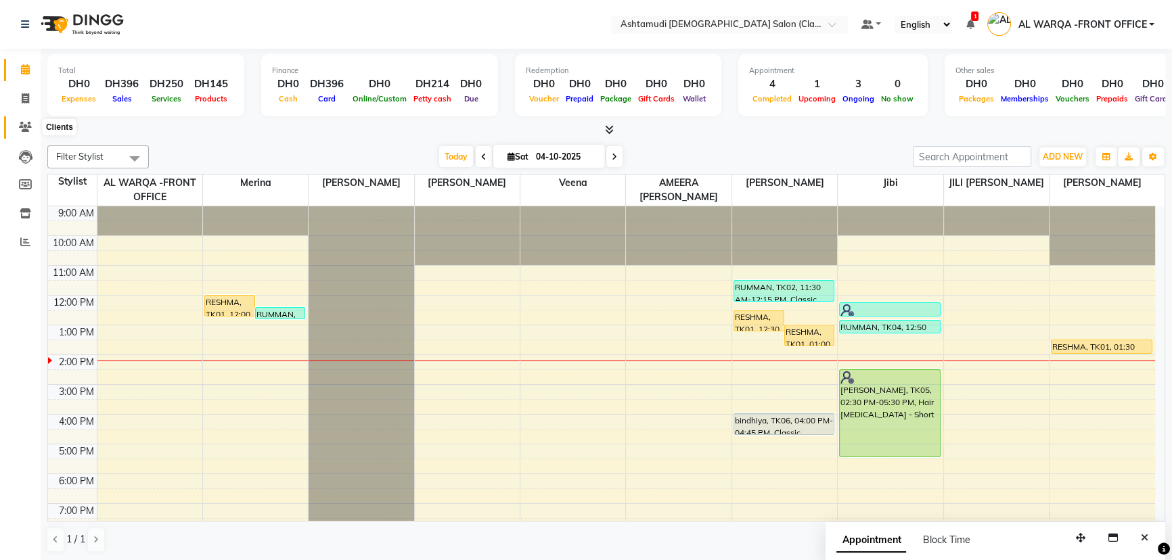
click at [22, 128] on icon at bounding box center [25, 127] width 13 height 10
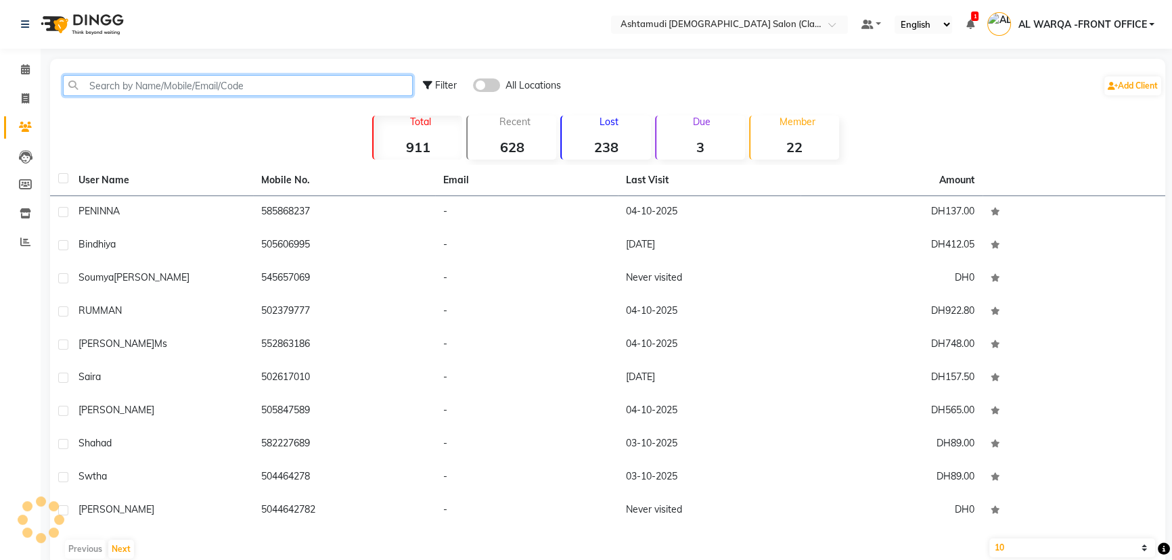
click at [170, 82] on input "text" at bounding box center [238, 85] width 350 height 21
paste input "501961043"
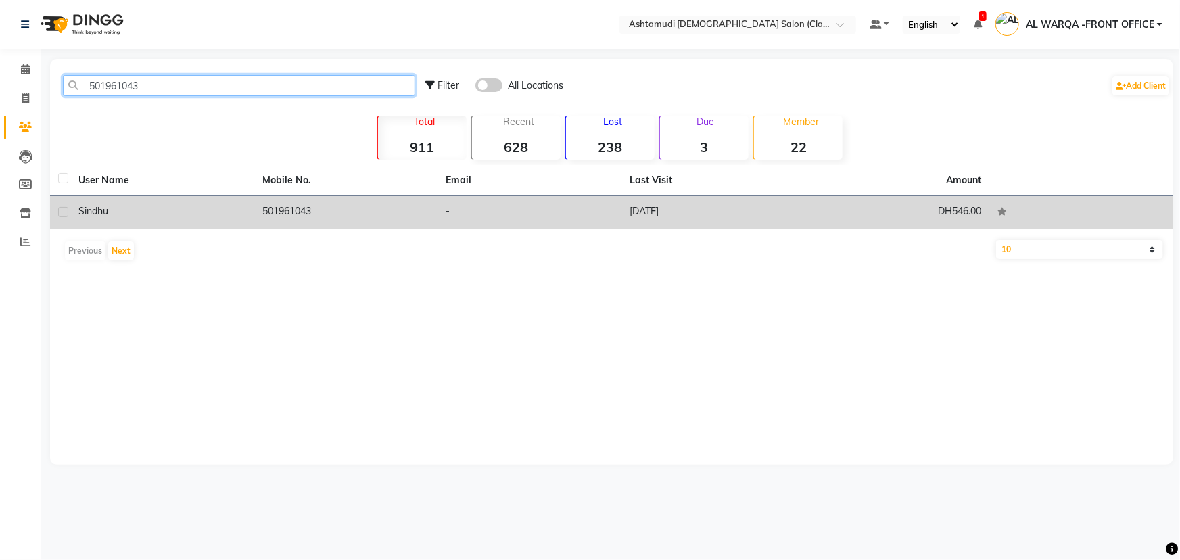
type input "501961043"
click at [178, 207] on div "sindhu" at bounding box center [162, 211] width 168 height 14
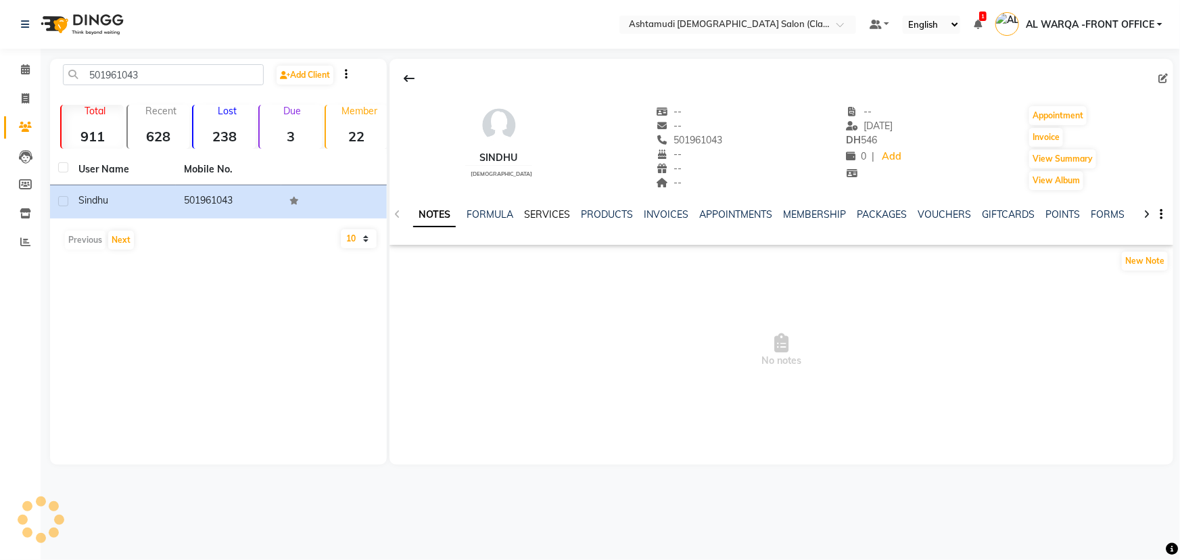
click at [548, 210] on link "SERVICES" at bounding box center [547, 214] width 46 height 12
